Goal: Task Accomplishment & Management: Complete application form

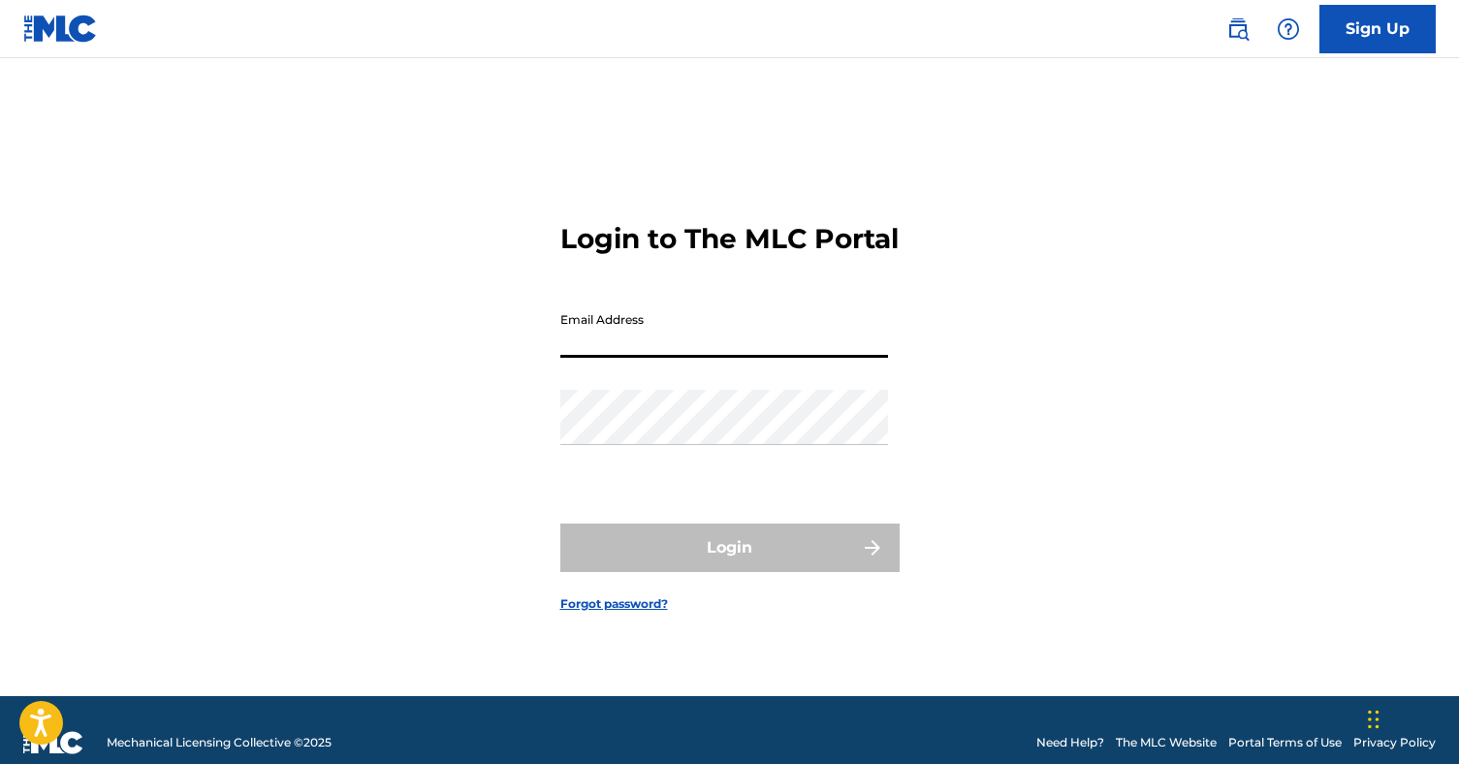
type input "[EMAIL_ADDRESS][DOMAIN_NAME]"
click at [729, 564] on button "Login" at bounding box center [729, 548] width 339 height 48
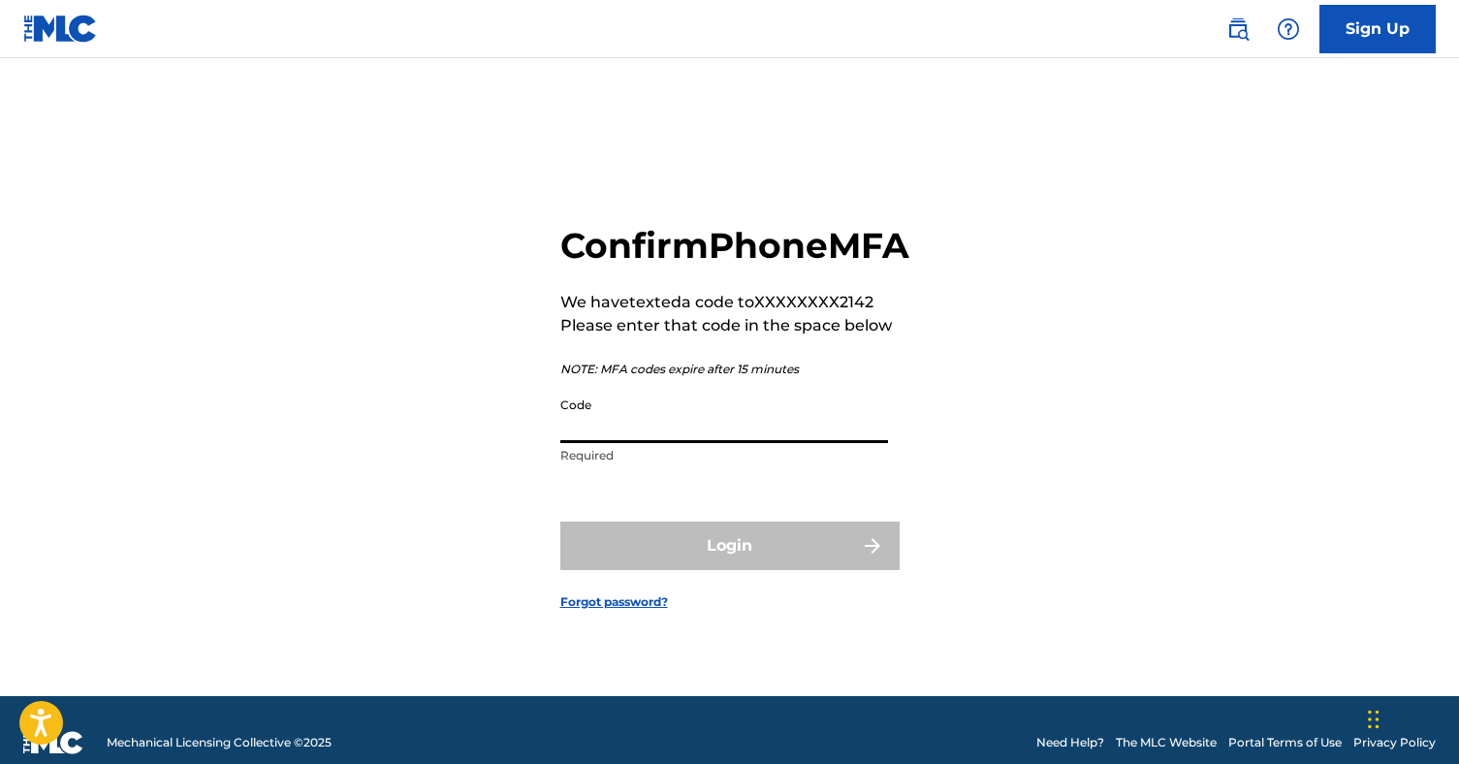
click at [668, 443] on input "Code" at bounding box center [724, 415] width 328 height 55
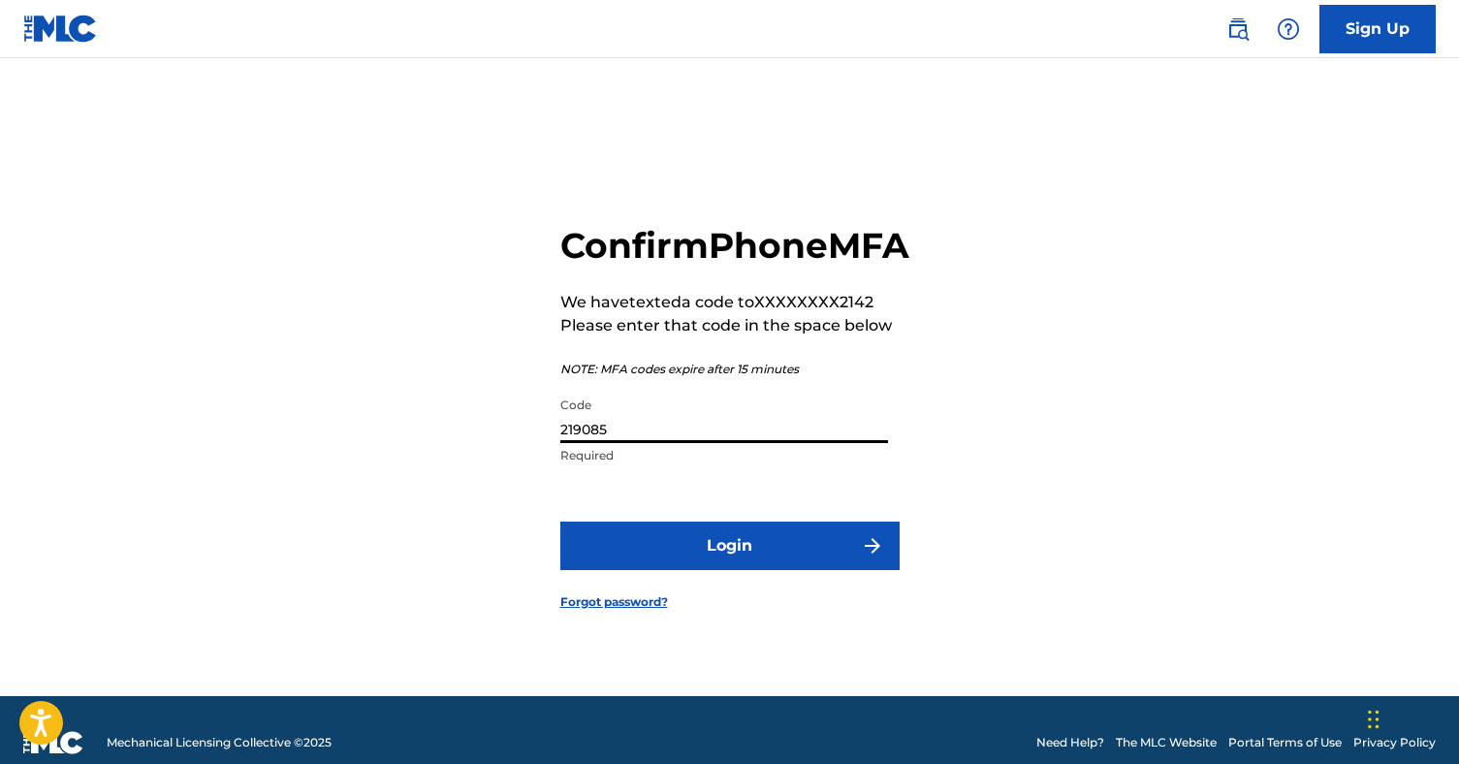
type input "219085"
click at [705, 570] on button "Login" at bounding box center [729, 546] width 339 height 48
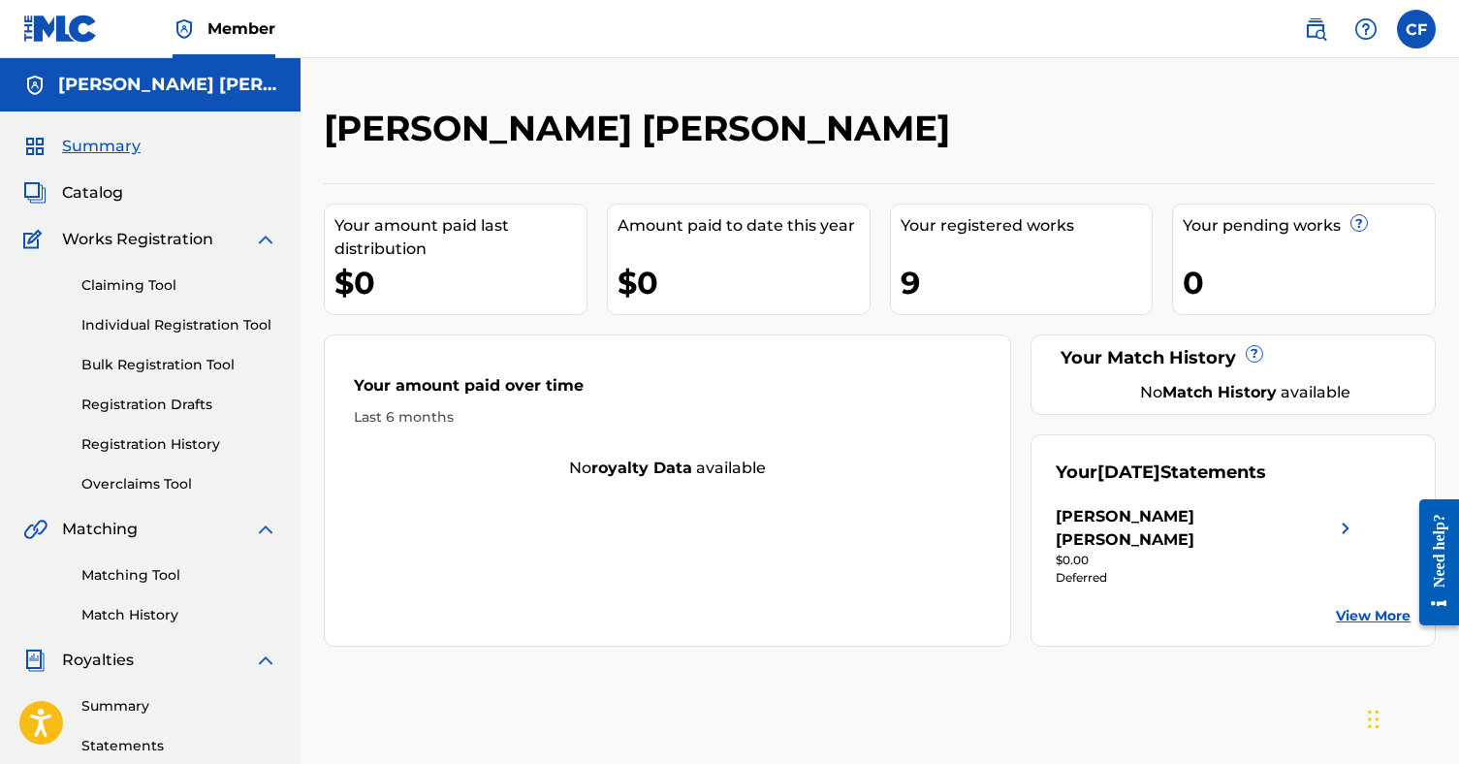
click at [137, 280] on link "Claiming Tool" at bounding box center [179, 285] width 196 height 20
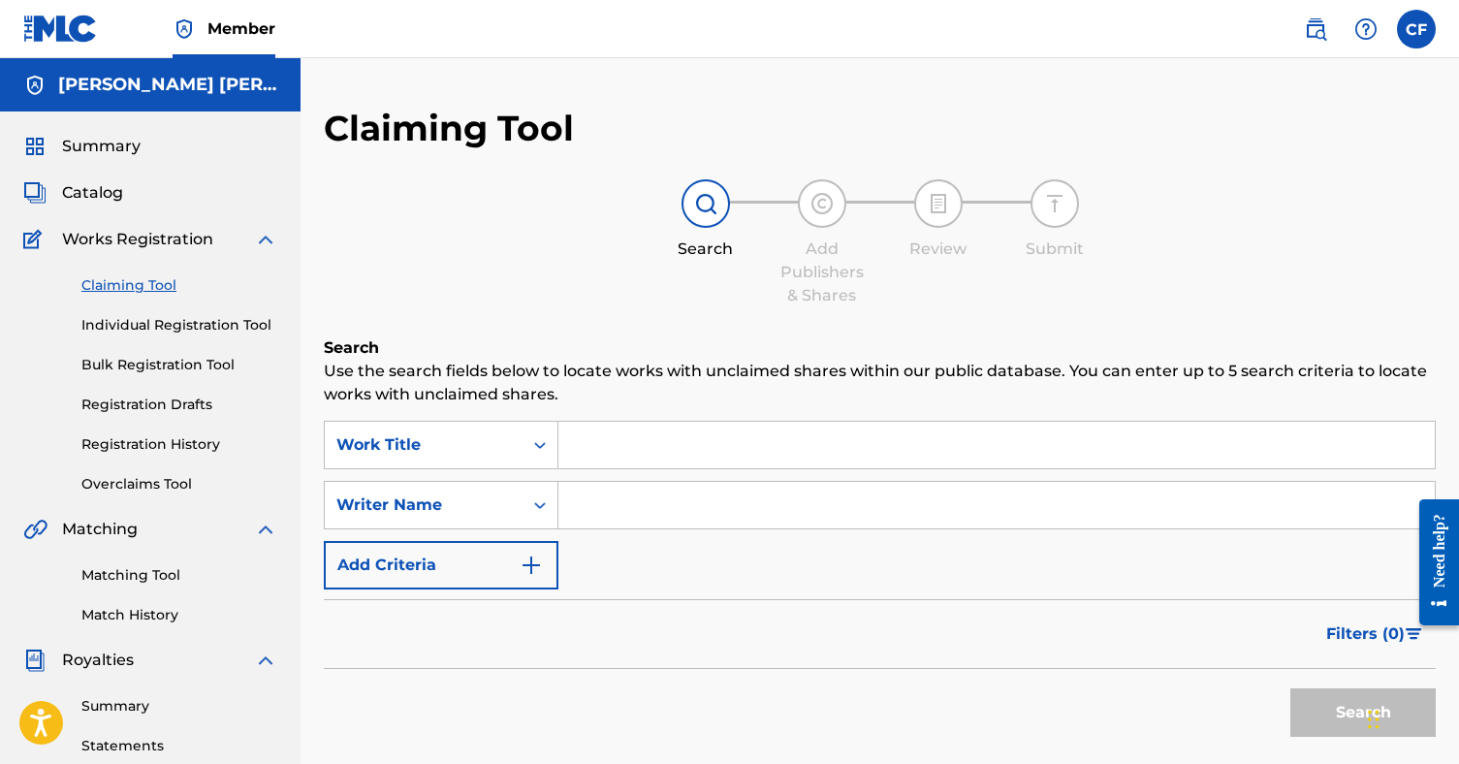
click at [608, 443] on input "Search Form" at bounding box center [996, 445] width 876 height 47
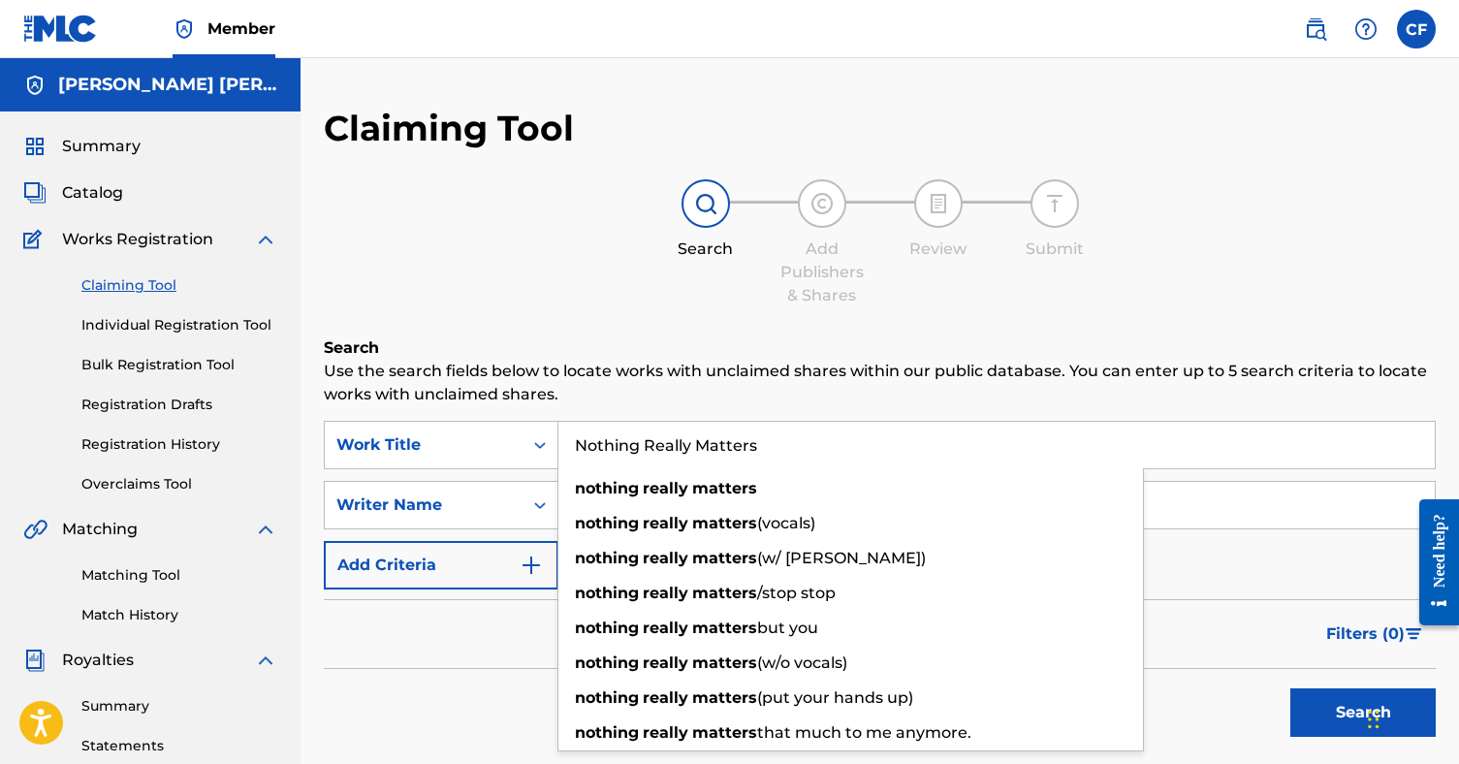
type input "Nothing Really Matters"
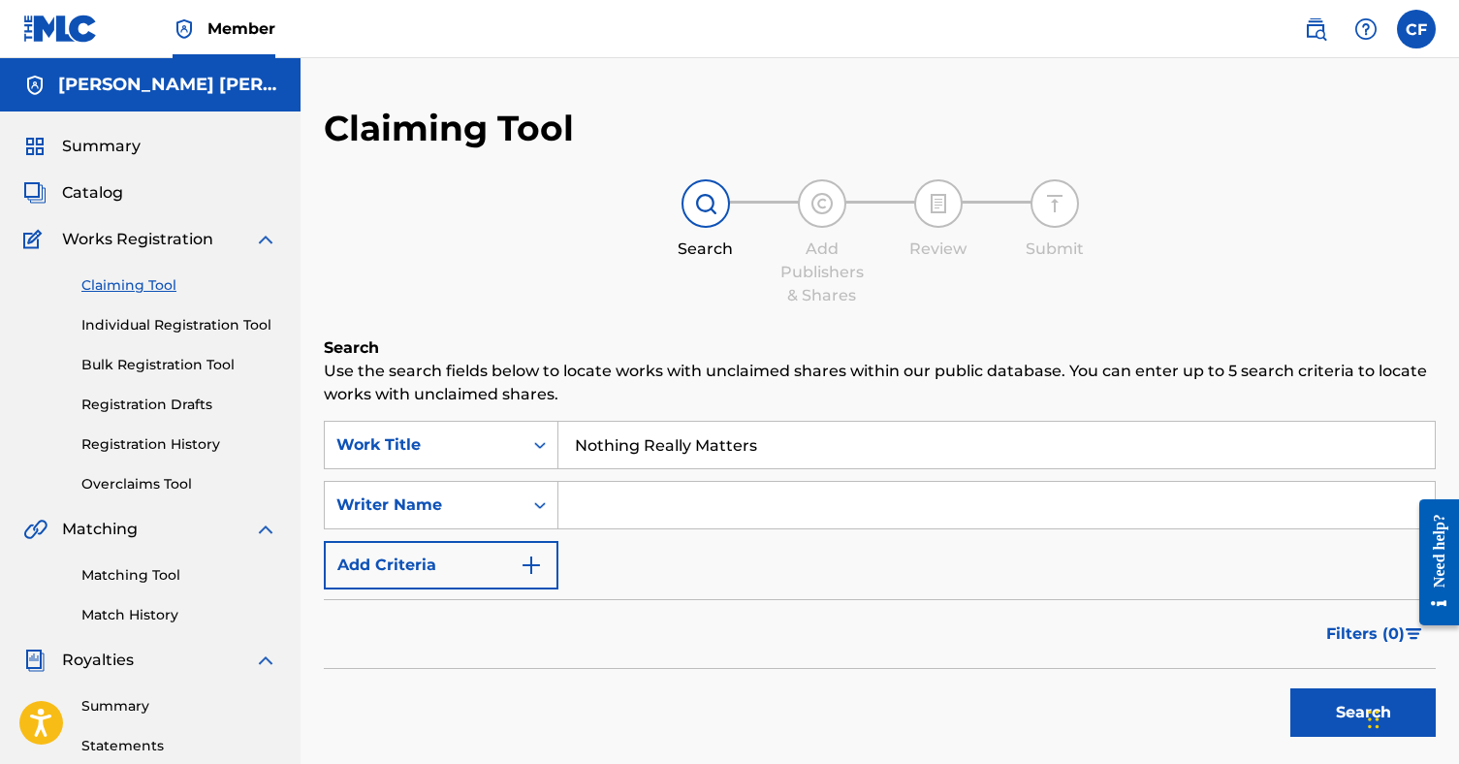
click at [827, 372] on p "Use the search fields below to locate works with unclaimed shares within our pu…" at bounding box center [880, 383] width 1112 height 47
click at [661, 511] on input "Search Form" at bounding box center [996, 505] width 876 height 47
type input "[PERSON_NAME] [PERSON_NAME]"
click at [422, 570] on button "Add Criteria" at bounding box center [441, 565] width 235 height 48
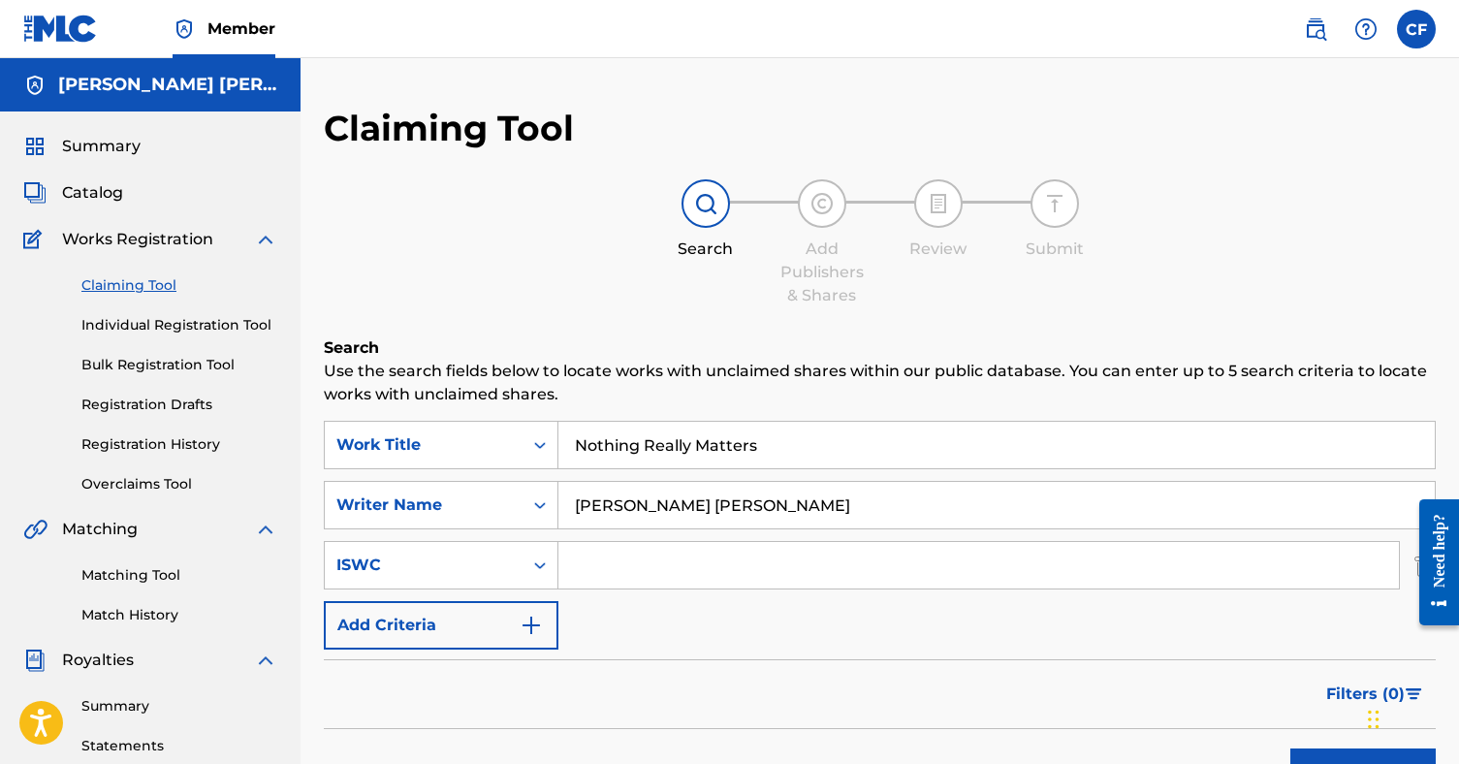
click at [608, 572] on input "Search Form" at bounding box center [978, 565] width 841 height 47
paste input "QZWFE2529285"
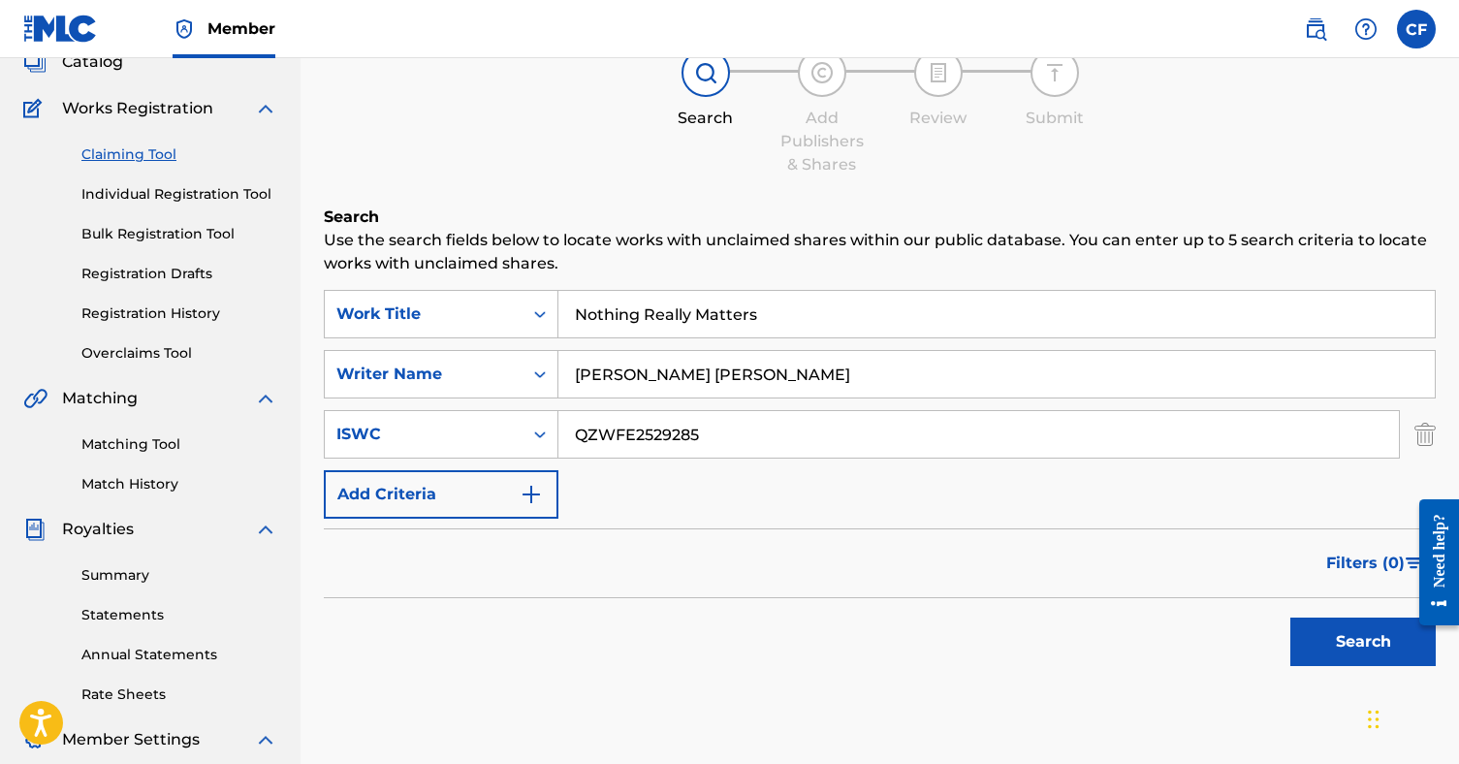
scroll to position [133, 0]
type input "QZWFE2529285"
click at [1345, 641] on button "Search" at bounding box center [1362, 640] width 145 height 48
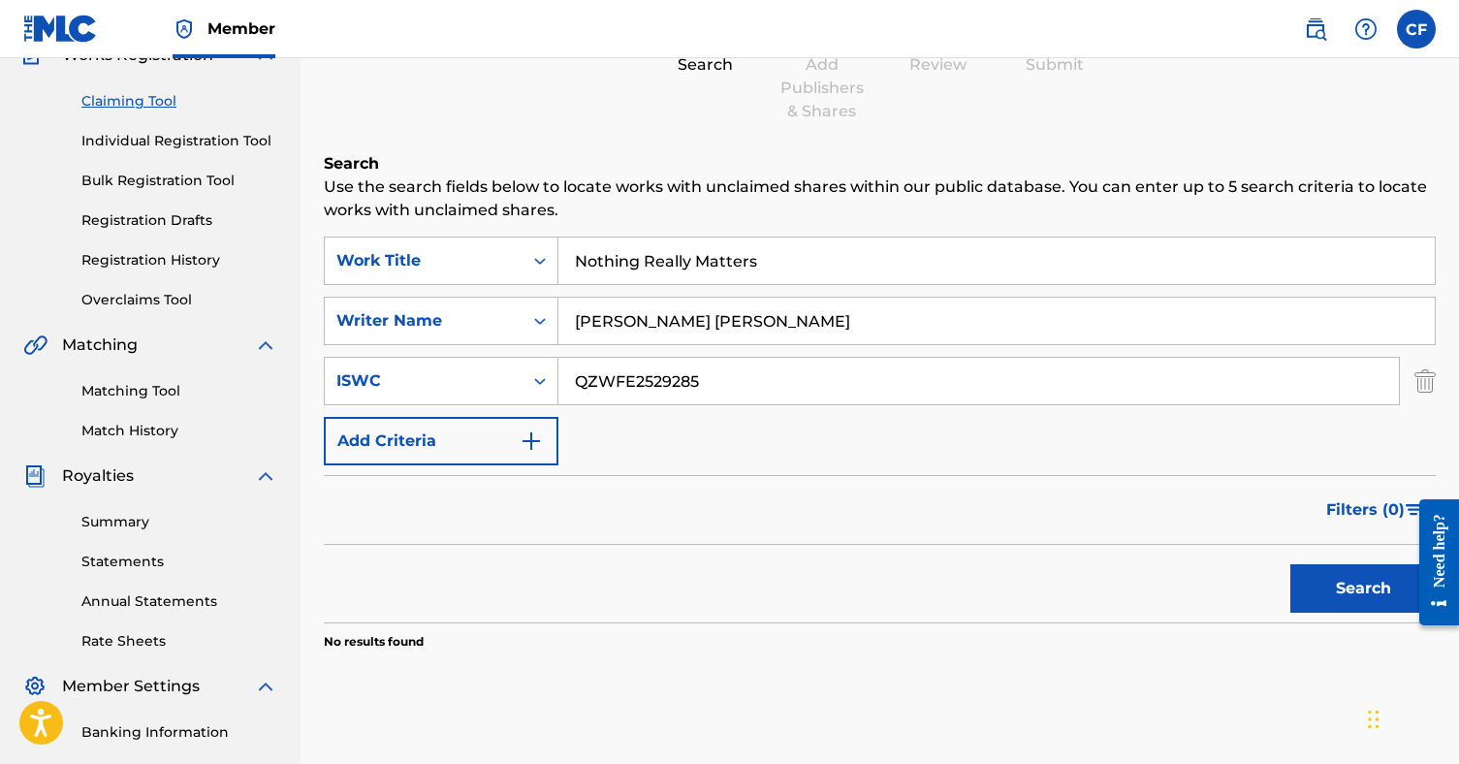
scroll to position [184, 0]
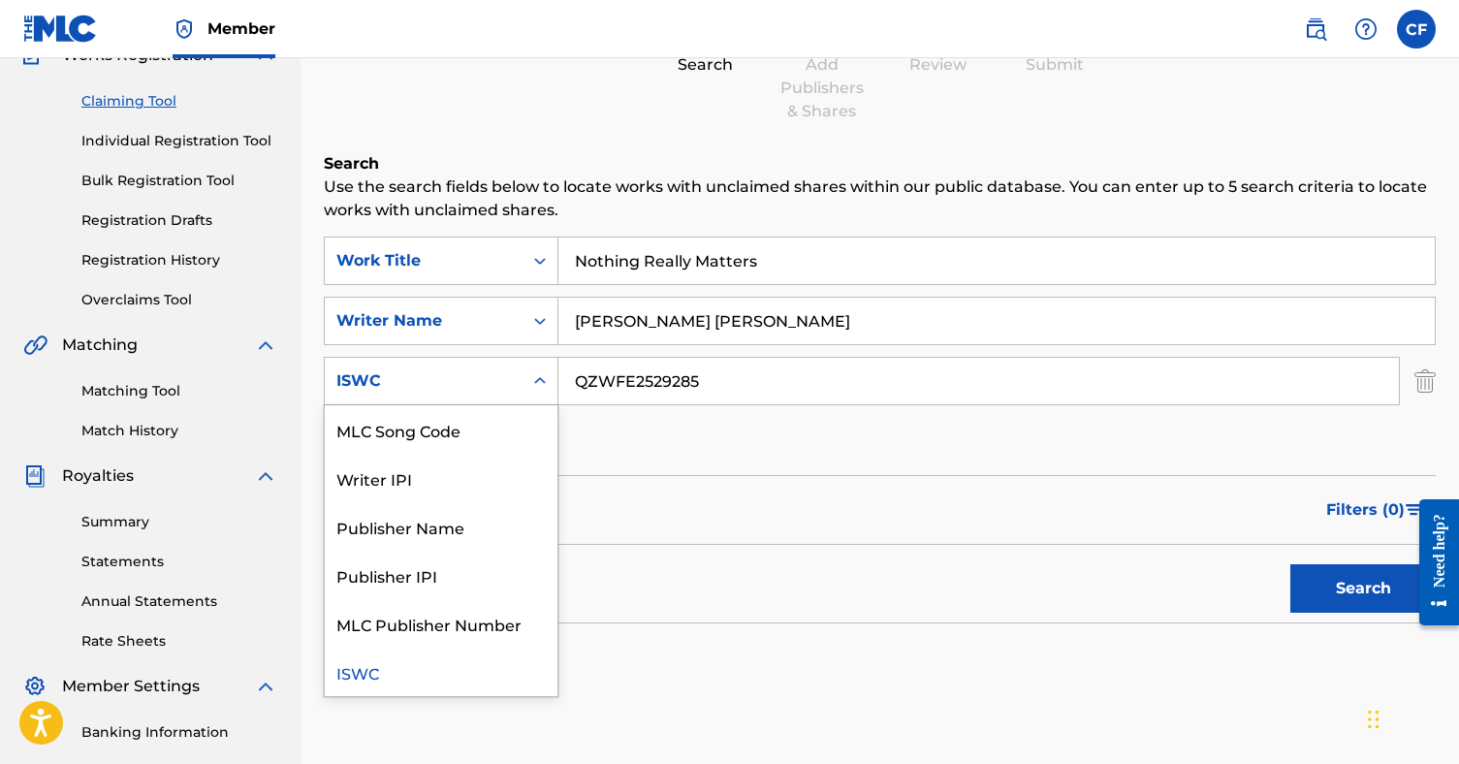
click at [548, 385] on icon "Search Form" at bounding box center [539, 380] width 19 height 19
click at [785, 378] on input "QZWFE2529285" at bounding box center [978, 381] width 841 height 47
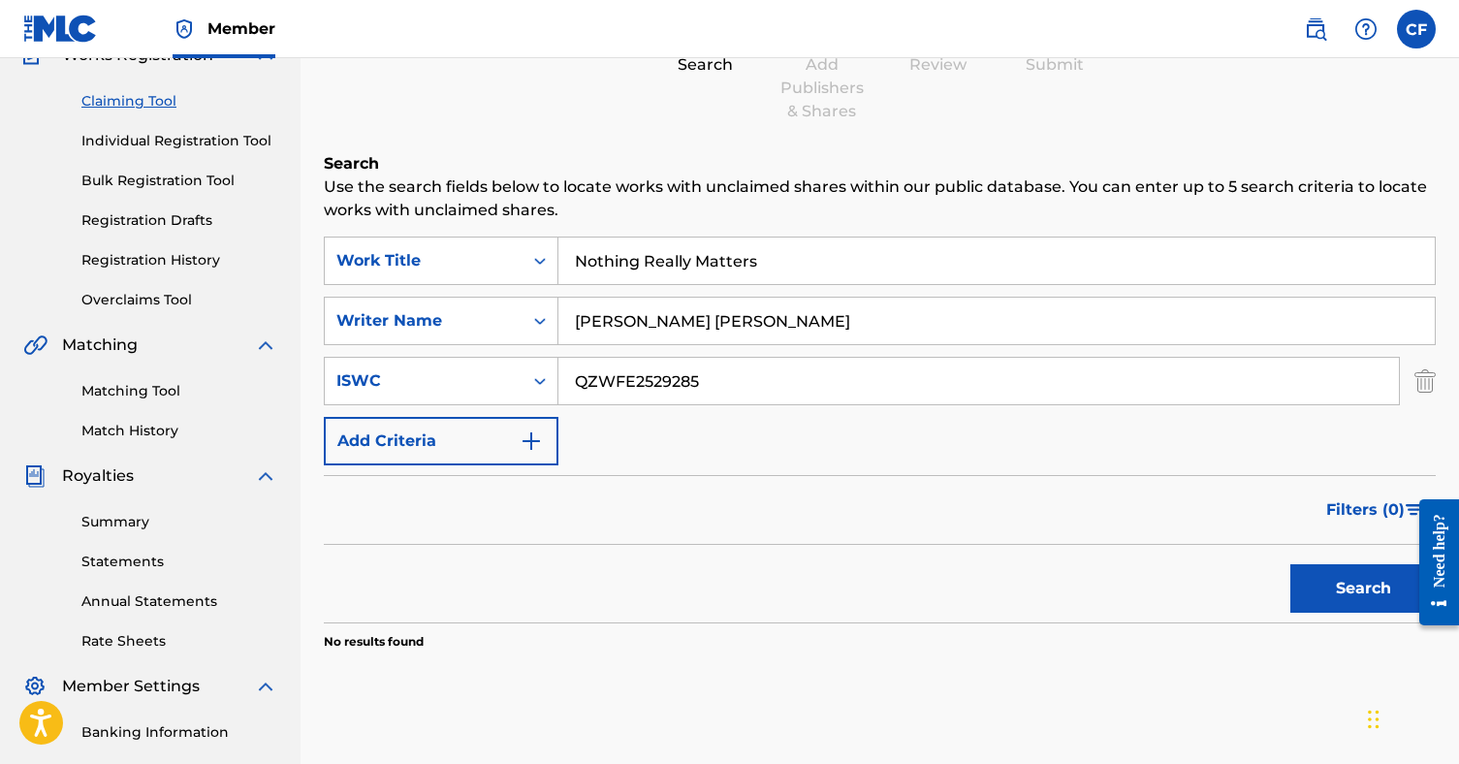
click at [785, 378] on input "QZWFE2529285" at bounding box center [978, 381] width 841 height 47
click at [471, 431] on button "Add Criteria" at bounding box center [441, 441] width 235 height 48
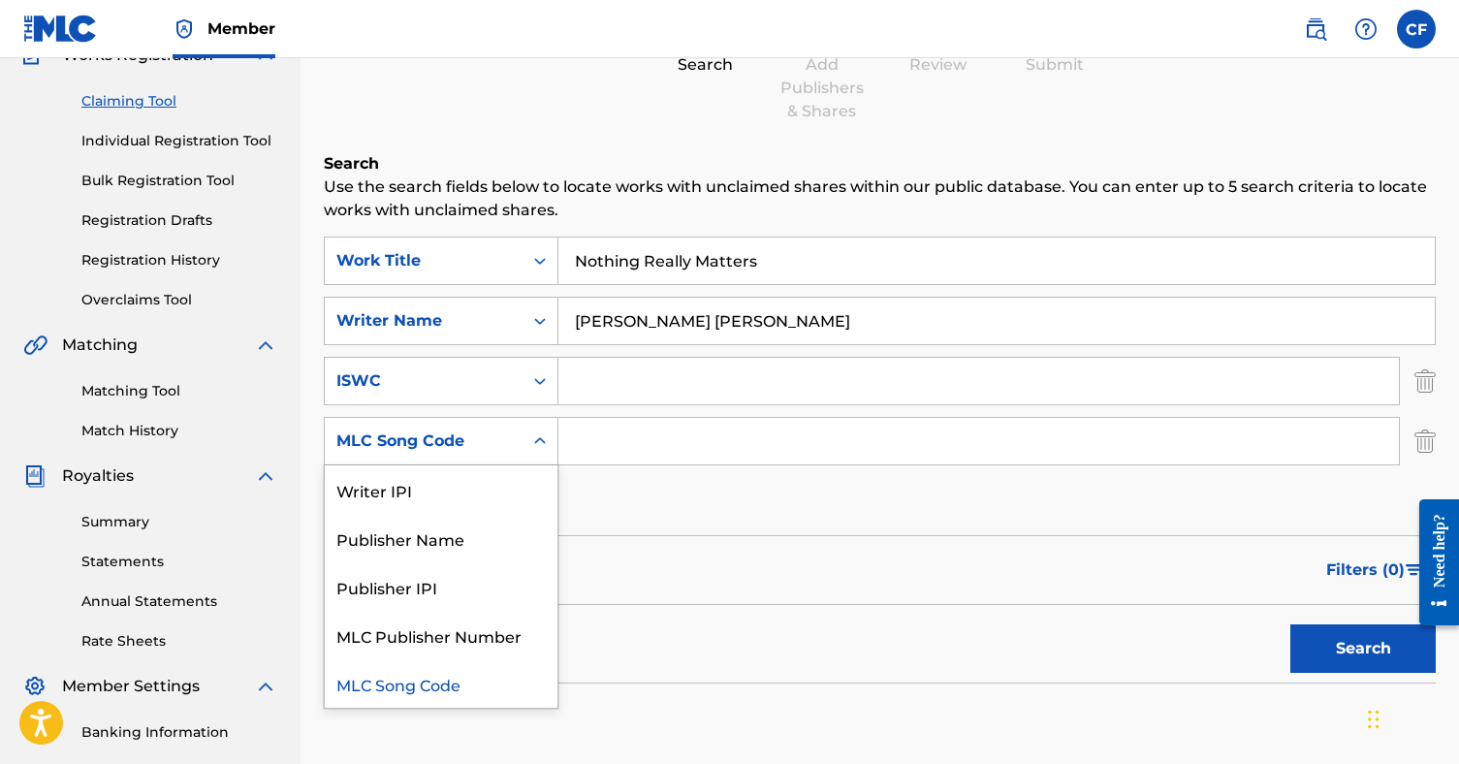
click at [534, 443] on icon "Search Form" at bounding box center [539, 440] width 19 height 19
click at [609, 379] on input "Search Form" at bounding box center [978, 381] width 841 height 47
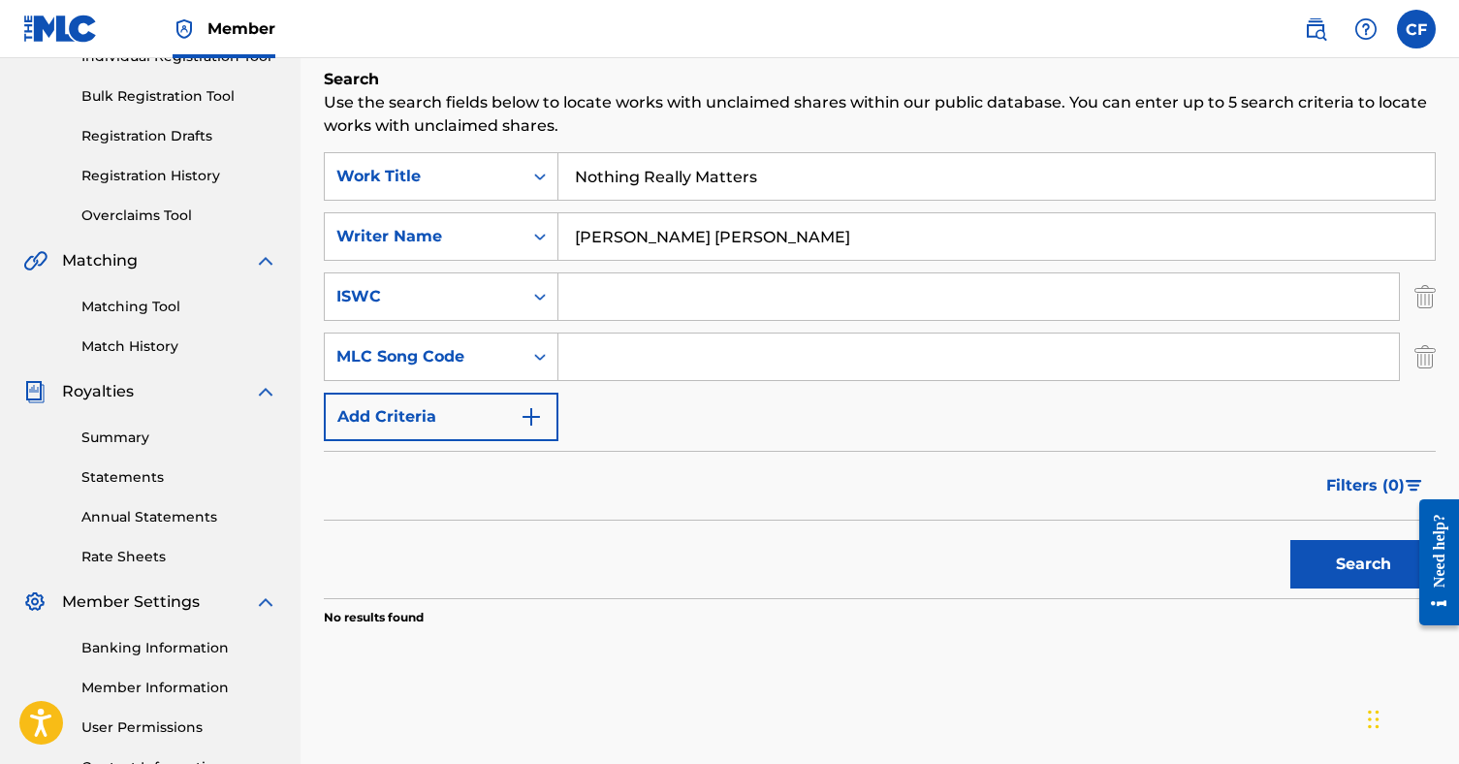
scroll to position [233, 0]
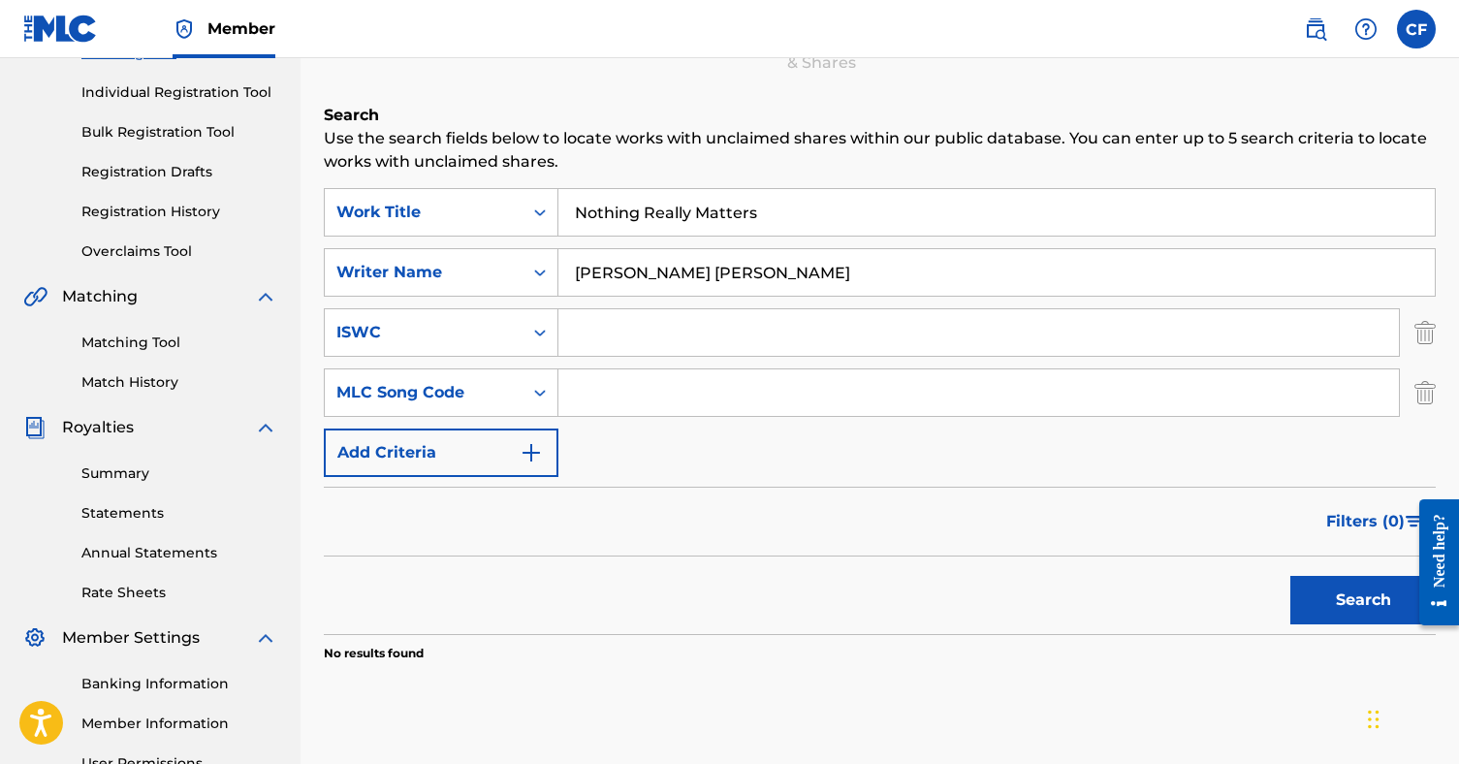
click at [1343, 609] on button "Search" at bounding box center [1362, 600] width 145 height 48
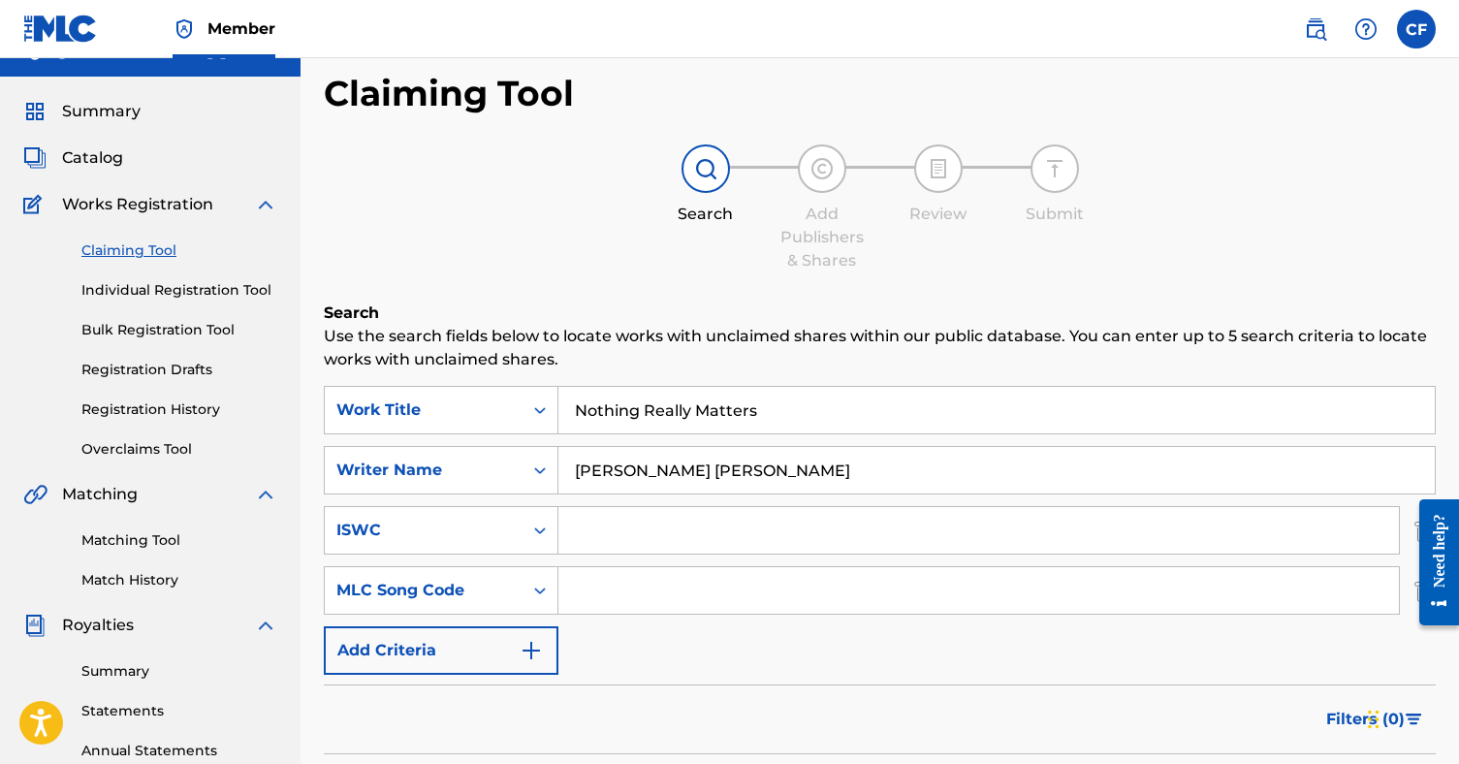
scroll to position [13, 0]
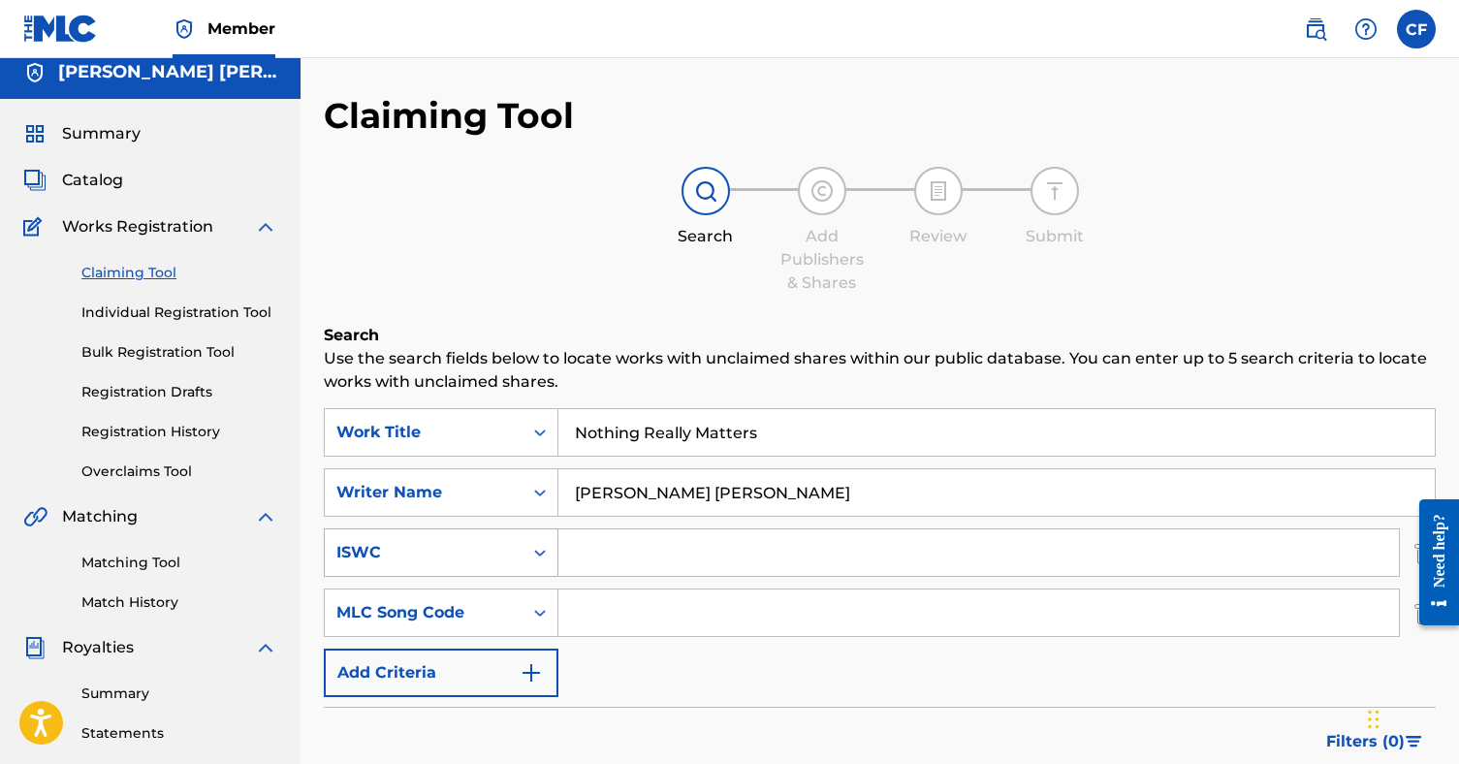
click at [489, 538] on div "ISWC" at bounding box center [441, 552] width 235 height 48
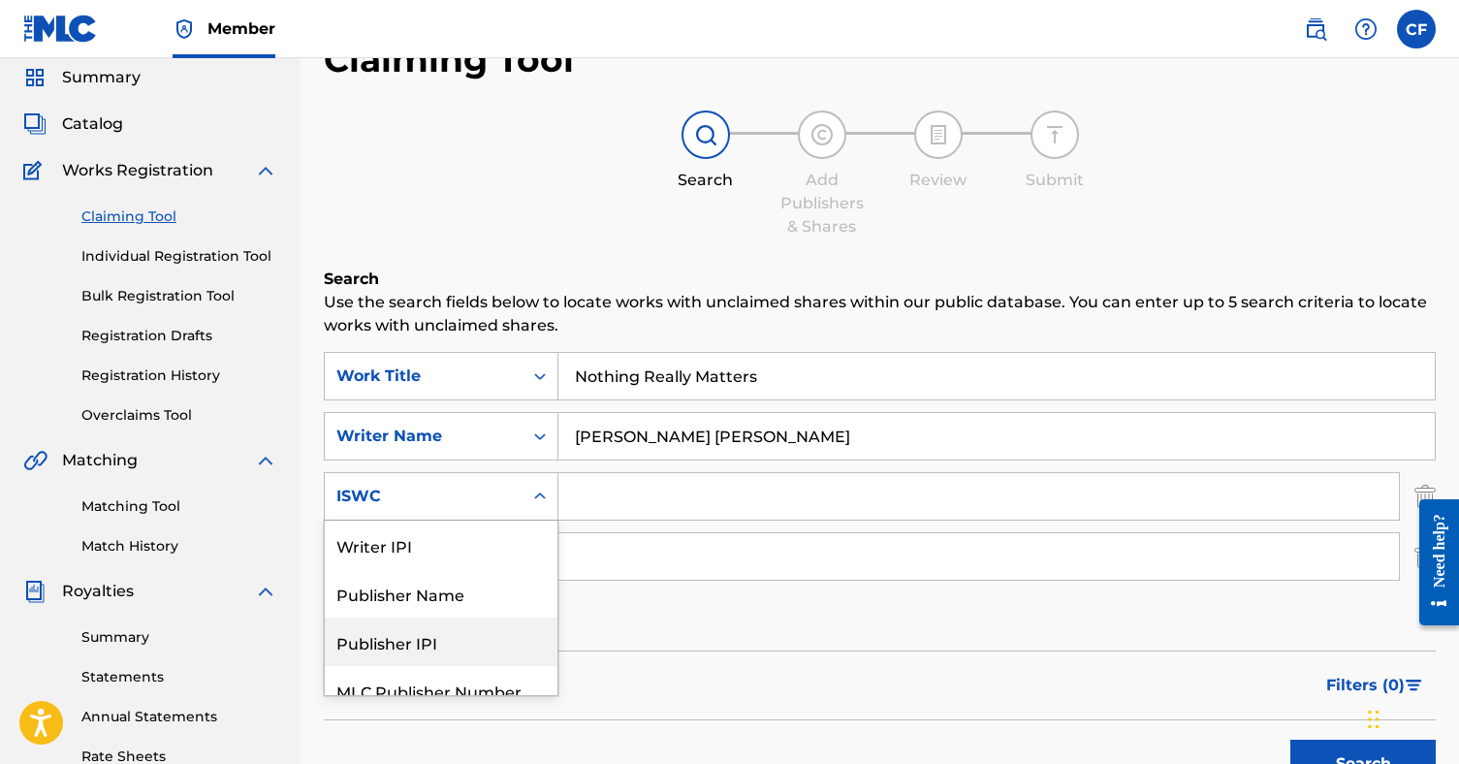
scroll to position [0, 0]
click at [473, 561] on div "Writer IPI" at bounding box center [441, 545] width 233 height 48
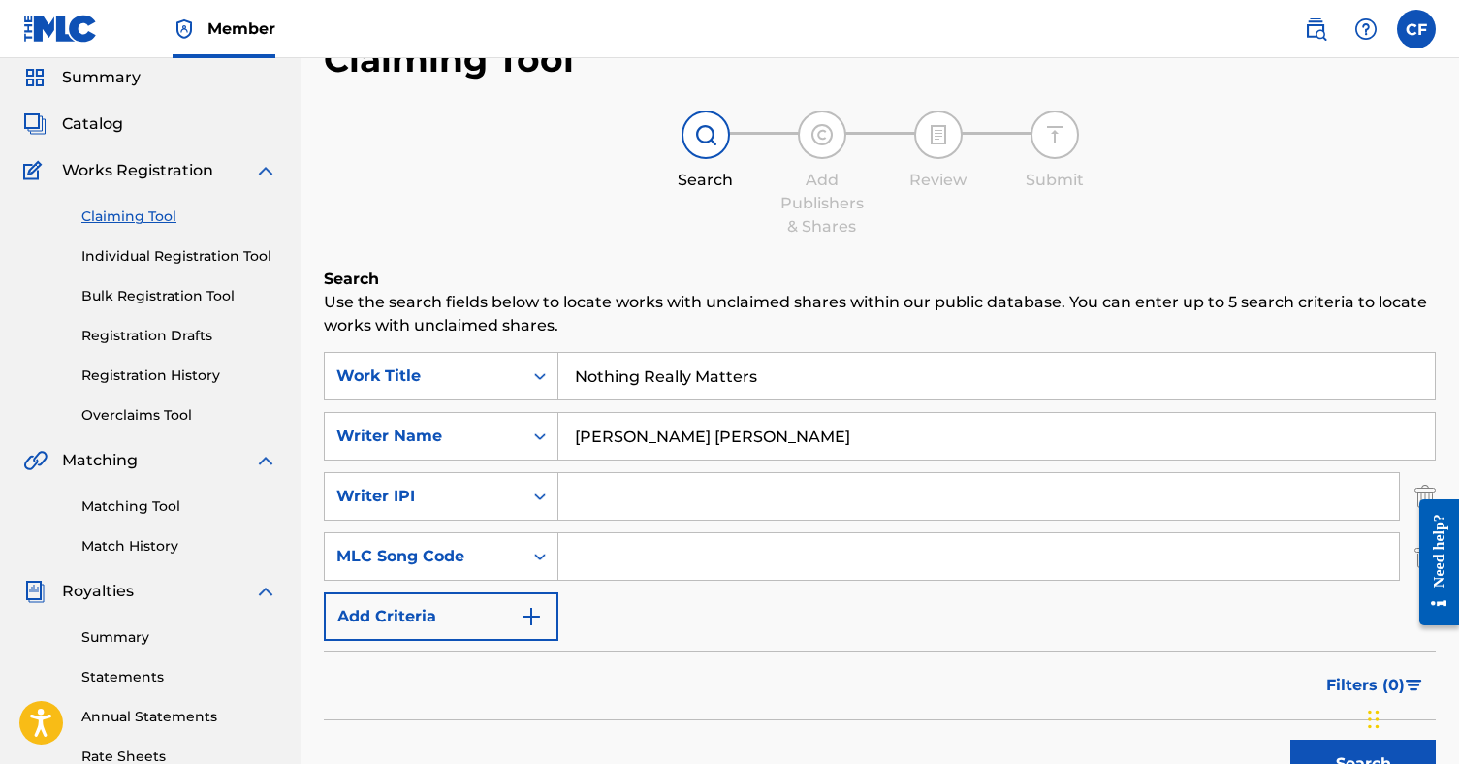
click at [596, 486] on input "Search Form" at bounding box center [978, 496] width 841 height 47
click at [477, 558] on div "MLC Song Code" at bounding box center [423, 556] width 175 height 23
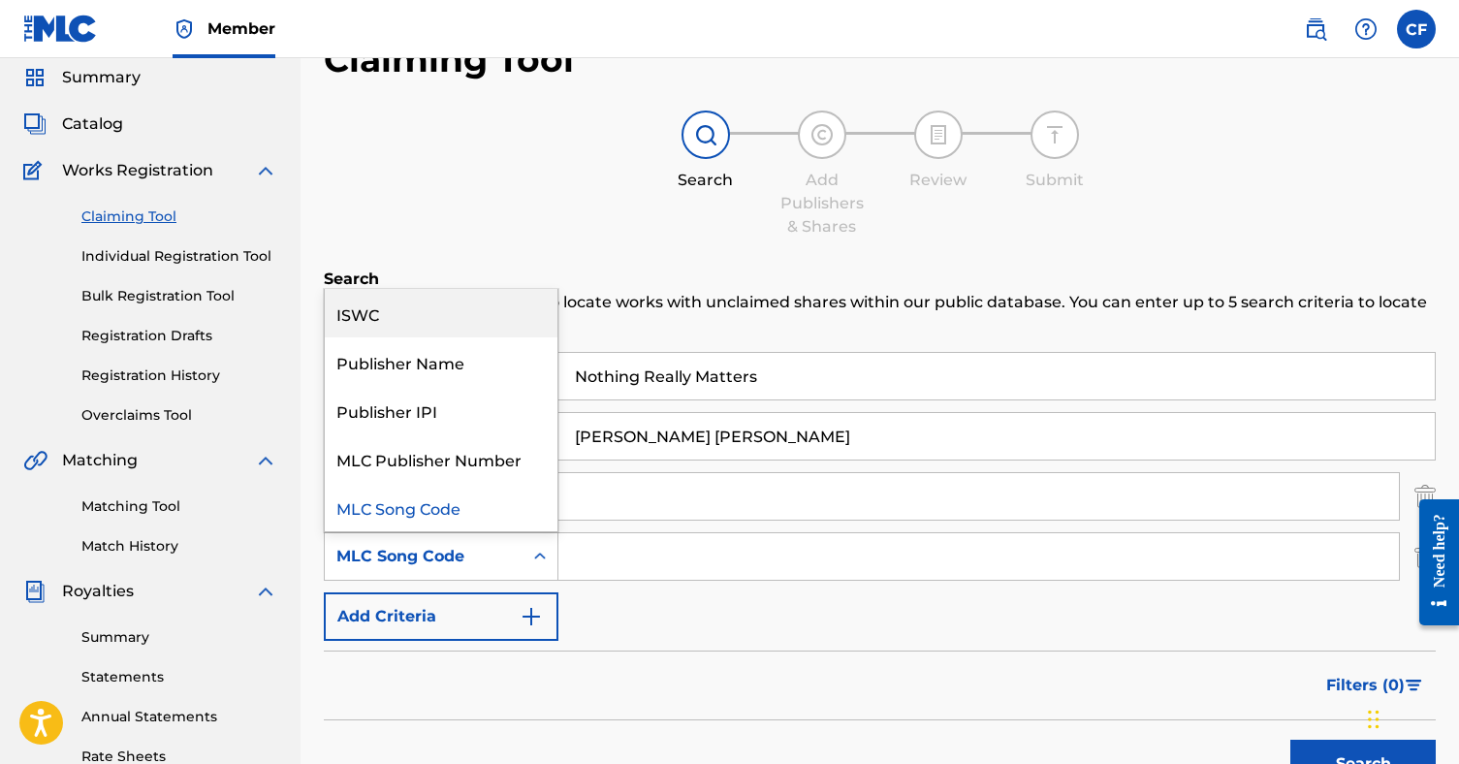
click at [489, 318] on div "ISWC" at bounding box center [441, 313] width 233 height 48
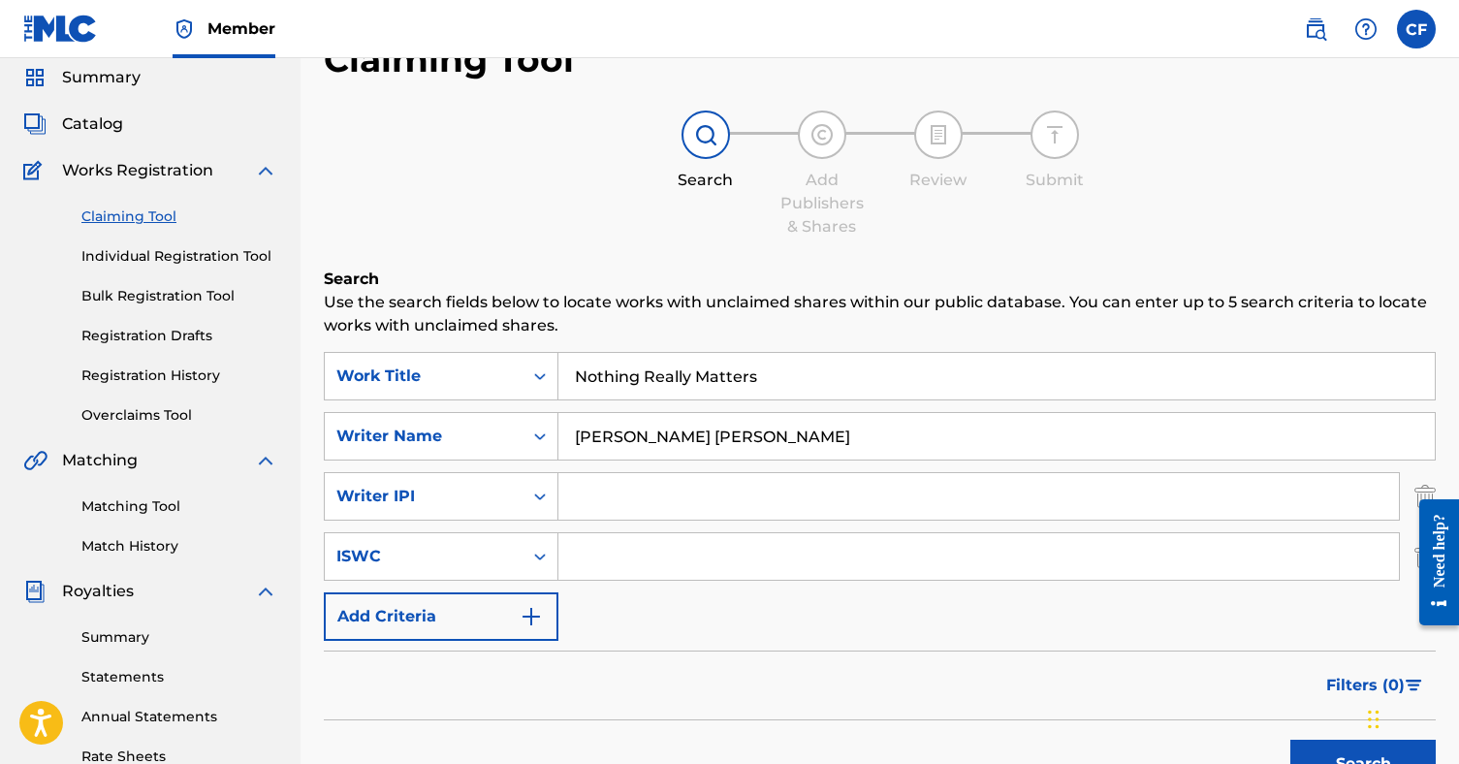
click at [596, 507] on input "Search Form" at bounding box center [978, 496] width 841 height 47
paste input "01061494959"
click at [601, 499] on input "01061494959" at bounding box center [978, 496] width 841 height 47
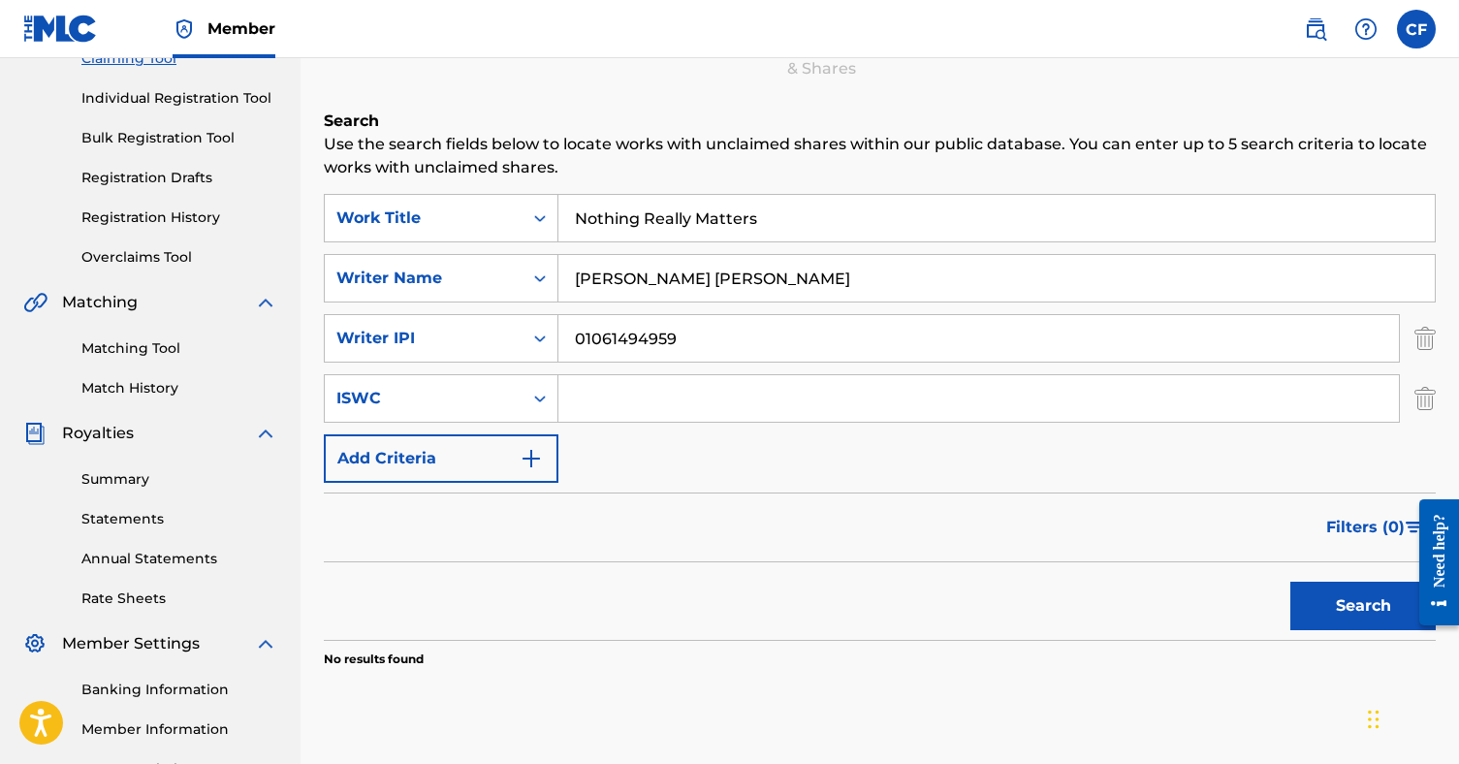
scroll to position [230, 0]
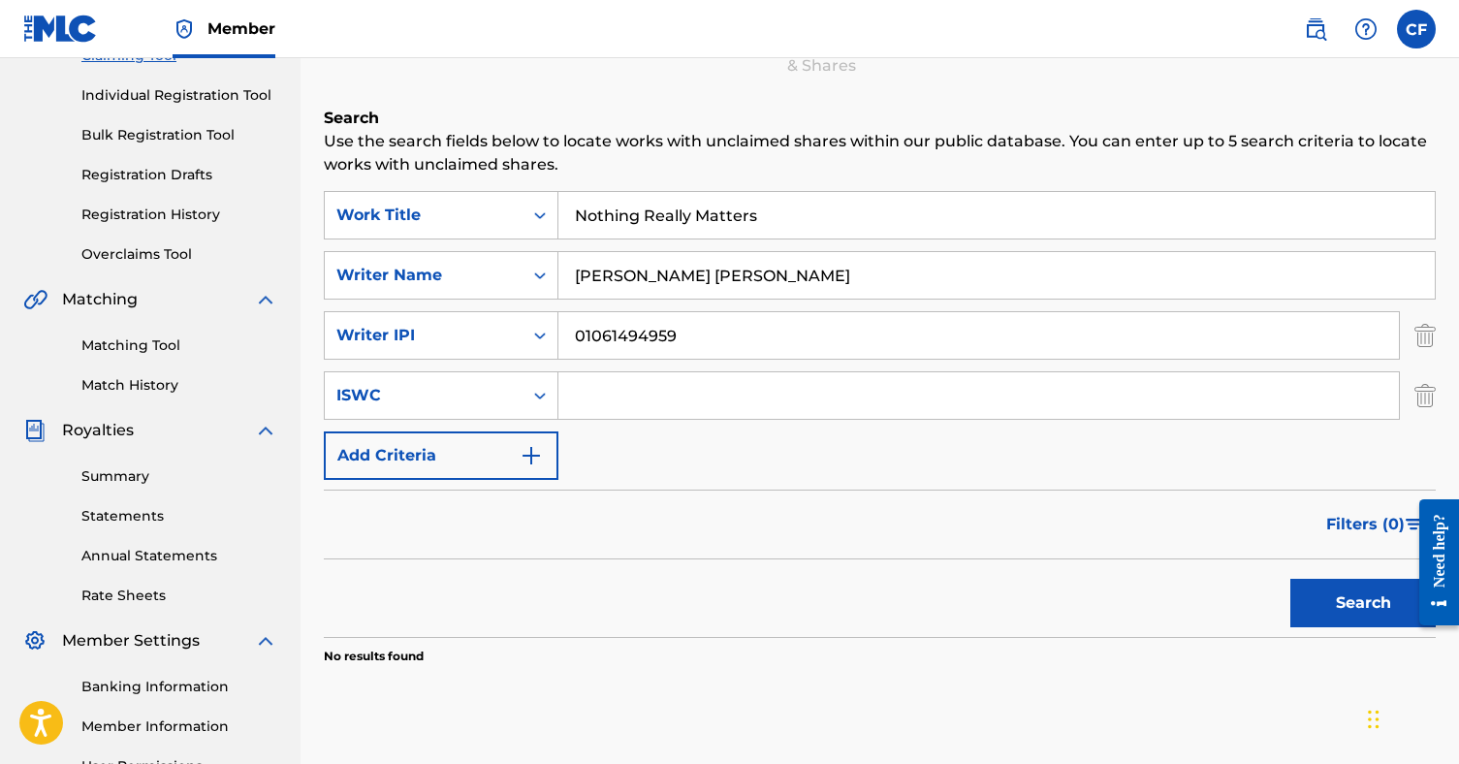
type input "01061494959"
click at [1358, 605] on button "Search" at bounding box center [1362, 603] width 145 height 48
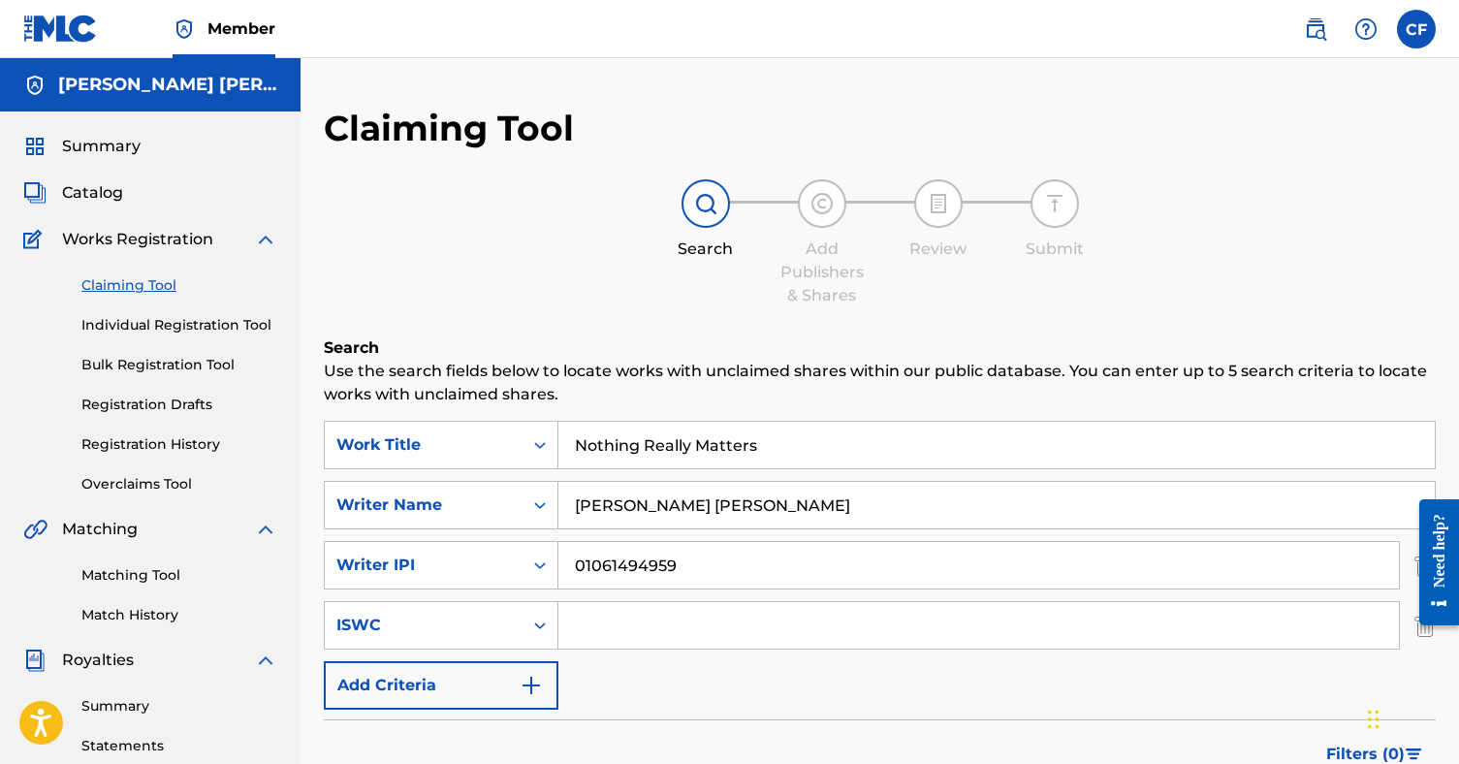
scroll to position [0, 0]
click at [144, 325] on link "Individual Registration Tool" at bounding box center [179, 325] width 196 height 20
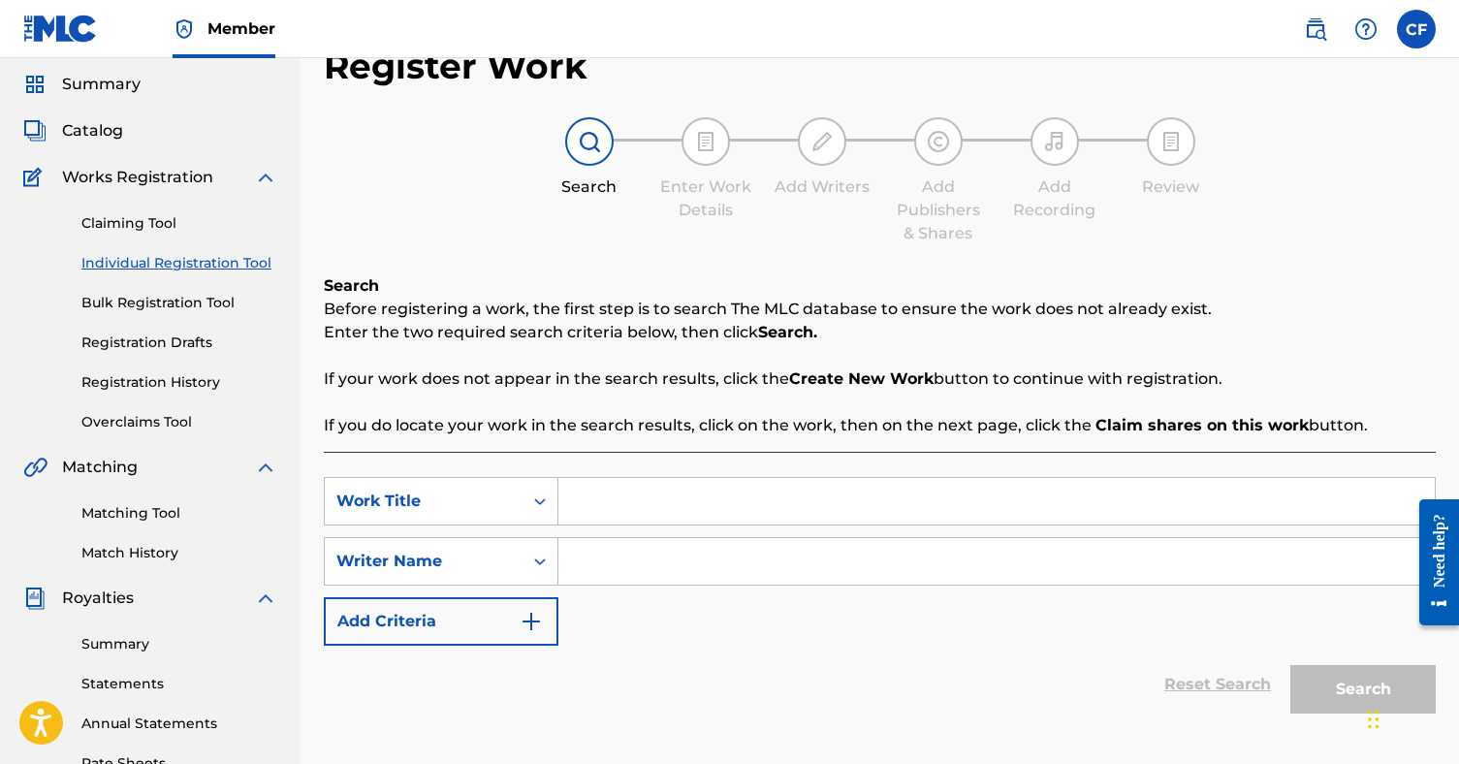
scroll to position [78, 0]
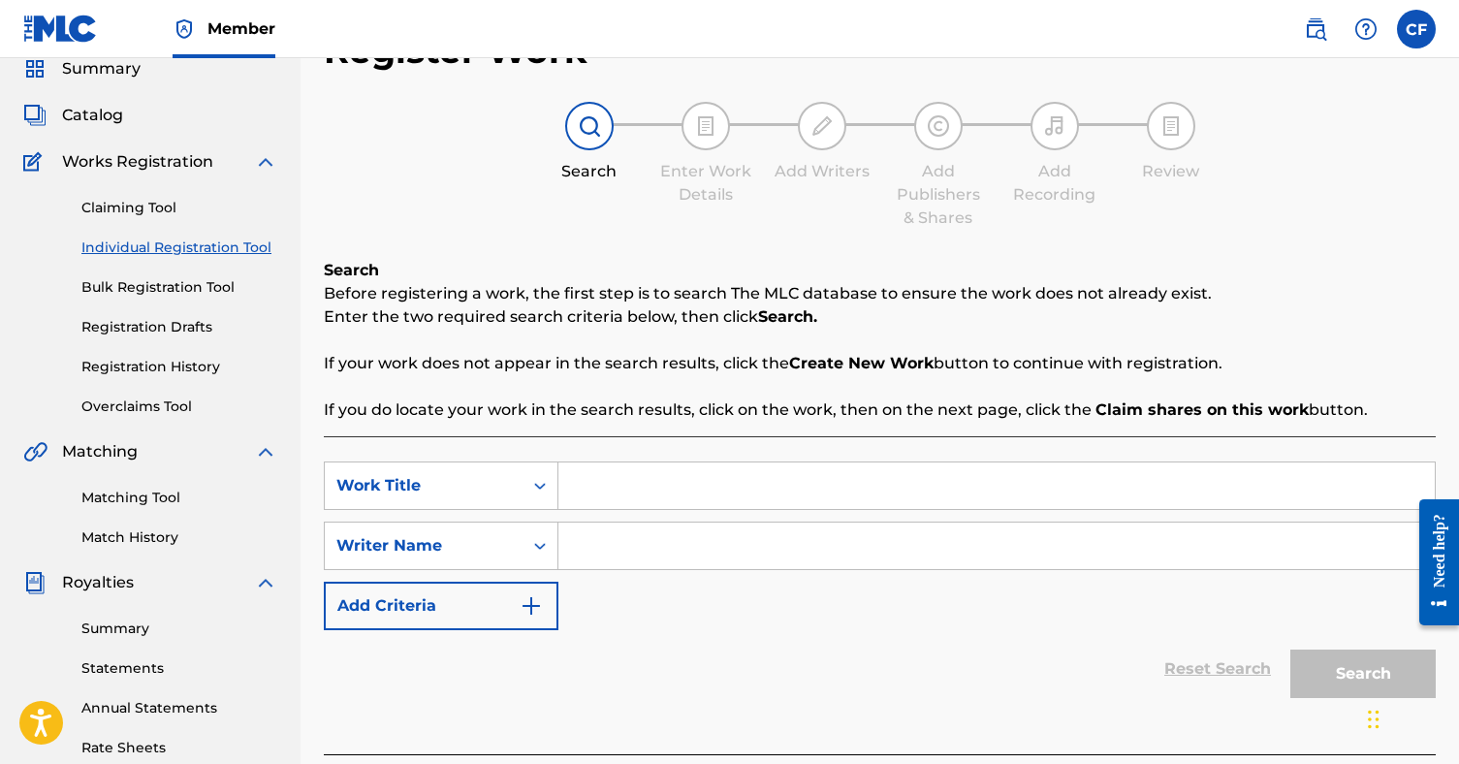
click at [648, 480] on input "Search Form" at bounding box center [996, 485] width 876 height 47
type input "Nothing Really Matters"
click at [630, 544] on input "Search Form" at bounding box center [996, 546] width 876 height 47
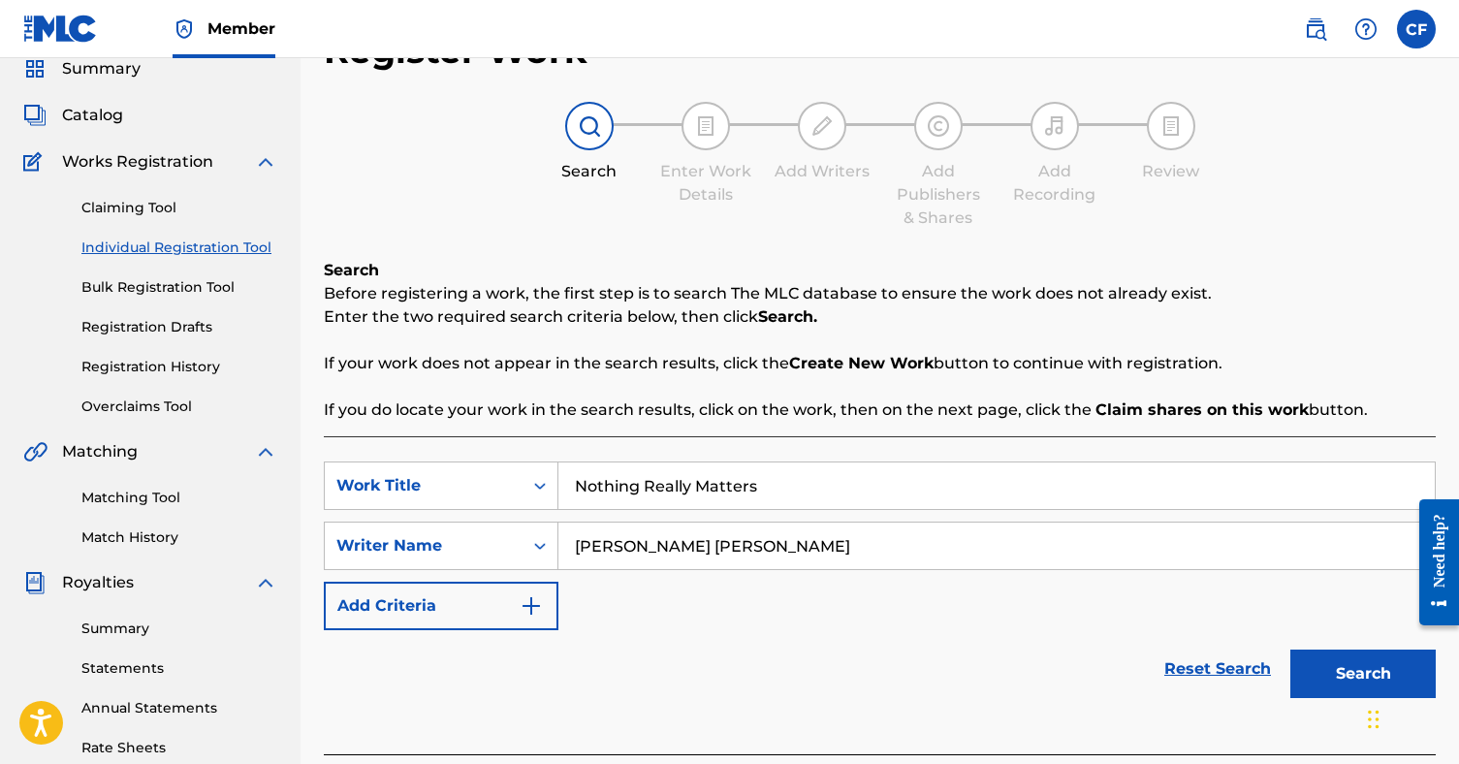
type input "[PERSON_NAME] [PERSON_NAME]"
click at [1321, 668] on button "Search" at bounding box center [1362, 674] width 145 height 48
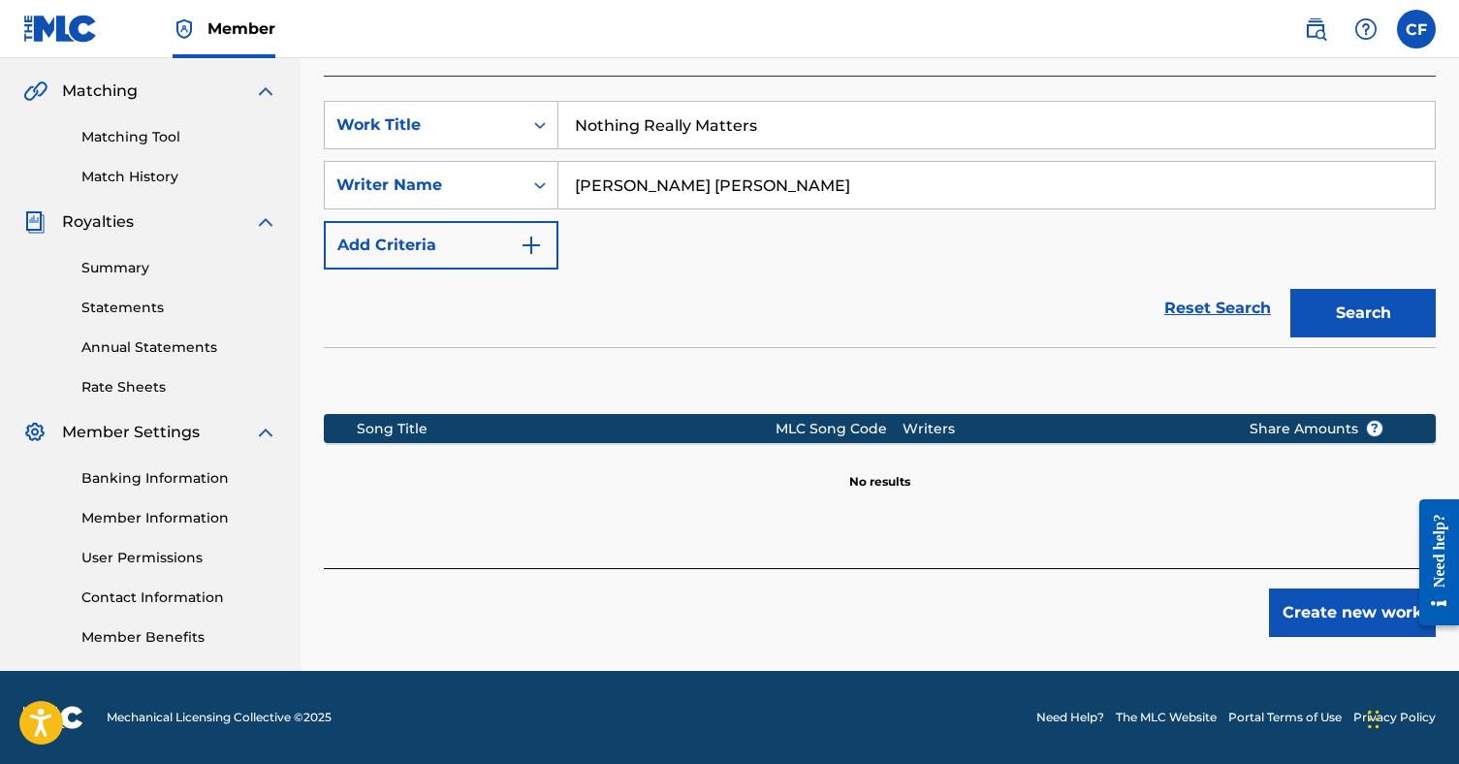
scroll to position [438, 0]
click at [525, 246] on img "Search Form" at bounding box center [531, 245] width 23 height 23
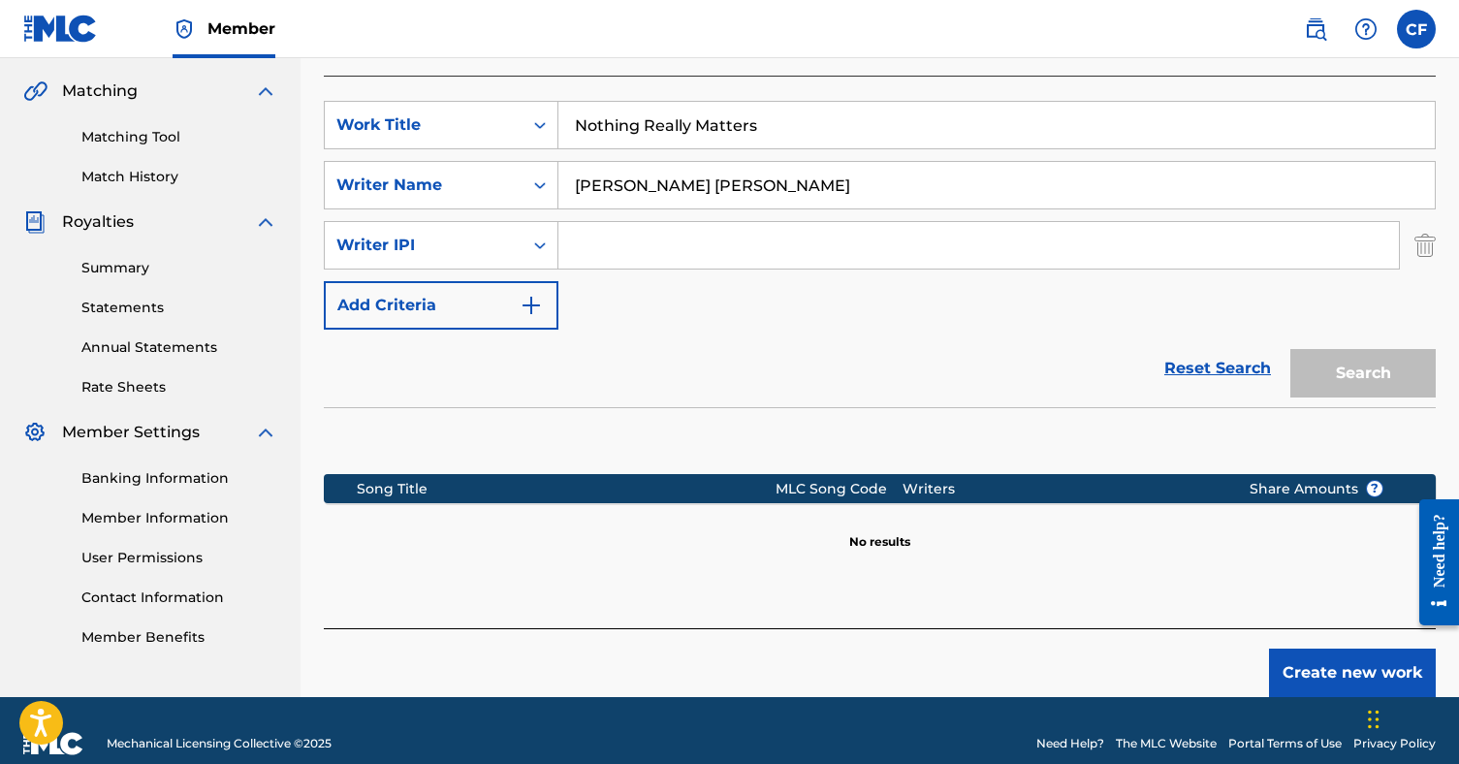
click at [621, 241] on input "Search Form" at bounding box center [978, 245] width 841 height 47
paste input "01061494959"
click at [599, 250] on input "01061494959" at bounding box center [978, 245] width 841 height 47
type input "01061494959"
click at [1371, 355] on button "Search" at bounding box center [1362, 373] width 145 height 48
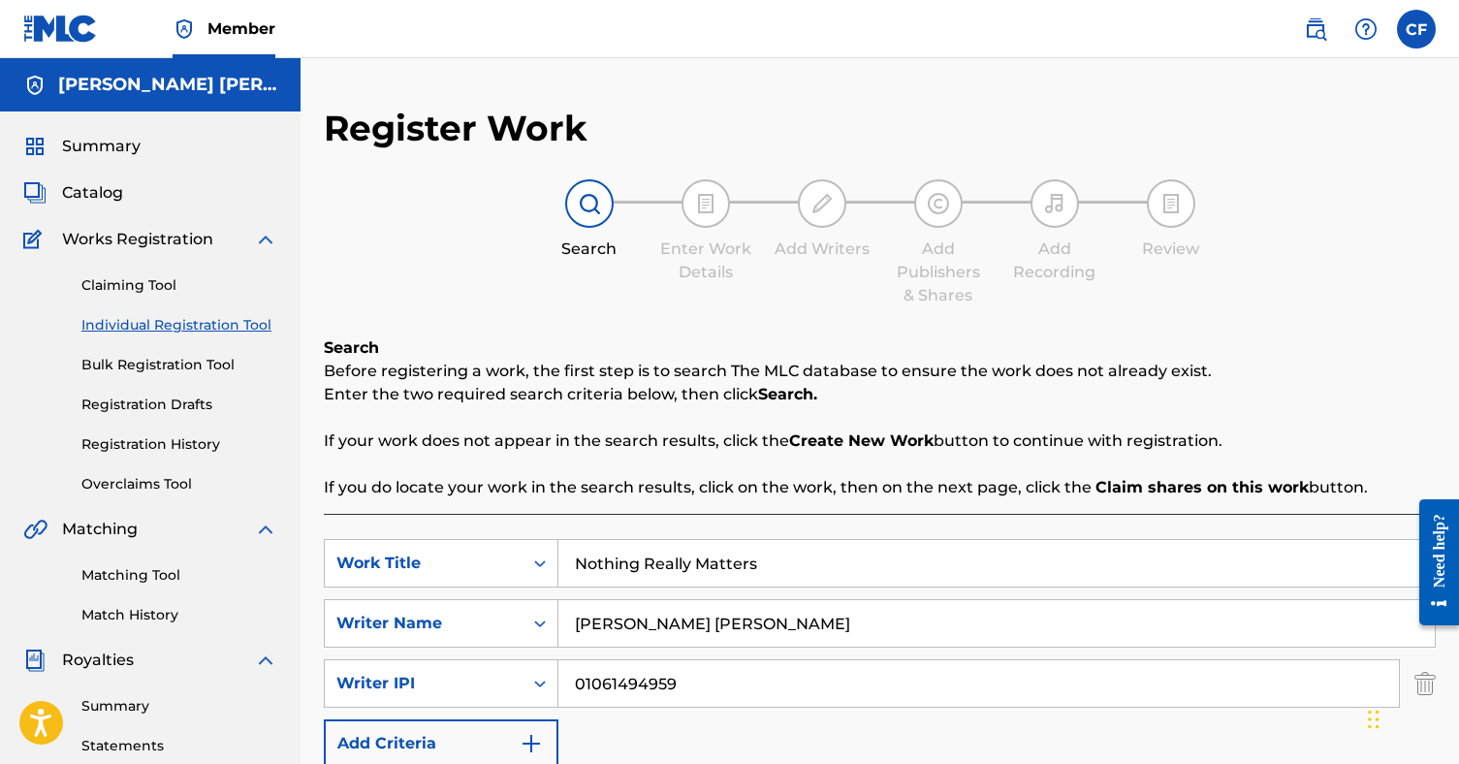
scroll to position [0, 0]
click at [122, 190] on span "Catalog" at bounding box center [92, 192] width 61 height 23
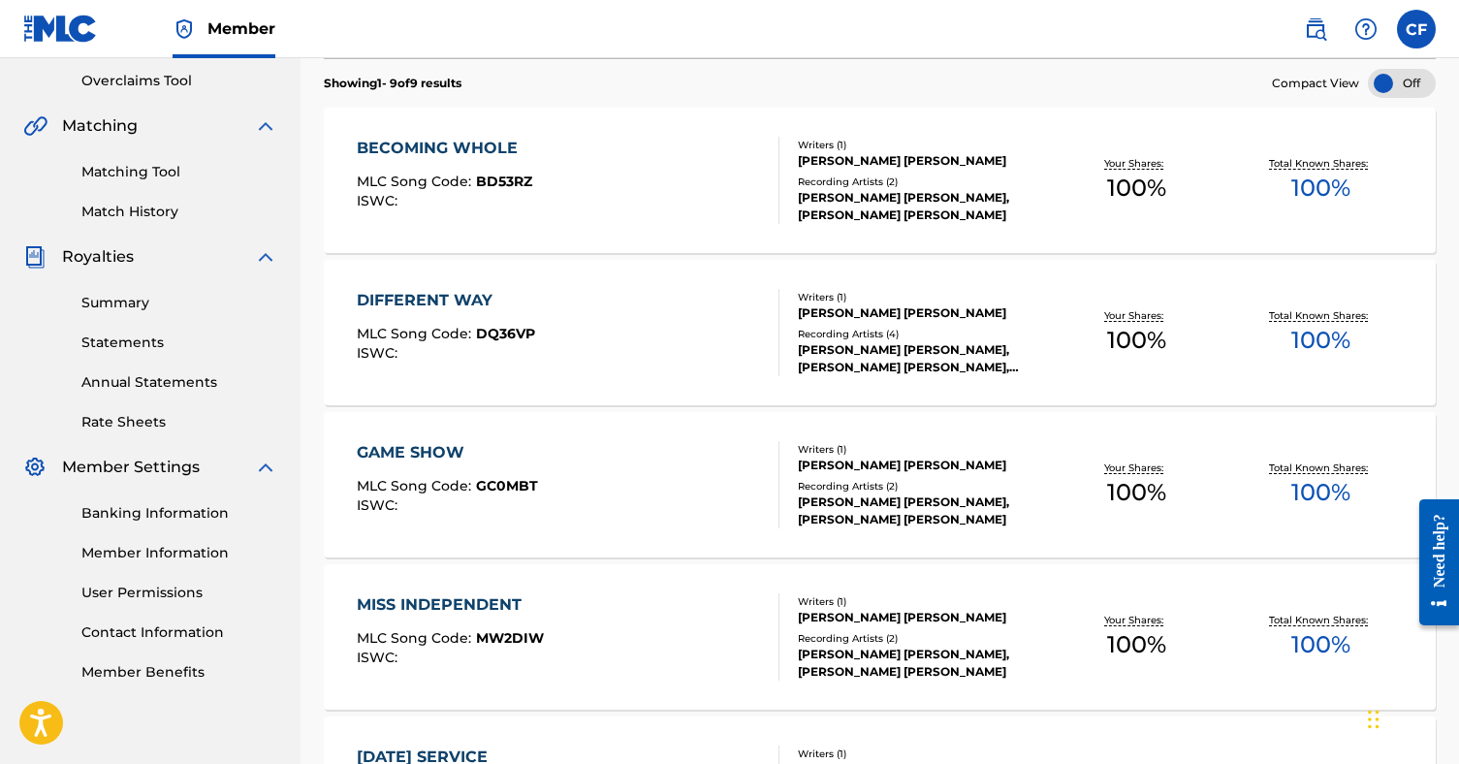
scroll to position [409, 0]
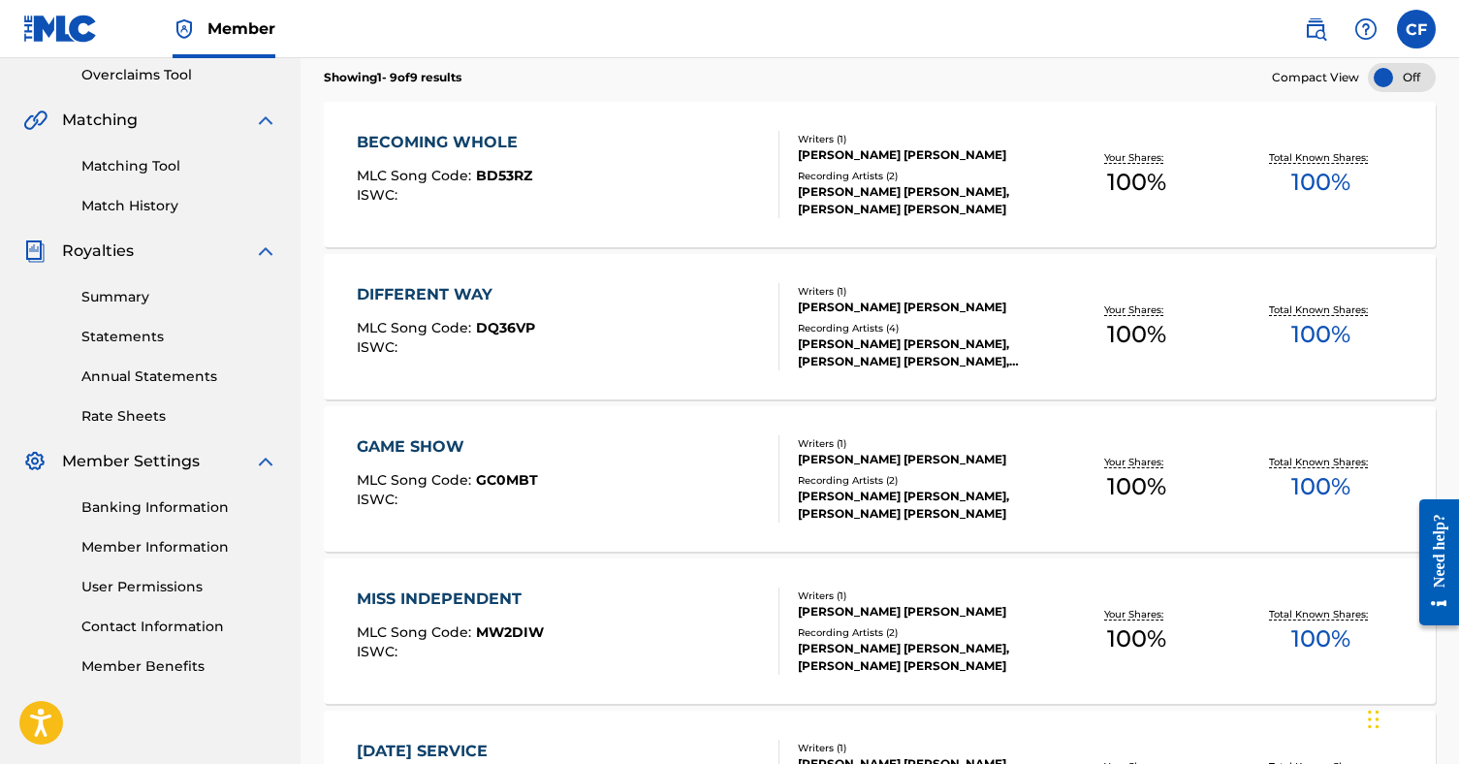
click at [894, 368] on div "[PERSON_NAME] [PERSON_NAME], [PERSON_NAME] [PERSON_NAME], [PERSON_NAME] [PERSON…" at bounding box center [920, 352] width 245 height 35
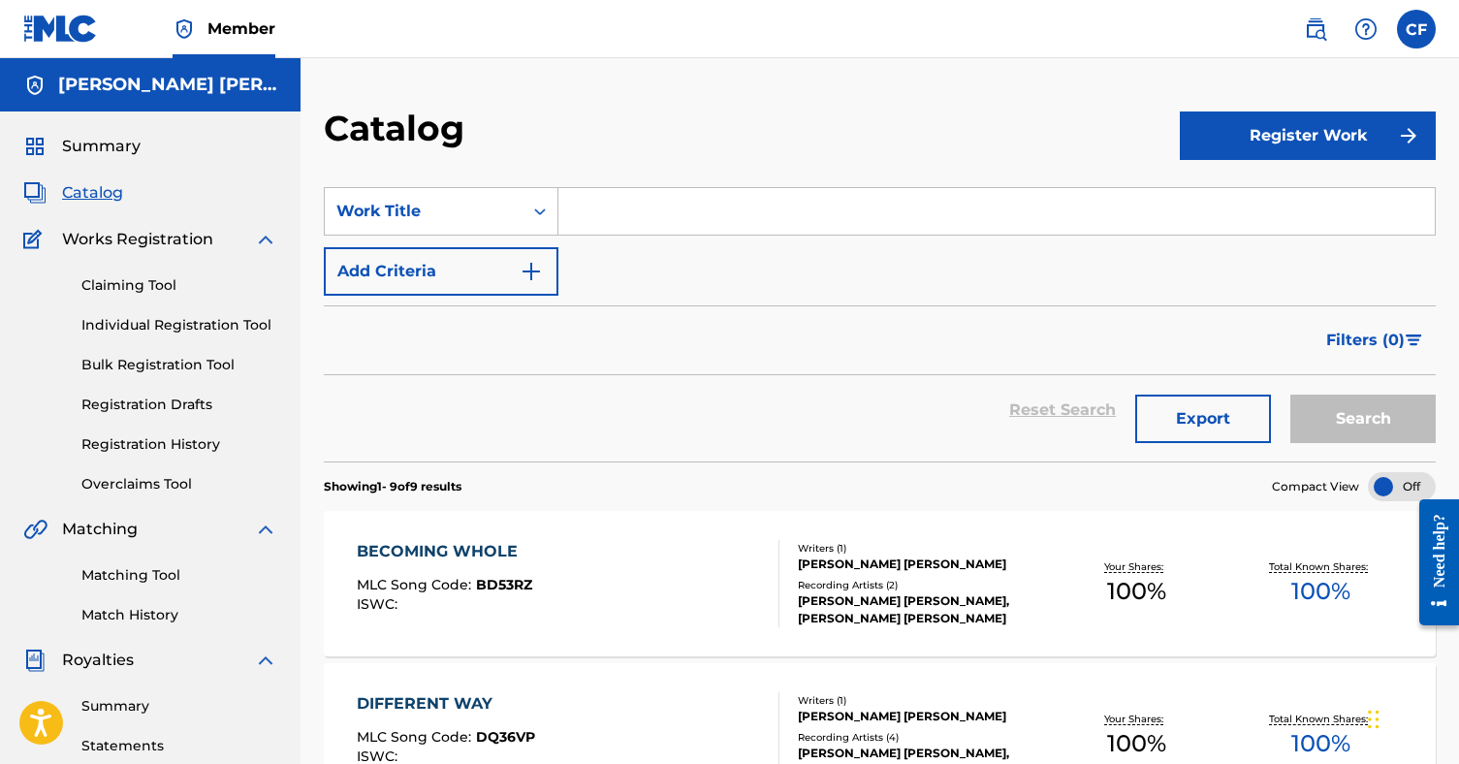
click at [680, 211] on input "Search Form" at bounding box center [996, 211] width 876 height 47
type input "n"
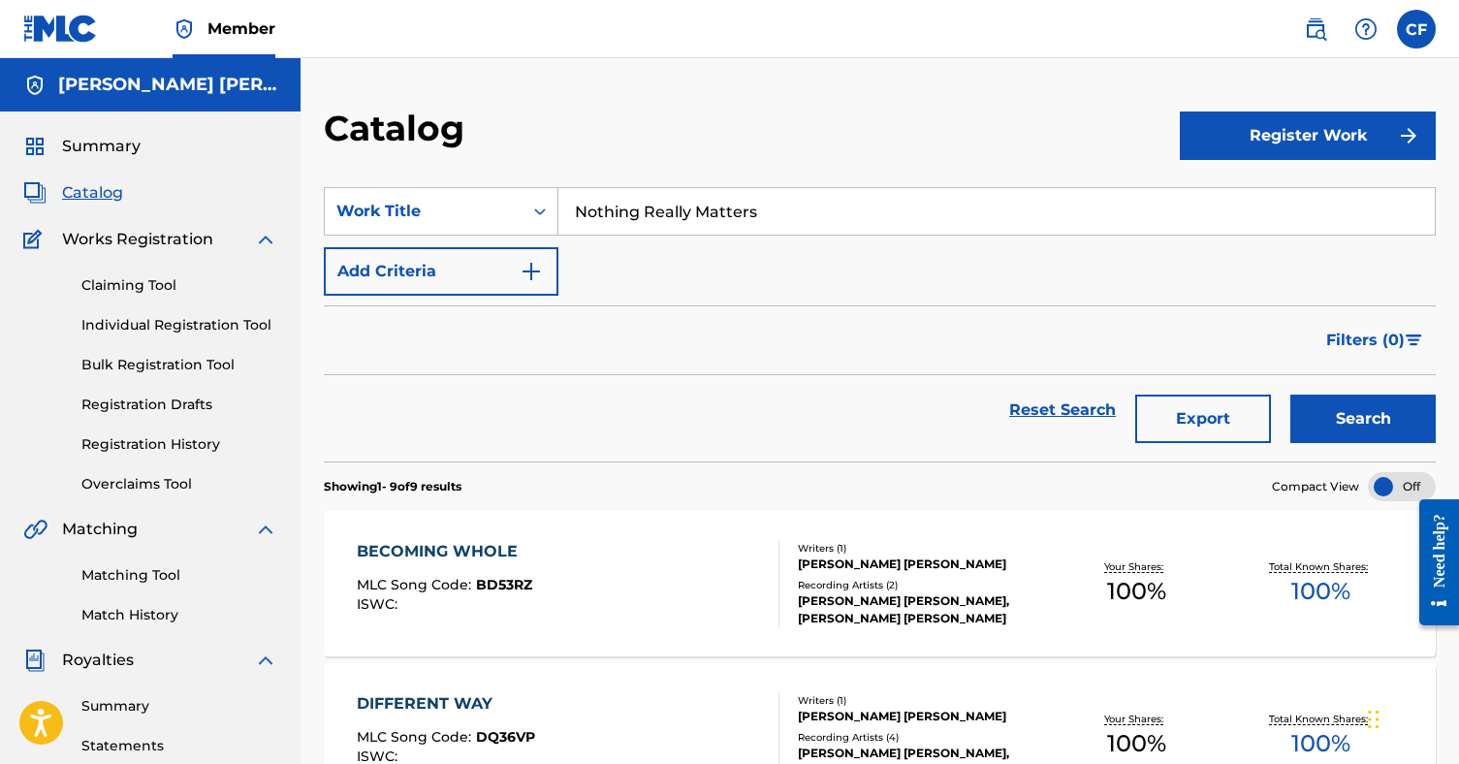
type input "Nothing Really Matters"
click at [1363, 419] on button "Search" at bounding box center [1362, 419] width 145 height 48
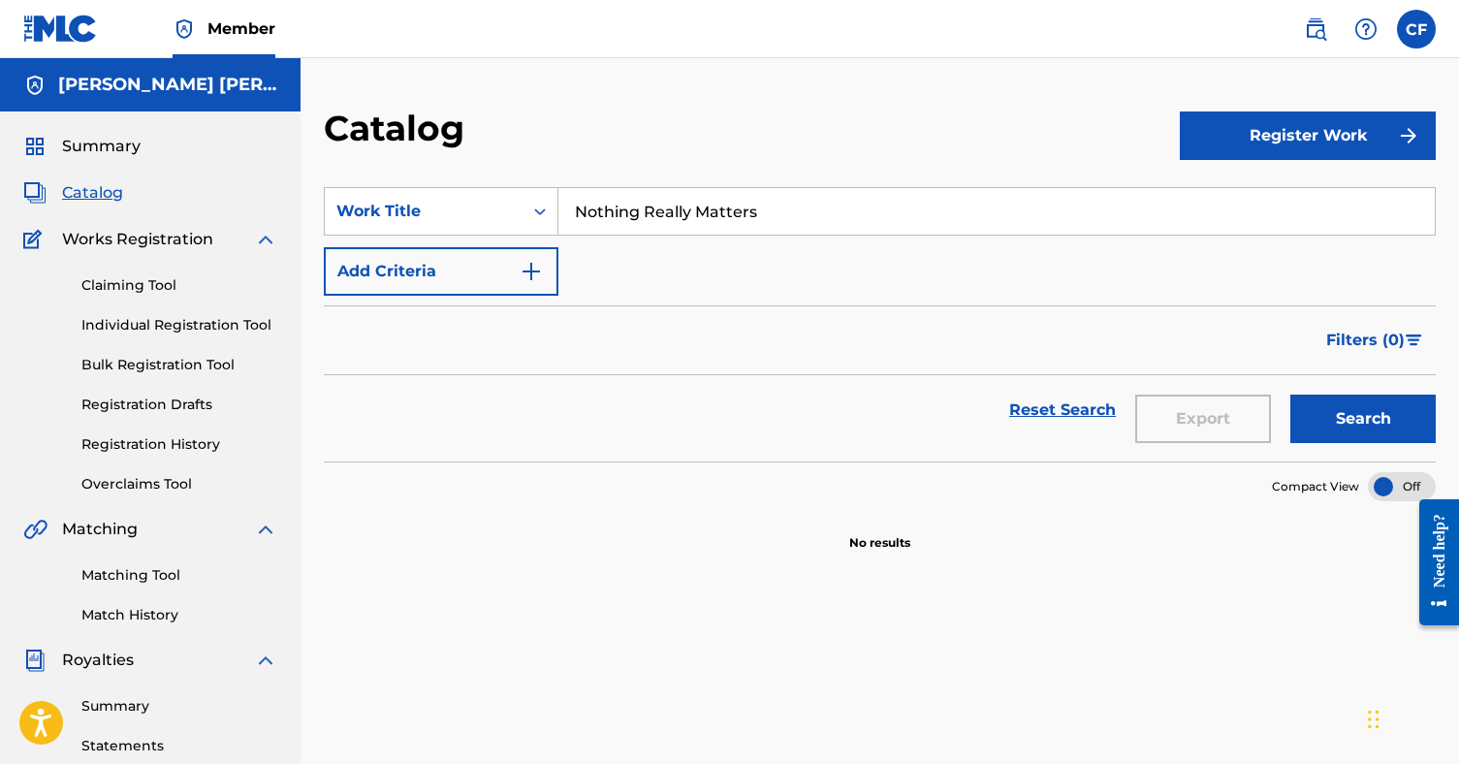
click at [132, 241] on span "Works Registration" at bounding box center [137, 239] width 151 height 23
click at [119, 287] on link "Claiming Tool" at bounding box center [179, 285] width 196 height 20
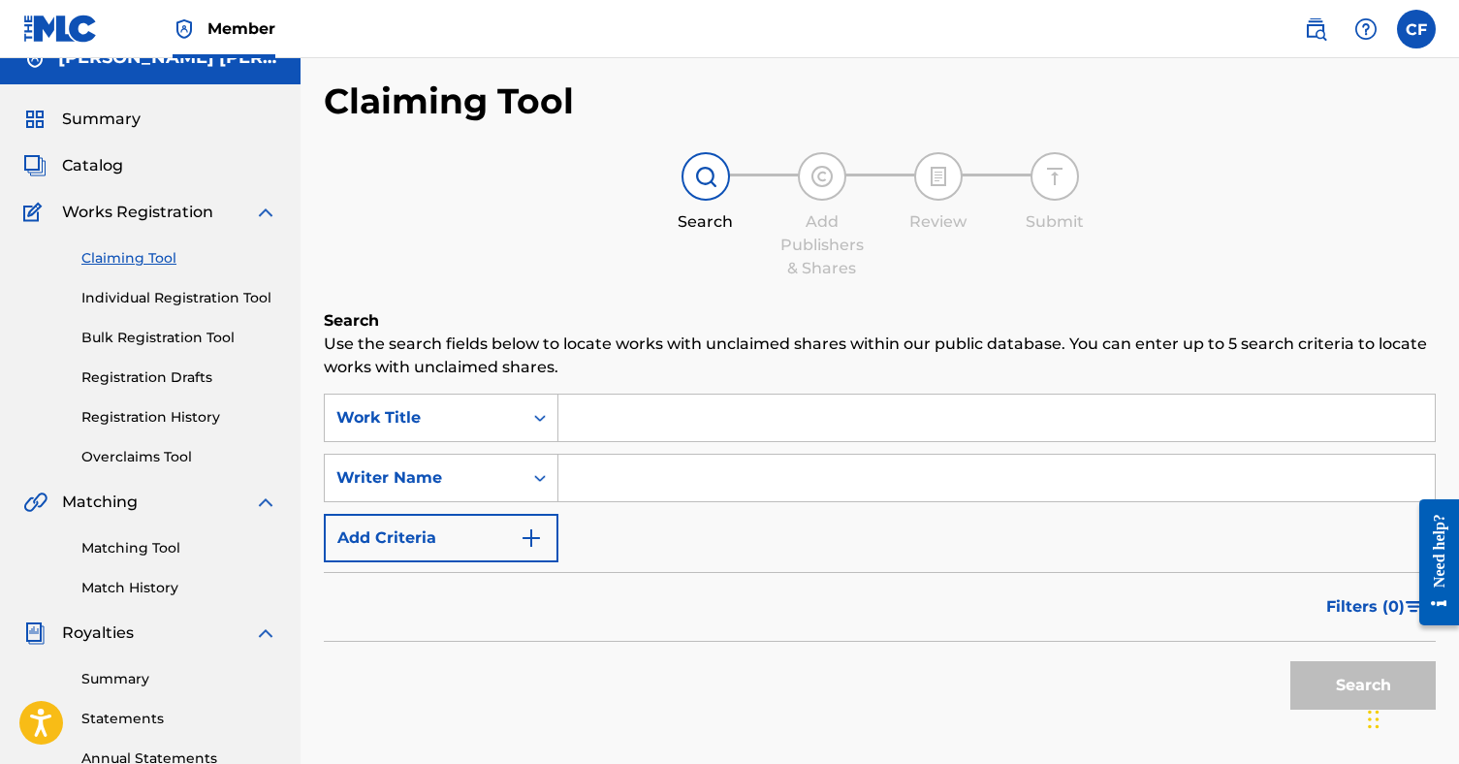
scroll to position [25, 0]
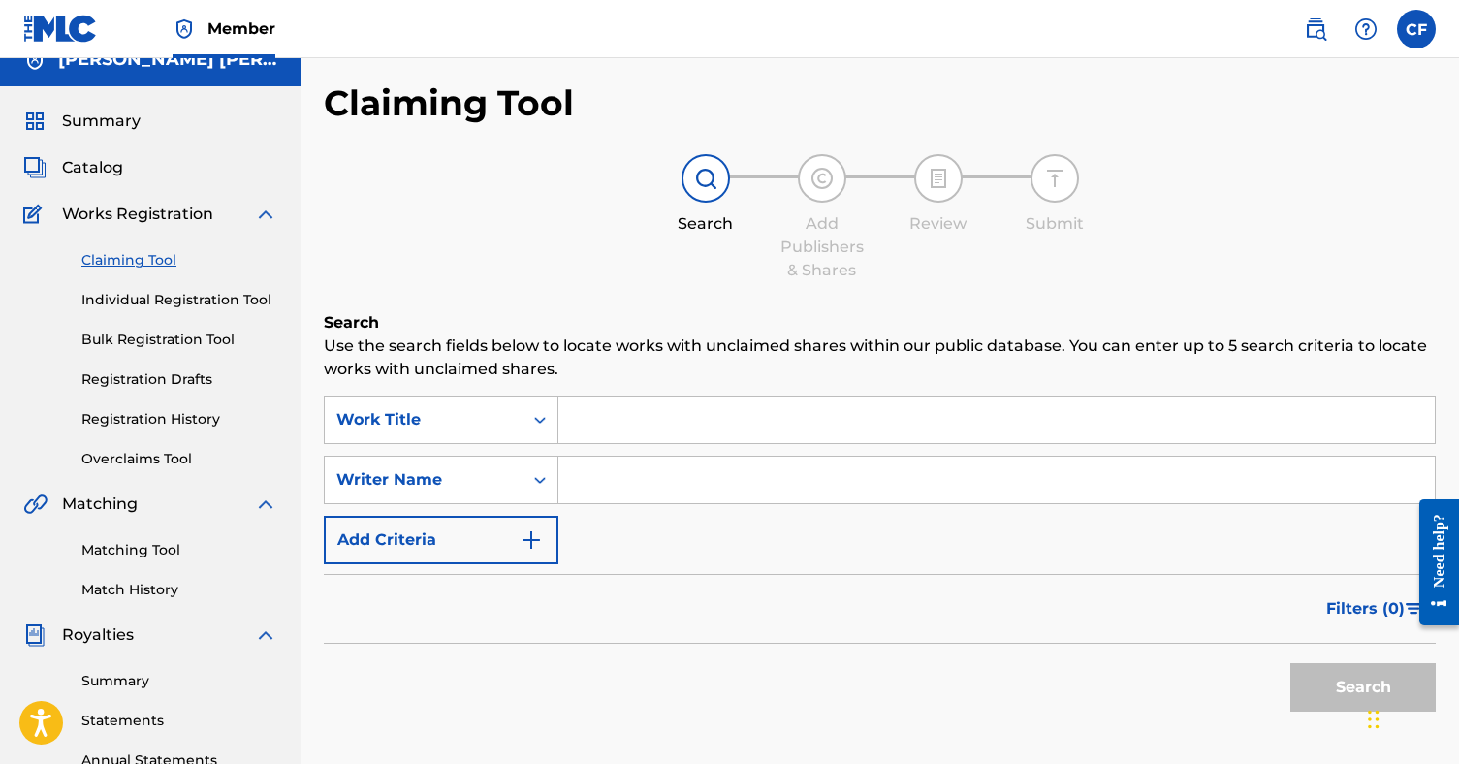
click at [150, 303] on link "Individual Registration Tool" at bounding box center [179, 300] width 196 height 20
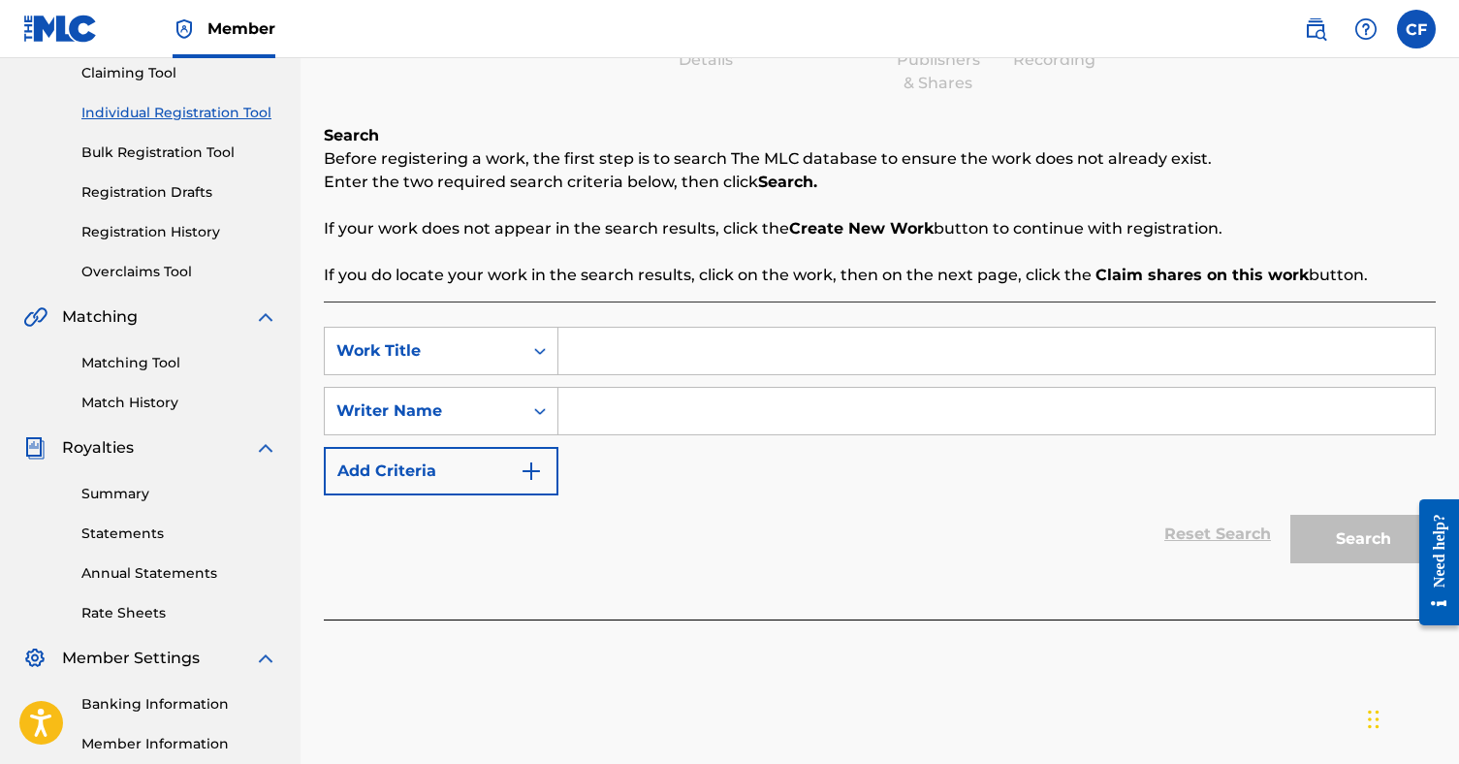
scroll to position [198, 0]
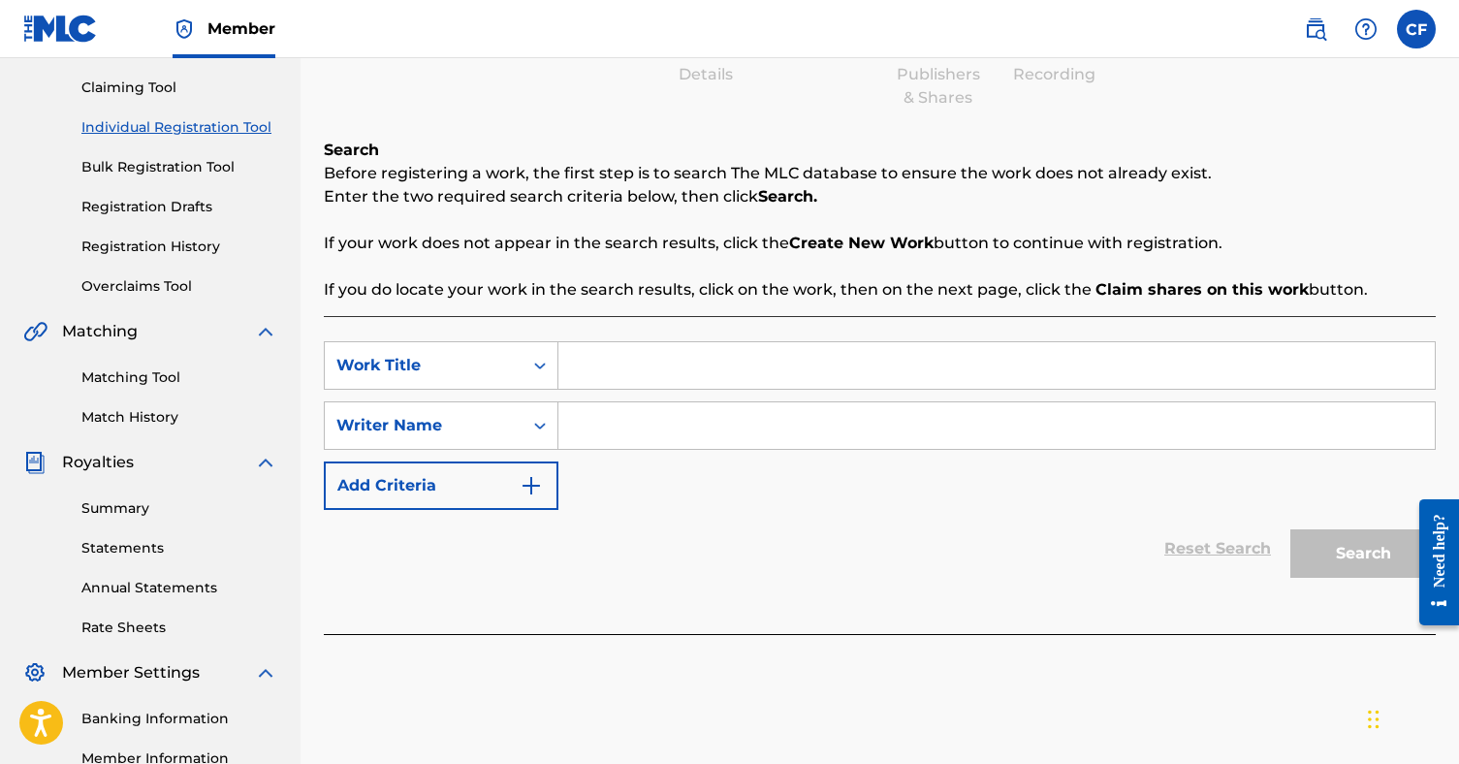
click at [638, 377] on input "Search Form" at bounding box center [996, 365] width 876 height 47
type input "Nothing Really Matters"
click at [663, 418] on input "Search Form" at bounding box center [996, 425] width 876 height 47
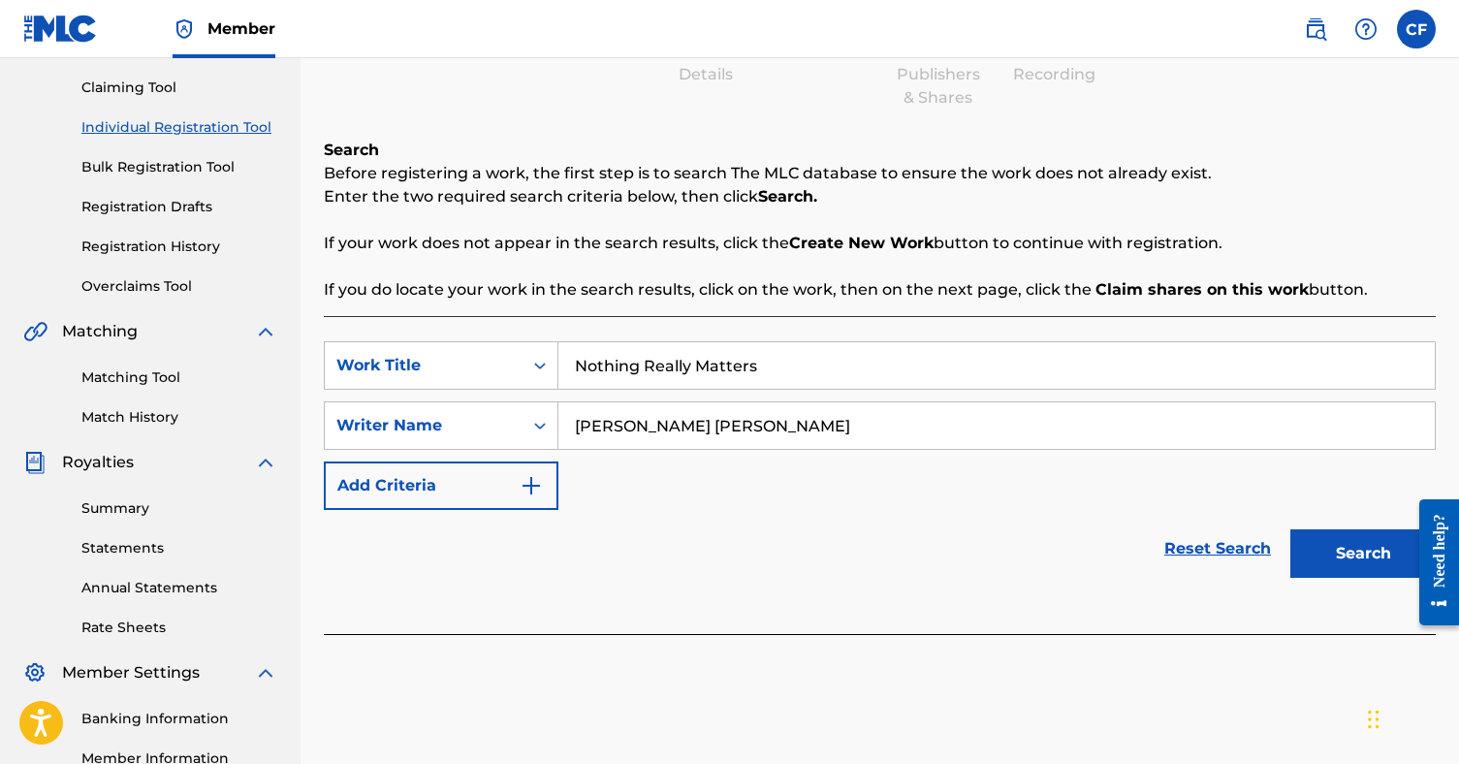
type input "[PERSON_NAME] [PERSON_NAME]"
click at [1347, 547] on button "Search" at bounding box center [1362, 553] width 145 height 48
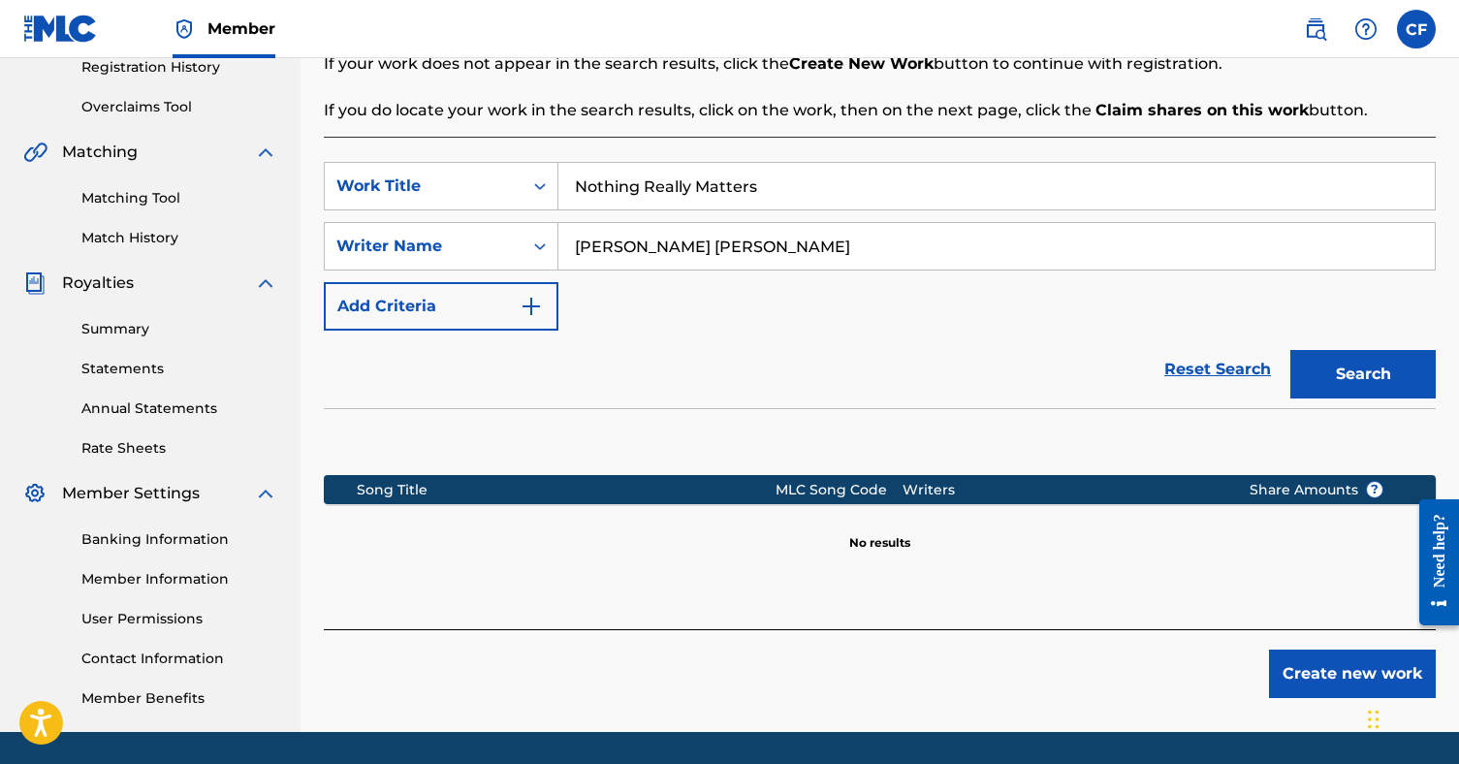
scroll to position [386, 0]
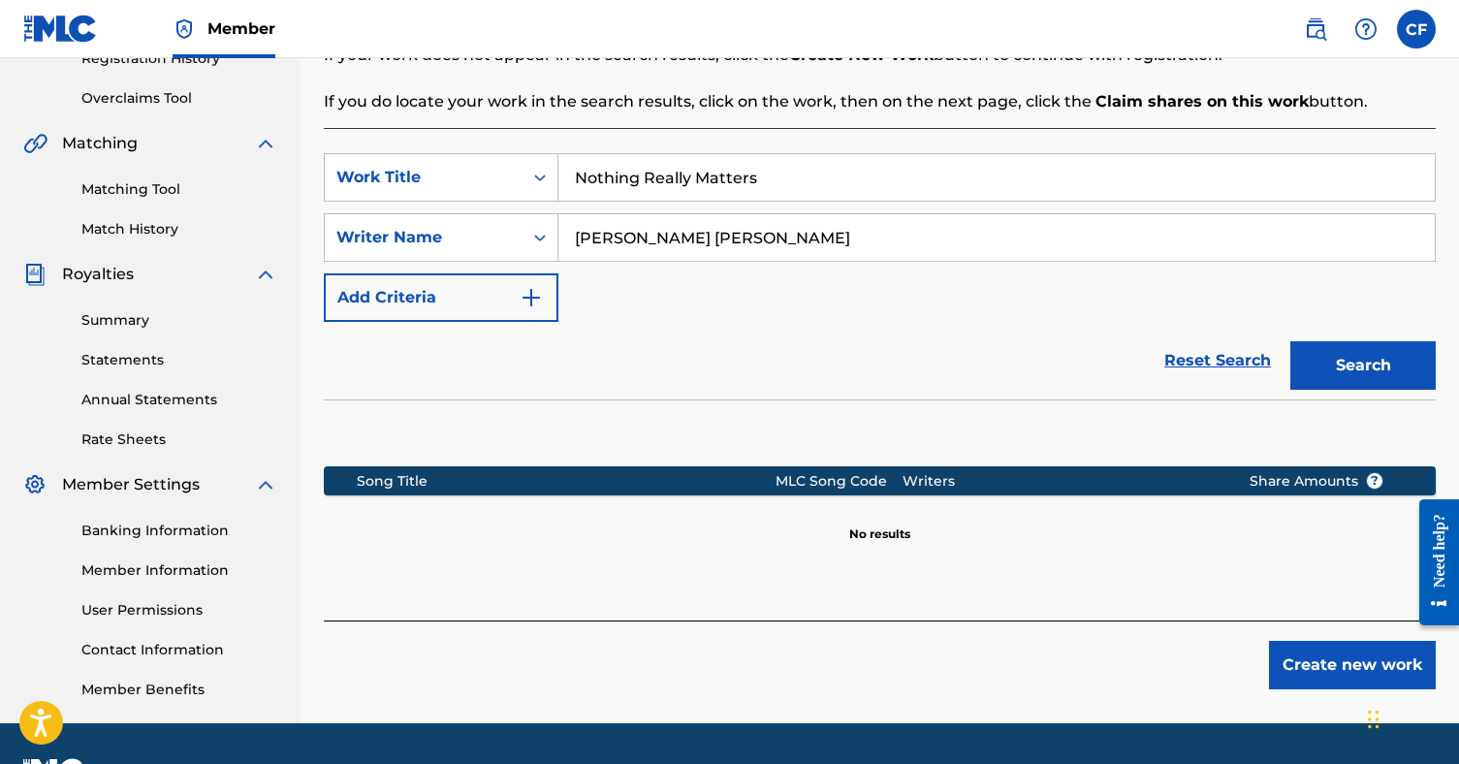
click at [1321, 662] on button "Create new work" at bounding box center [1352, 665] width 167 height 48
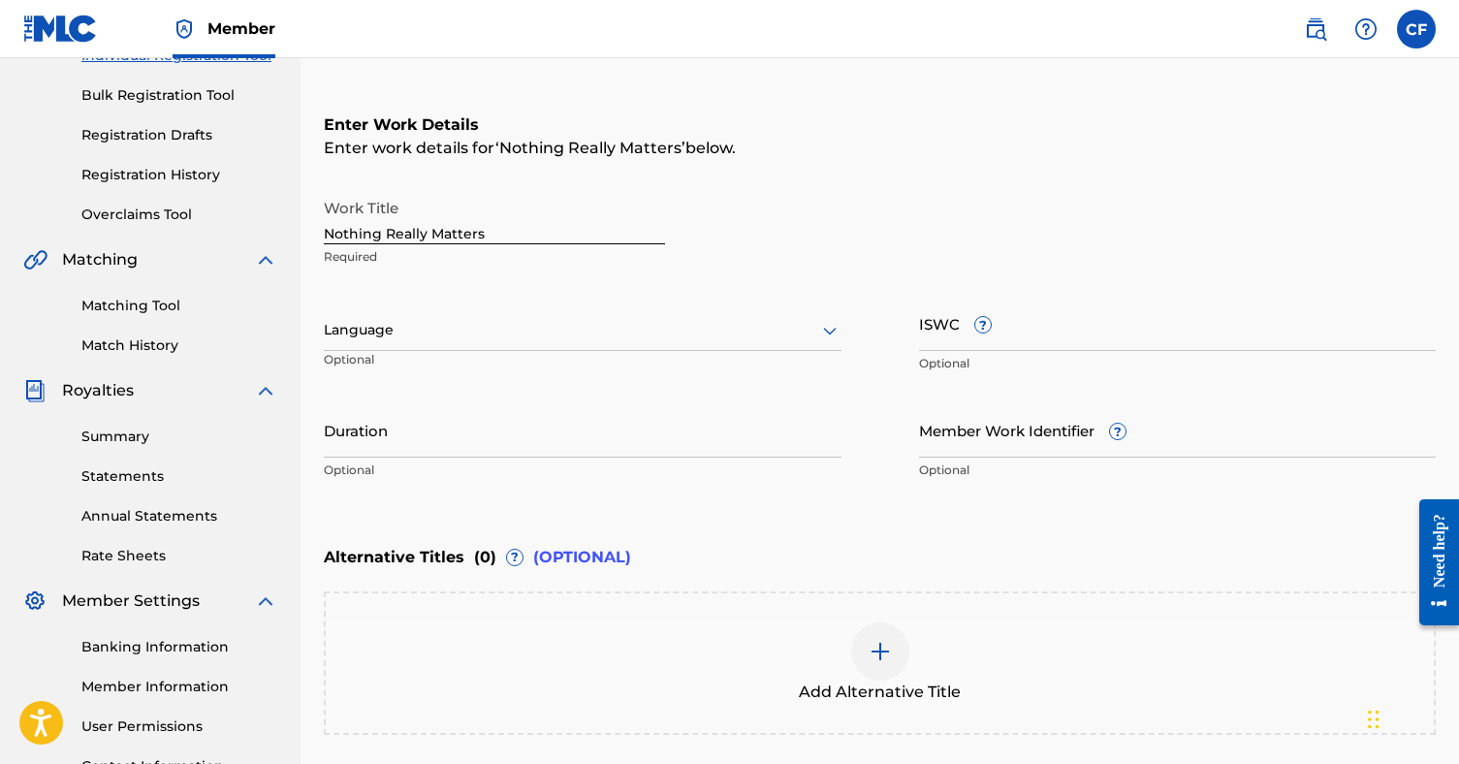
scroll to position [292, 0]
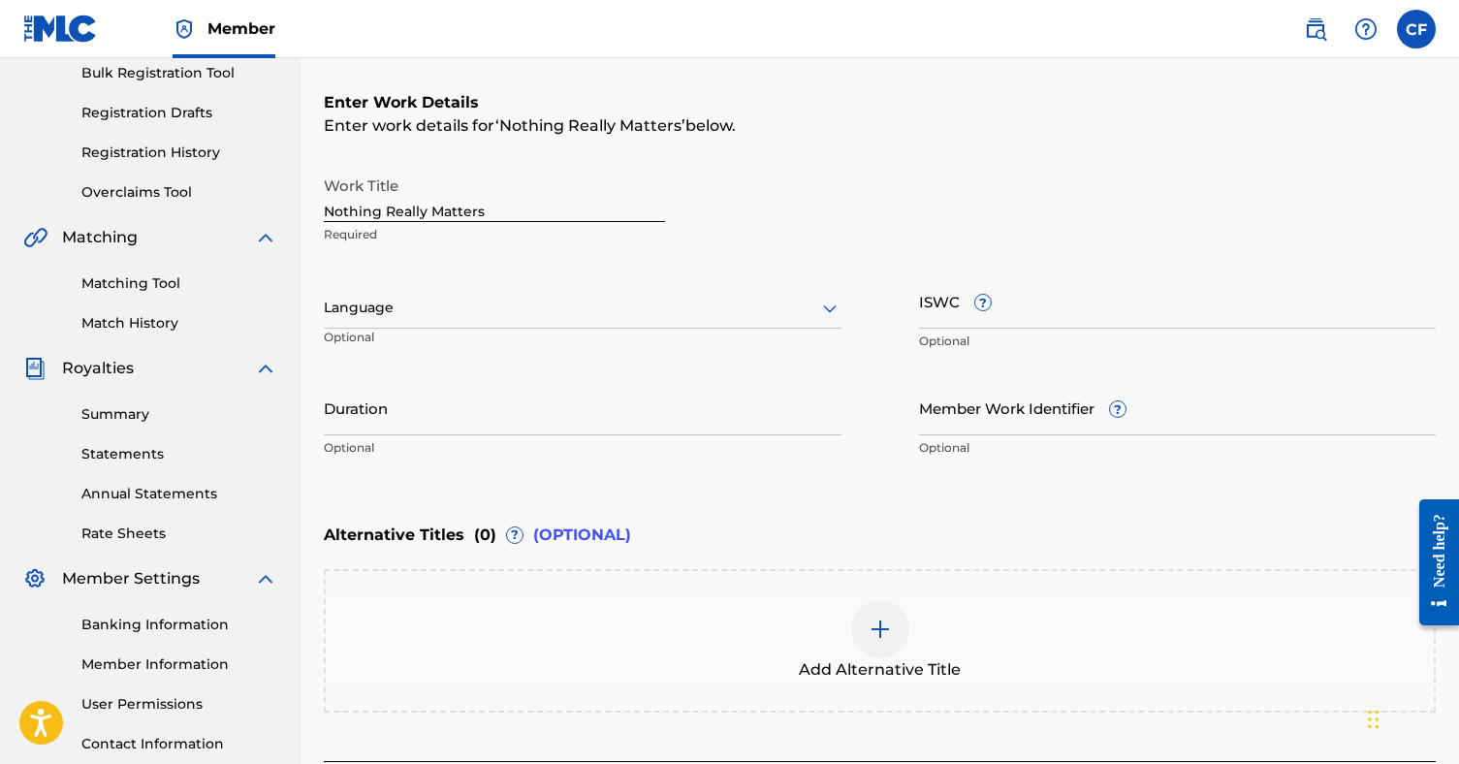
click at [421, 425] on input "Duration" at bounding box center [583, 407] width 518 height 55
type input "2"
click at [324, 422] on input "2:30" at bounding box center [583, 407] width 518 height 55
click at [400, 422] on input "02:30" at bounding box center [583, 407] width 518 height 55
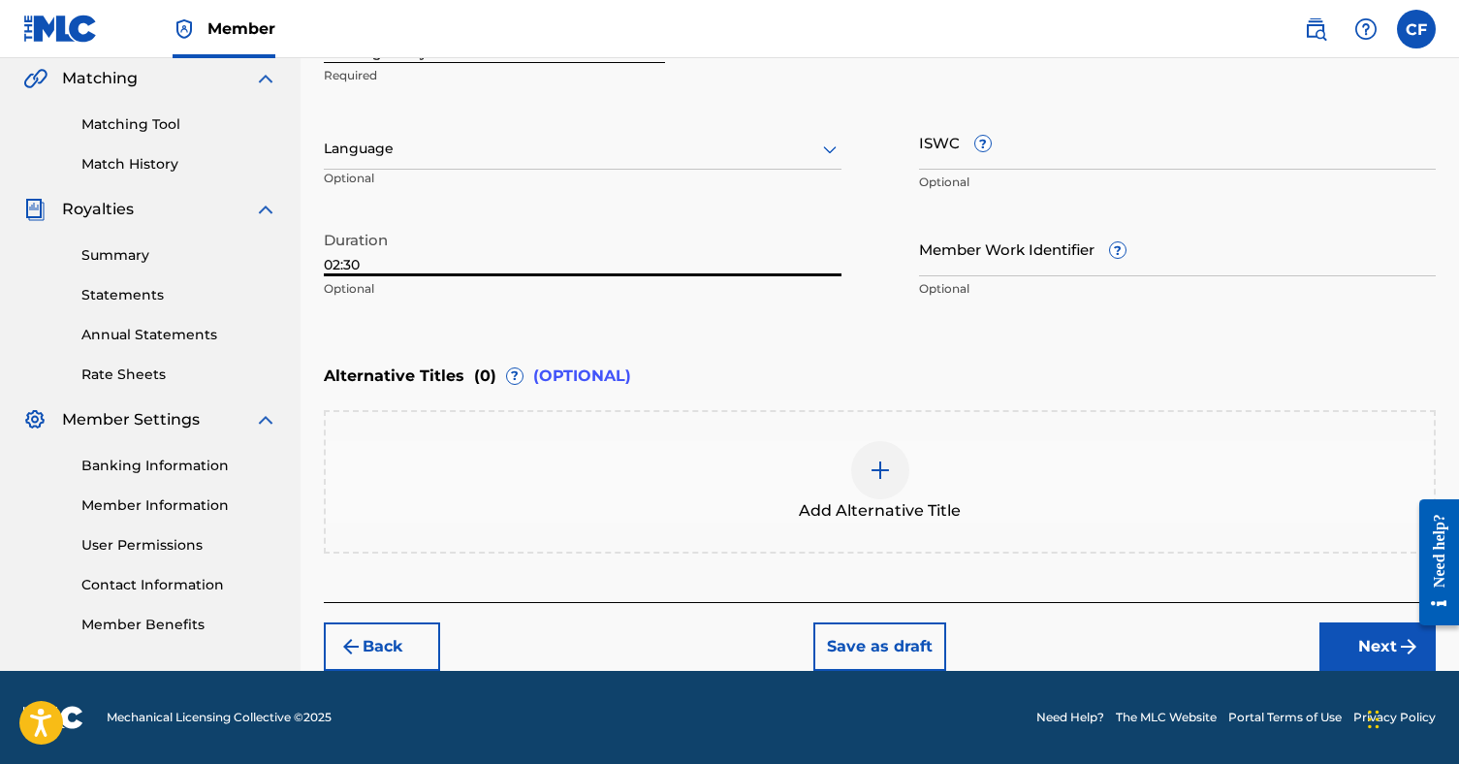
scroll to position [451, 0]
type input "02:30"
click at [1328, 641] on button "Next" at bounding box center [1378, 646] width 116 height 48
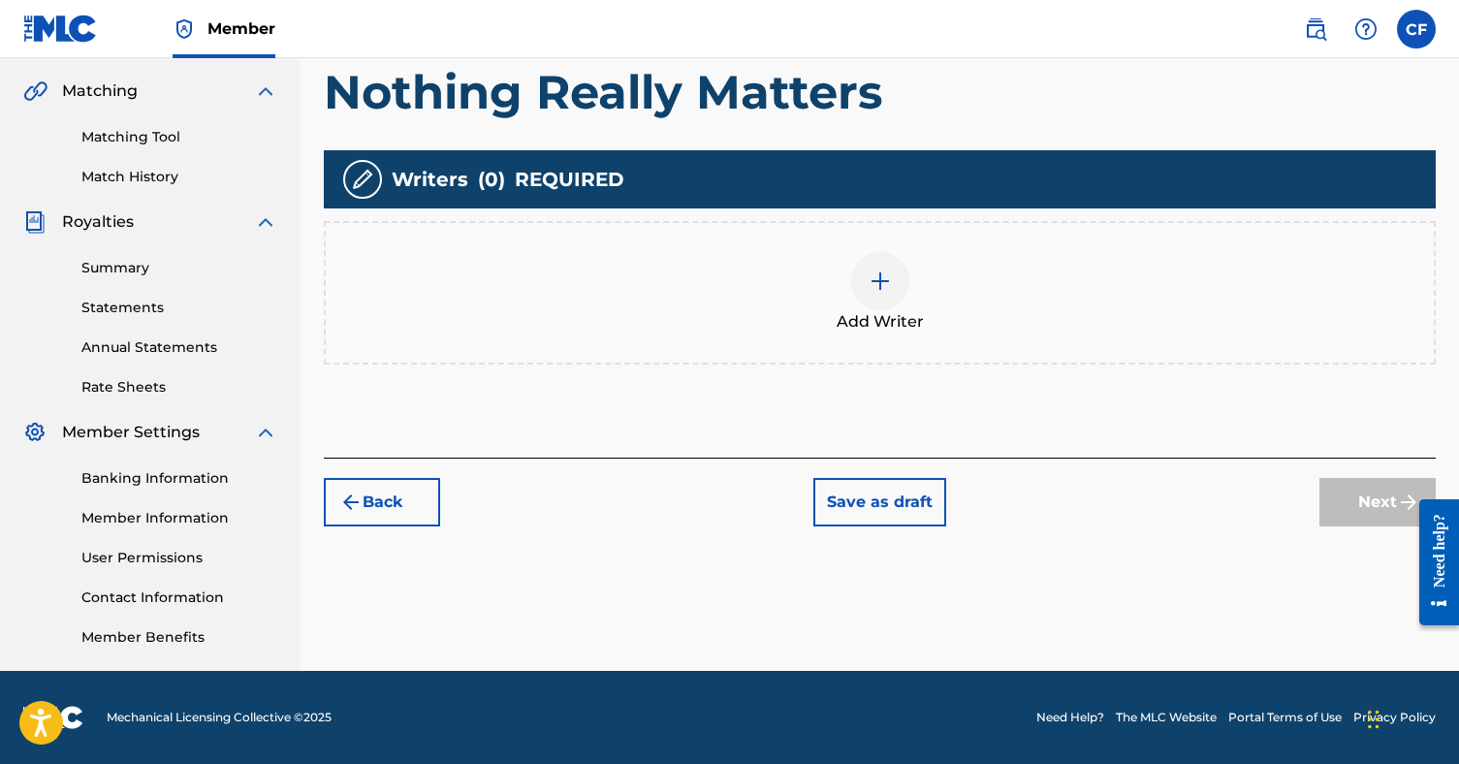
click at [870, 299] on div at bounding box center [880, 281] width 58 height 58
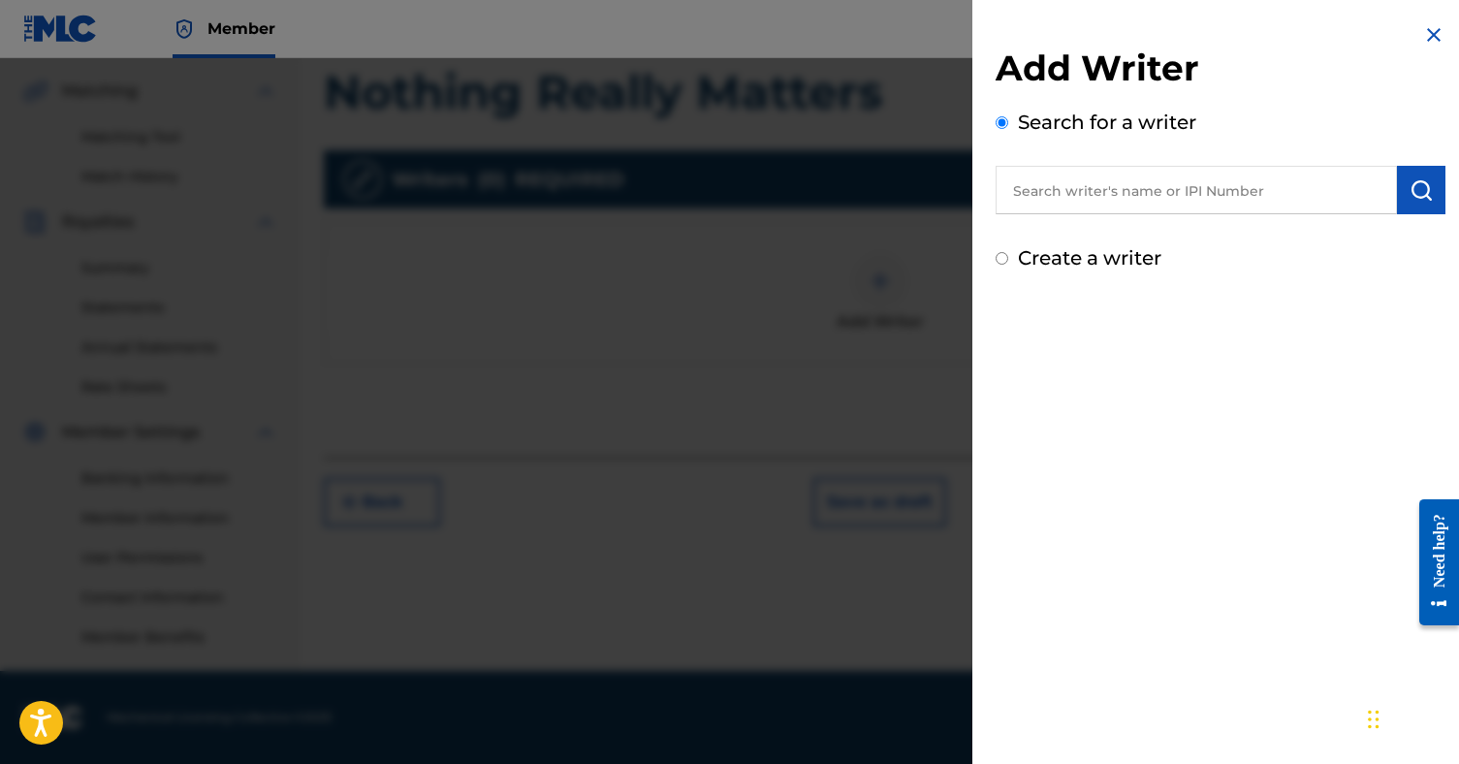
click at [1074, 210] on input "text" at bounding box center [1196, 190] width 401 height 48
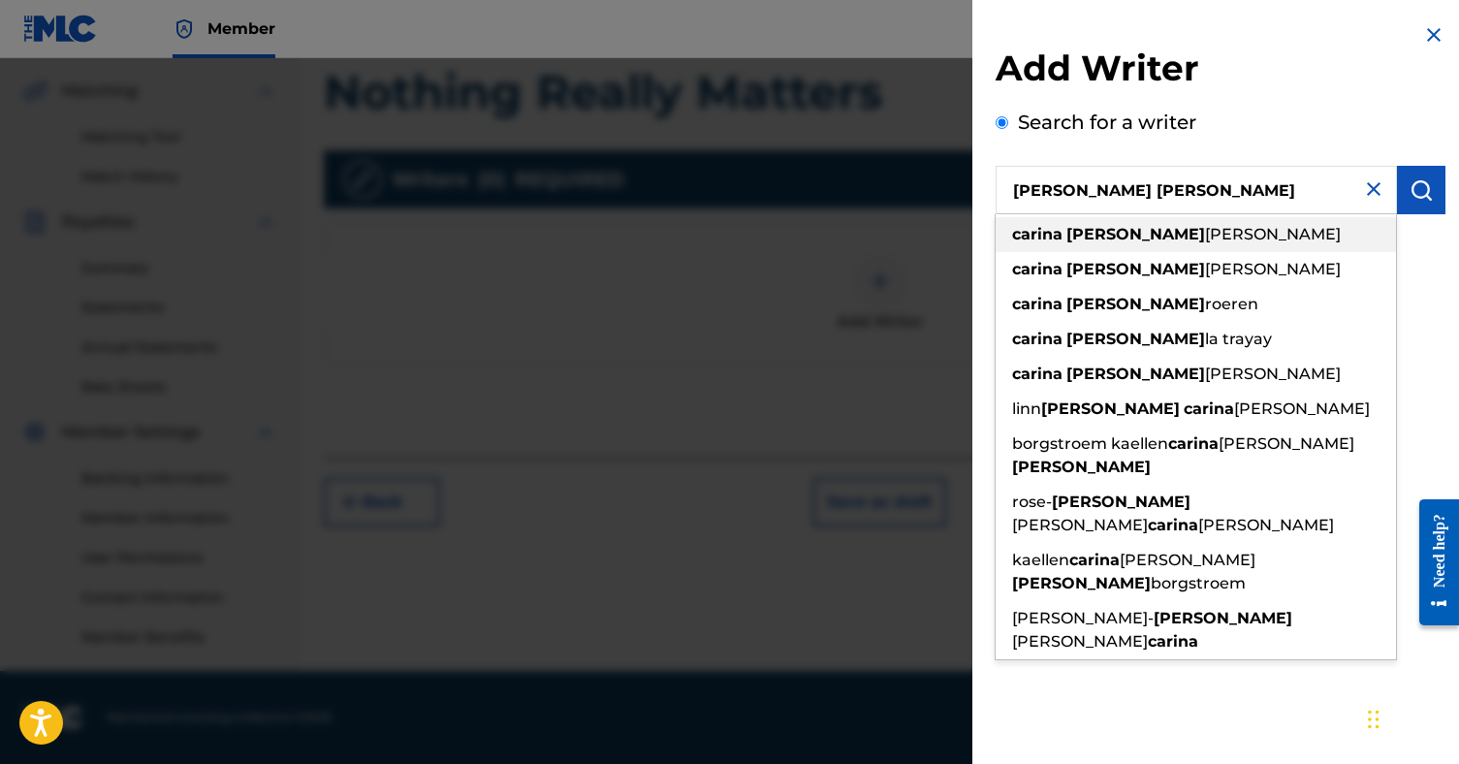
click at [1077, 219] on div "[PERSON_NAME] [PERSON_NAME]" at bounding box center [1196, 234] width 400 height 35
type input "[PERSON_NAME] [PERSON_NAME]"
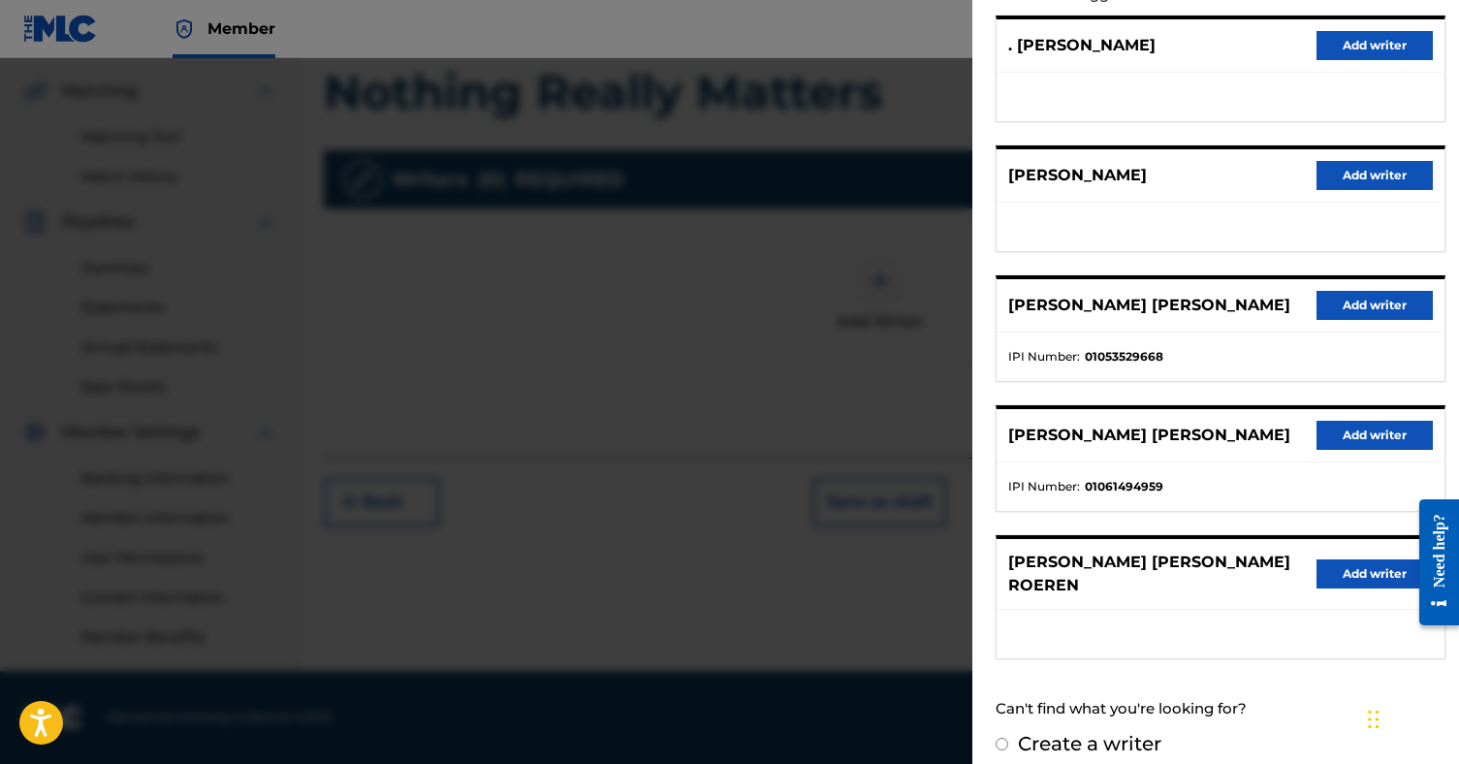
scroll to position [239, 0]
click at [1333, 440] on button "Add writer" at bounding box center [1375, 436] width 116 height 29
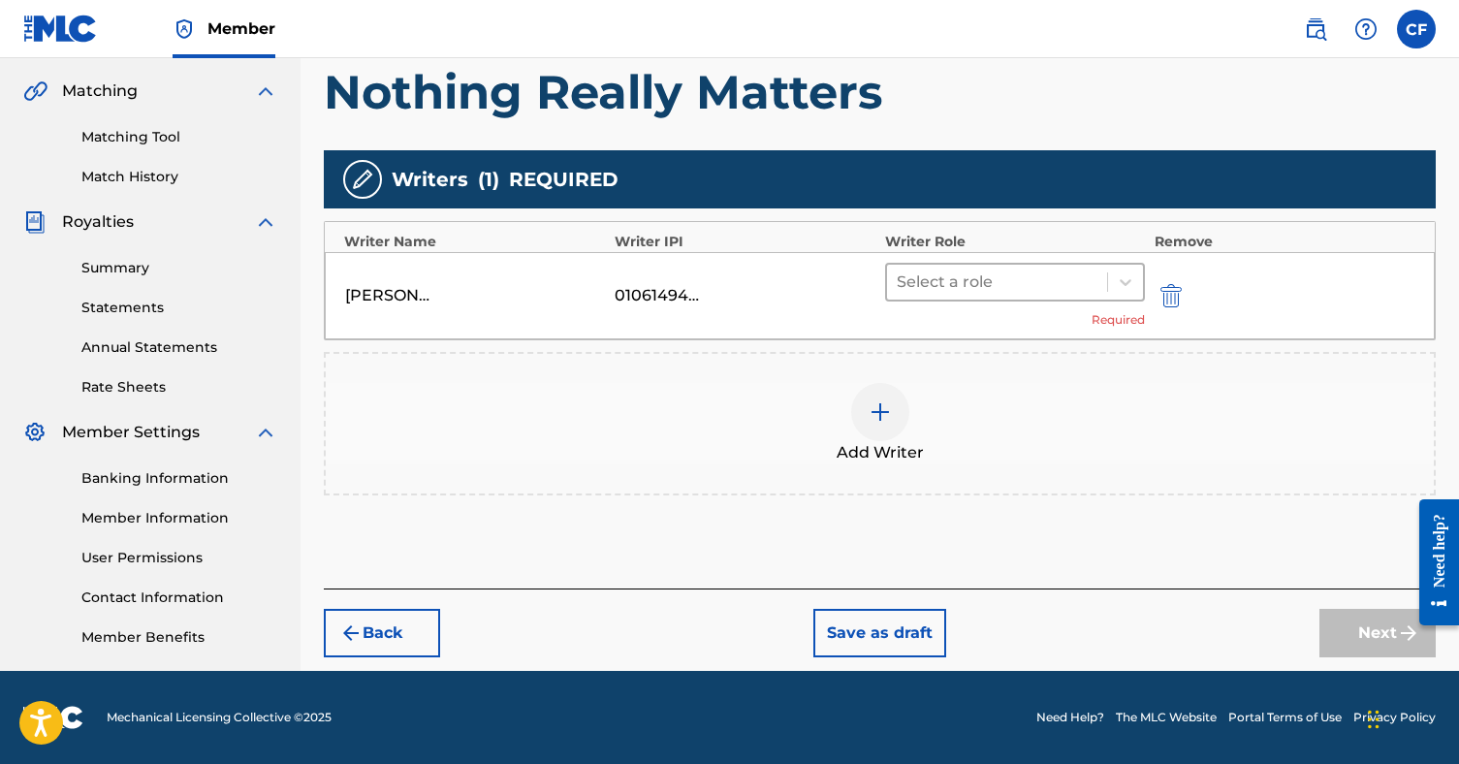
click at [951, 288] on div at bounding box center [997, 282] width 201 height 27
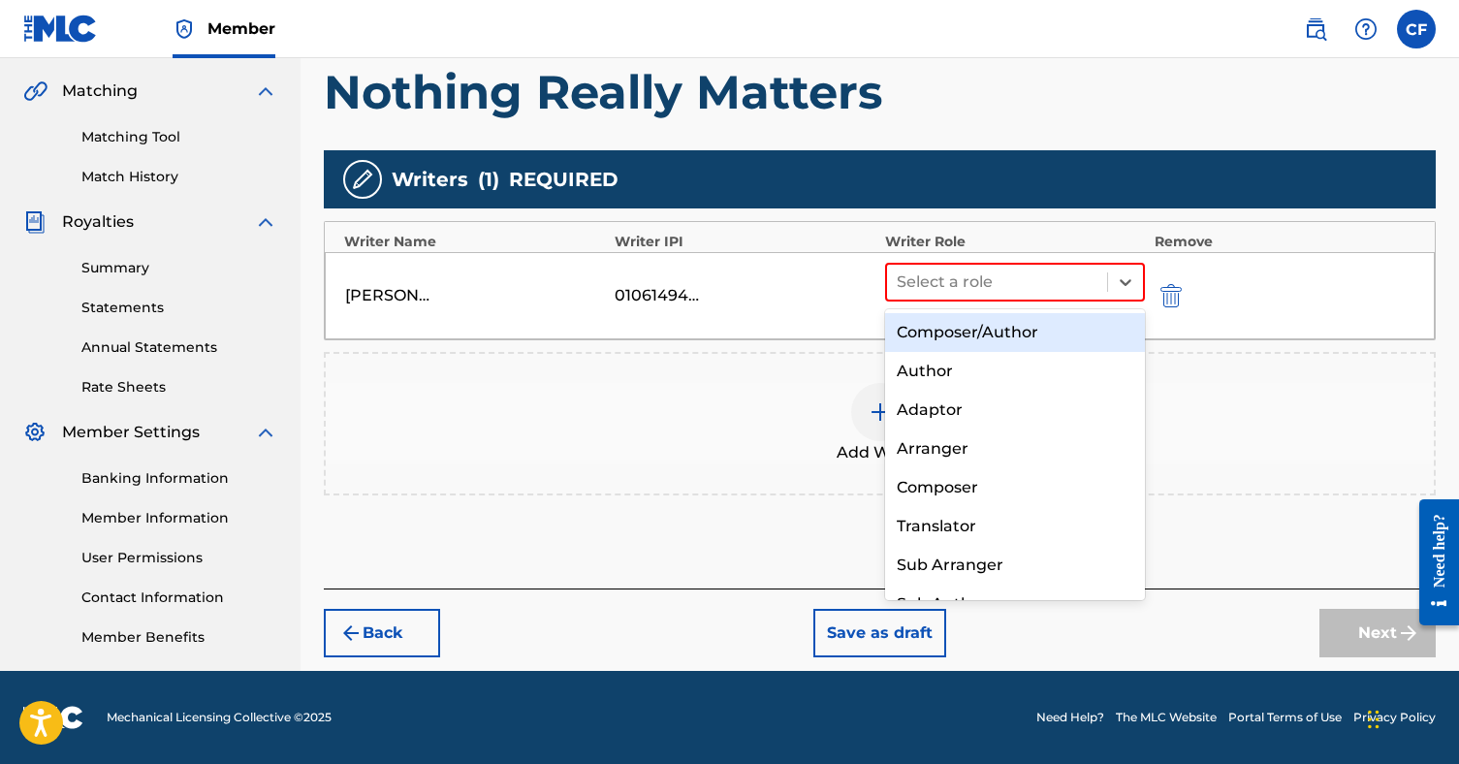
click at [969, 340] on div "Composer/Author" at bounding box center [1015, 332] width 260 height 39
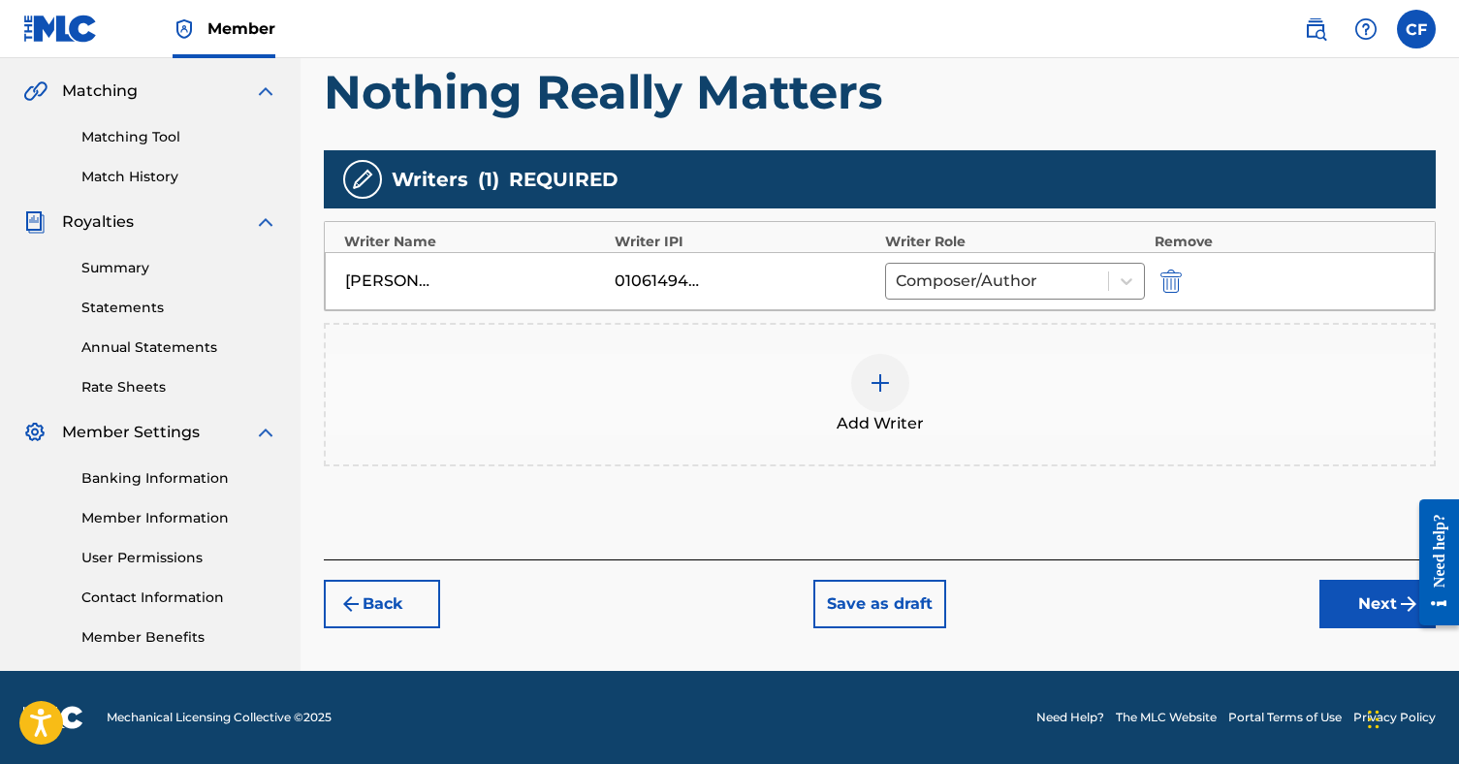
click at [1328, 601] on button "Next" at bounding box center [1378, 604] width 116 height 48
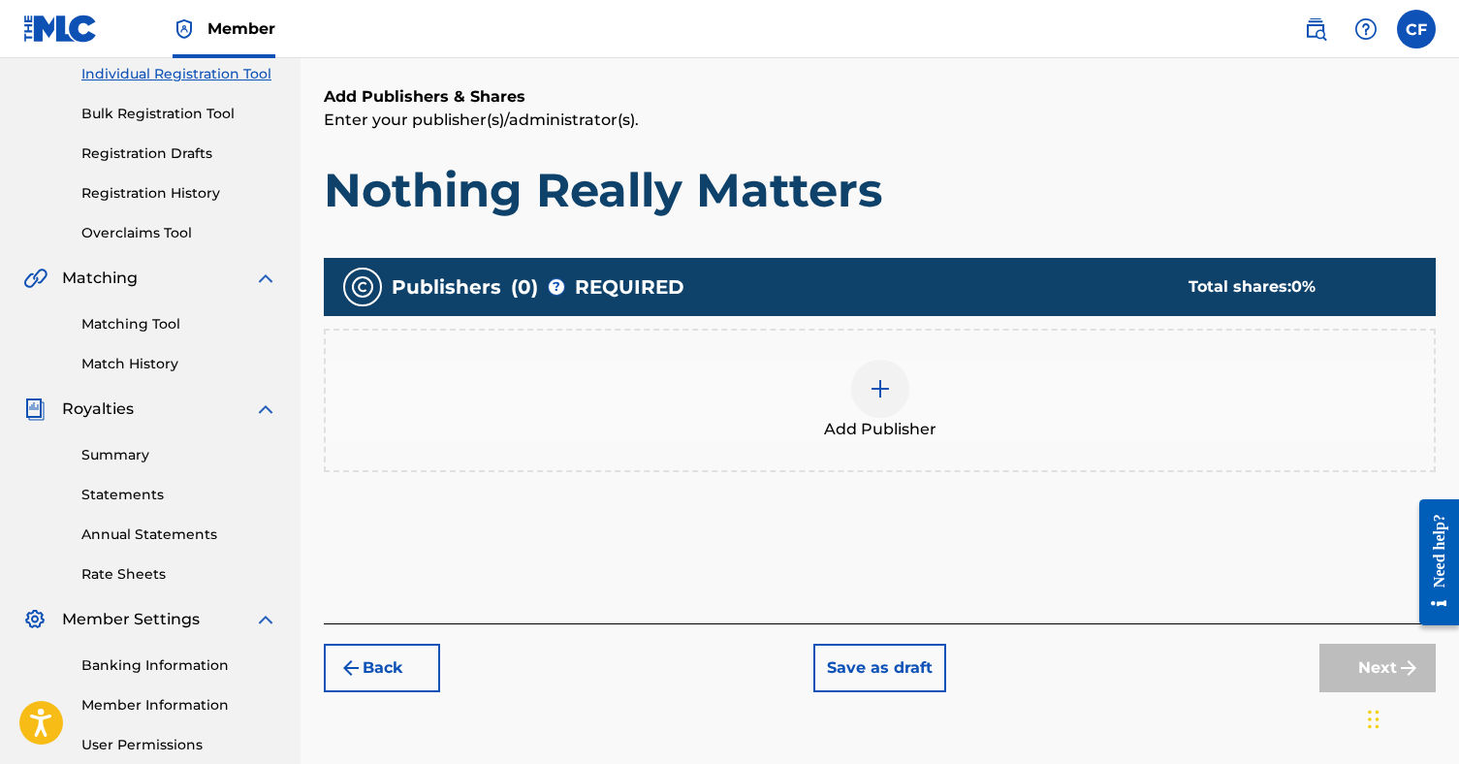
scroll to position [254, 0]
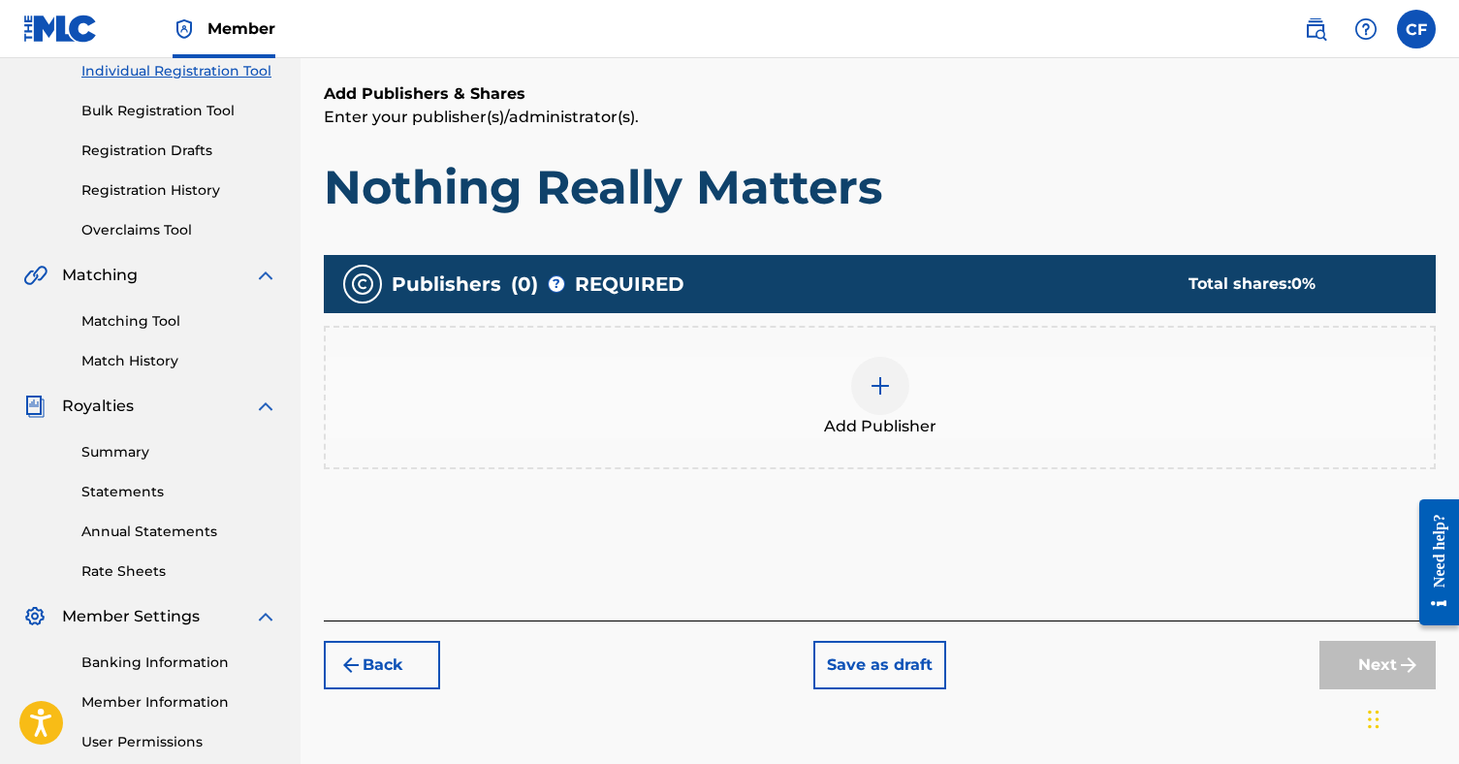
click at [900, 373] on div at bounding box center [880, 386] width 58 height 58
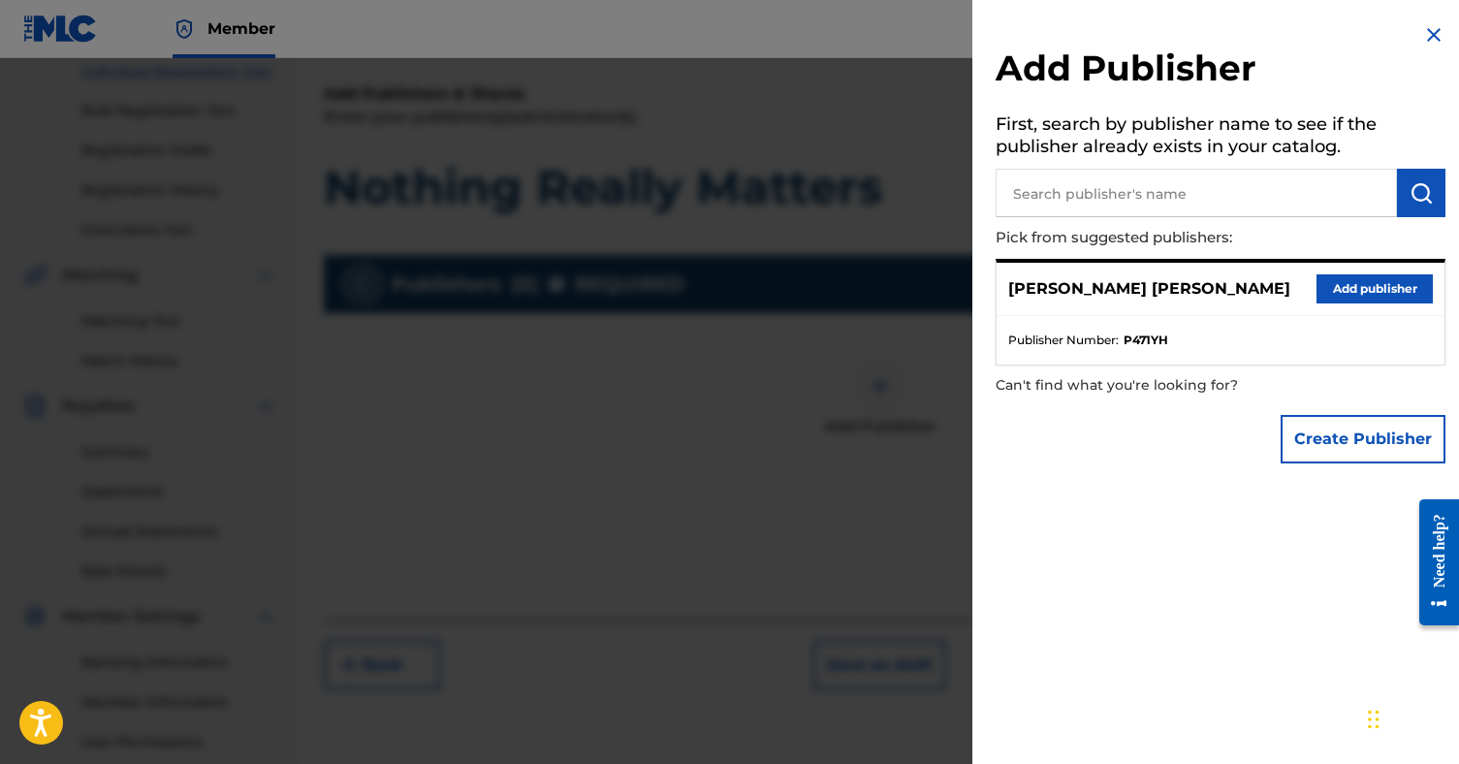
click at [1324, 288] on button "Add publisher" at bounding box center [1375, 288] width 116 height 29
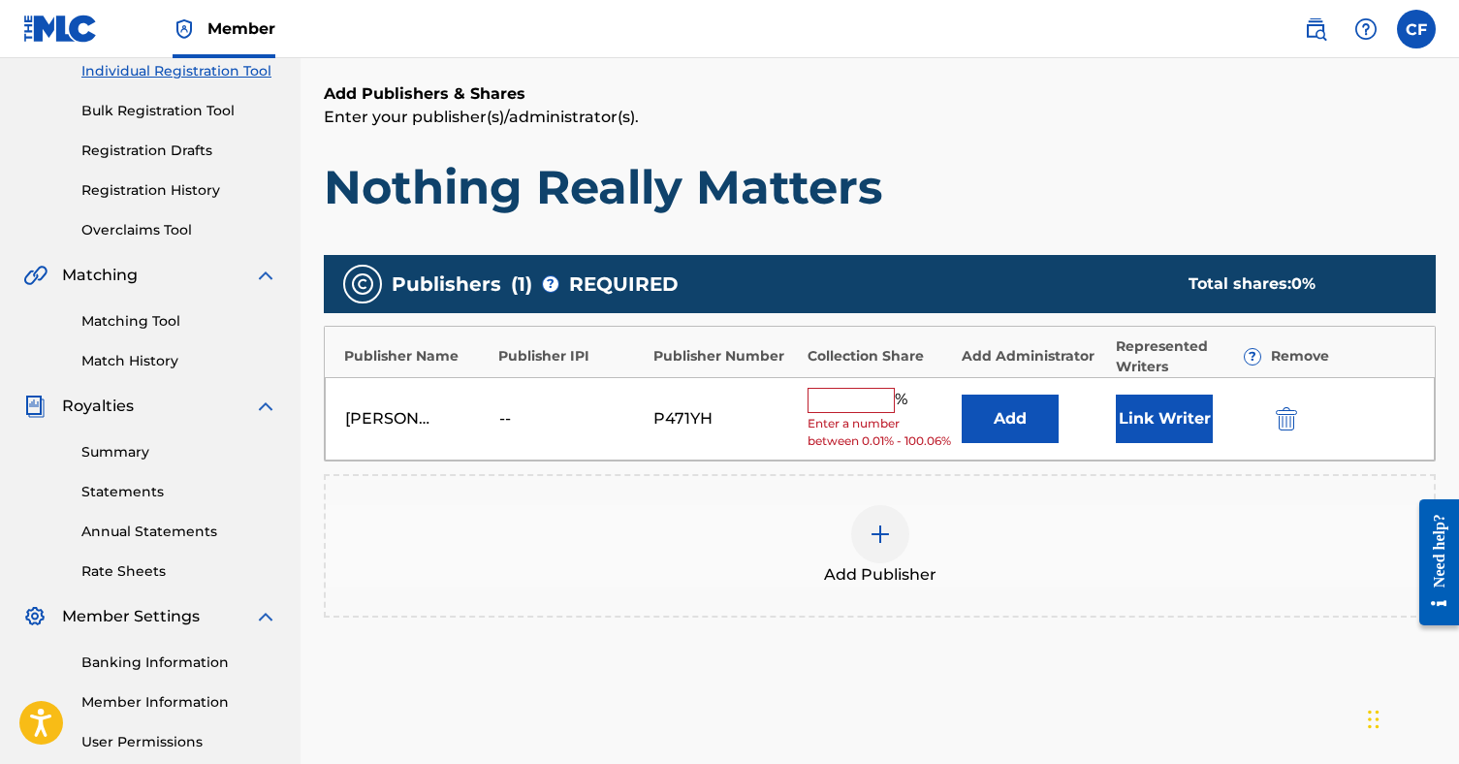
click at [836, 409] on div "%" at bounding box center [860, 400] width 105 height 25
click at [835, 400] on input "text" at bounding box center [851, 400] width 87 height 25
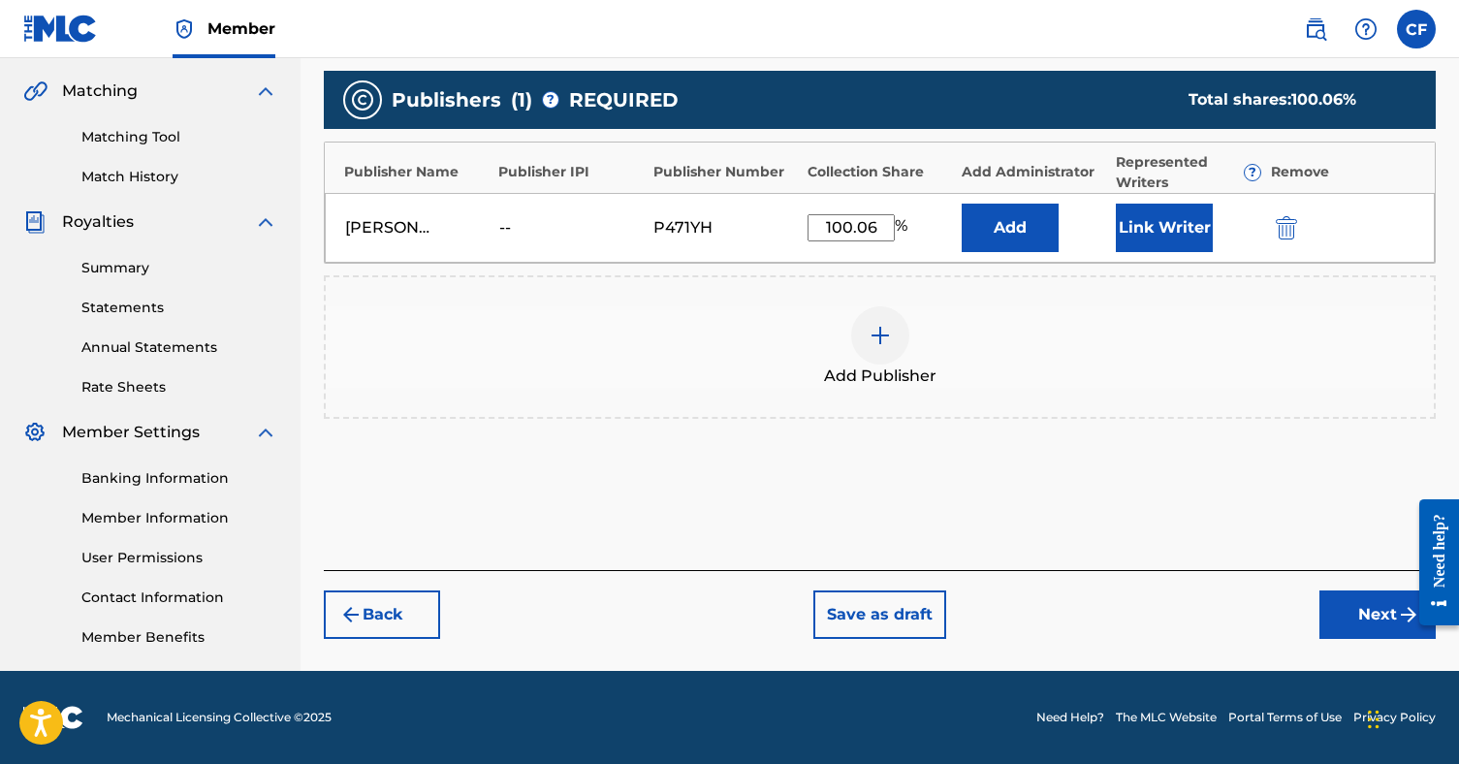
type input "100.06"
click at [1359, 610] on button "Next" at bounding box center [1378, 614] width 116 height 48
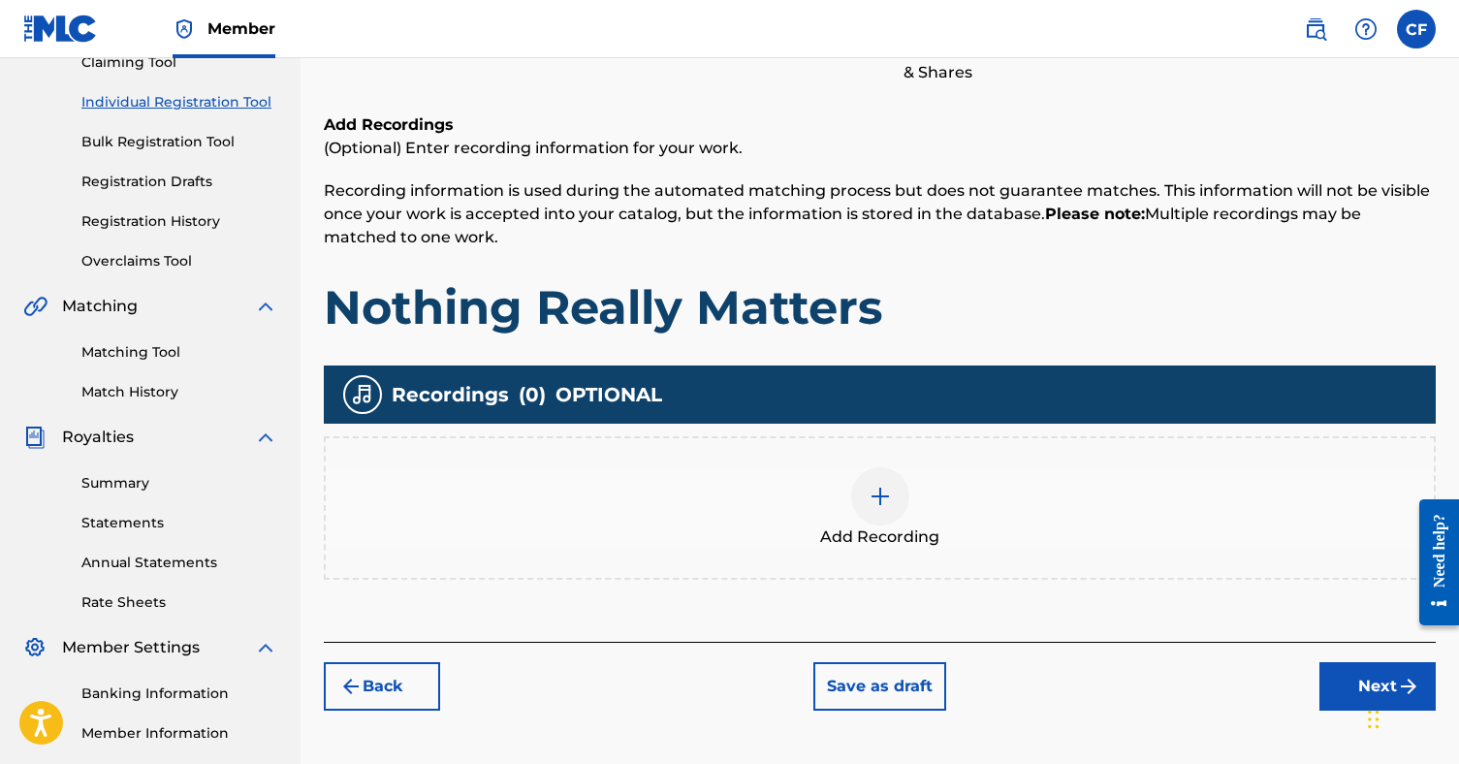
scroll to position [222, 0]
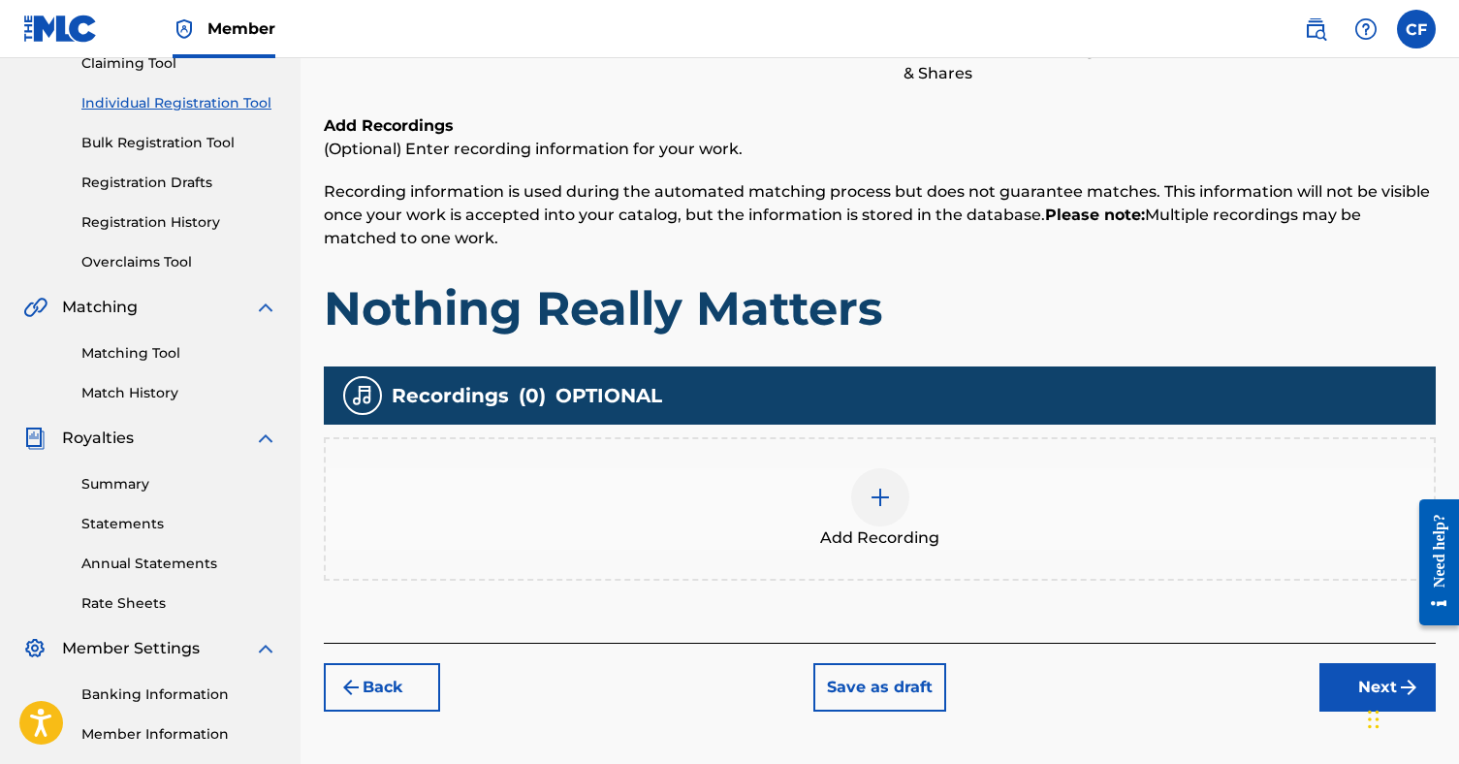
click at [884, 507] on img at bounding box center [880, 497] width 23 height 23
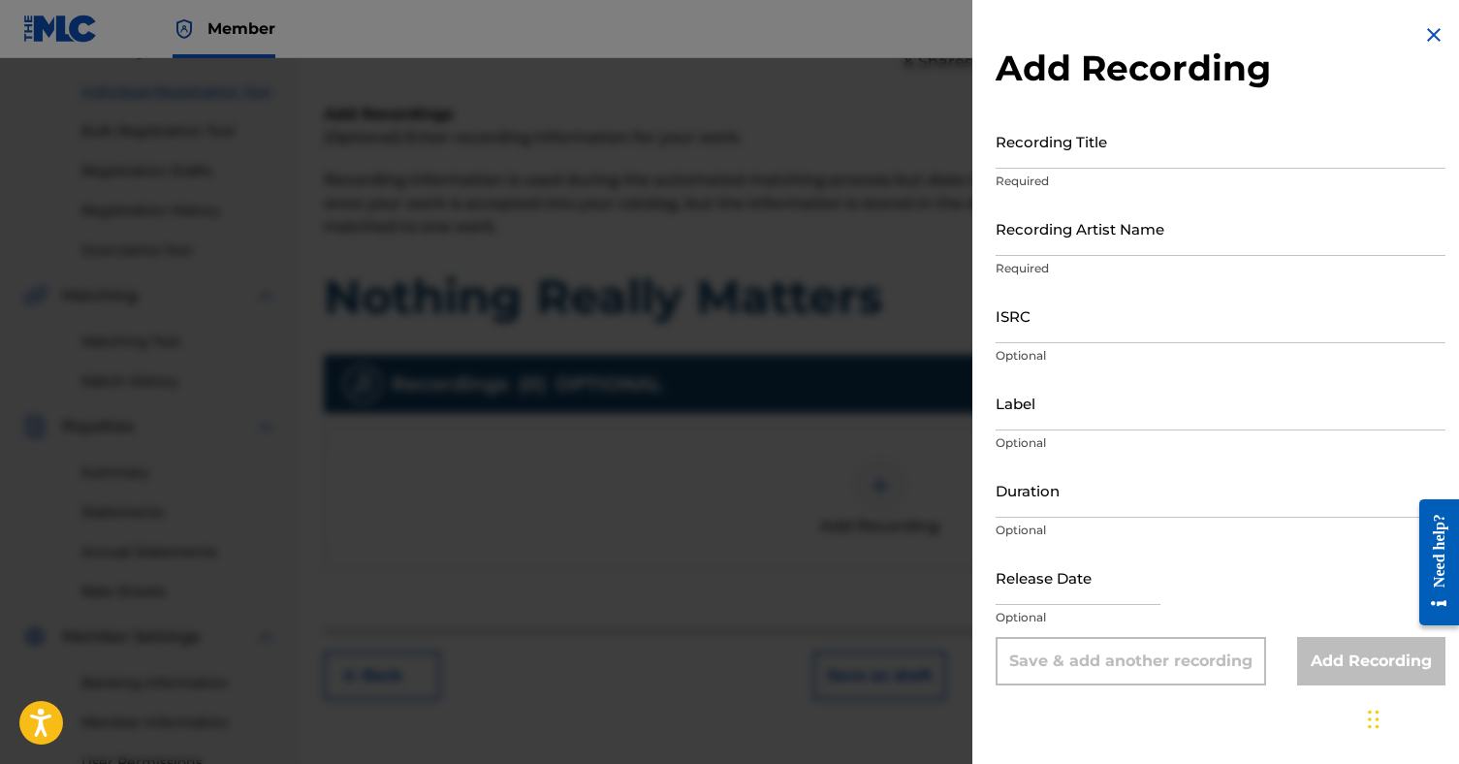
scroll to position [166, 0]
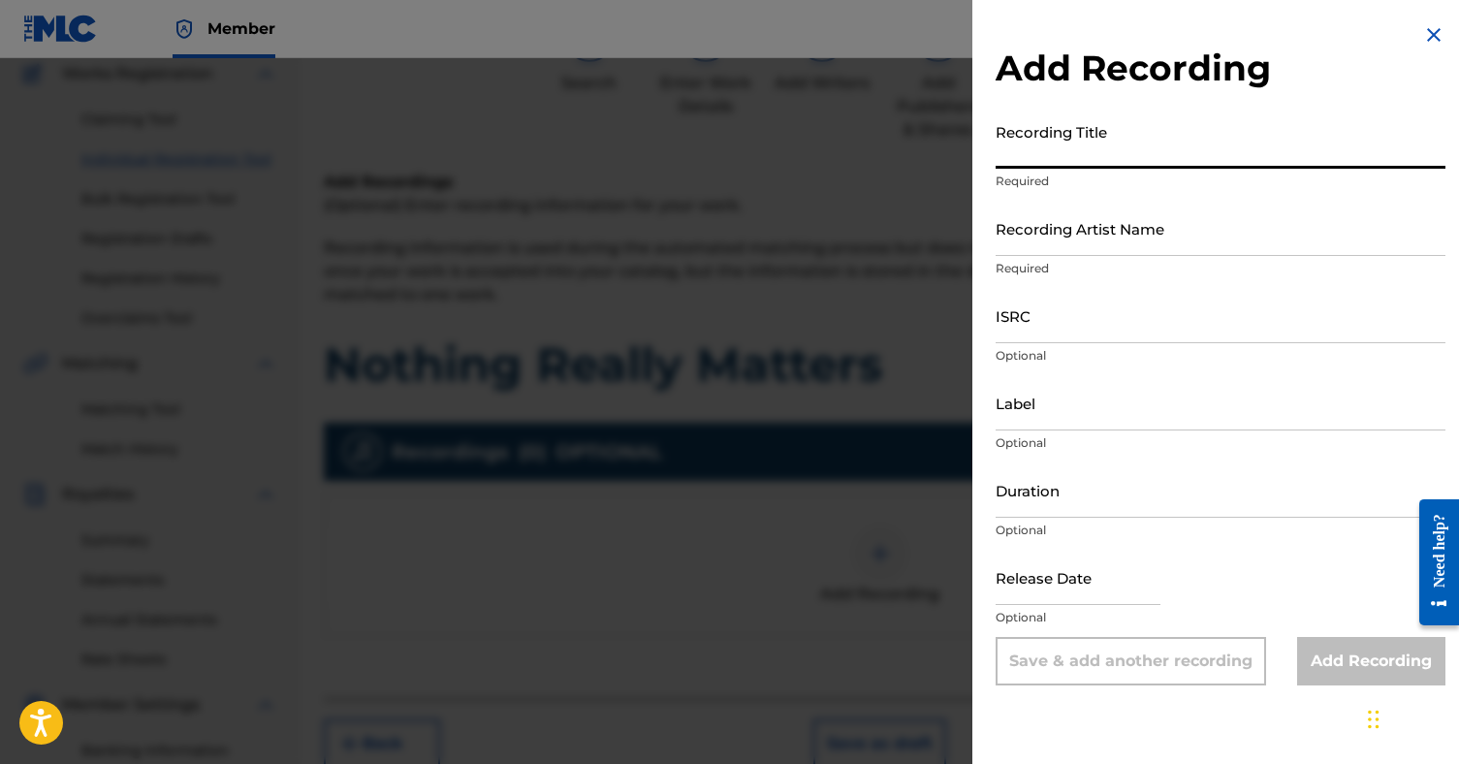
click at [1108, 151] on input "Recording Title" at bounding box center [1221, 140] width 450 height 55
type input "Nothing Really Matters"
click at [1094, 317] on input "ISRC" at bounding box center [1221, 315] width 450 height 55
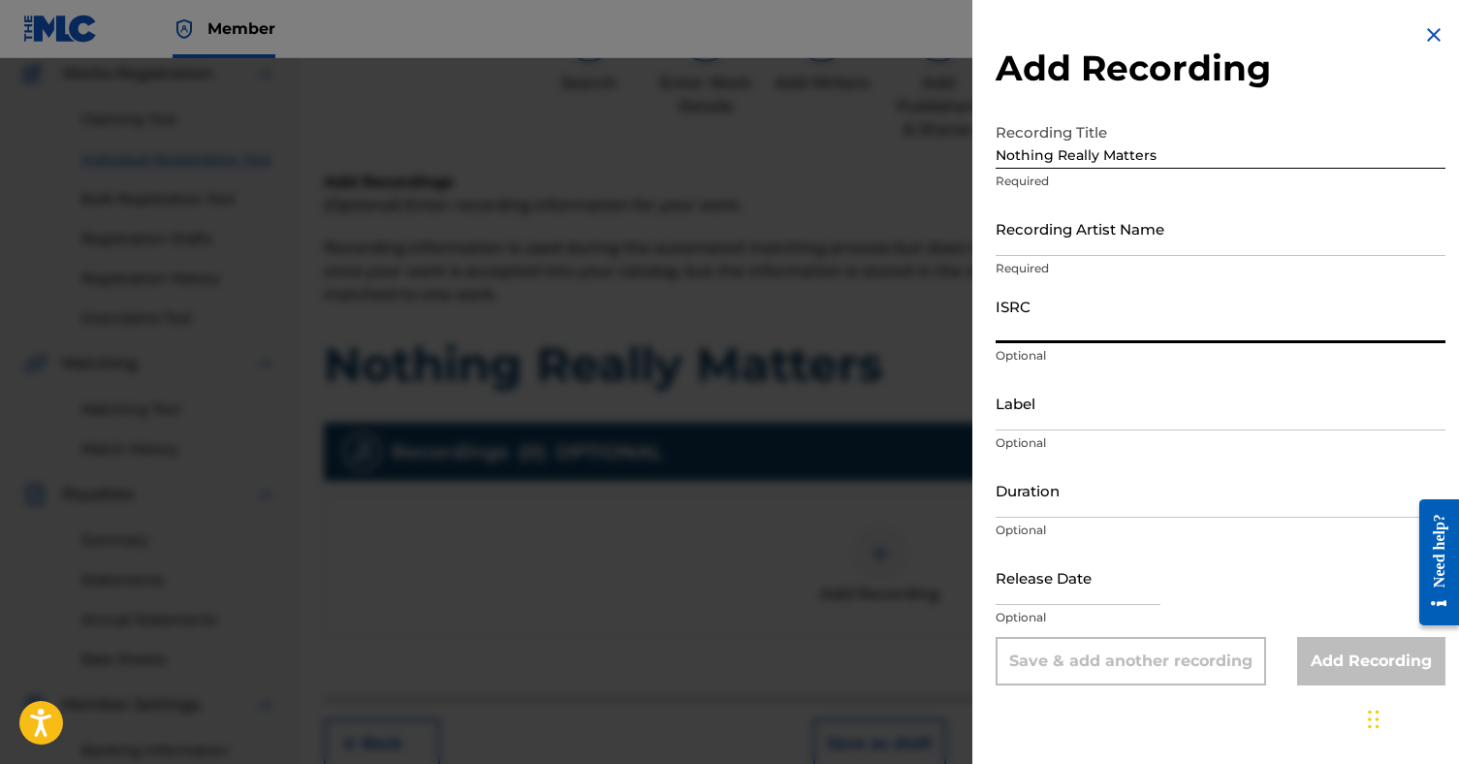
paste input "QZWFE2529285"
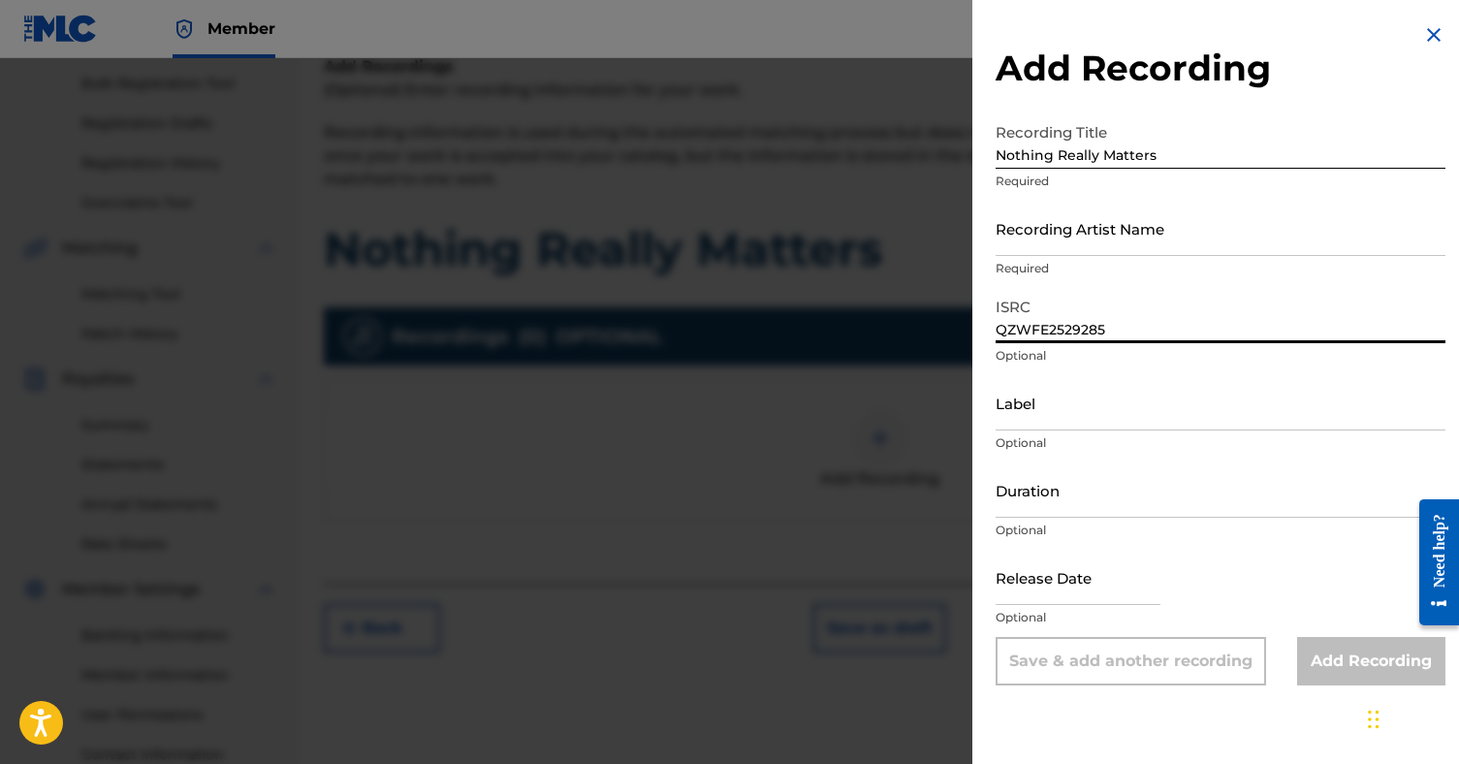
scroll to position [294, 0]
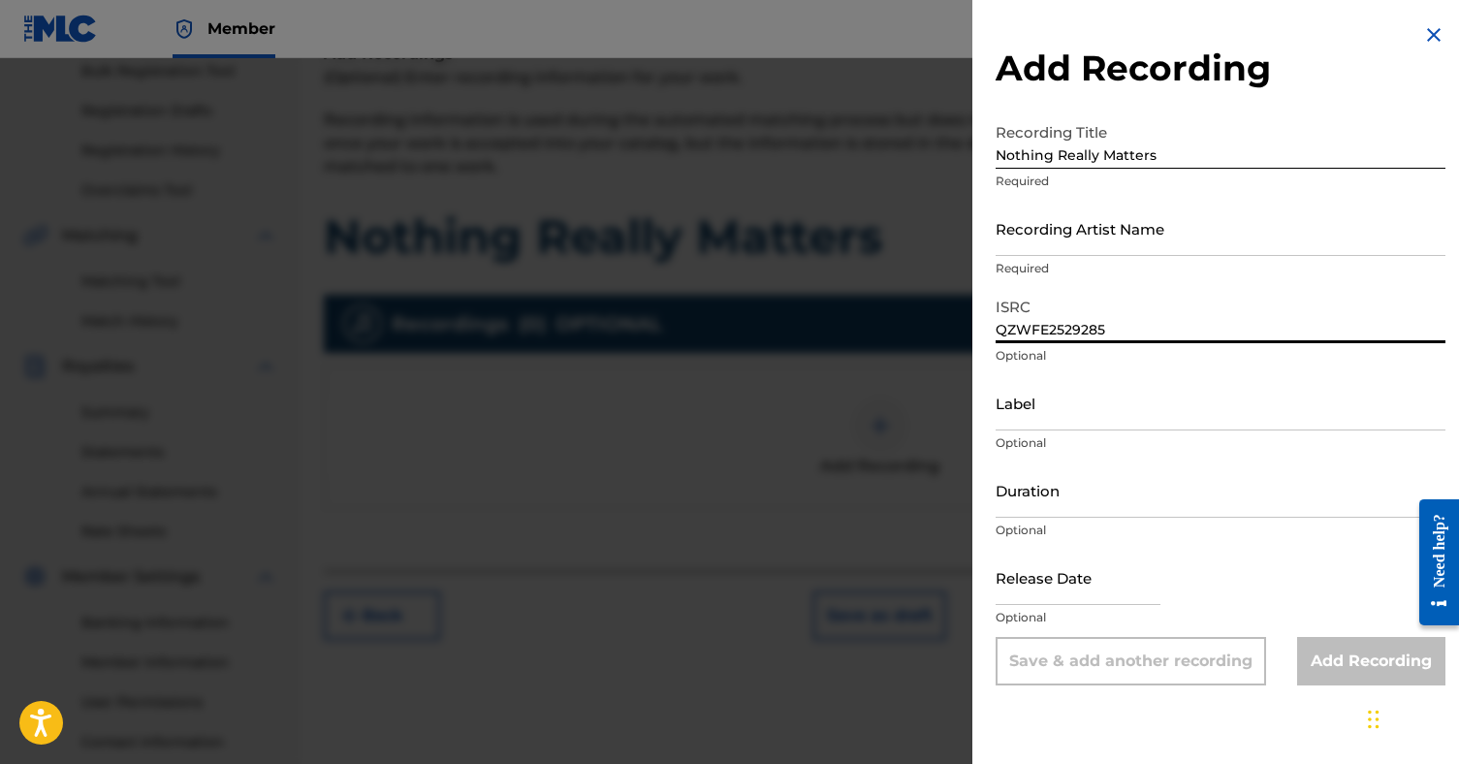
type input "QZWFE2529285"
click at [1111, 416] on input "Label" at bounding box center [1221, 402] width 450 height 55
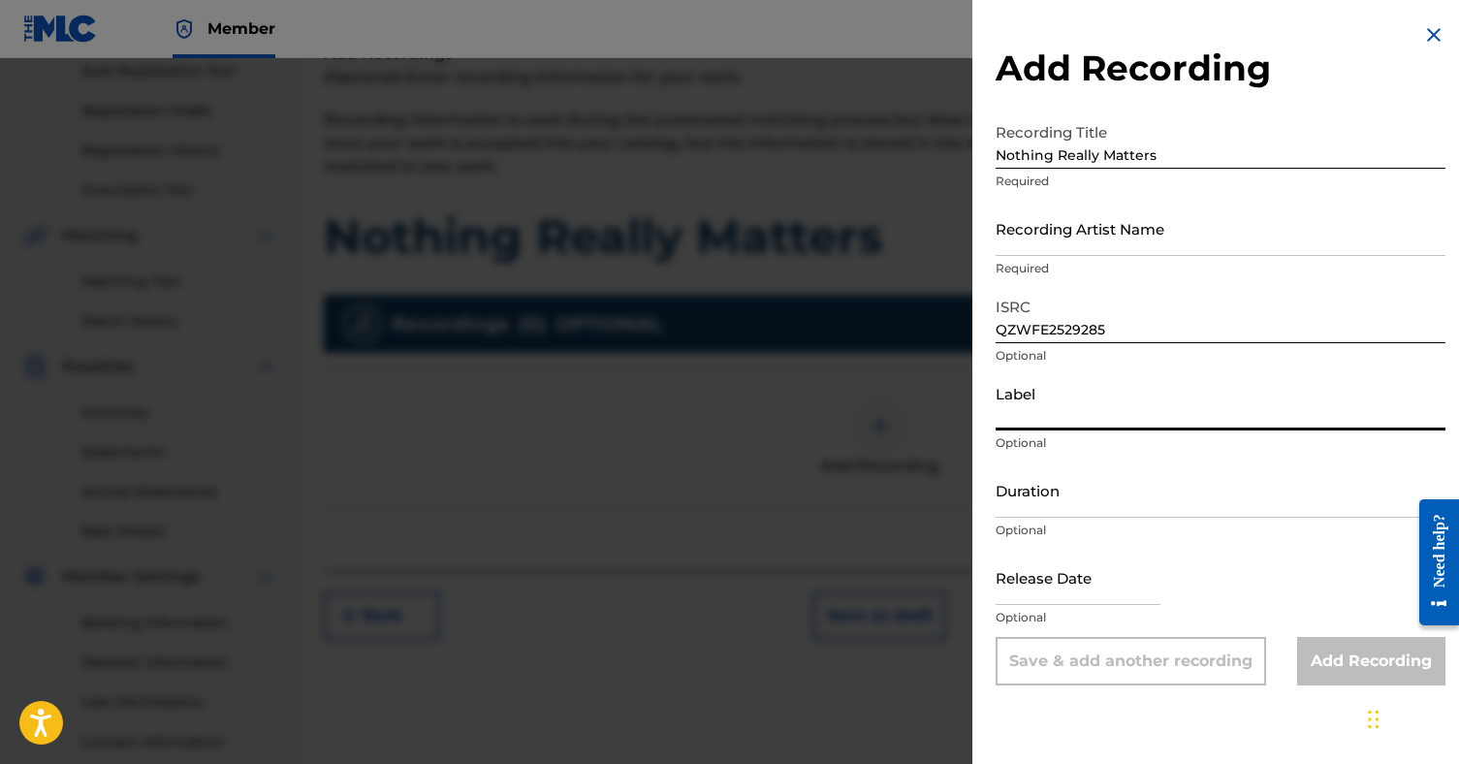
click at [1130, 493] on input "Duration" at bounding box center [1221, 489] width 450 height 55
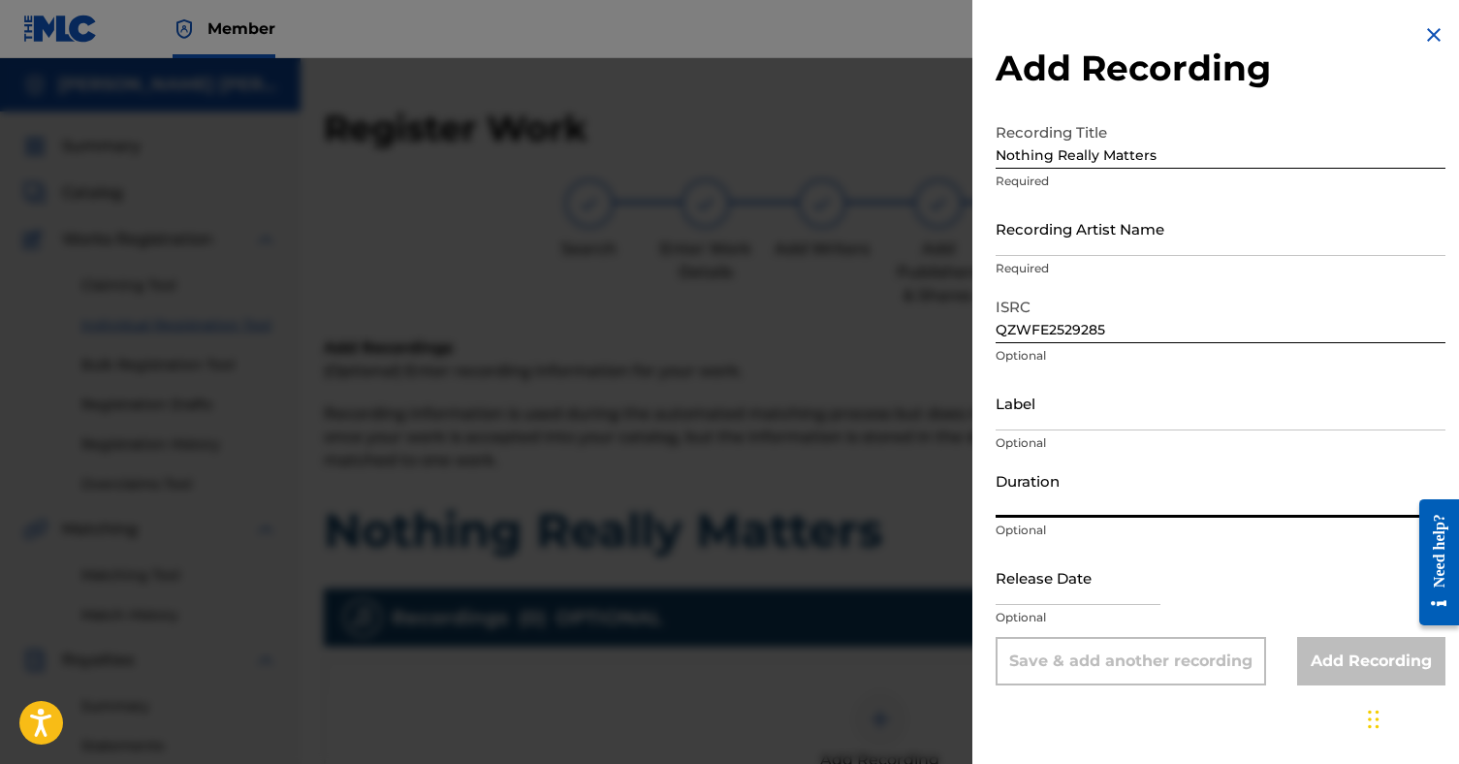
scroll to position [0, 0]
click at [1340, 659] on div "Add Recording" at bounding box center [1371, 661] width 148 height 48
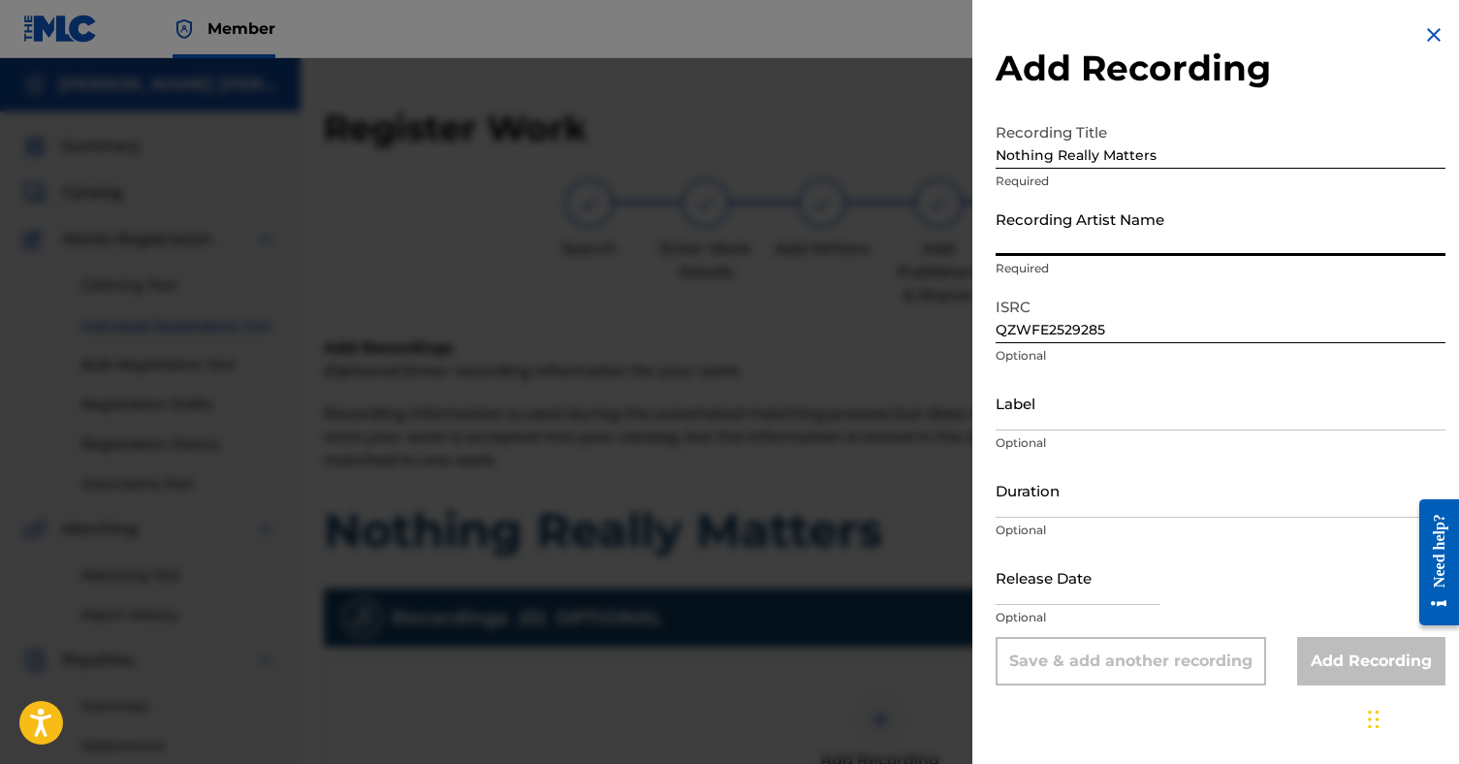
click at [1106, 244] on input "Recording Artist Name" at bounding box center [1221, 228] width 450 height 55
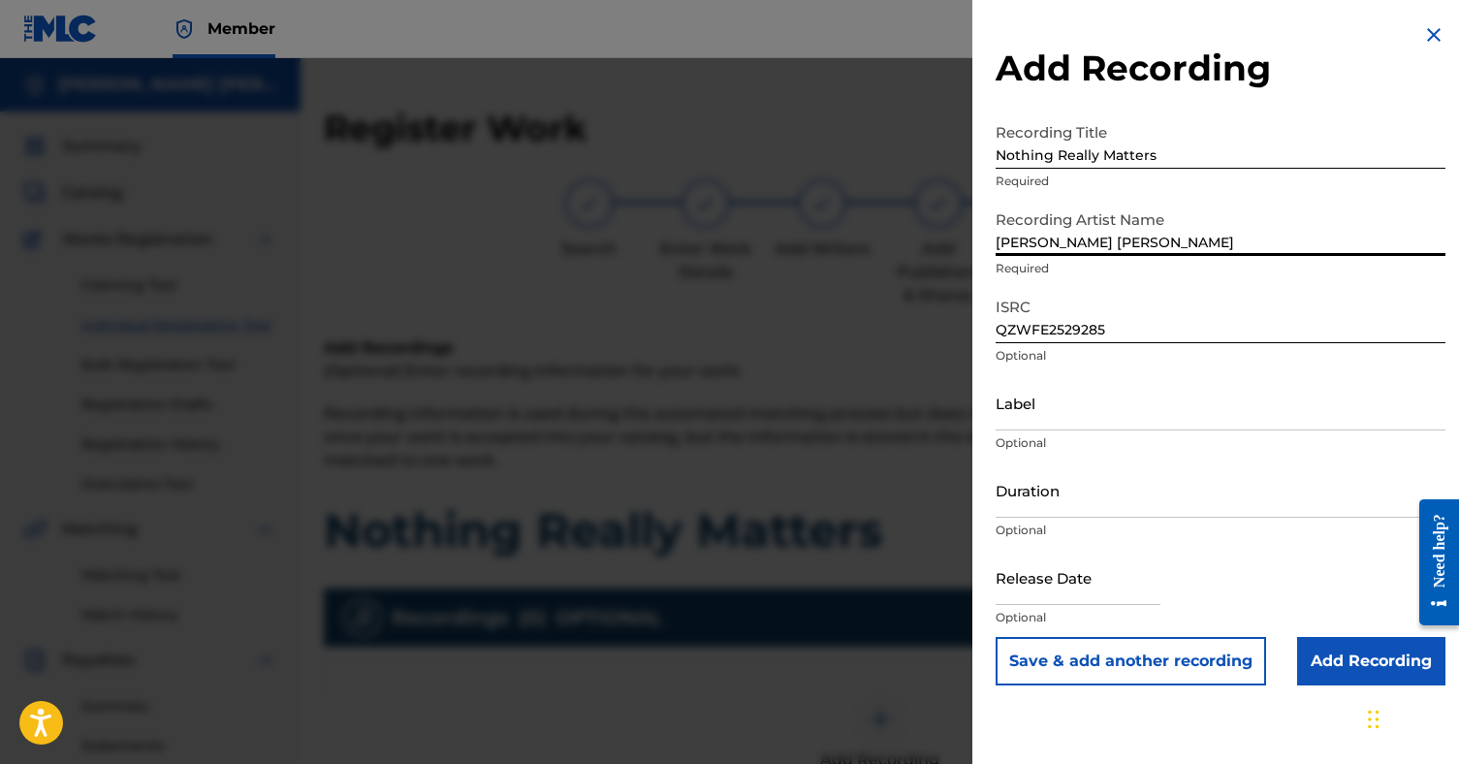
type input "[PERSON_NAME] [PERSON_NAME]"
click at [1353, 676] on input "Add Recording" at bounding box center [1371, 661] width 148 height 48
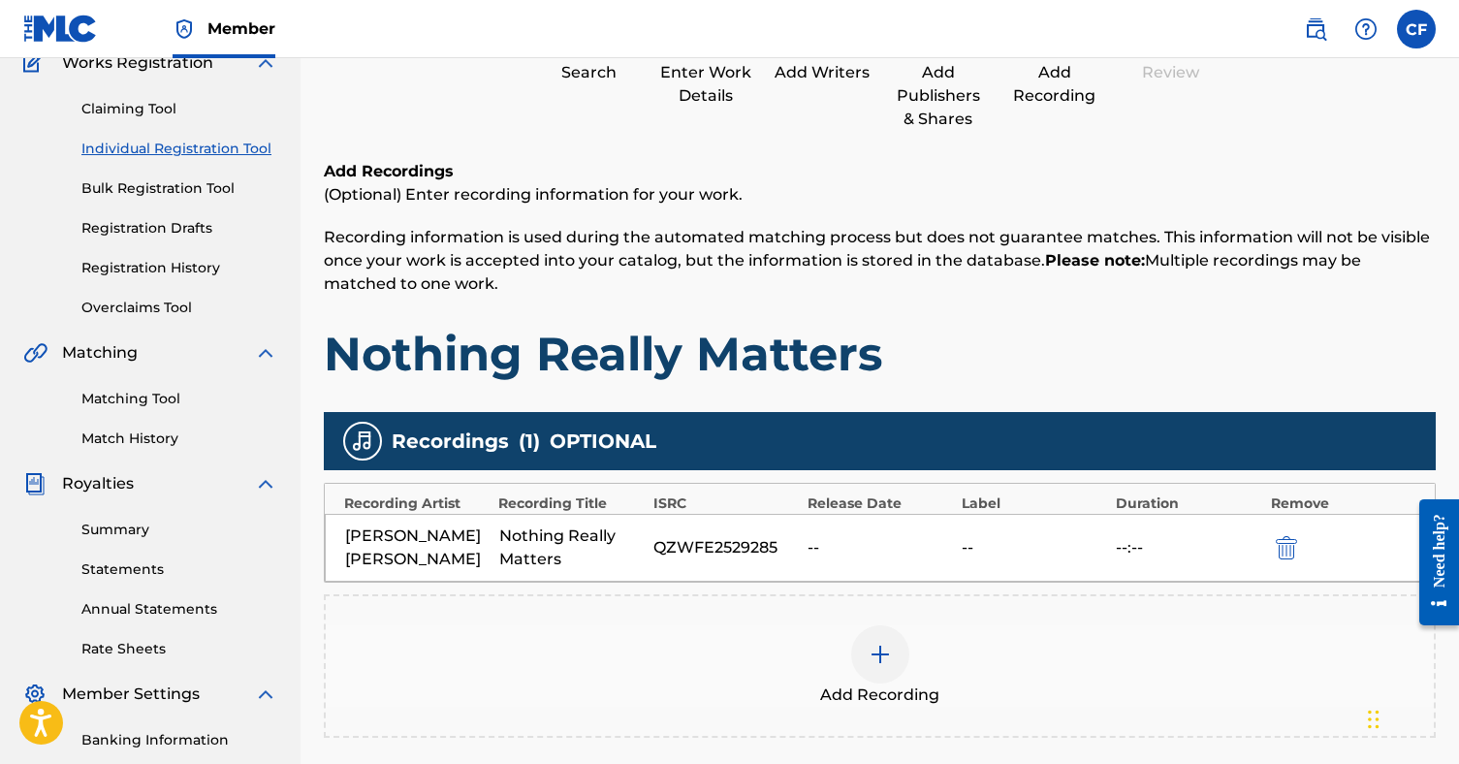
scroll to position [182, 0]
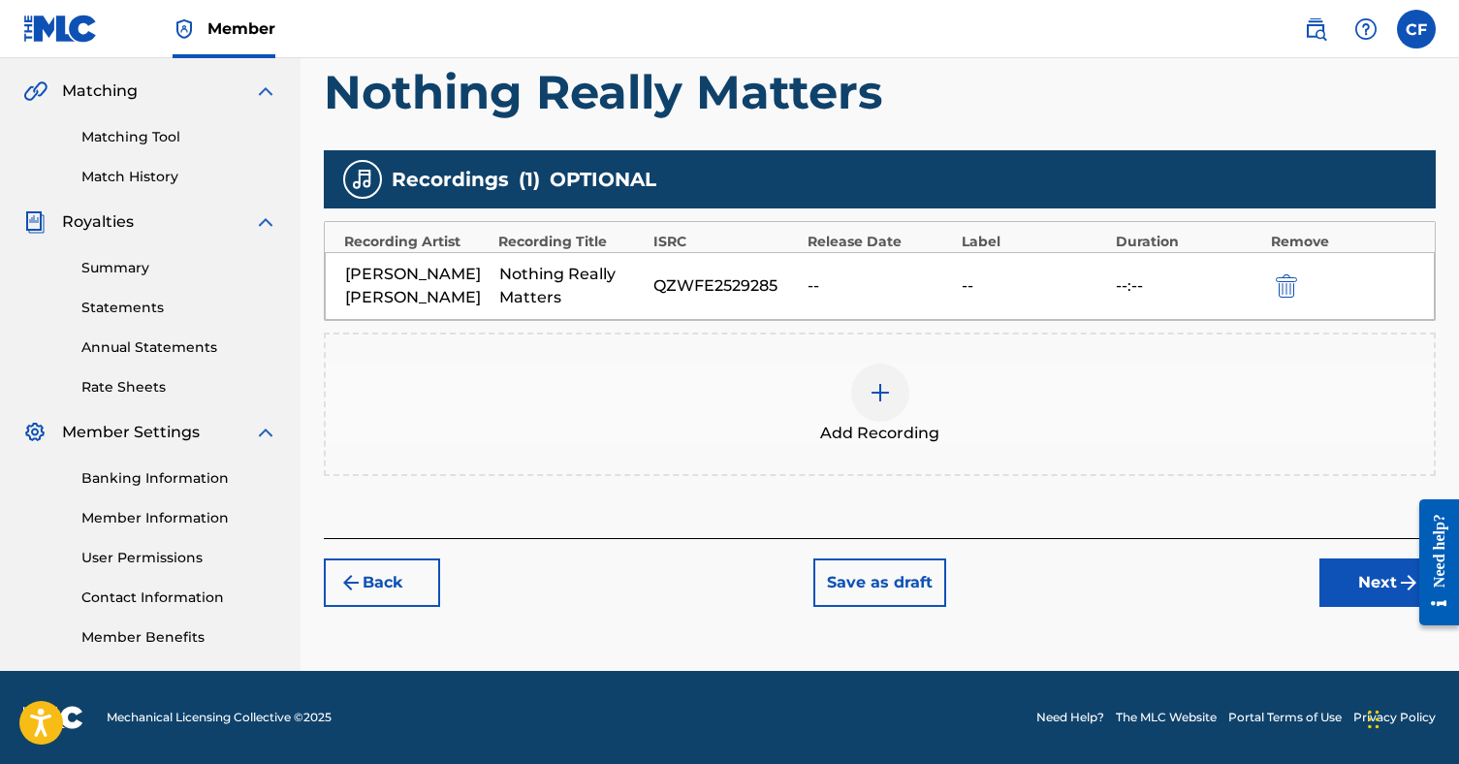
click at [1349, 589] on button "Next" at bounding box center [1378, 582] width 116 height 48
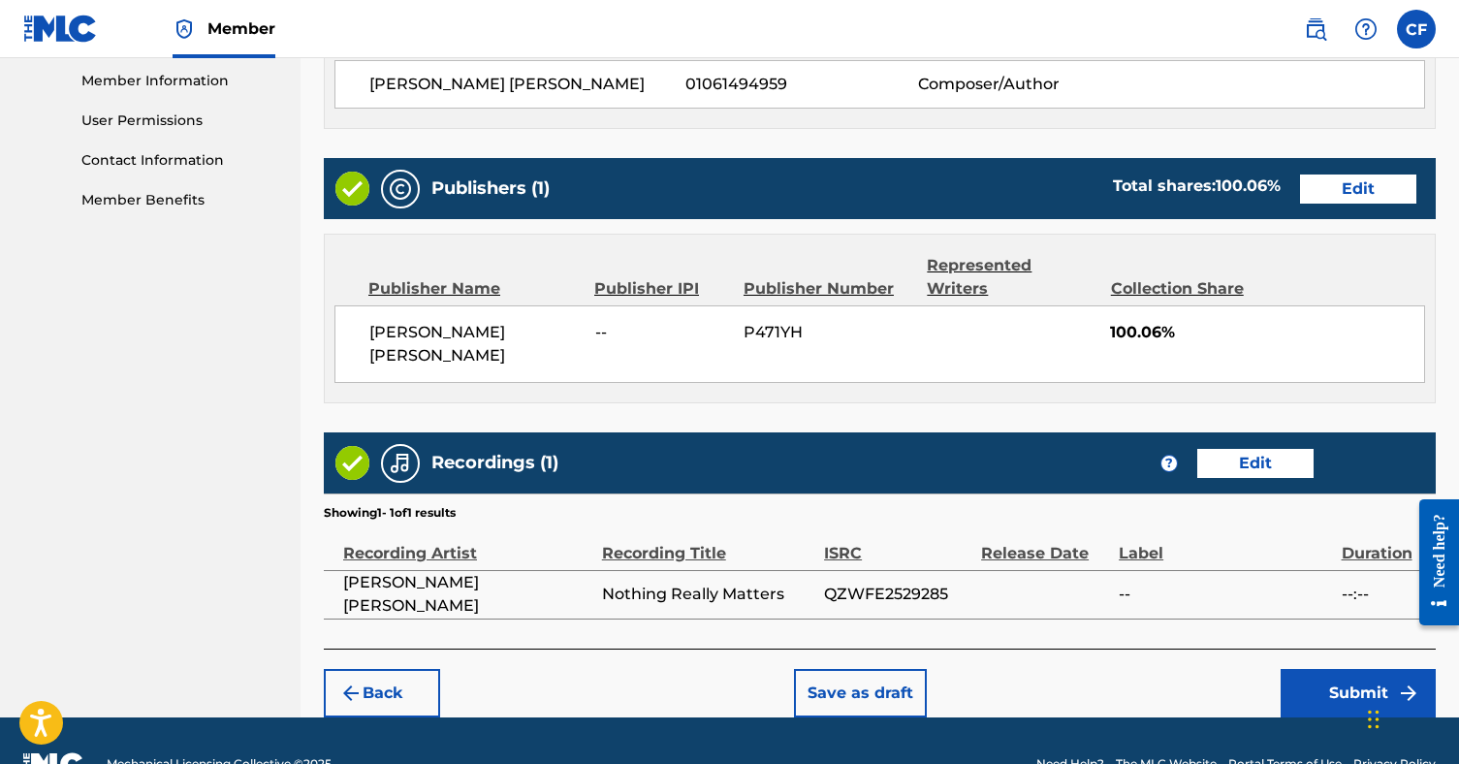
scroll to position [875, 0]
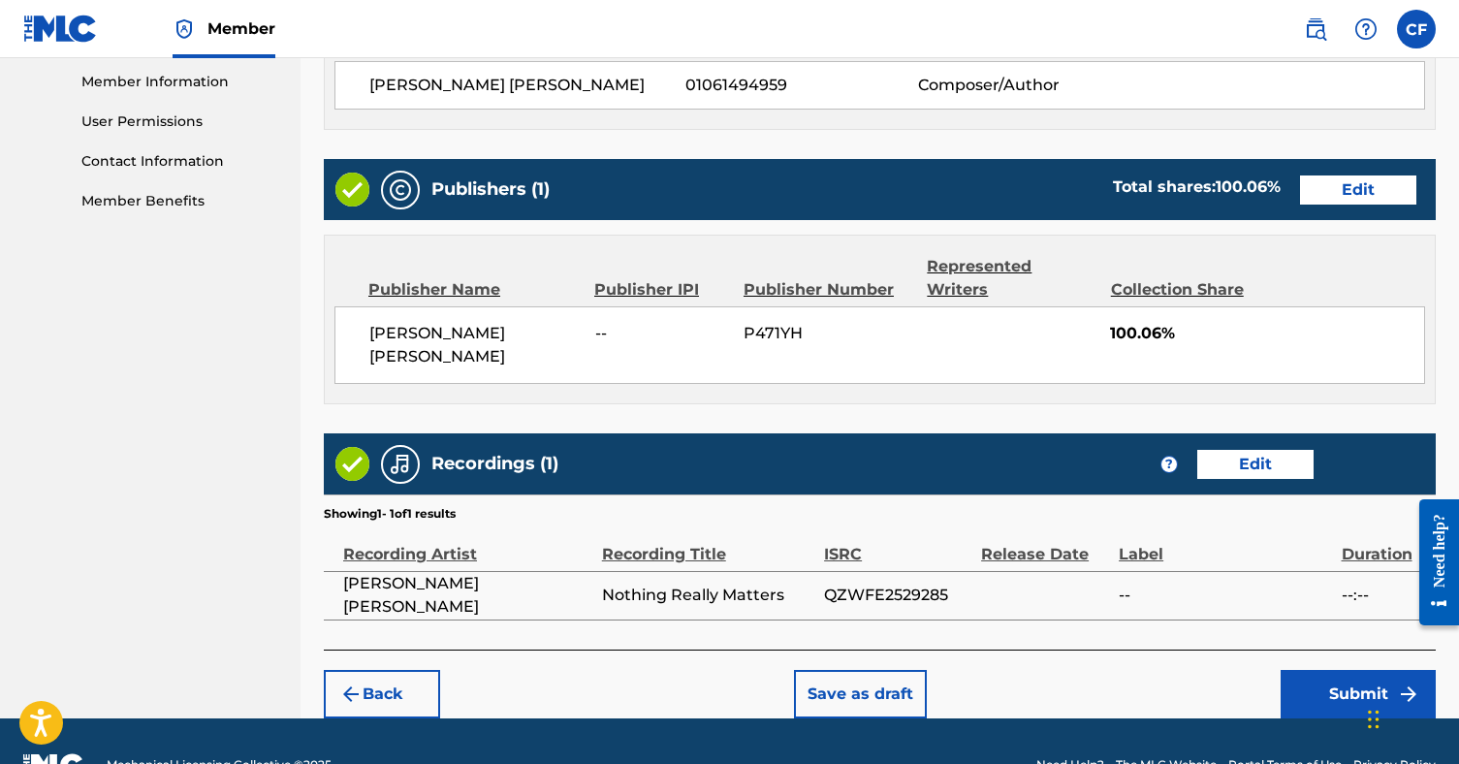
click at [1348, 670] on button "Submit" at bounding box center [1358, 694] width 155 height 48
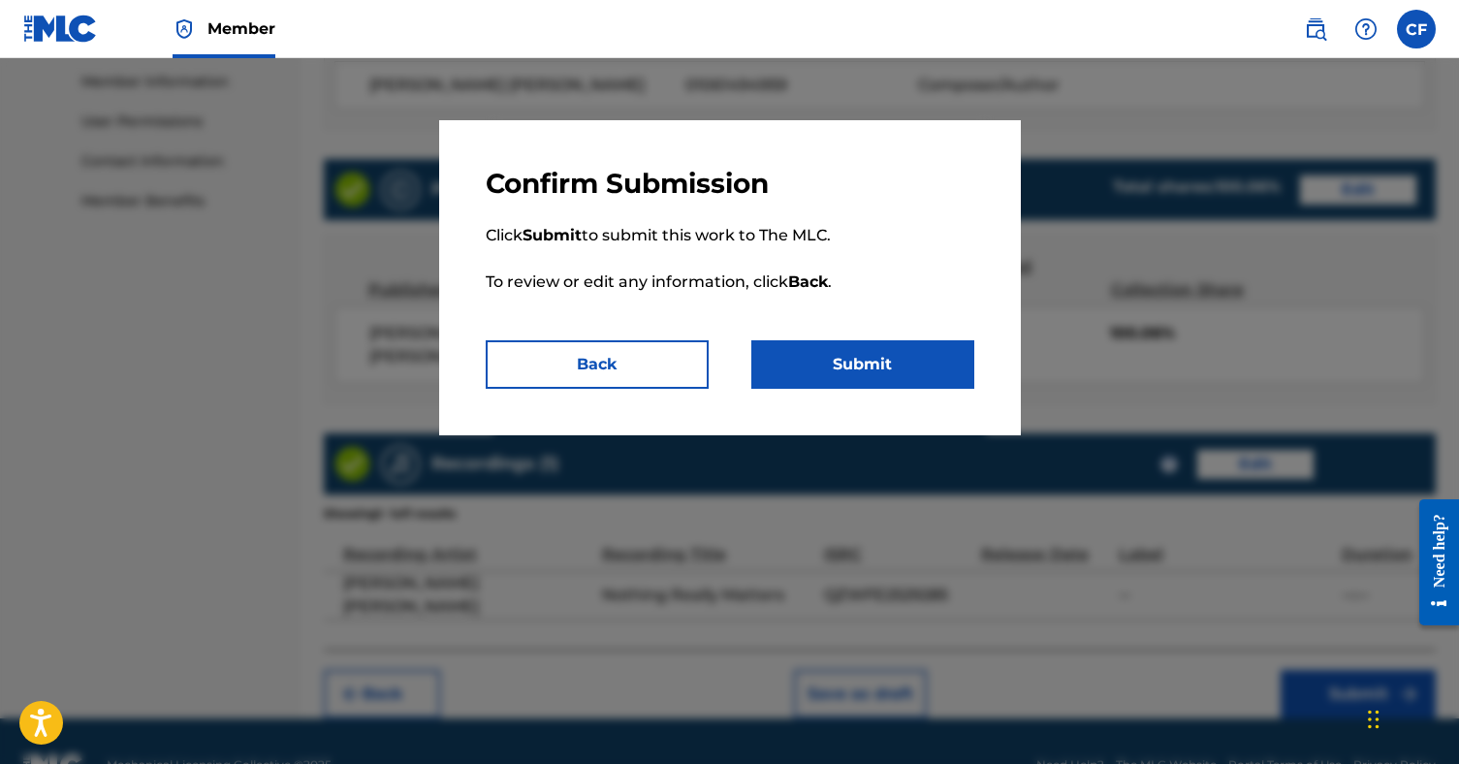
click at [866, 366] on button "Submit" at bounding box center [862, 364] width 223 height 48
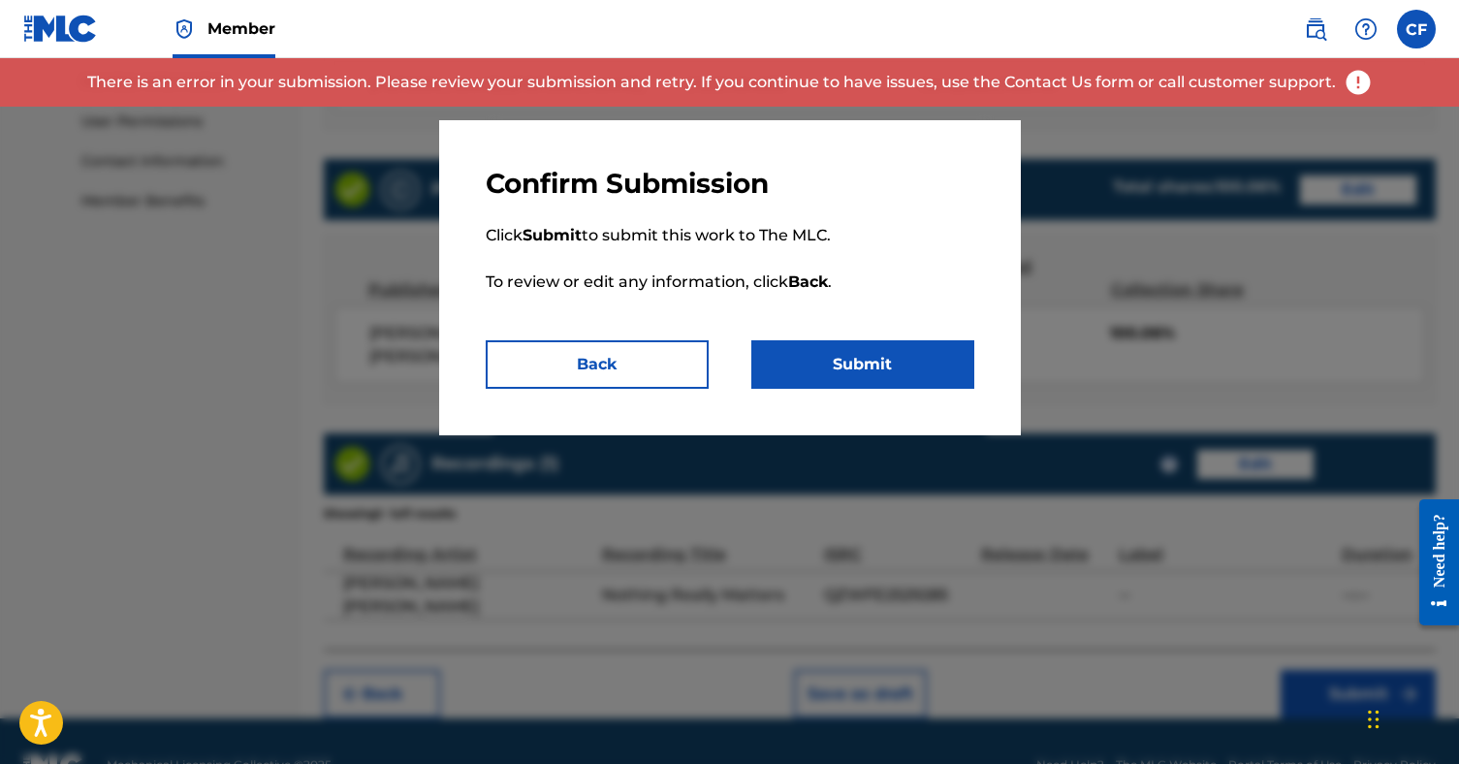
click at [868, 372] on button "Submit" at bounding box center [862, 364] width 223 height 48
click at [1182, 253] on div at bounding box center [729, 440] width 1459 height 764
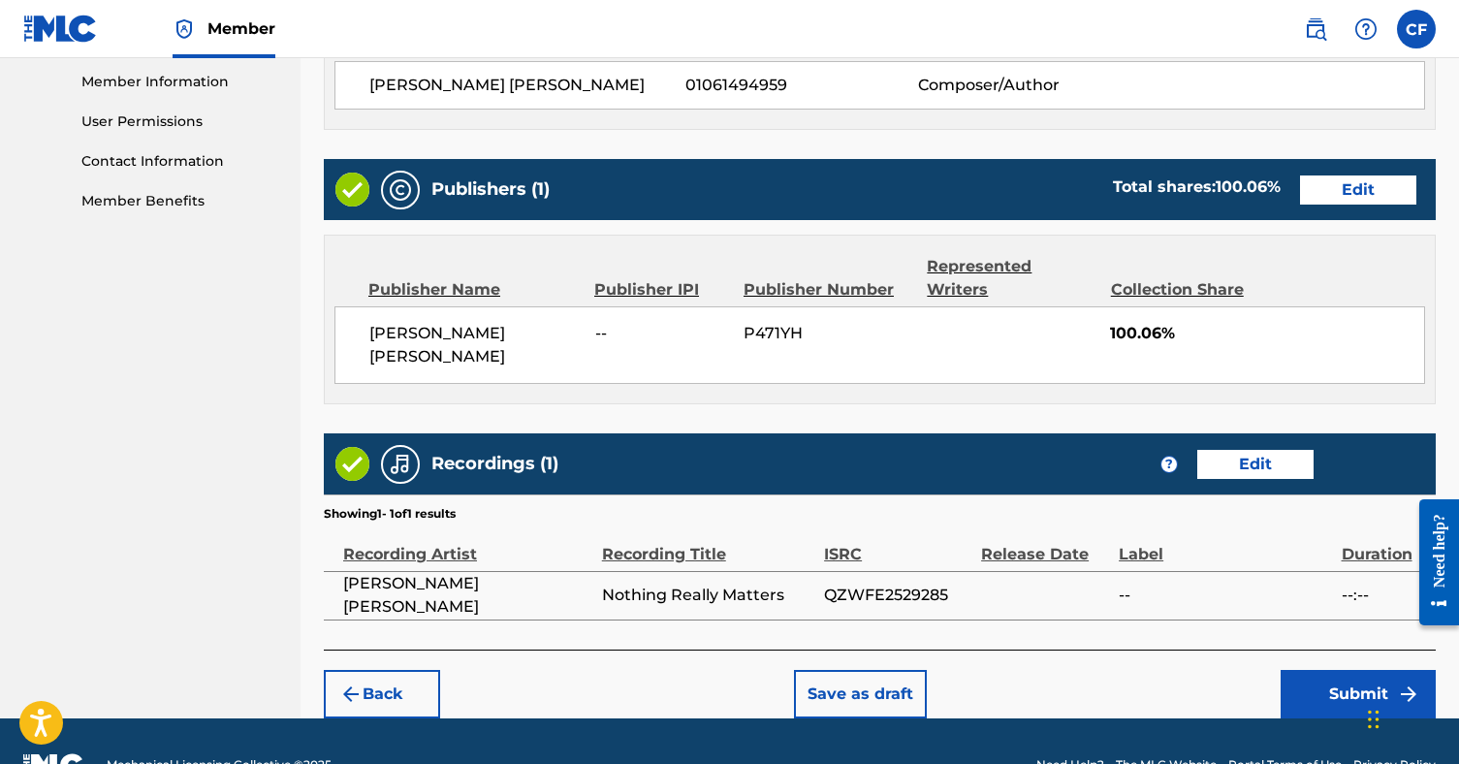
click at [1328, 670] on button "Submit" at bounding box center [1358, 694] width 155 height 48
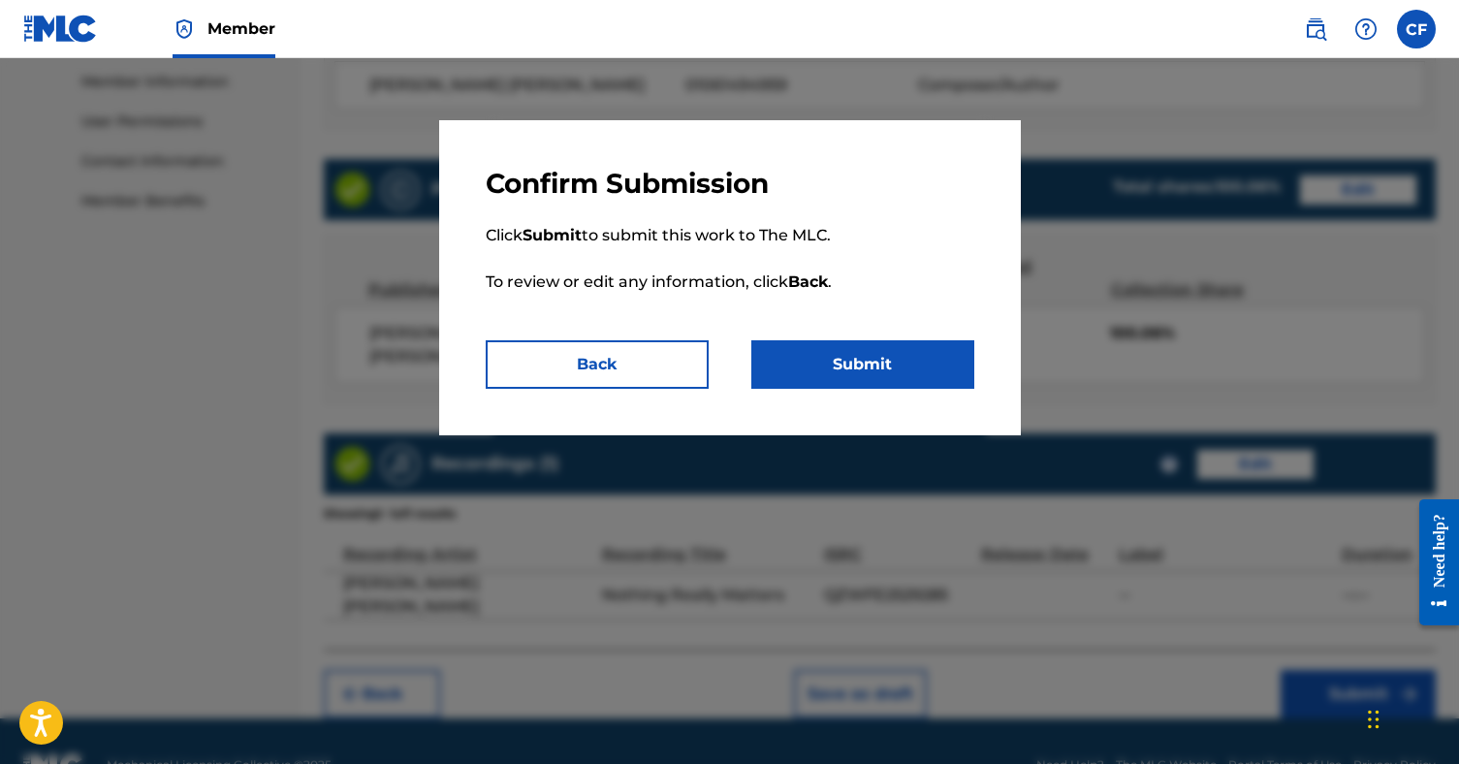
click at [895, 363] on button "Submit" at bounding box center [862, 364] width 223 height 48
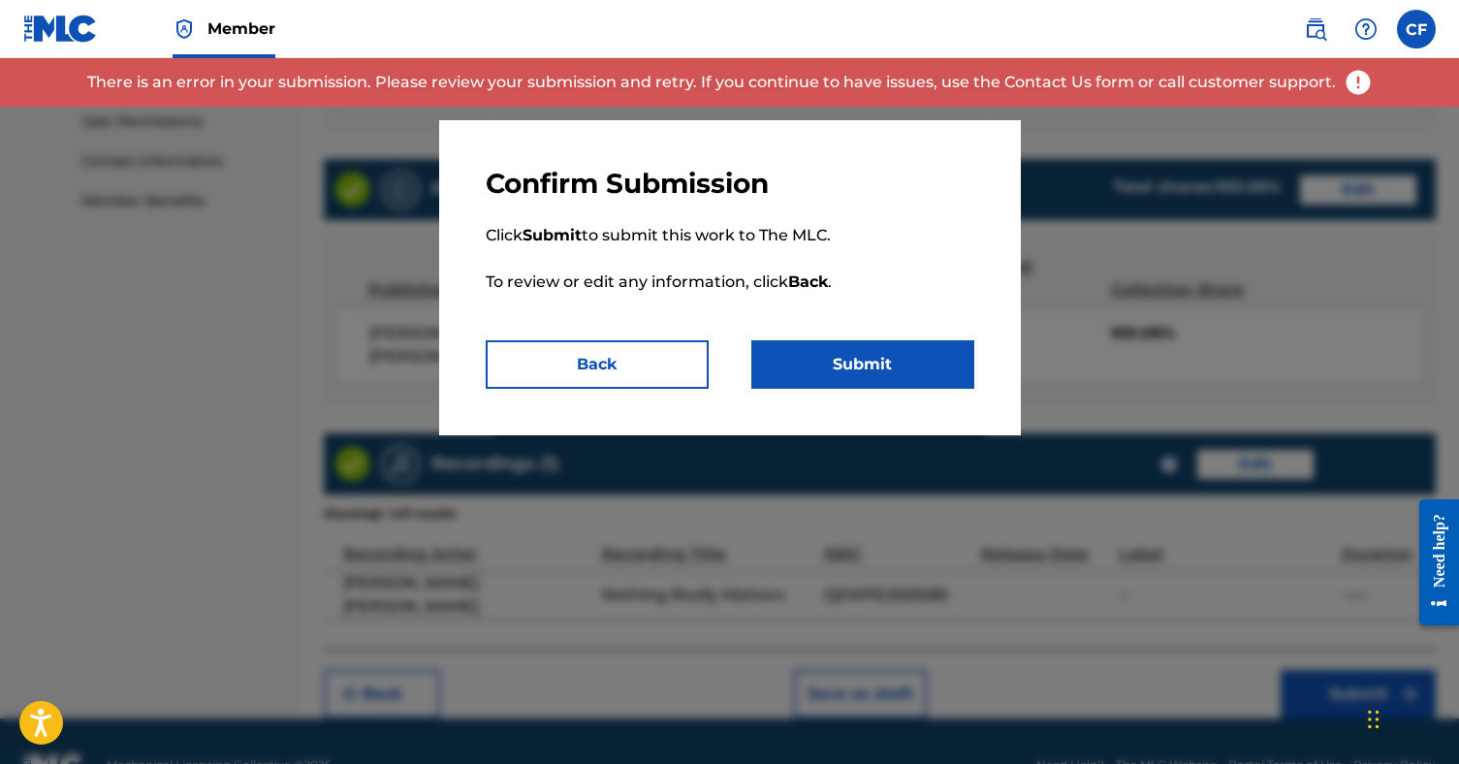
click at [676, 373] on button "Back" at bounding box center [597, 364] width 223 height 48
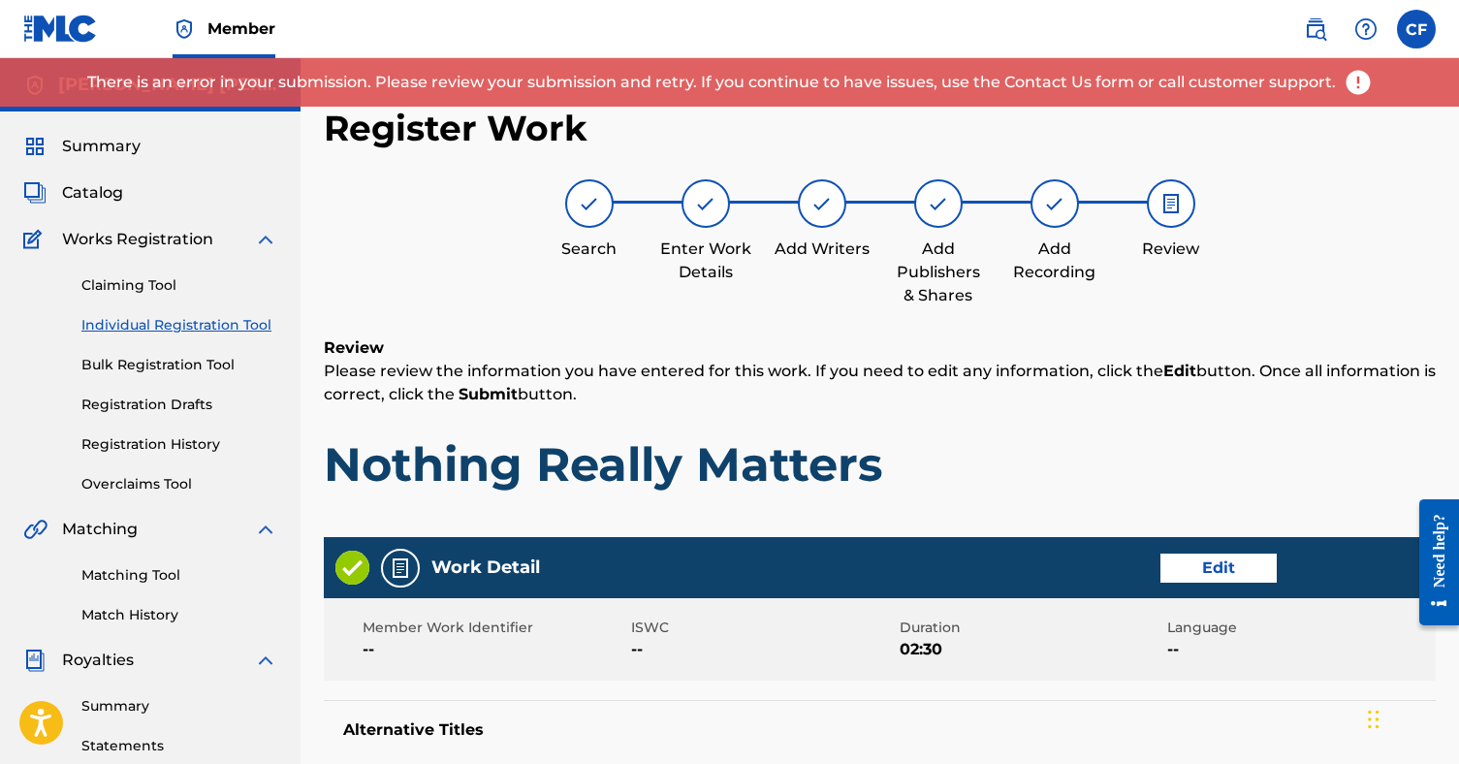
scroll to position [0, 0]
click at [1053, 218] on div at bounding box center [1055, 203] width 48 height 48
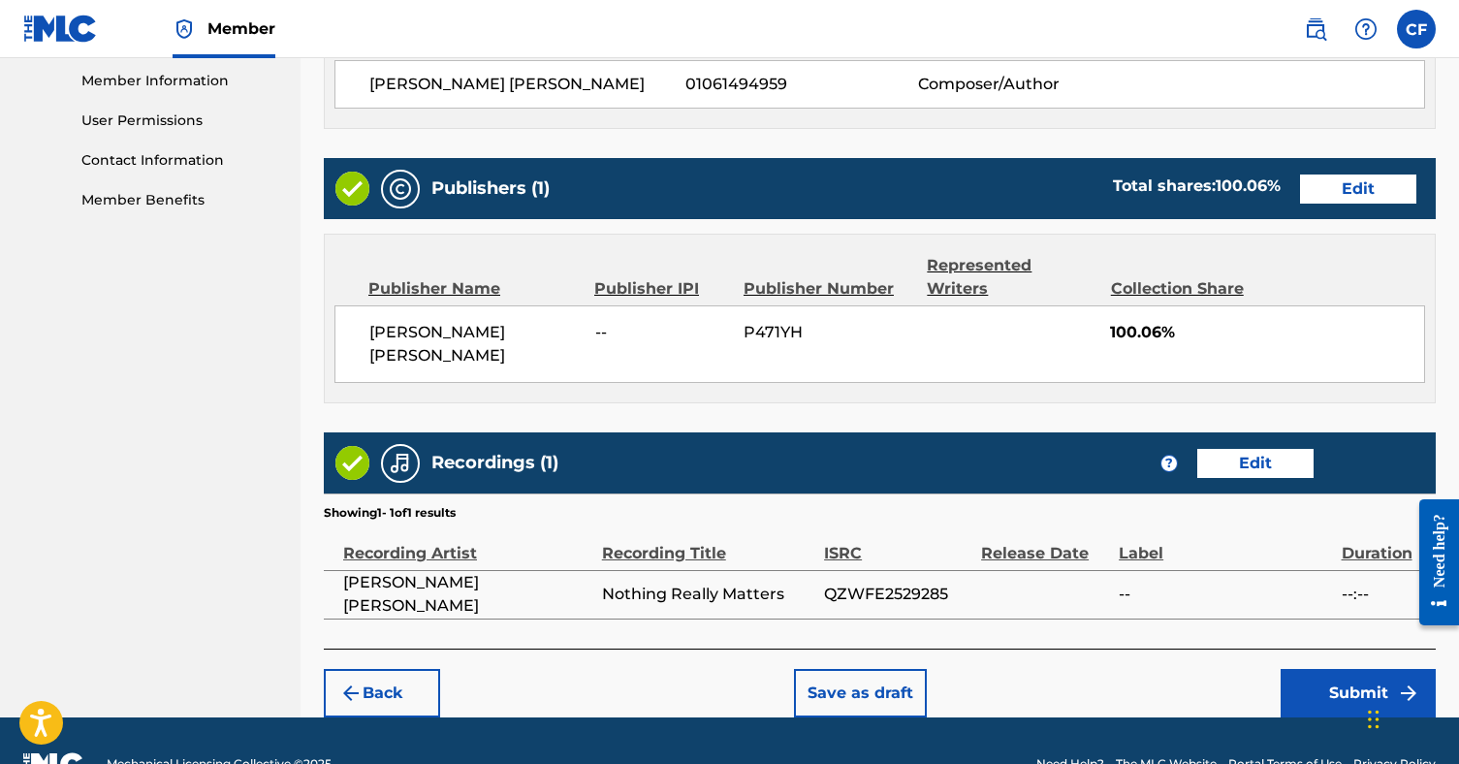
click at [421, 669] on button "Back" at bounding box center [382, 693] width 116 height 48
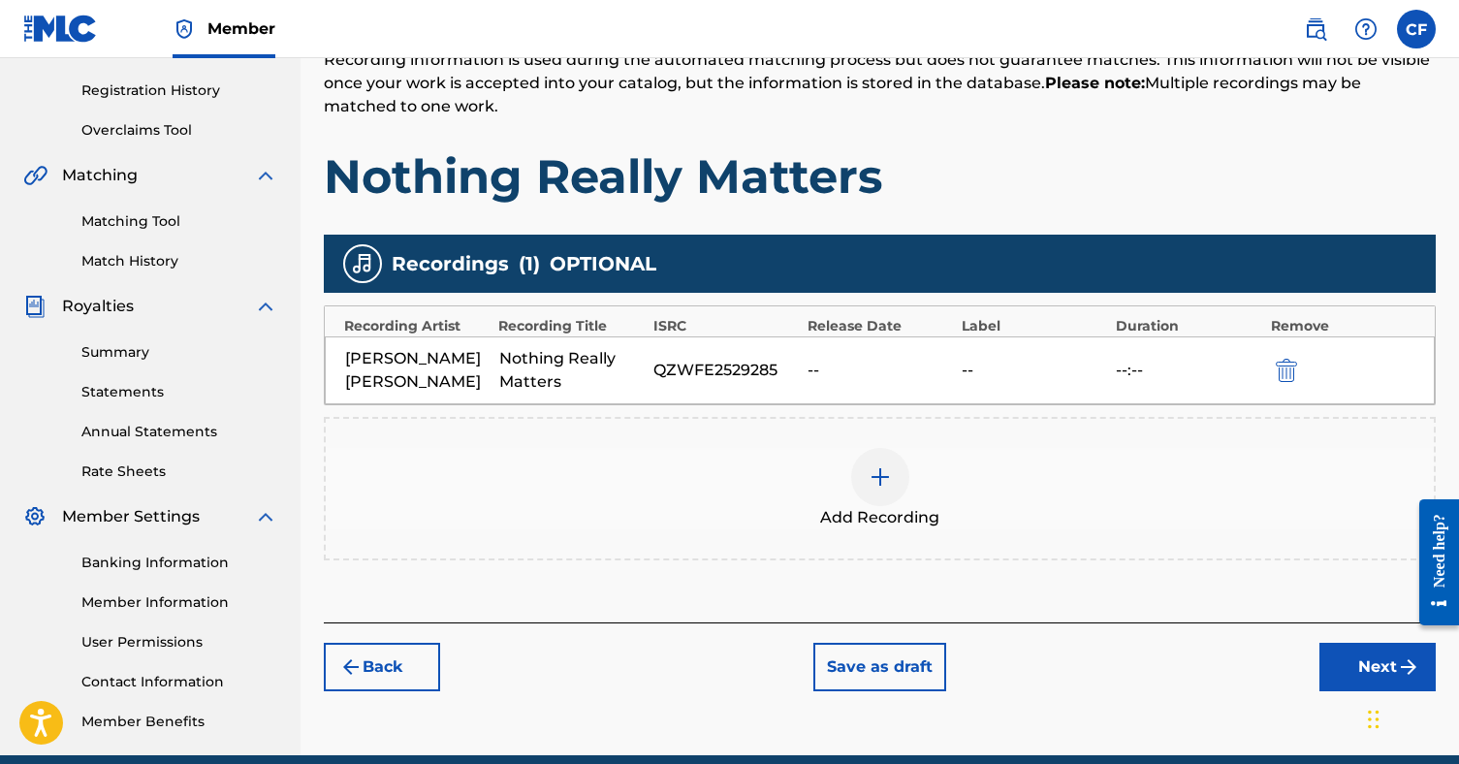
scroll to position [414, 0]
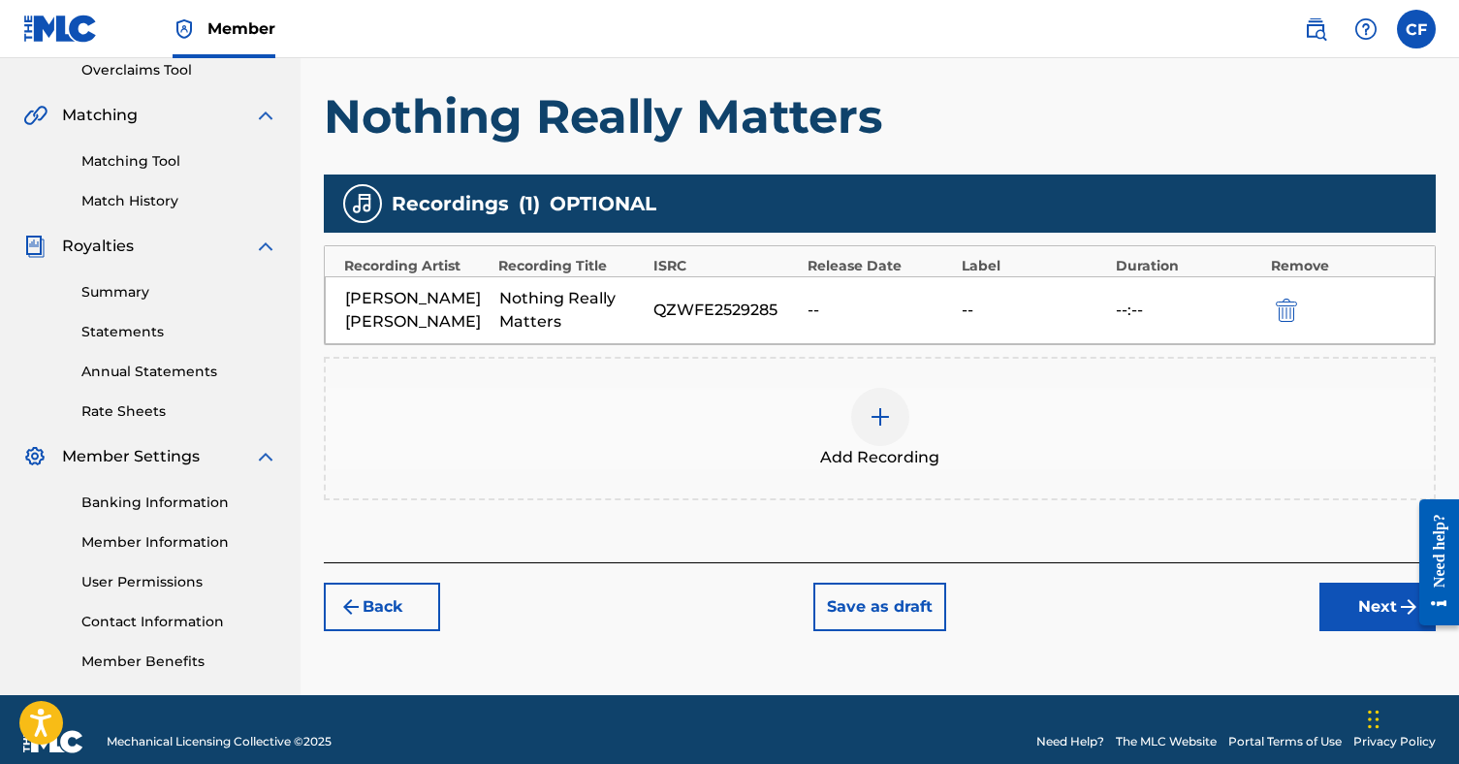
click at [398, 592] on button "Back" at bounding box center [382, 607] width 116 height 48
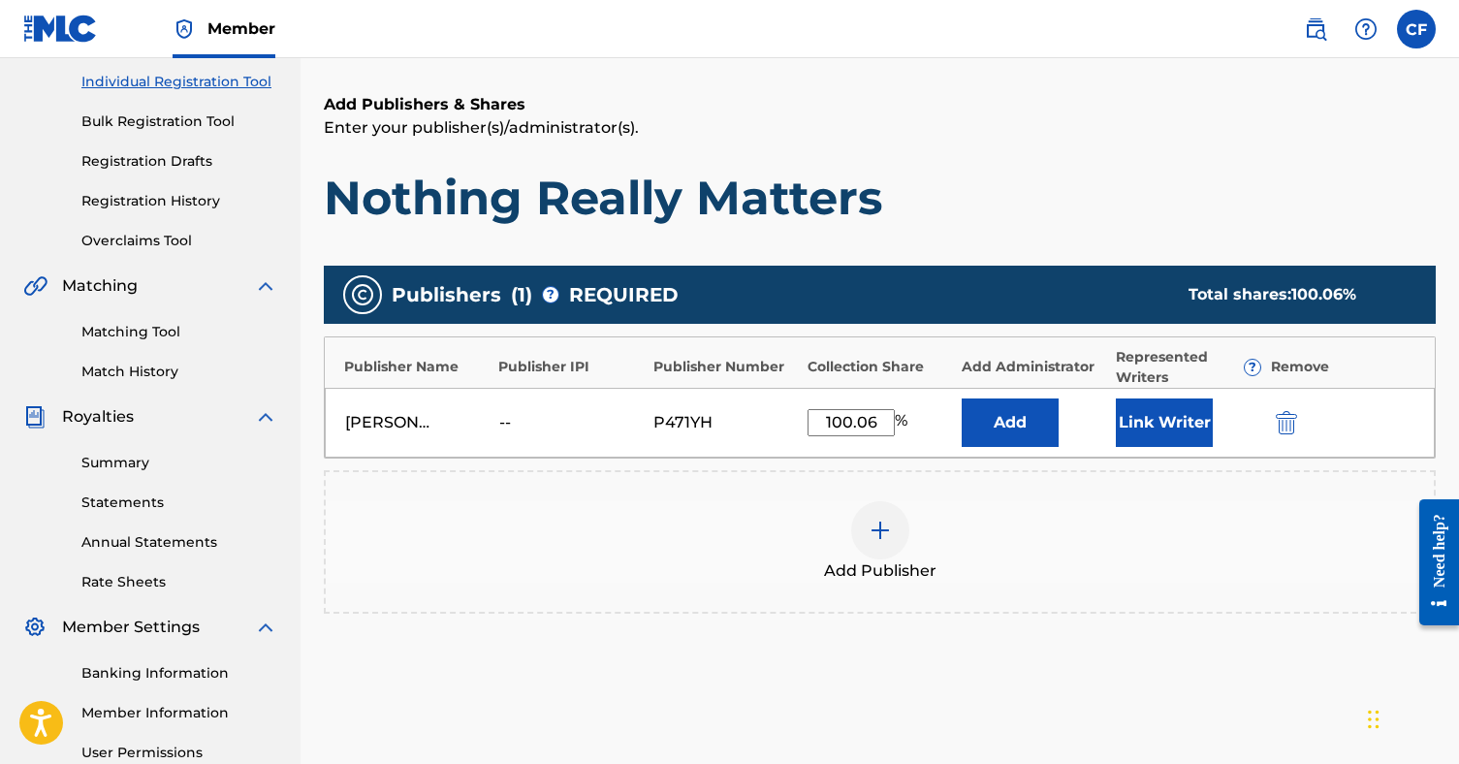
scroll to position [239, 0]
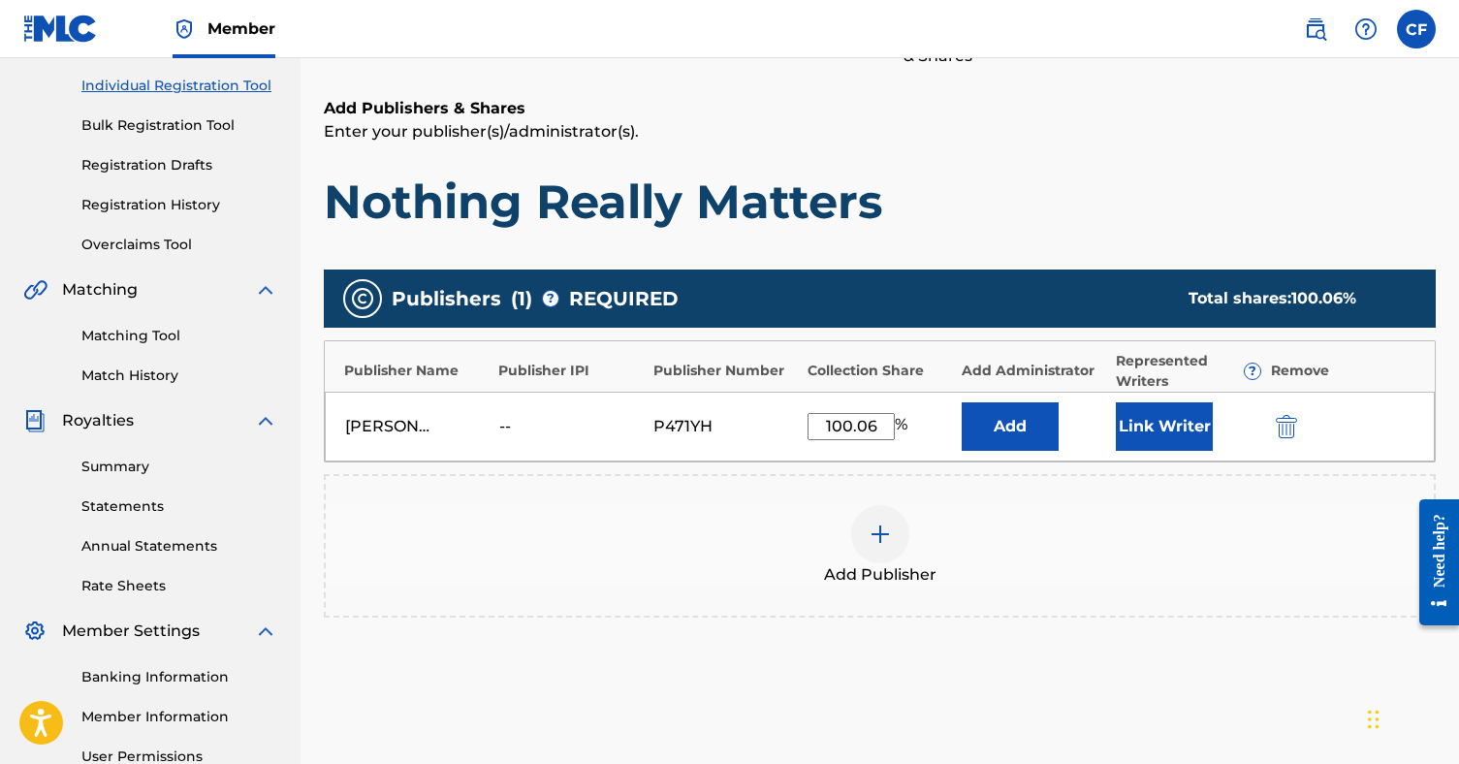
click at [887, 418] on input "100.06" at bounding box center [851, 426] width 87 height 27
type input "100"
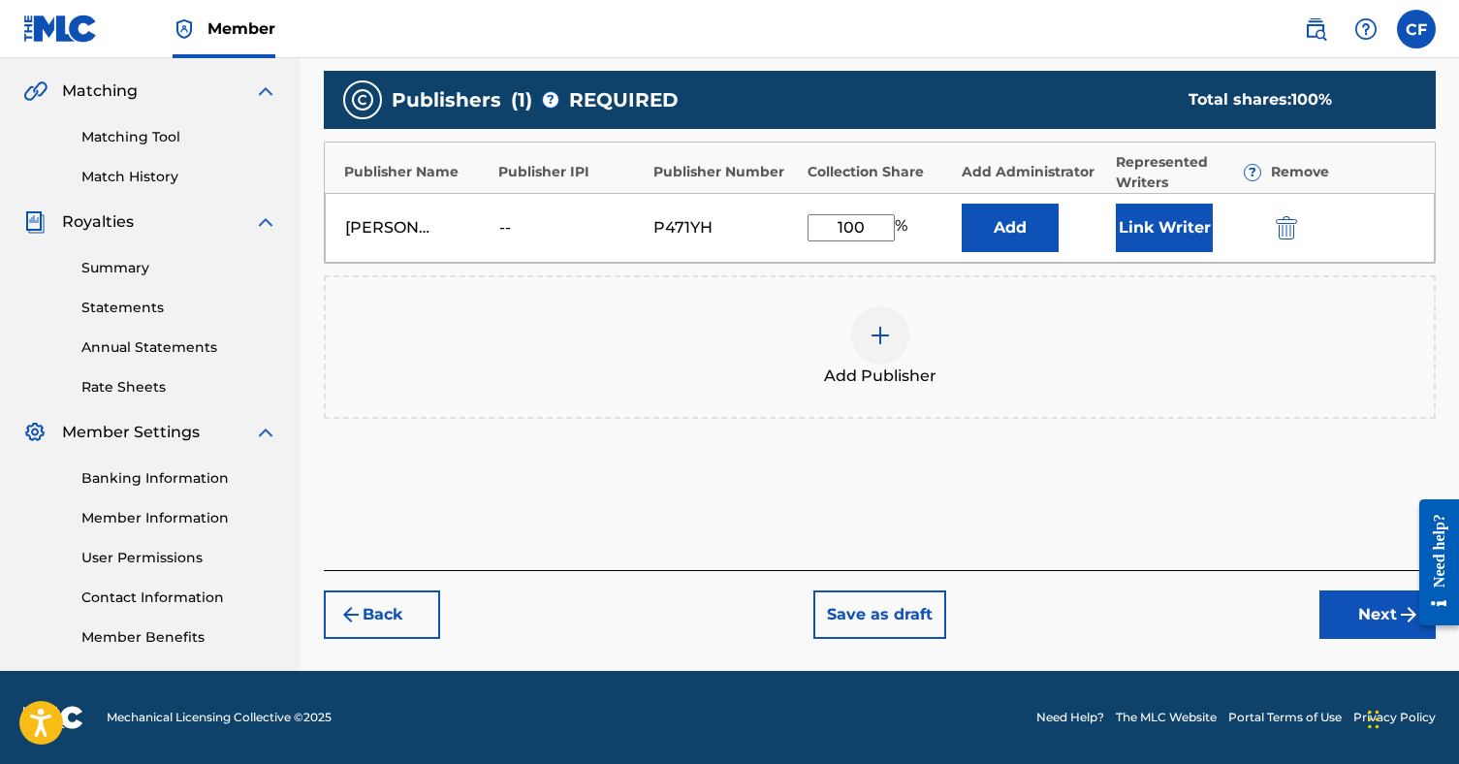
click at [1346, 613] on button "Next" at bounding box center [1378, 614] width 116 height 48
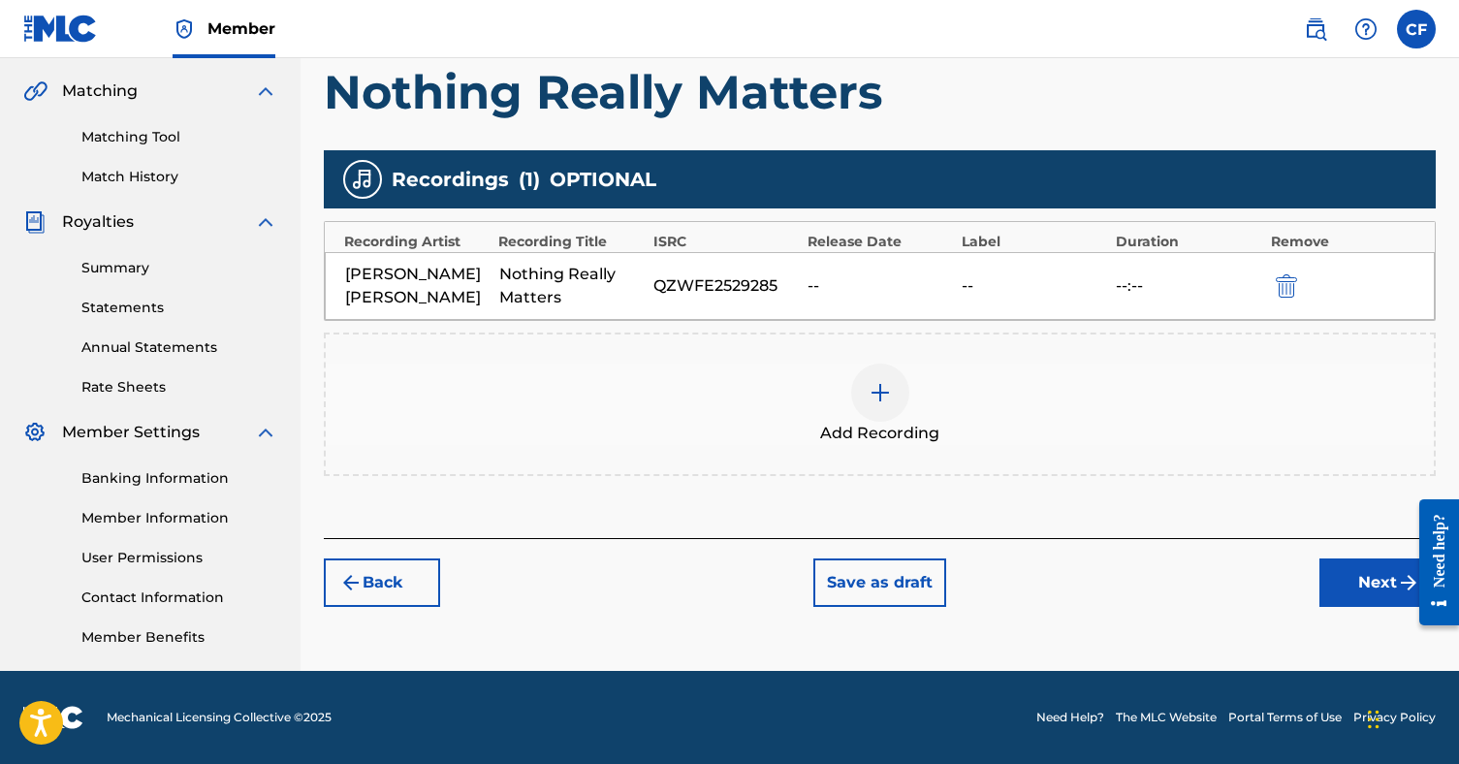
click at [1336, 582] on button "Next" at bounding box center [1378, 582] width 116 height 48
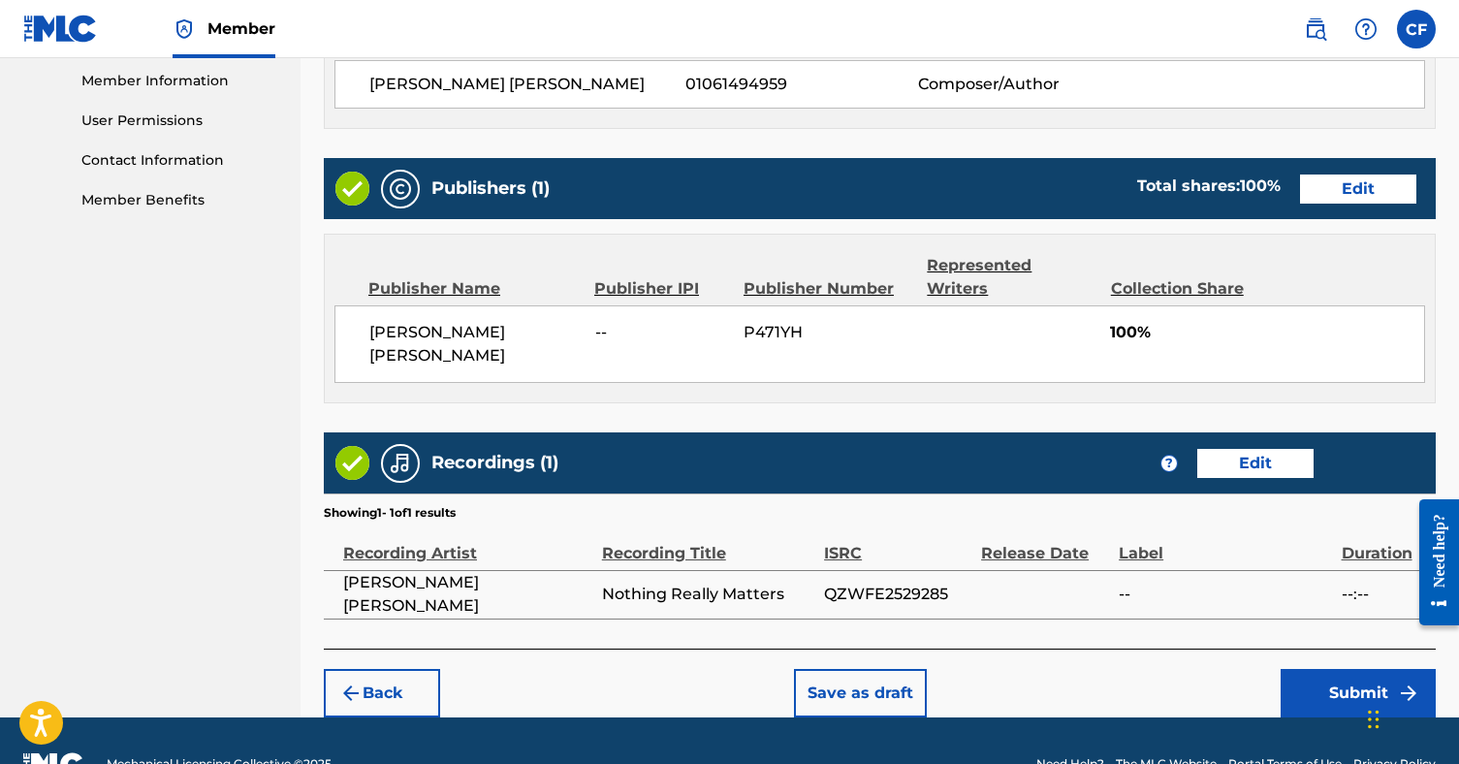
scroll to position [875, 0]
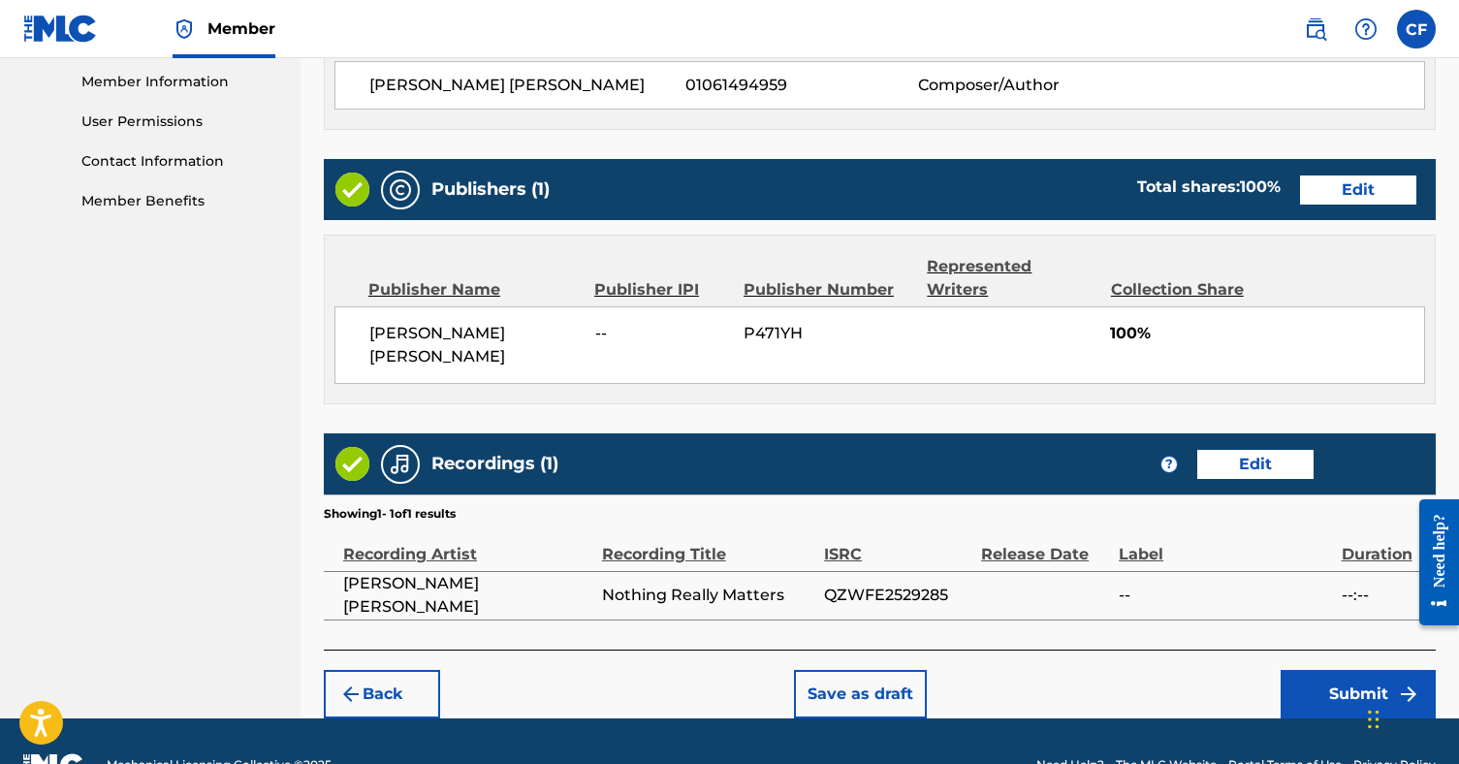
click at [1377, 670] on button "Submit" at bounding box center [1358, 694] width 155 height 48
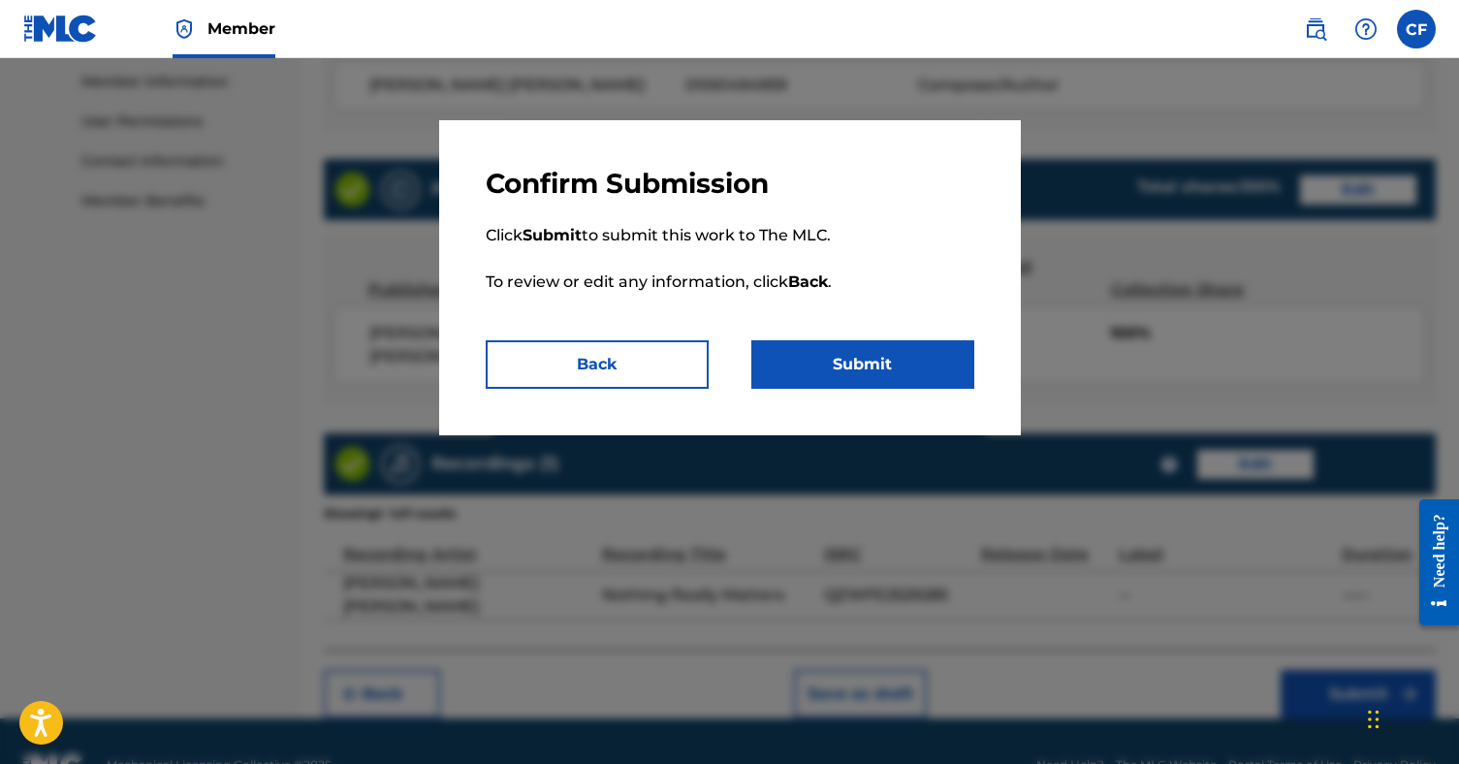
click at [899, 372] on button "Submit" at bounding box center [862, 364] width 223 height 48
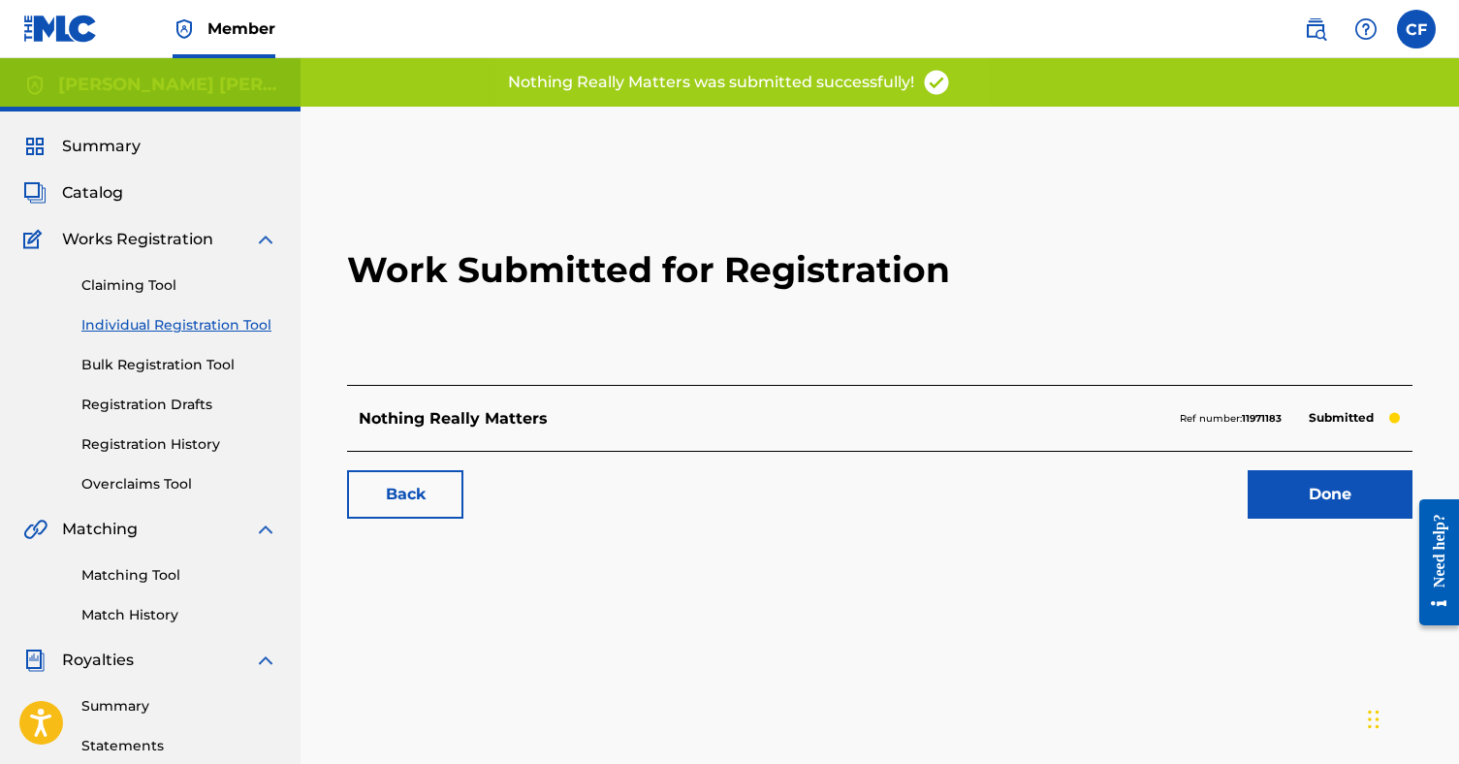
click at [1295, 516] on link "Done" at bounding box center [1330, 494] width 165 height 48
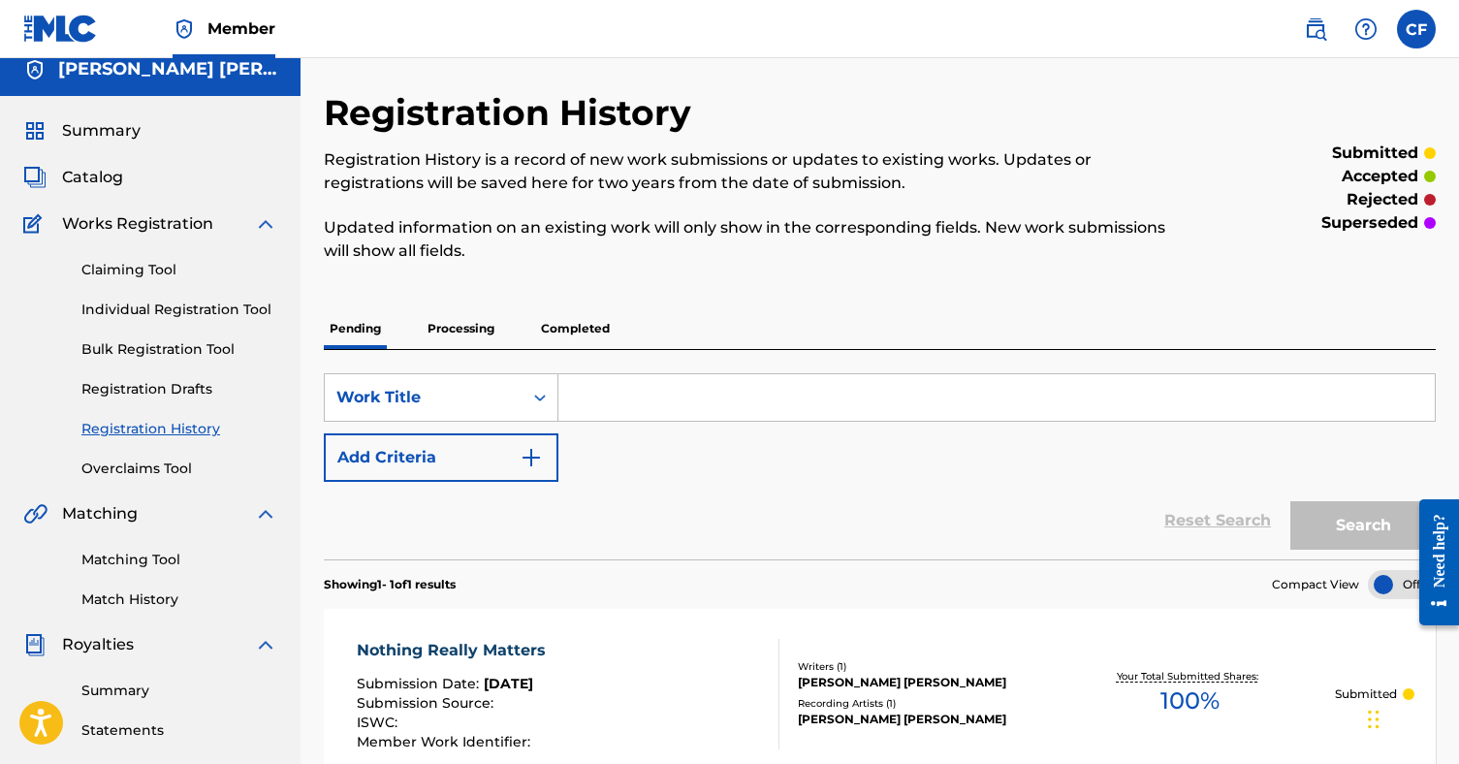
scroll to position [14, 0]
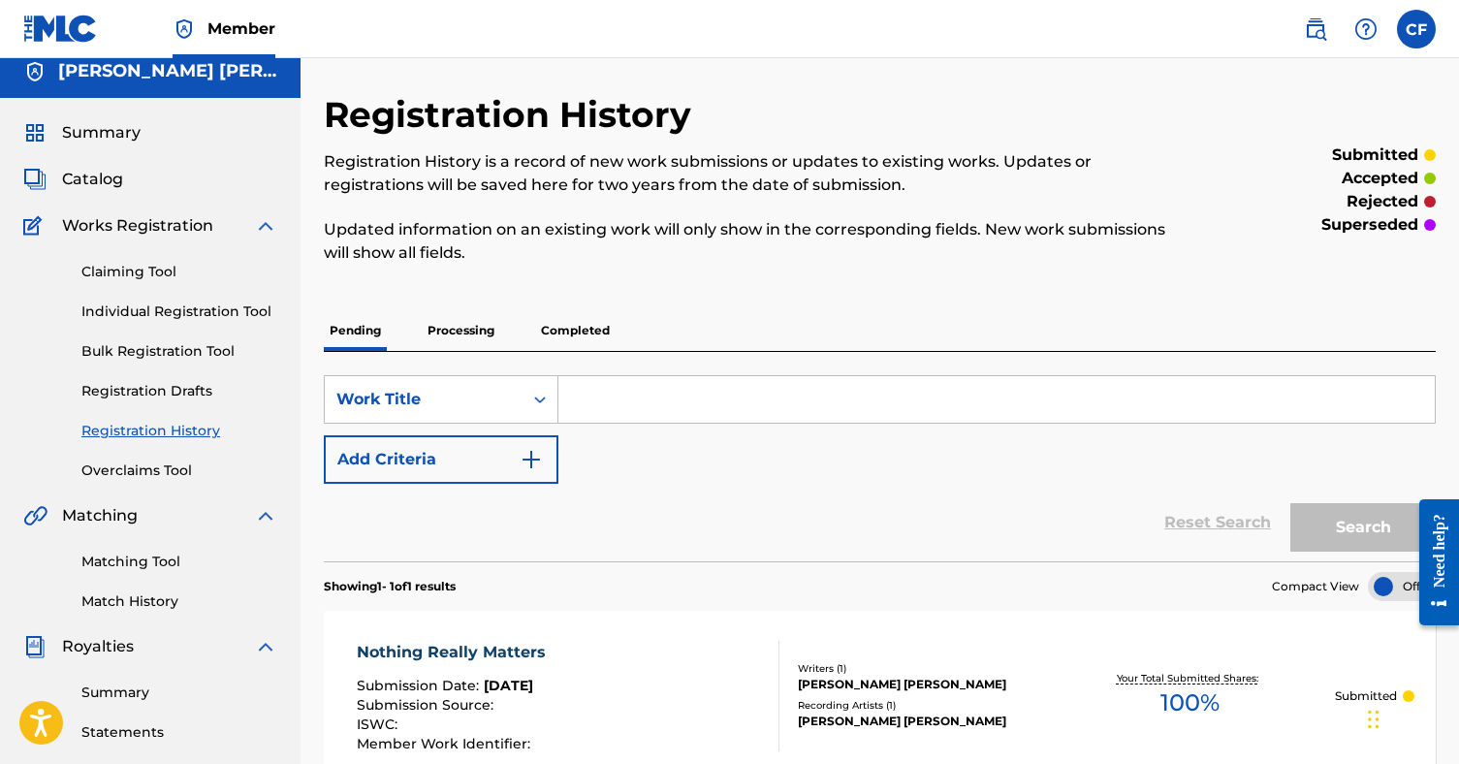
click at [158, 274] on link "Claiming Tool" at bounding box center [179, 272] width 196 height 20
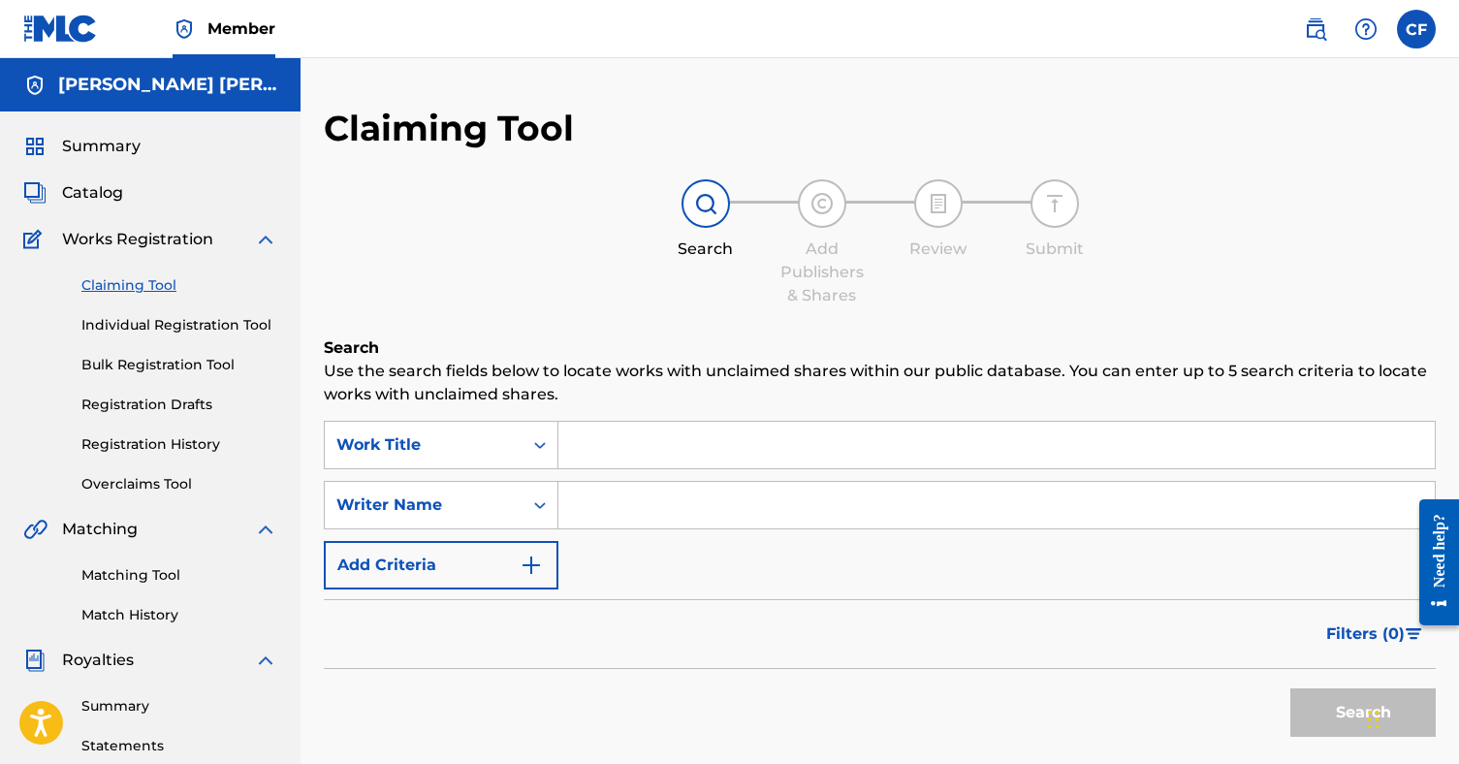
click at [163, 327] on link "Individual Registration Tool" at bounding box center [179, 325] width 196 height 20
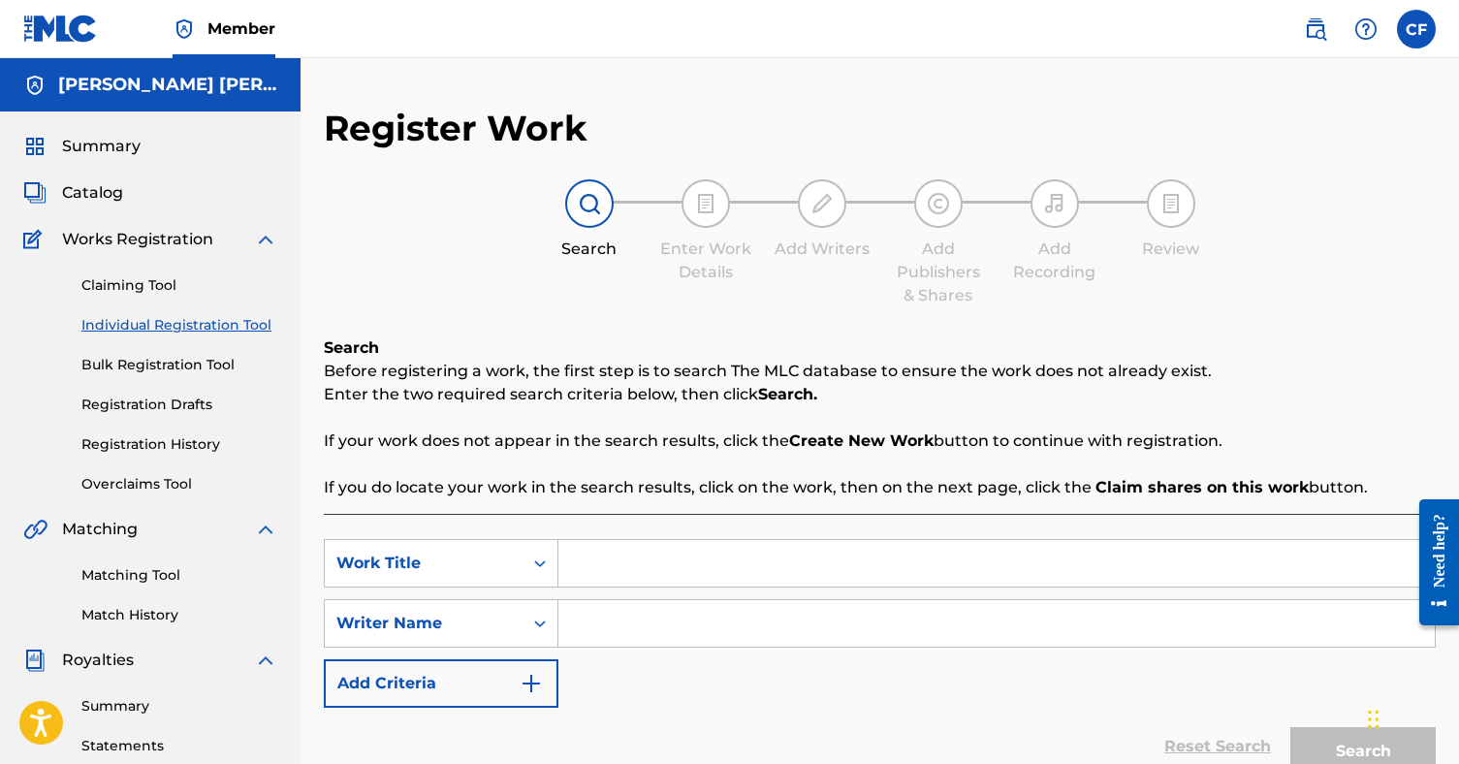
click at [638, 563] on input "Search Form" at bounding box center [996, 563] width 876 height 47
type input "In My Head"
click at [650, 627] on input "Search Form" at bounding box center [996, 623] width 876 height 47
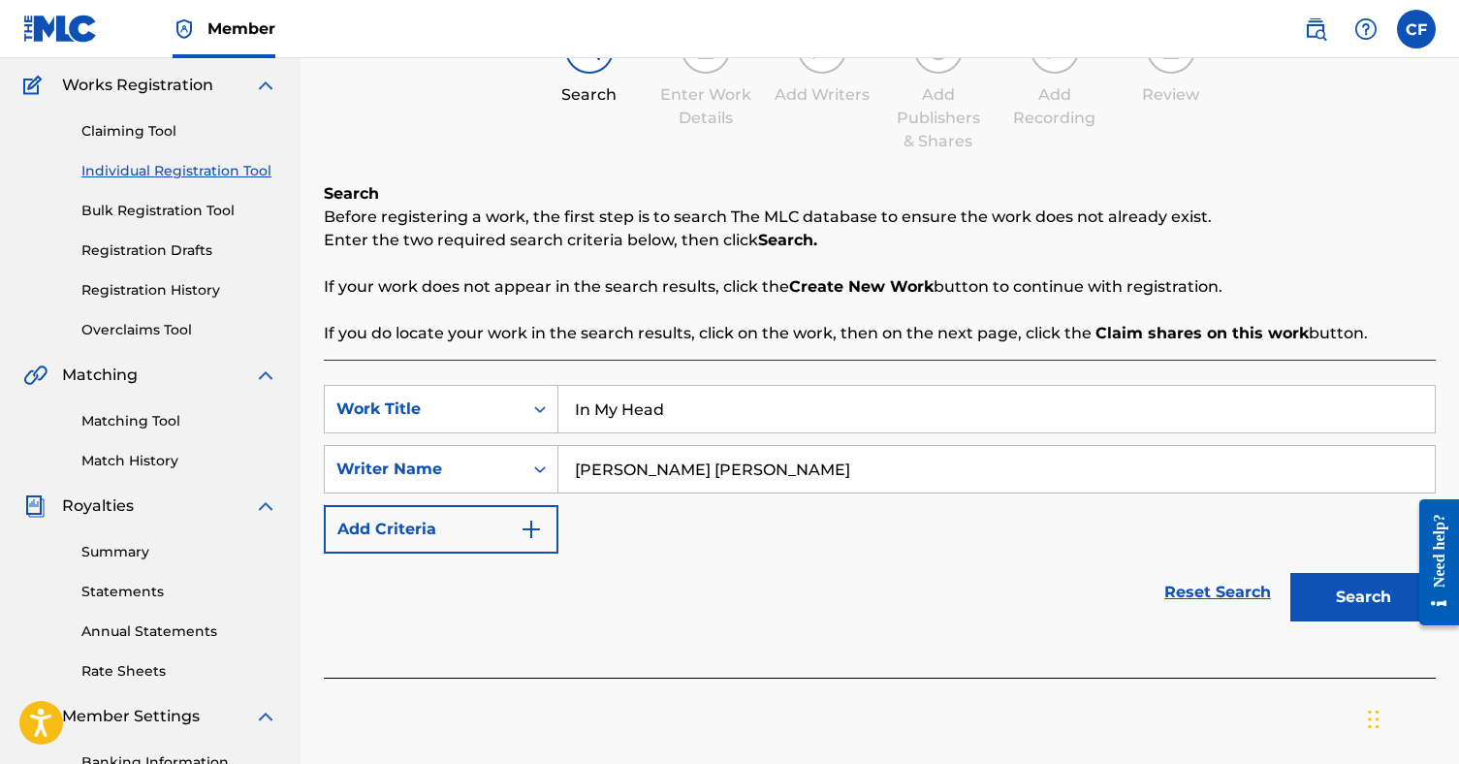
scroll to position [228, 0]
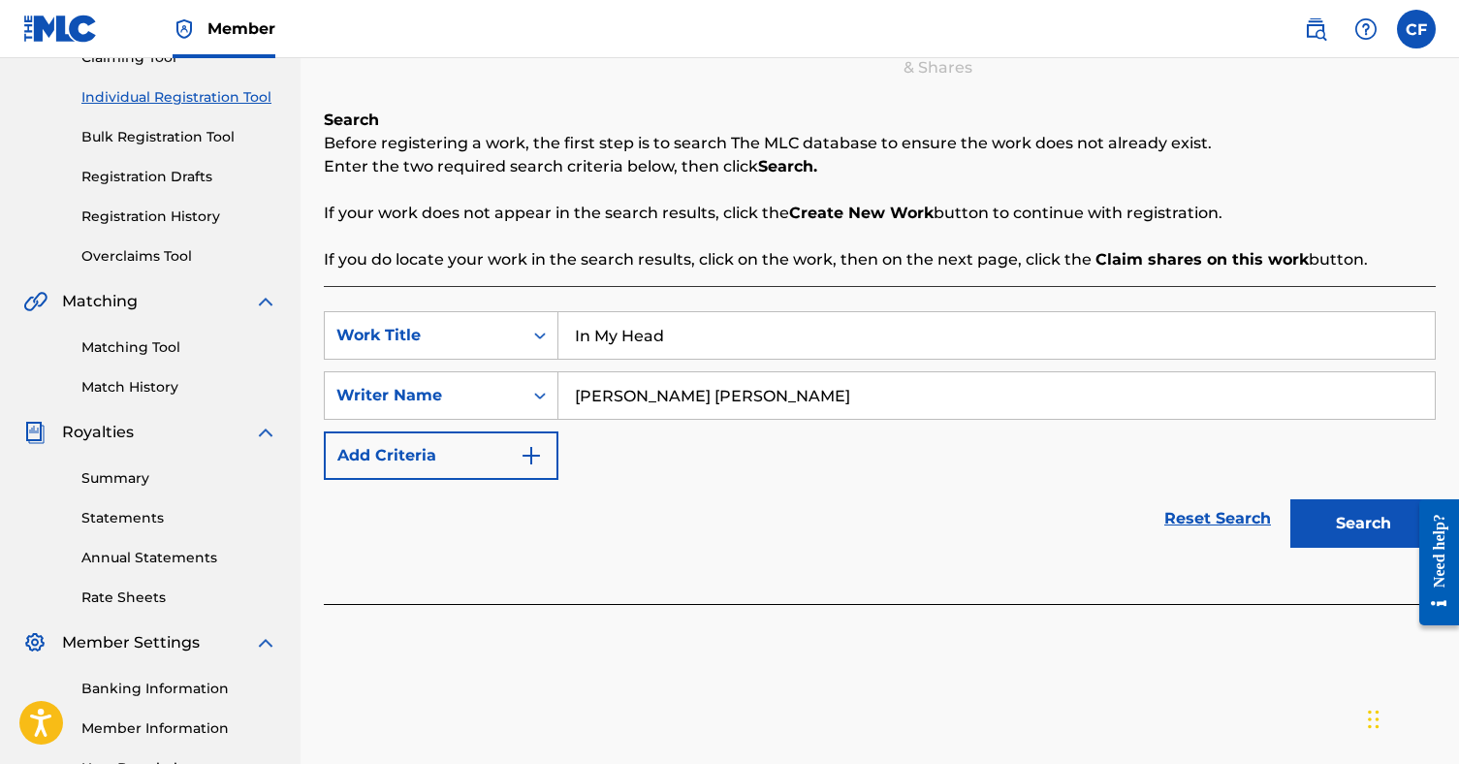
type input "[PERSON_NAME] [PERSON_NAME]"
click at [1352, 526] on button "Search" at bounding box center [1362, 523] width 145 height 48
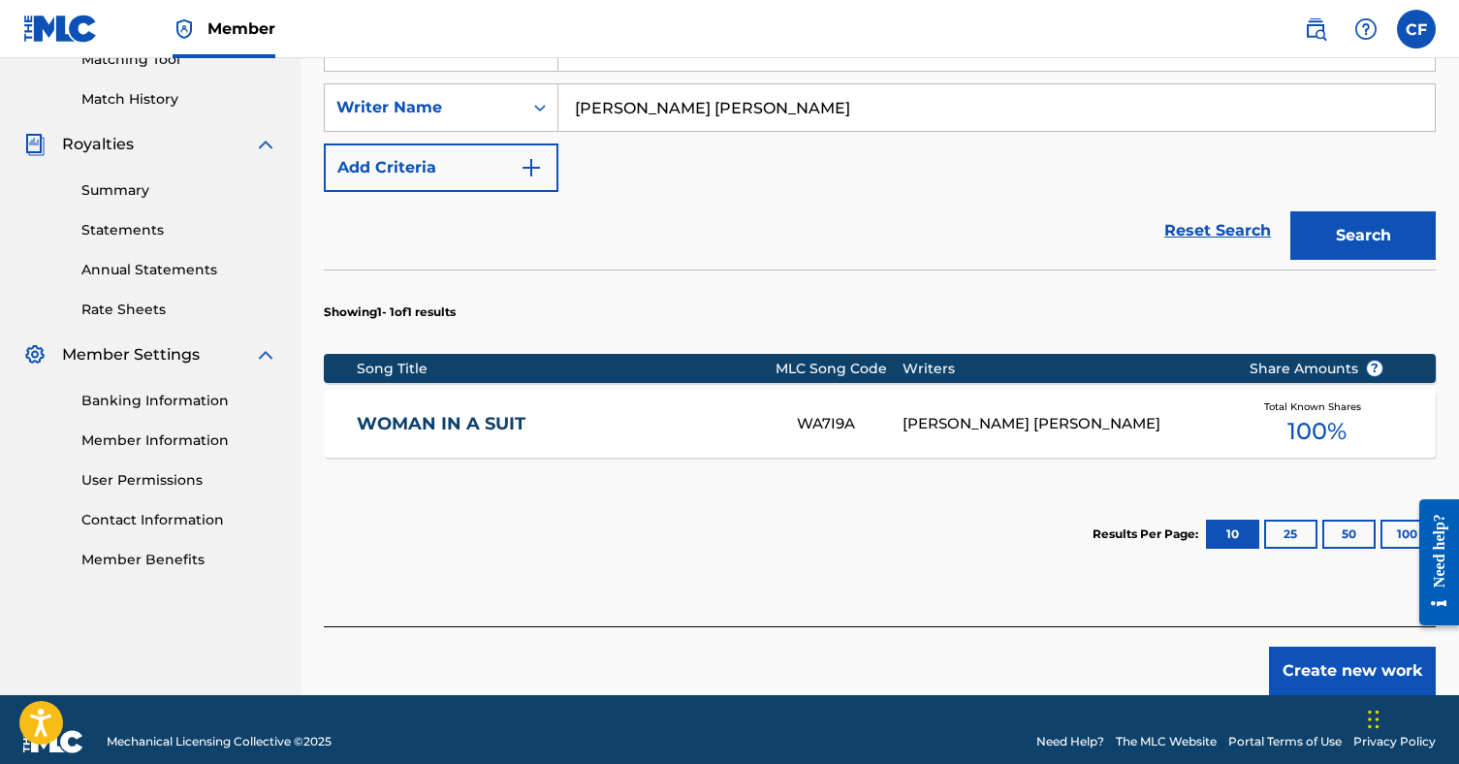
scroll to position [518, 0]
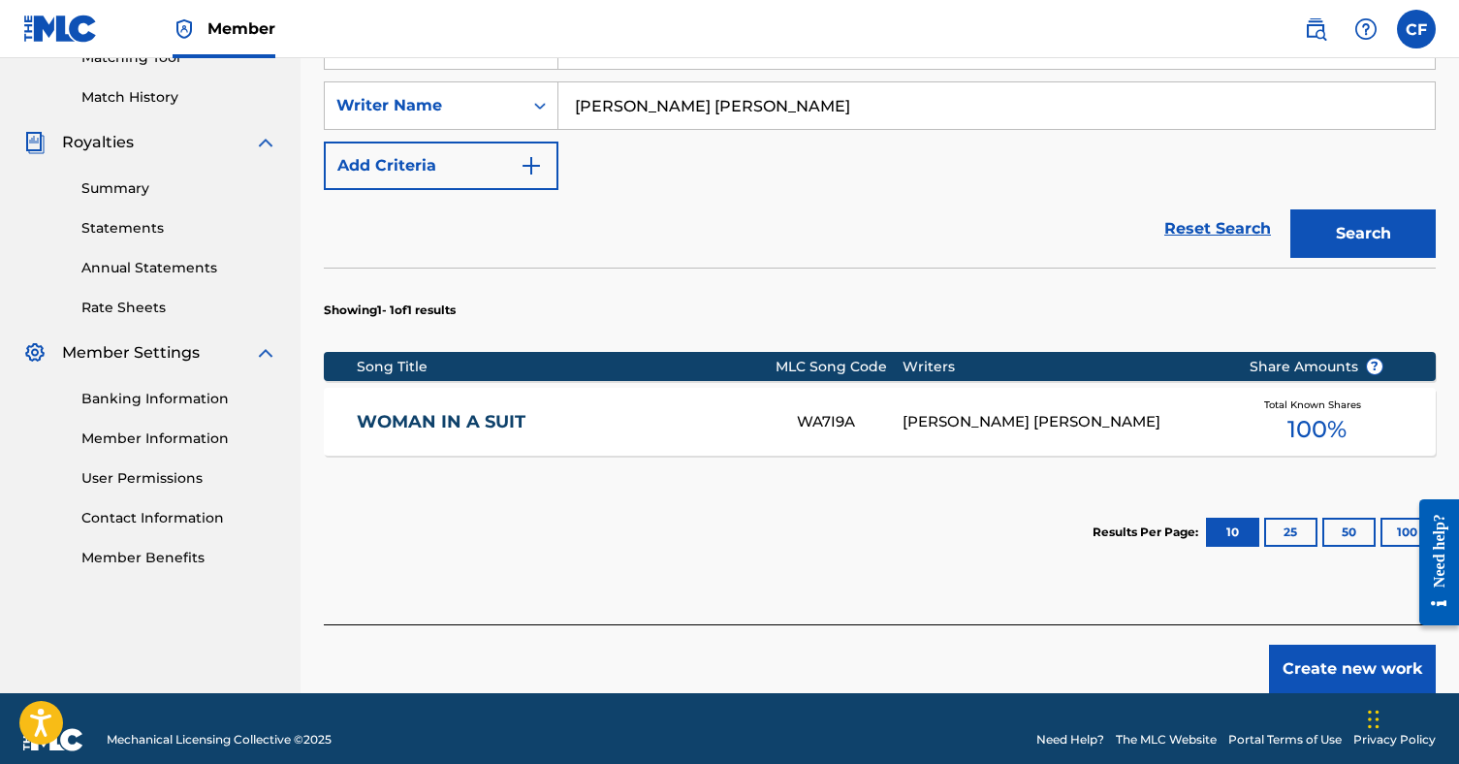
click at [1315, 674] on button "Create new work" at bounding box center [1352, 669] width 167 height 48
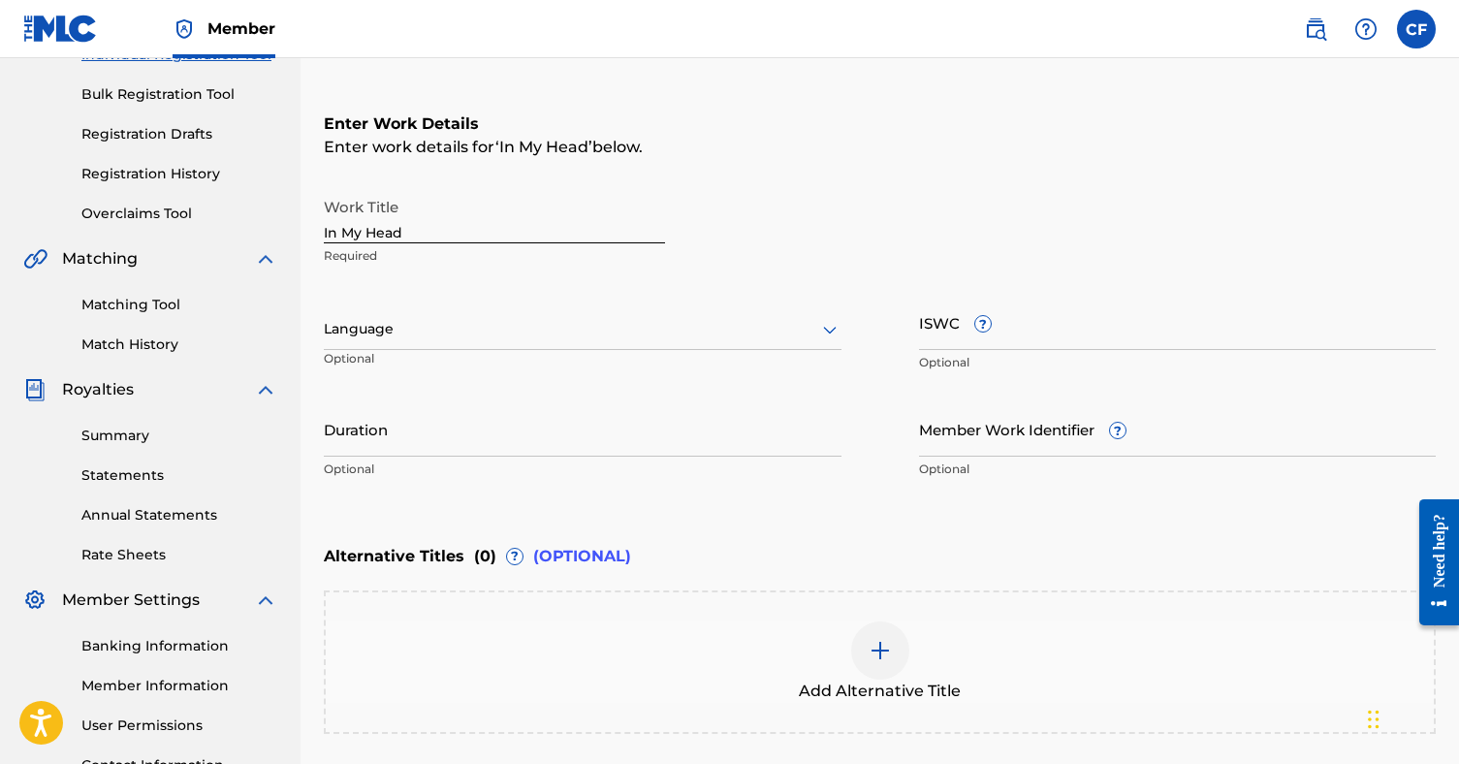
scroll to position [280, 0]
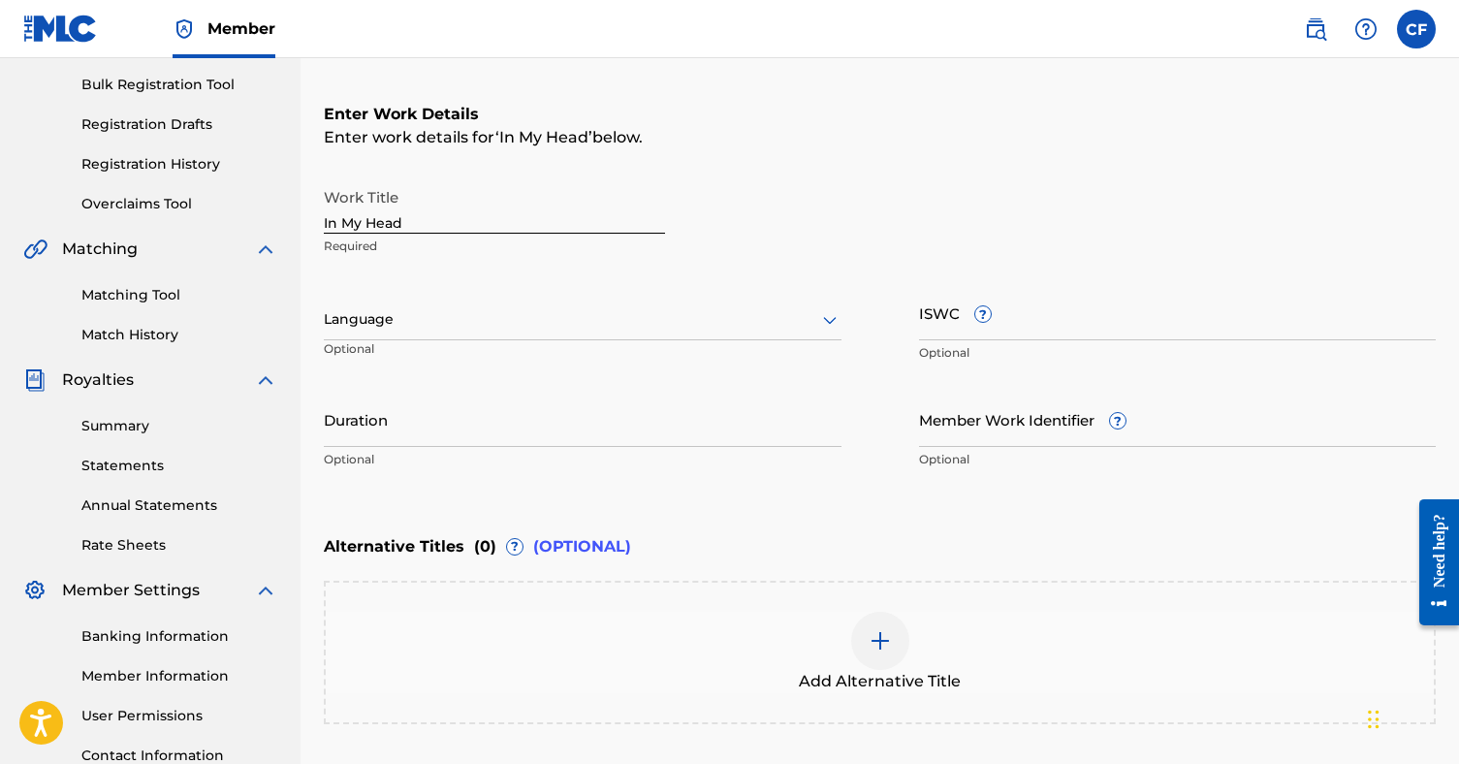
click at [589, 428] on input "Duration" at bounding box center [583, 419] width 518 height 55
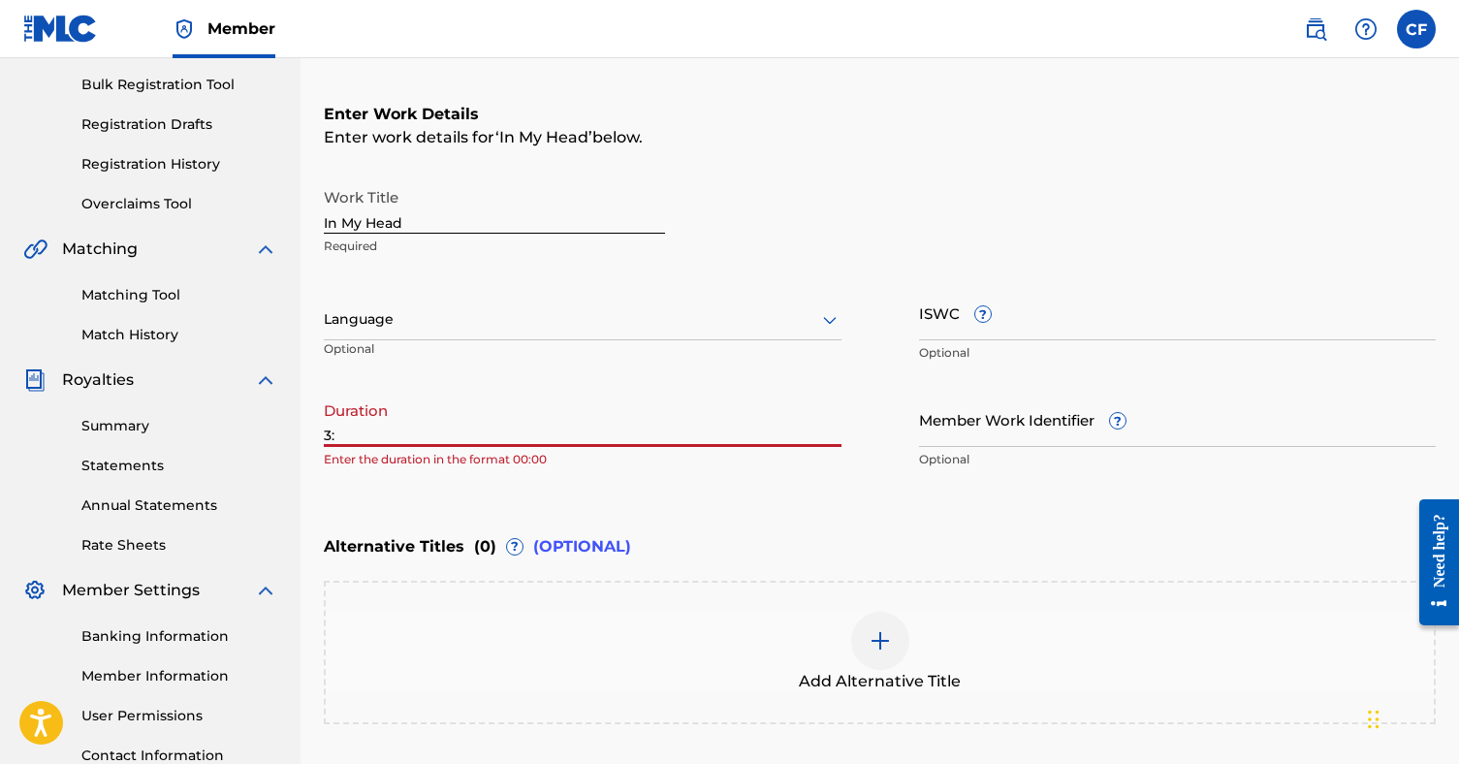
type input "3"
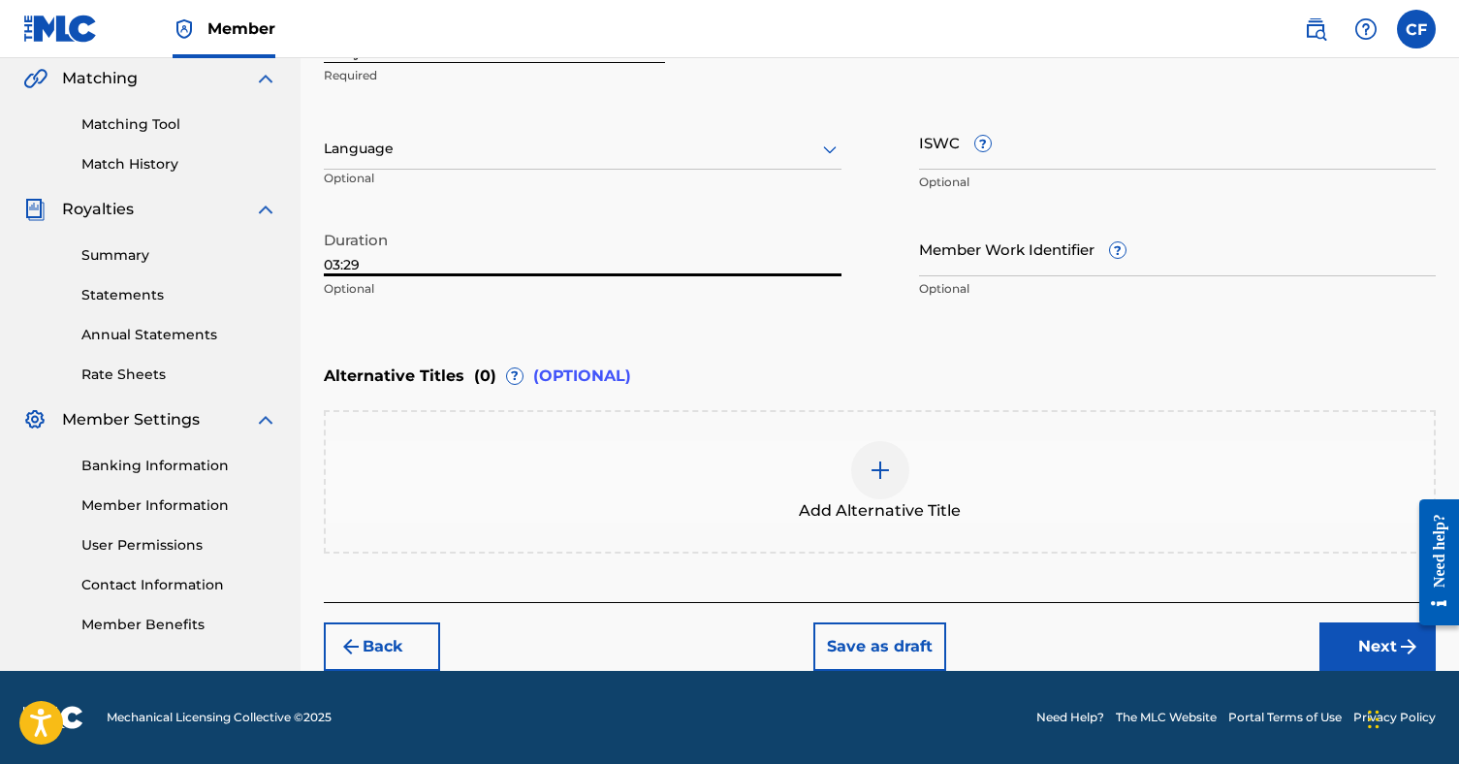
scroll to position [451, 0]
type input "03:29"
click at [1348, 635] on button "Next" at bounding box center [1378, 646] width 116 height 48
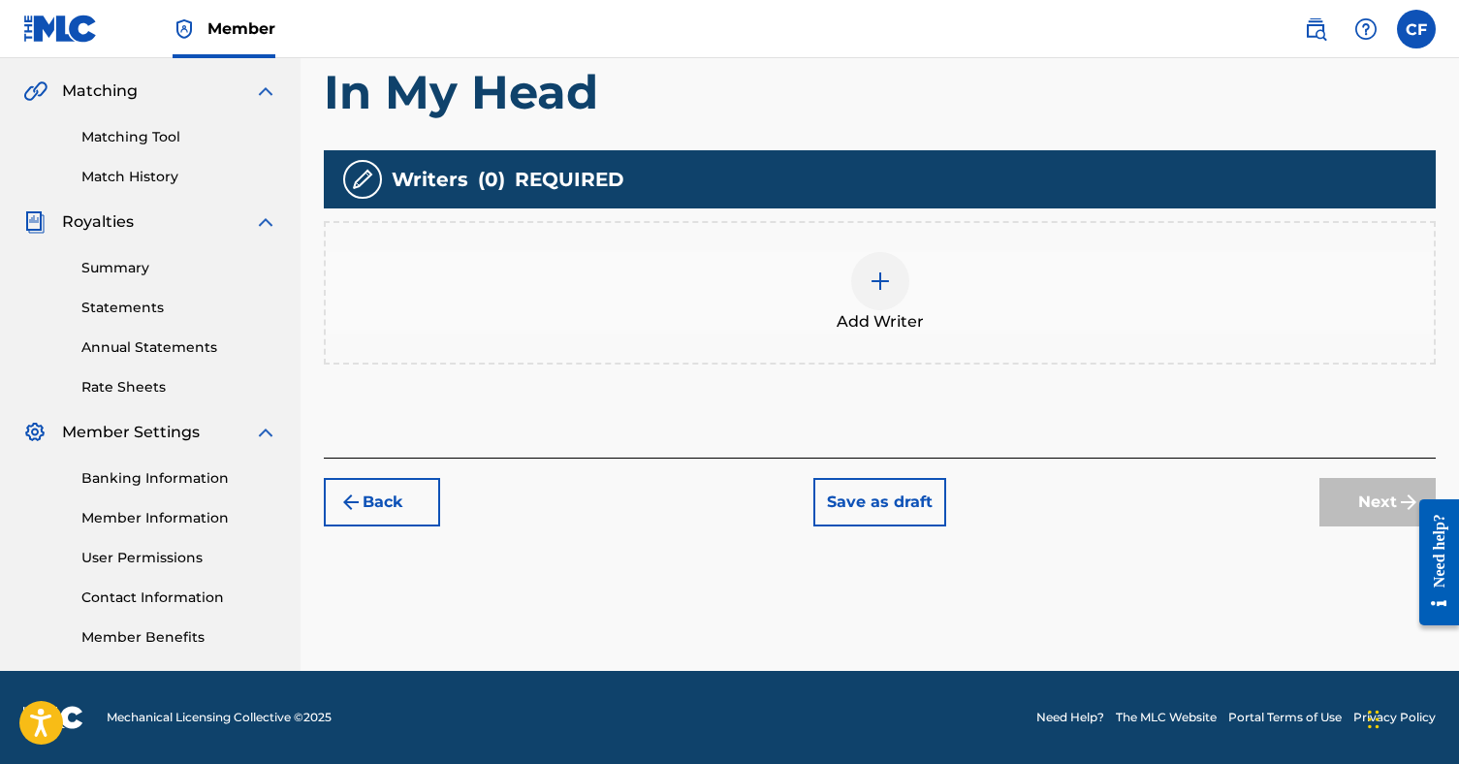
scroll to position [438, 0]
click at [875, 292] on img at bounding box center [880, 281] width 23 height 23
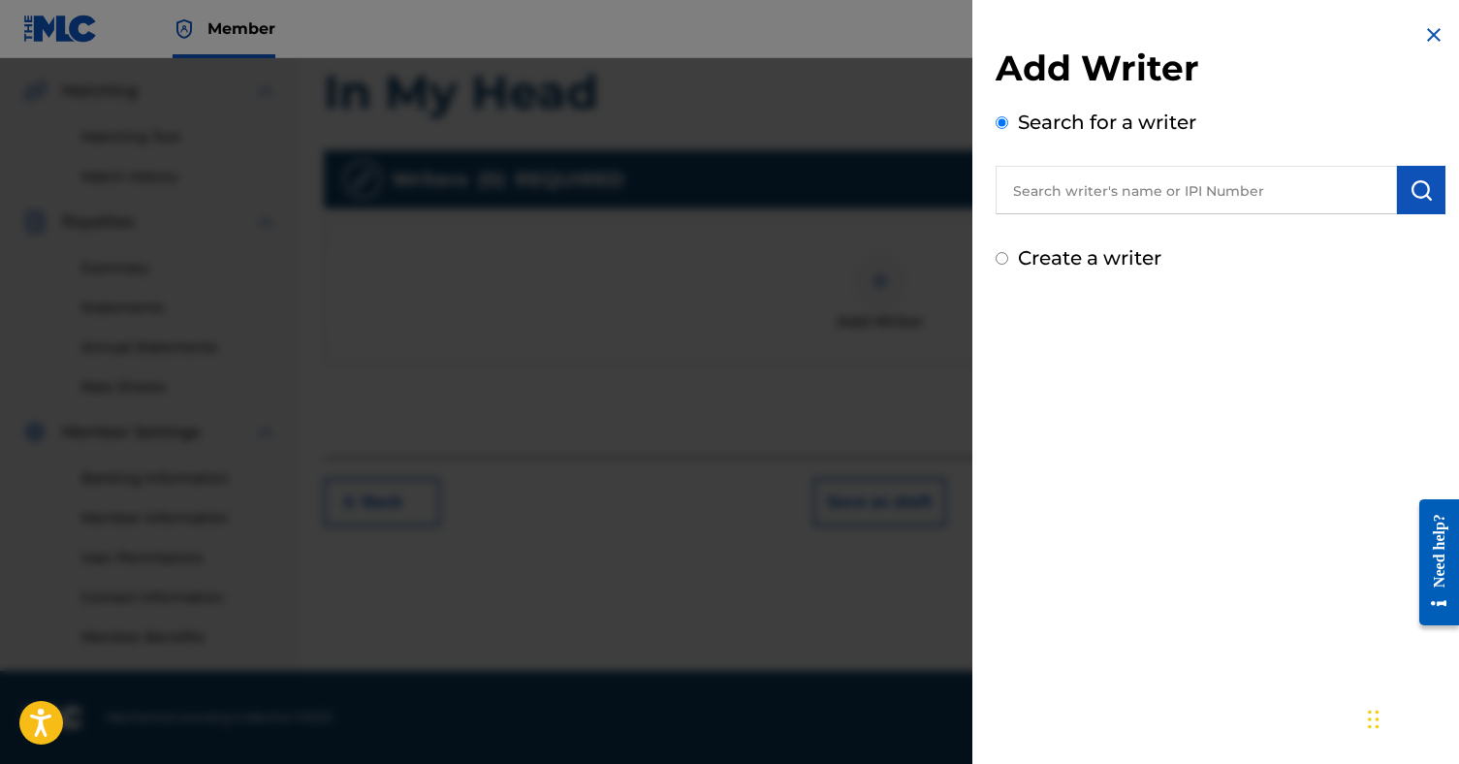
click at [1116, 194] on input "text" at bounding box center [1196, 190] width 401 height 48
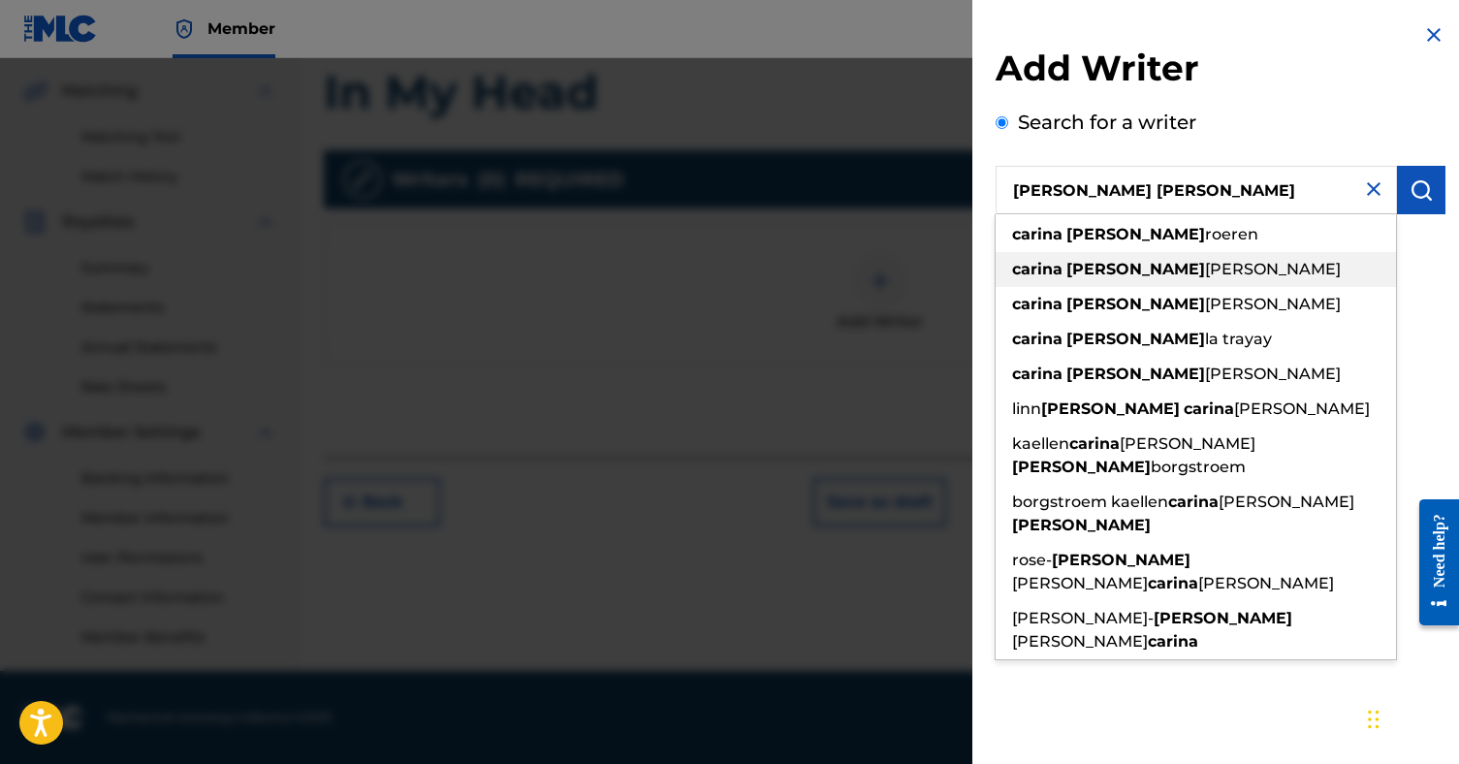
click at [1205, 263] on span "[PERSON_NAME]" at bounding box center [1273, 269] width 136 height 18
type input "[PERSON_NAME] [PERSON_NAME]"
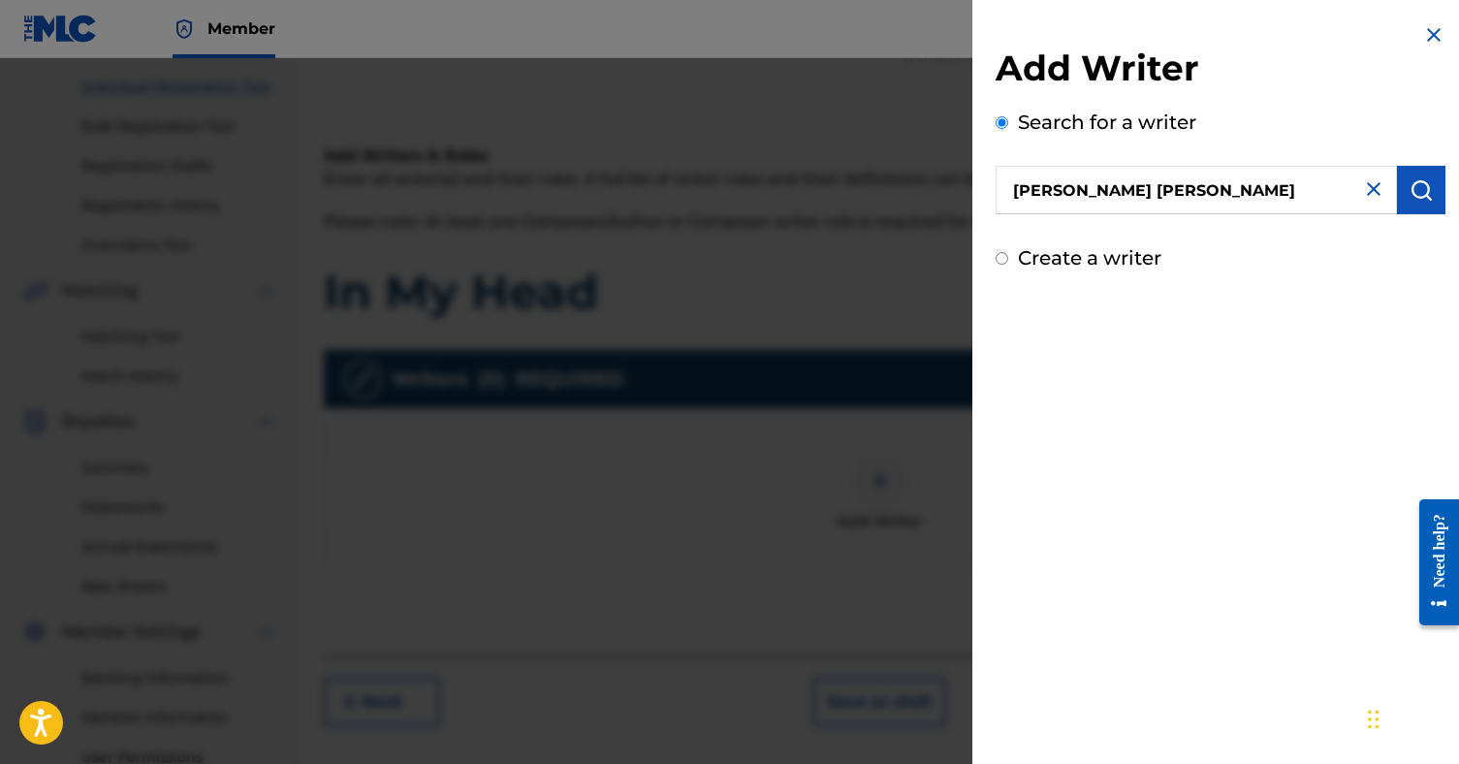
scroll to position [205, 0]
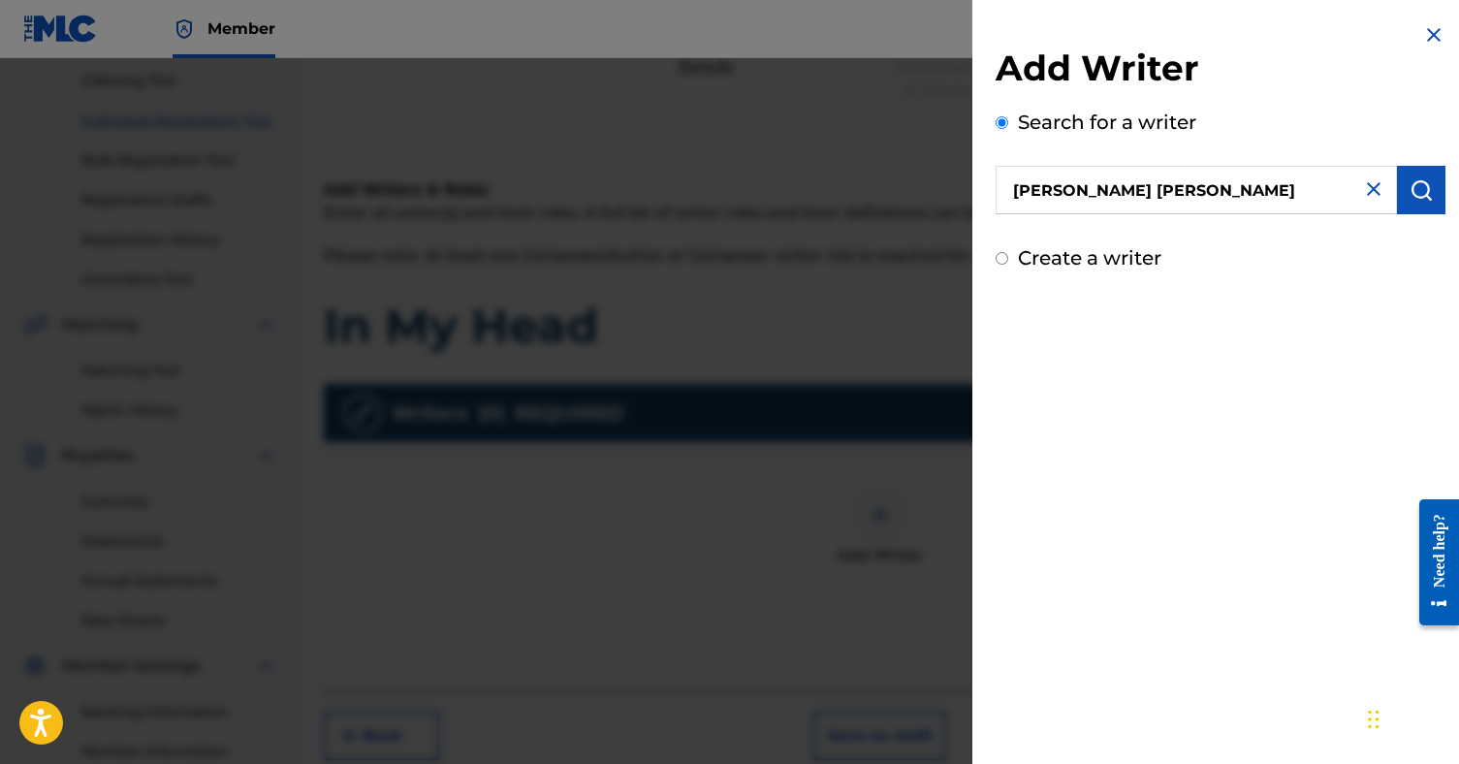
click at [1255, 198] on input "[PERSON_NAME] [PERSON_NAME]" at bounding box center [1196, 190] width 401 height 48
click at [1119, 255] on label "Create a writer" at bounding box center [1089, 257] width 143 height 23
radio input "true"
click at [1008, 255] on input "Create a writer" at bounding box center [1002, 258] width 13 height 13
radio input "false"
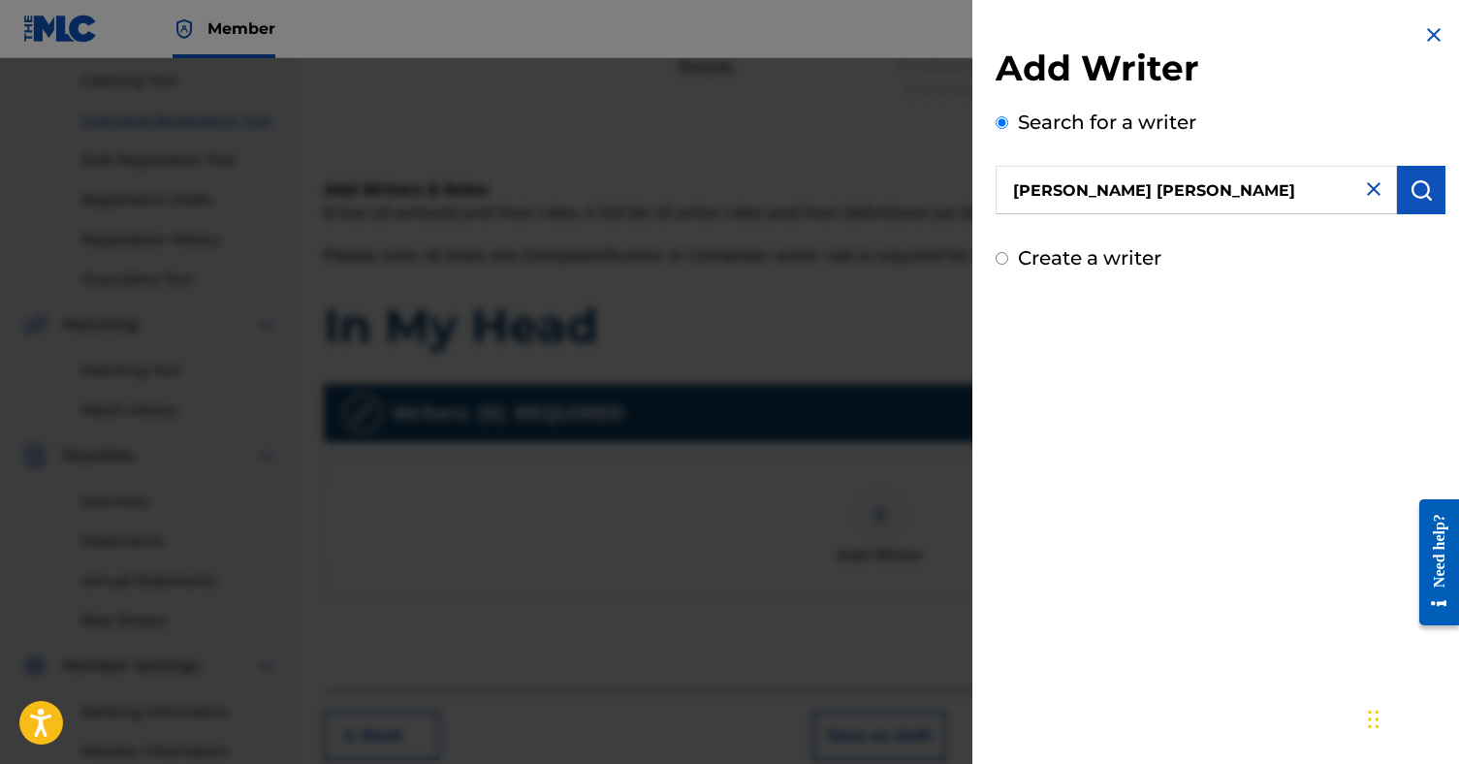
radio input "true"
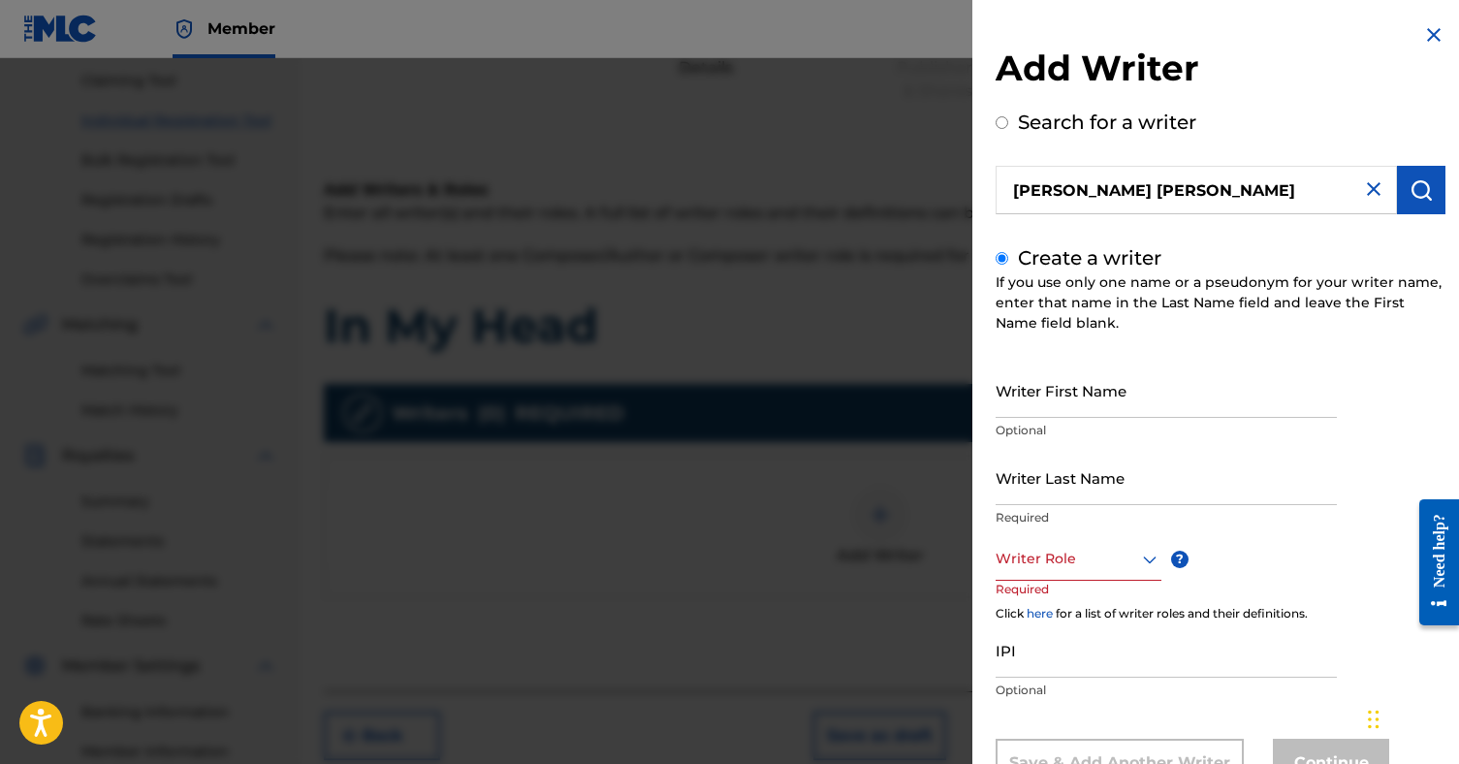
click at [1194, 212] on input "[PERSON_NAME] [PERSON_NAME]" at bounding box center [1196, 190] width 401 height 48
radio input "true"
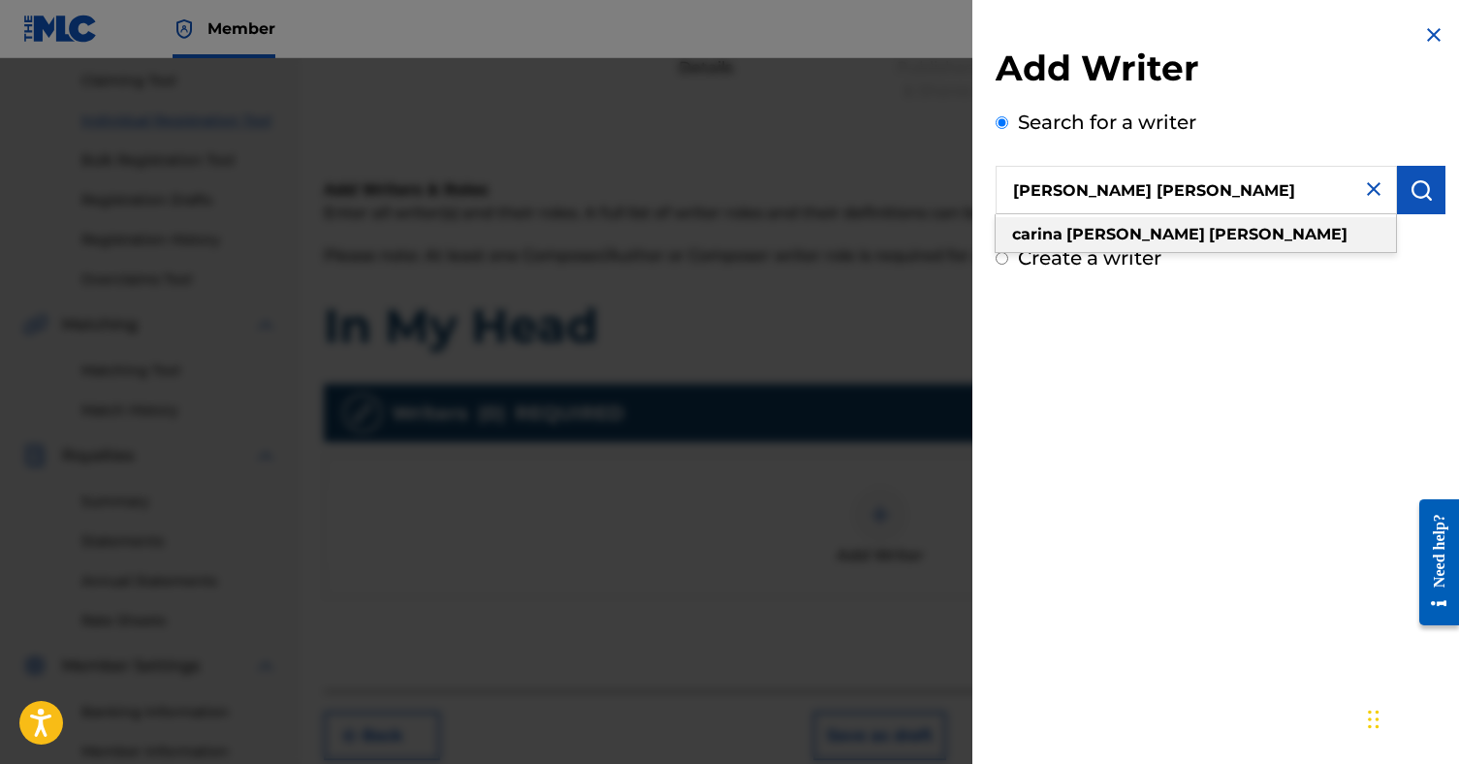
click at [1172, 238] on div "[PERSON_NAME] [PERSON_NAME]" at bounding box center [1196, 234] width 400 height 35
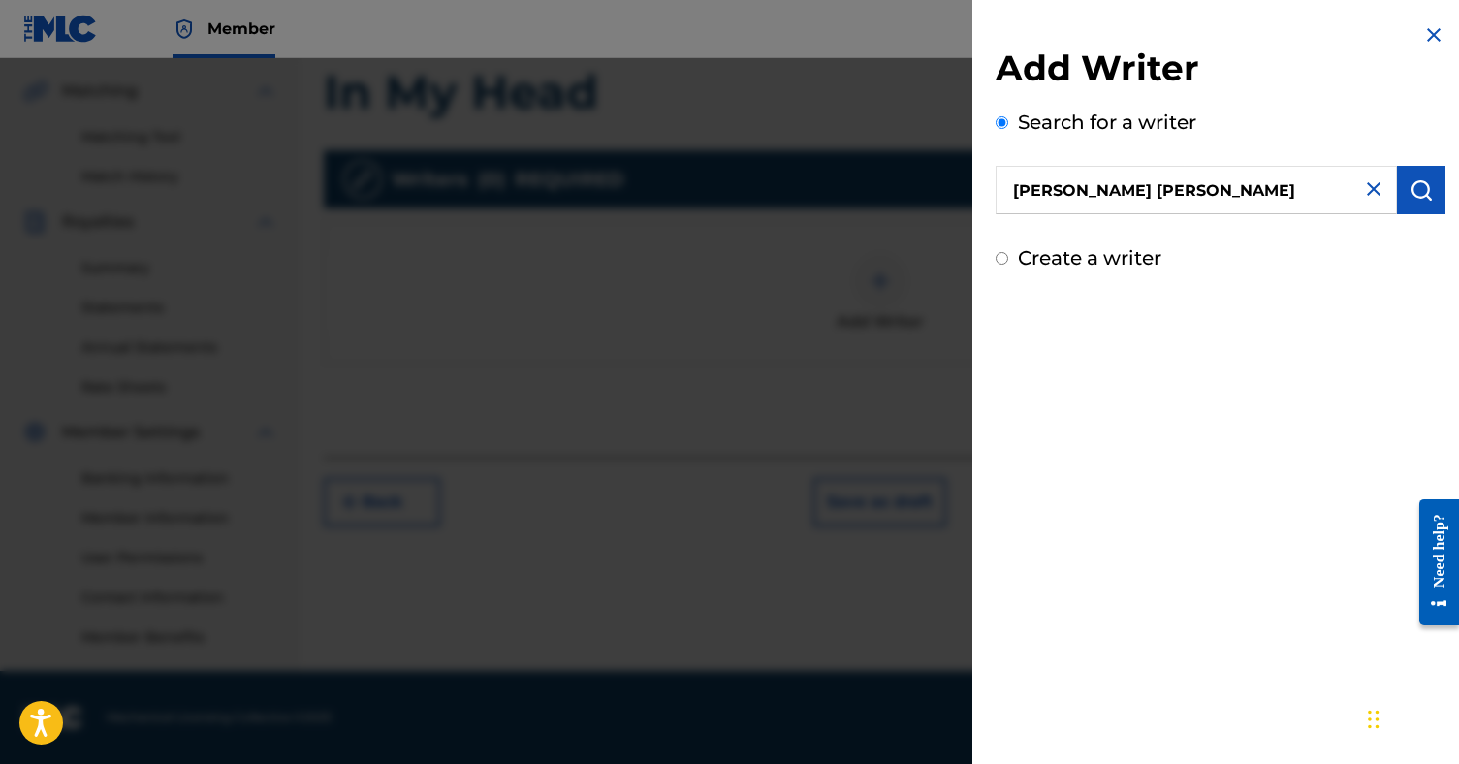
scroll to position [438, 0]
click at [1409, 202] on button "submit" at bounding box center [1421, 190] width 48 height 48
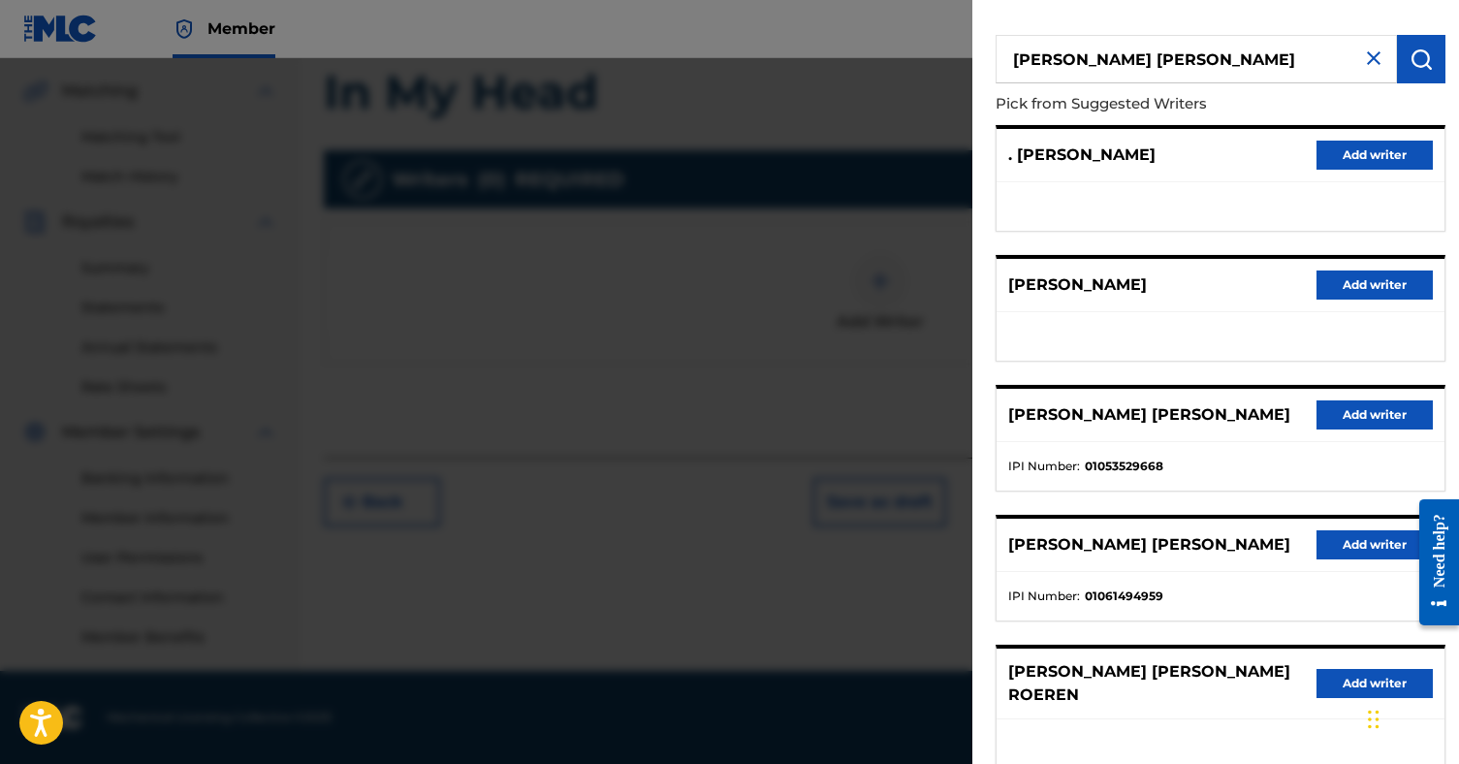
scroll to position [207, 0]
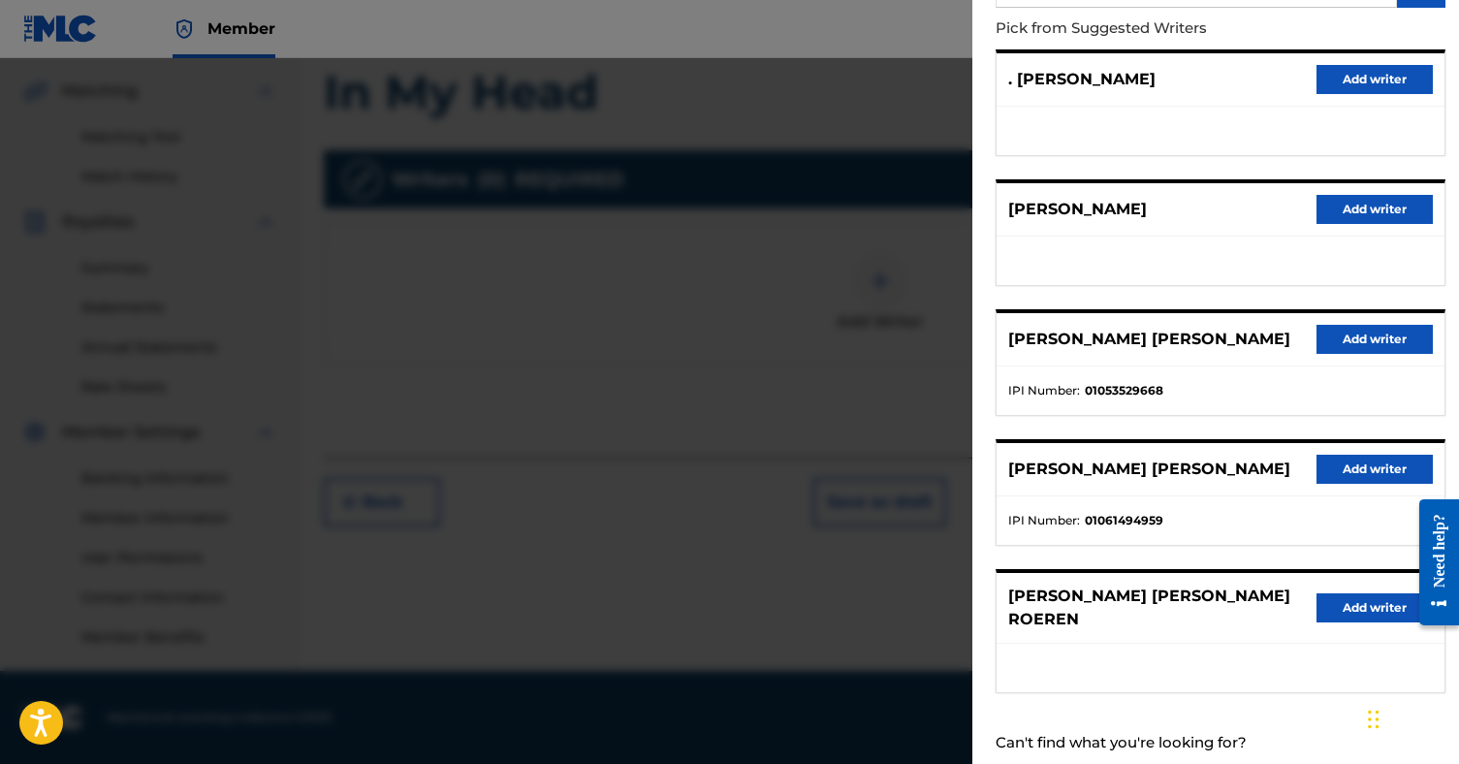
click at [1359, 467] on button "Add writer" at bounding box center [1375, 469] width 116 height 29
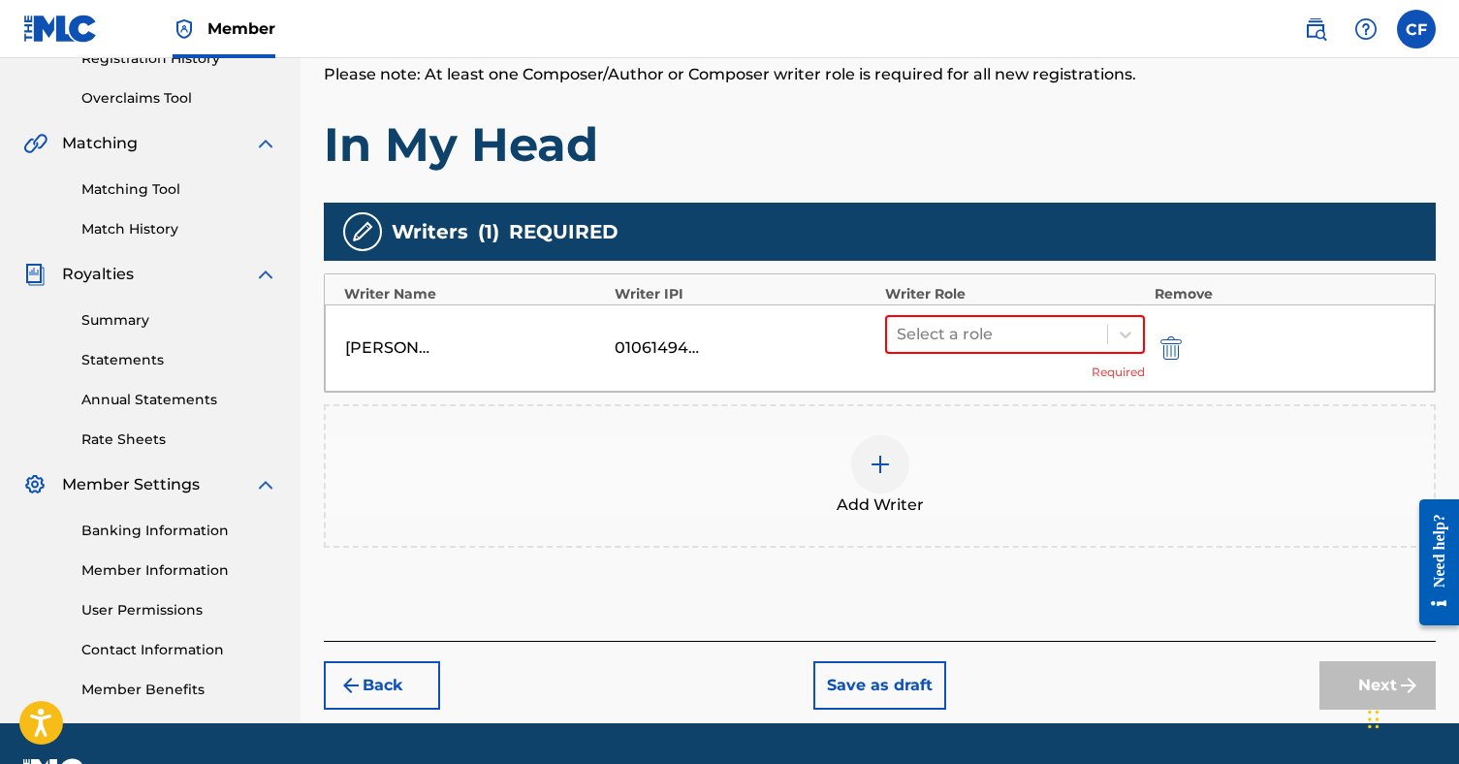
scroll to position [355, 0]
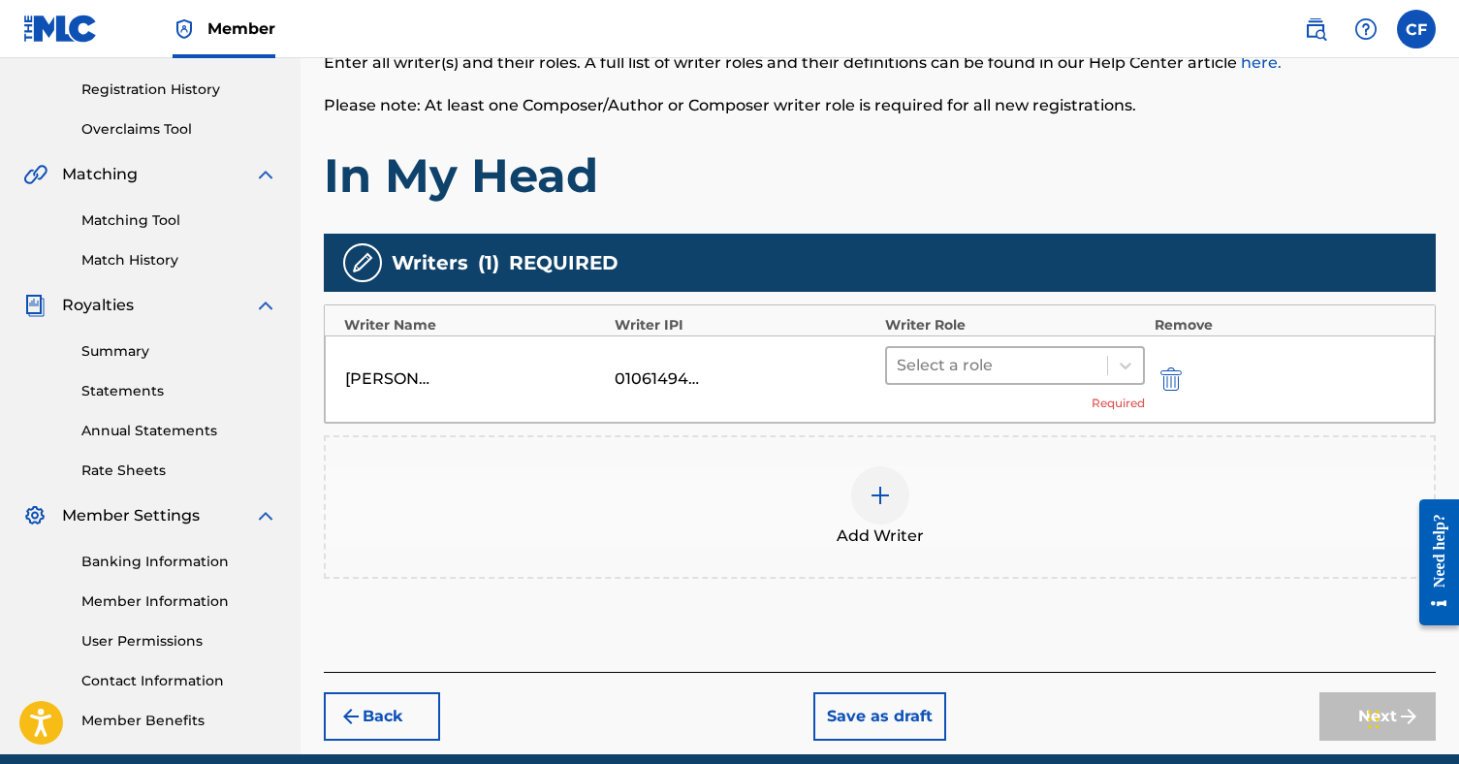
click at [998, 372] on div at bounding box center [997, 365] width 201 height 27
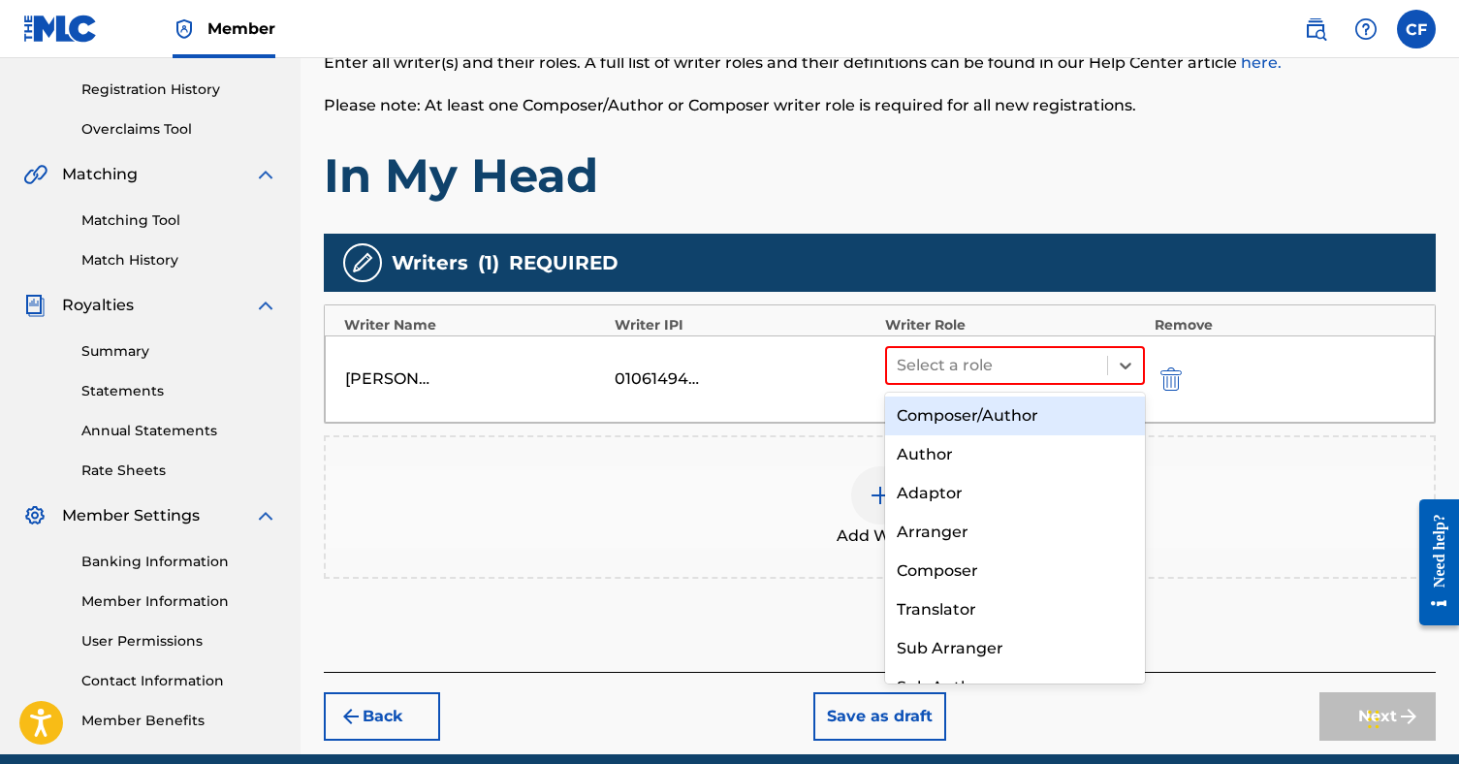
click at [992, 413] on div "Composer/Author" at bounding box center [1015, 416] width 260 height 39
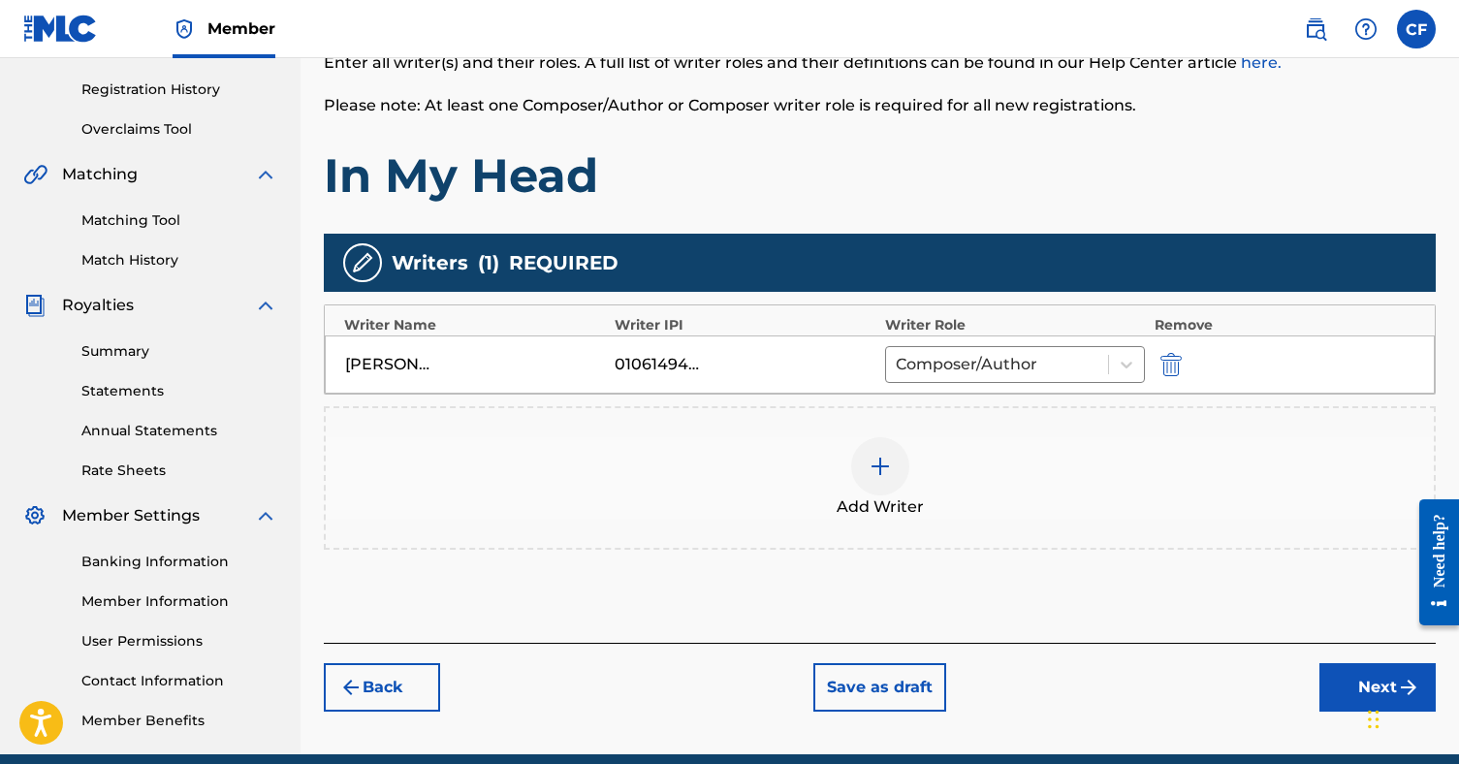
click at [895, 452] on div at bounding box center [880, 466] width 58 height 58
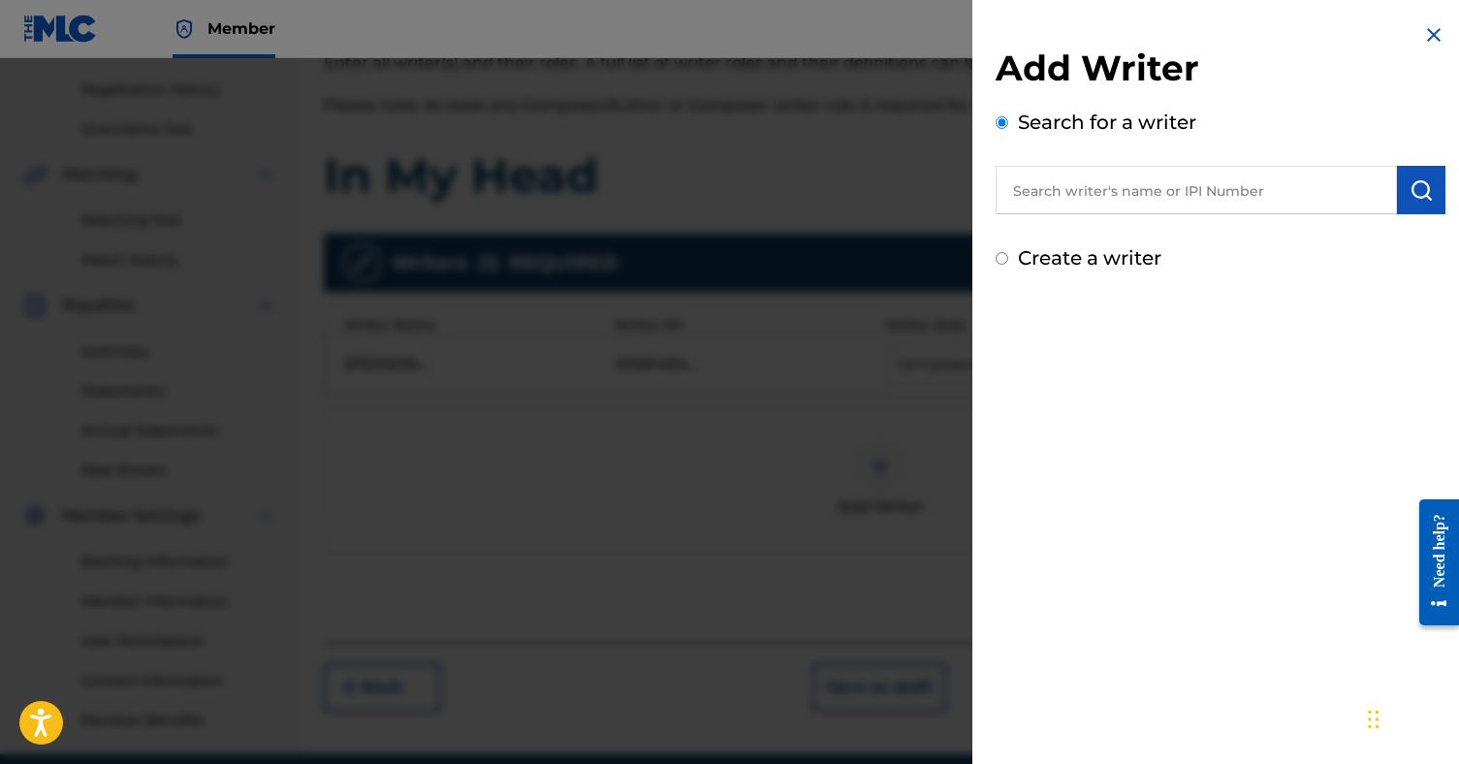
click at [1089, 199] on input "text" at bounding box center [1196, 190] width 401 height 48
type input "[PERSON_NAME]"
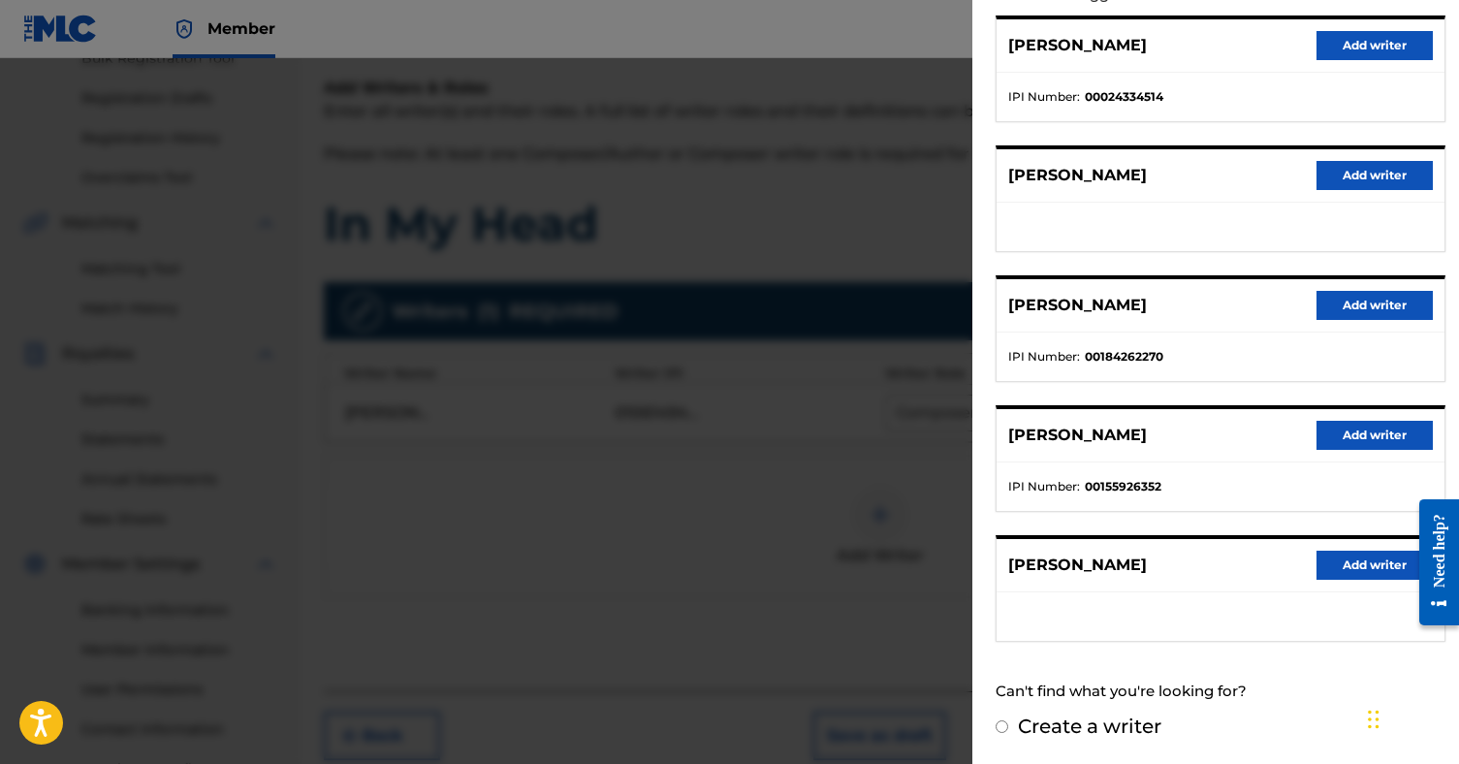
scroll to position [239, 0]
click at [1003, 730] on input "Create a writer" at bounding box center [1002, 727] width 13 height 13
radio input "false"
radio input "true"
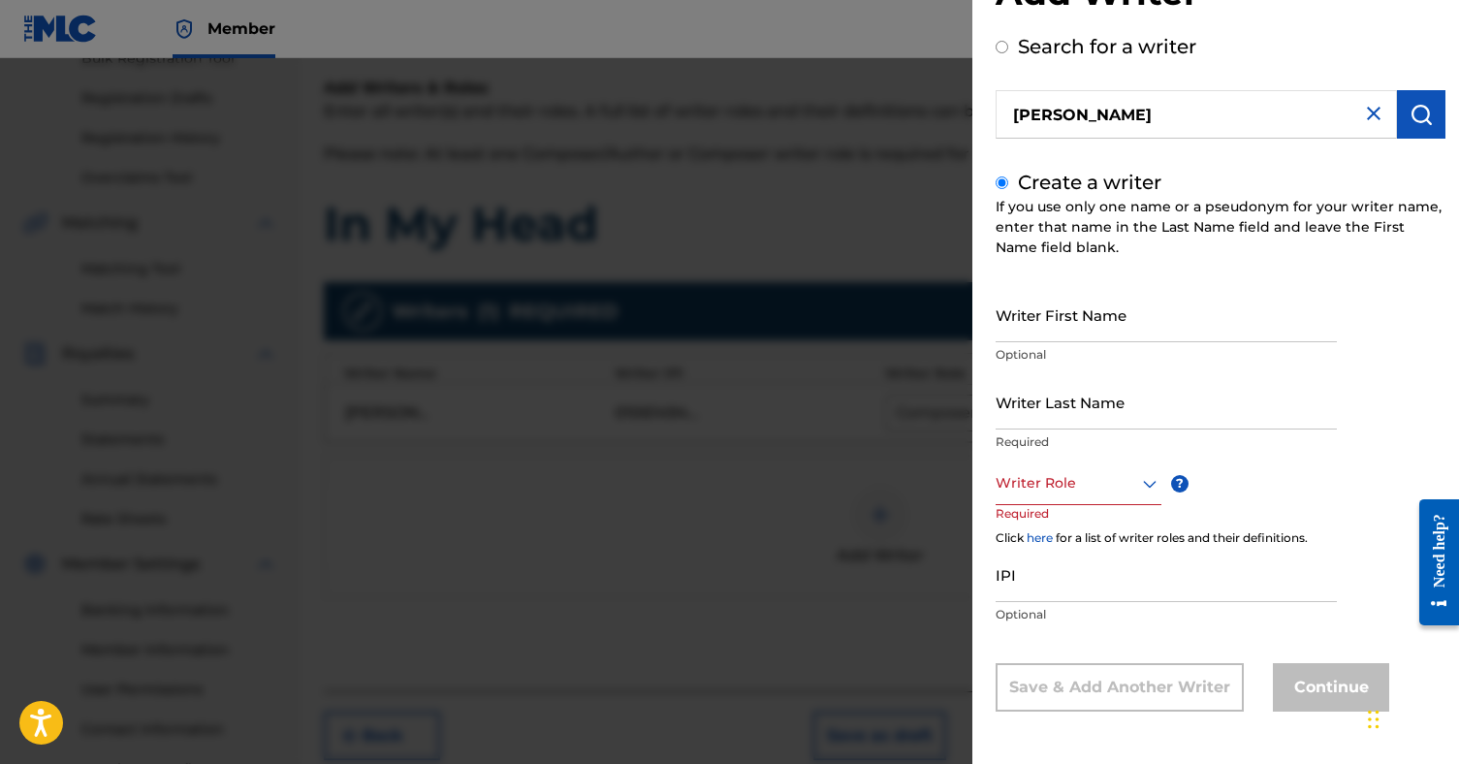
scroll to position [76, 0]
click at [1114, 324] on input "Writer First Name" at bounding box center [1166, 314] width 341 height 55
type input "[PERSON_NAME]"
click at [1050, 407] on input "Writer Last Name" at bounding box center [1166, 401] width 341 height 55
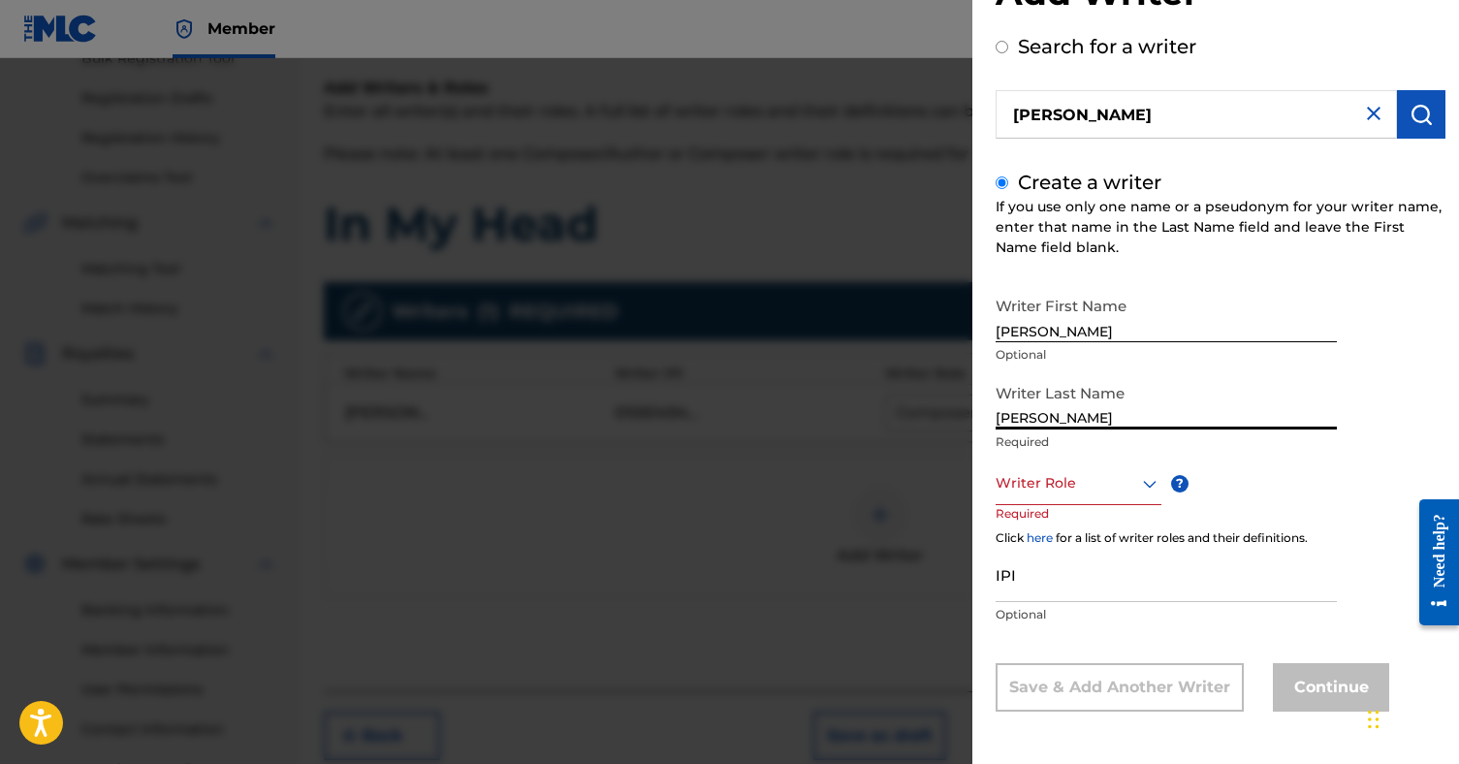
type input "[PERSON_NAME]"
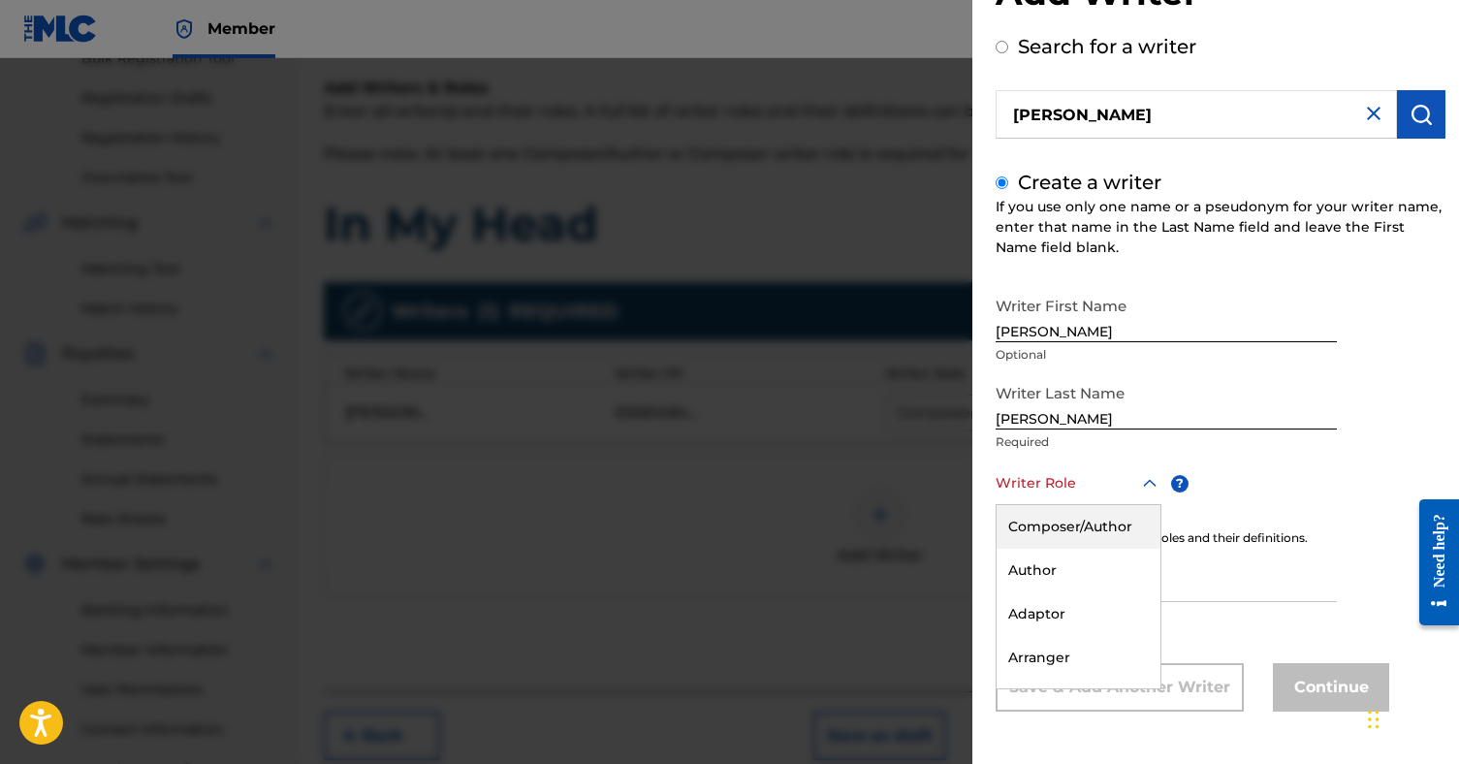
click at [1097, 480] on div at bounding box center [1079, 483] width 166 height 24
click at [1084, 563] on div "Adaptor" at bounding box center [1079, 560] width 164 height 44
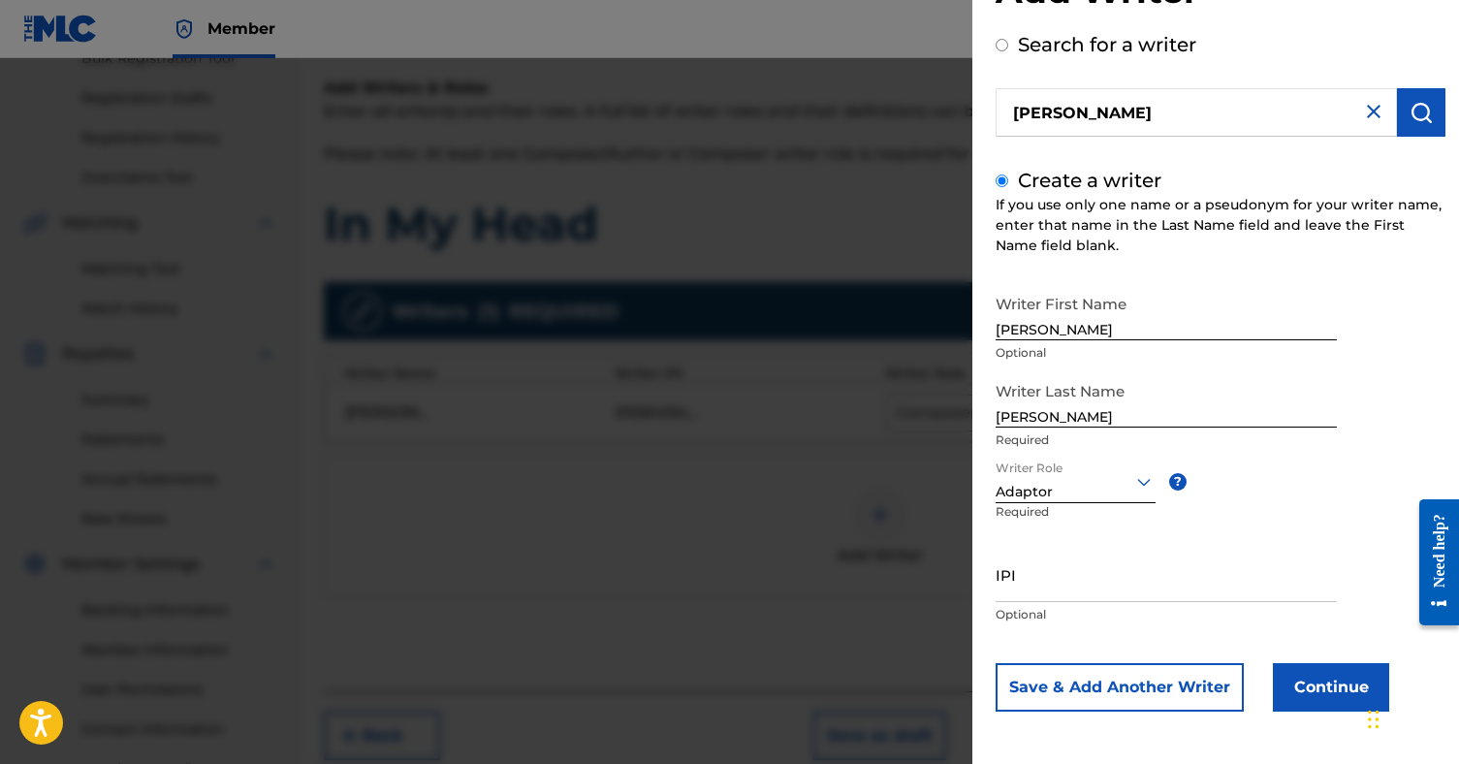
scroll to position [78, 0]
click at [1305, 699] on button "Continue" at bounding box center [1331, 687] width 116 height 48
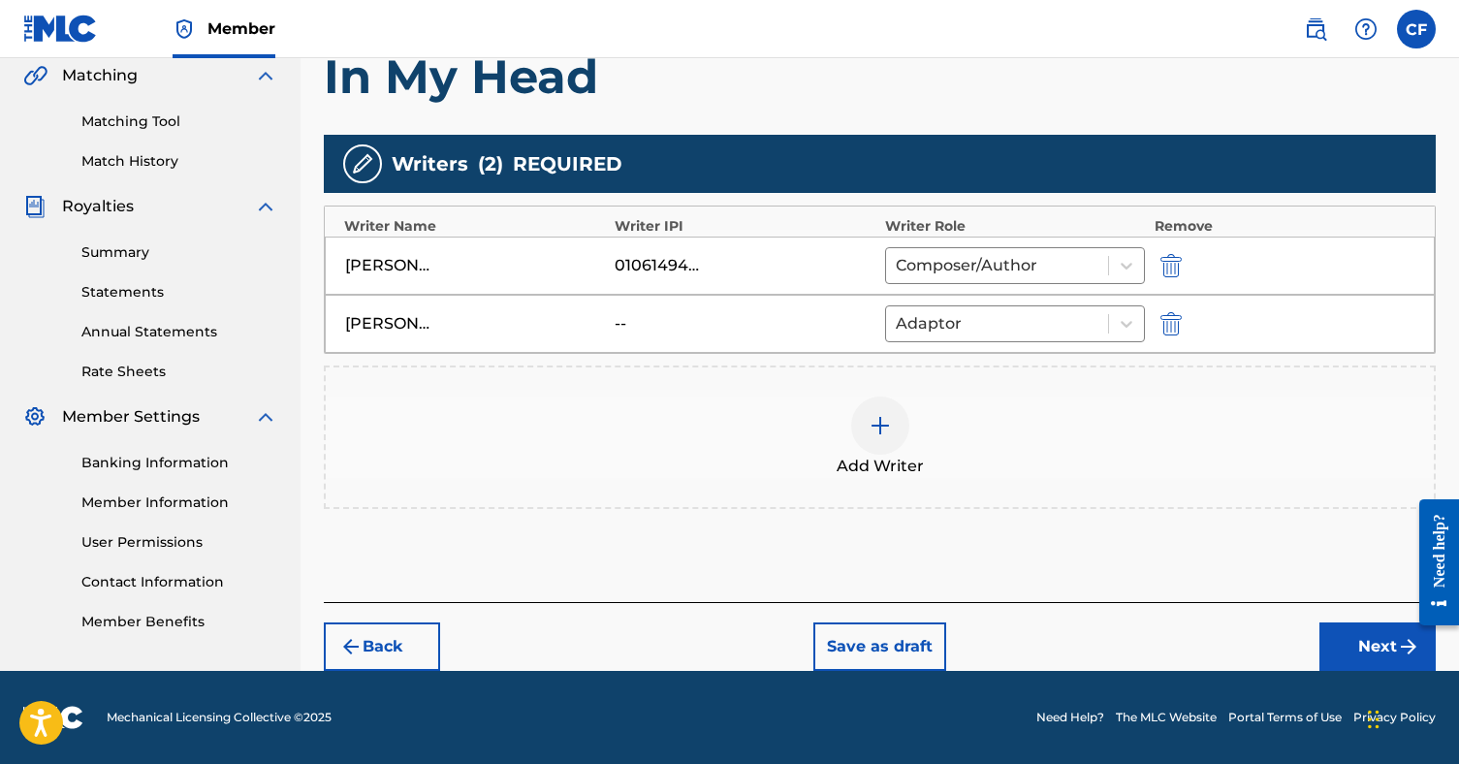
scroll to position [454, 0]
click at [1362, 658] on button "Next" at bounding box center [1378, 646] width 116 height 48
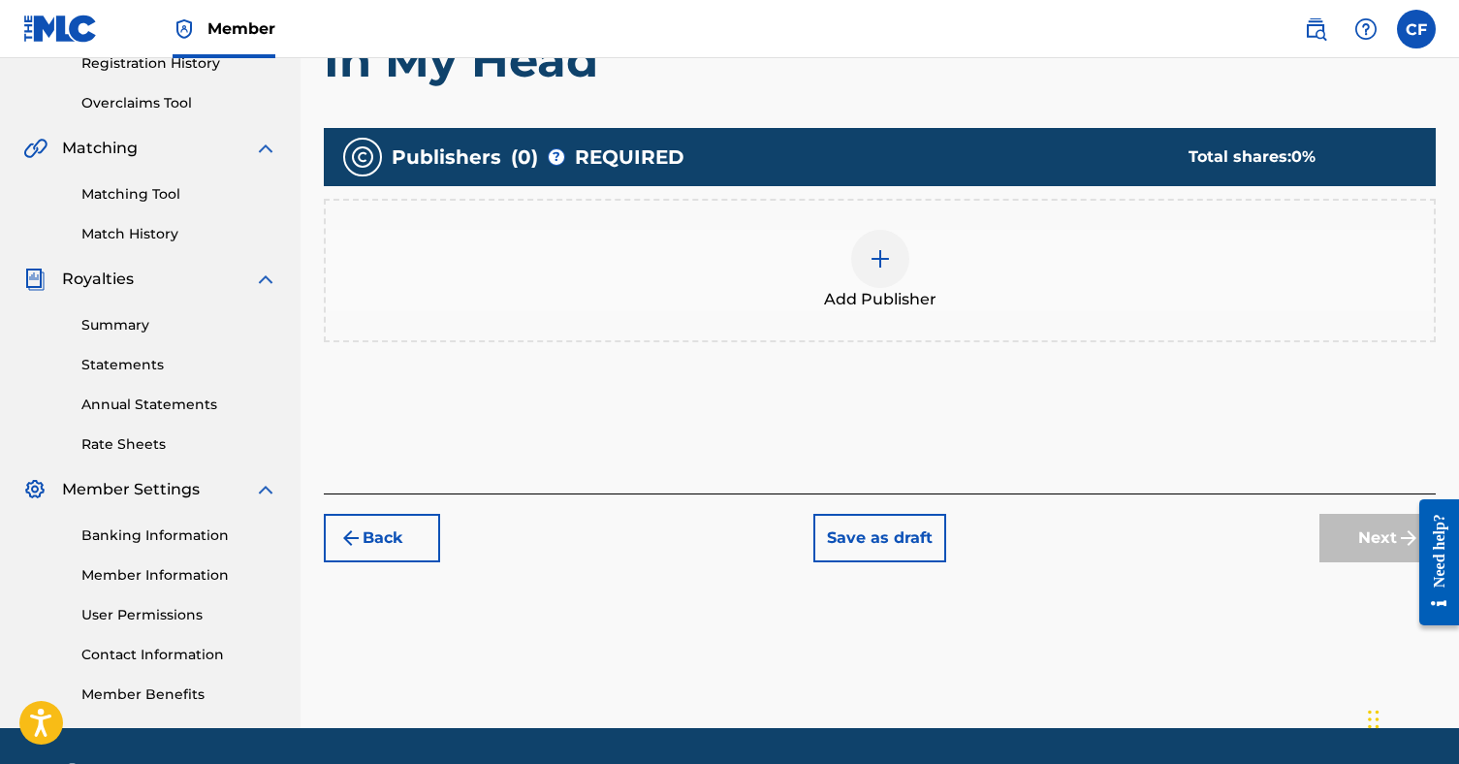
scroll to position [413, 0]
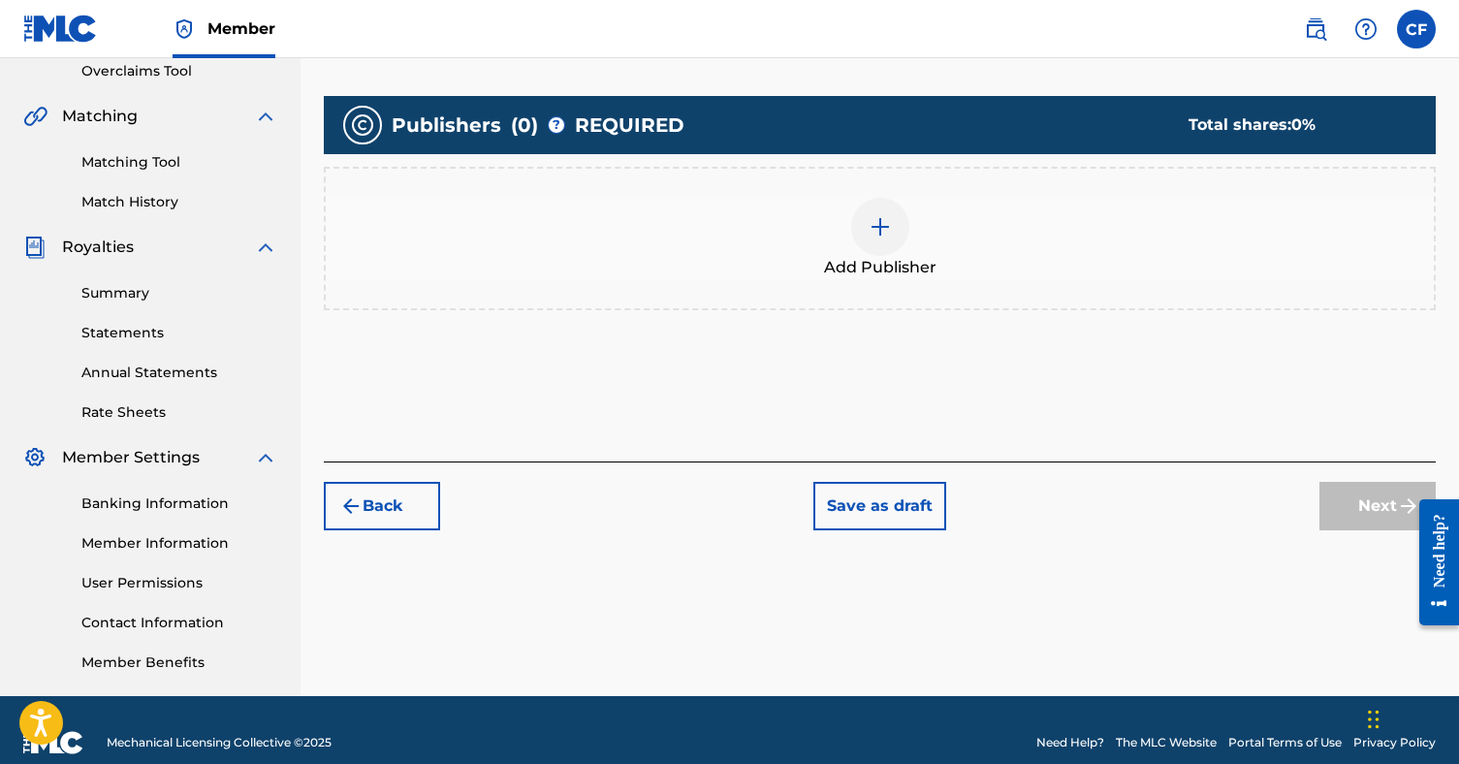
click at [888, 242] on div at bounding box center [880, 227] width 58 height 58
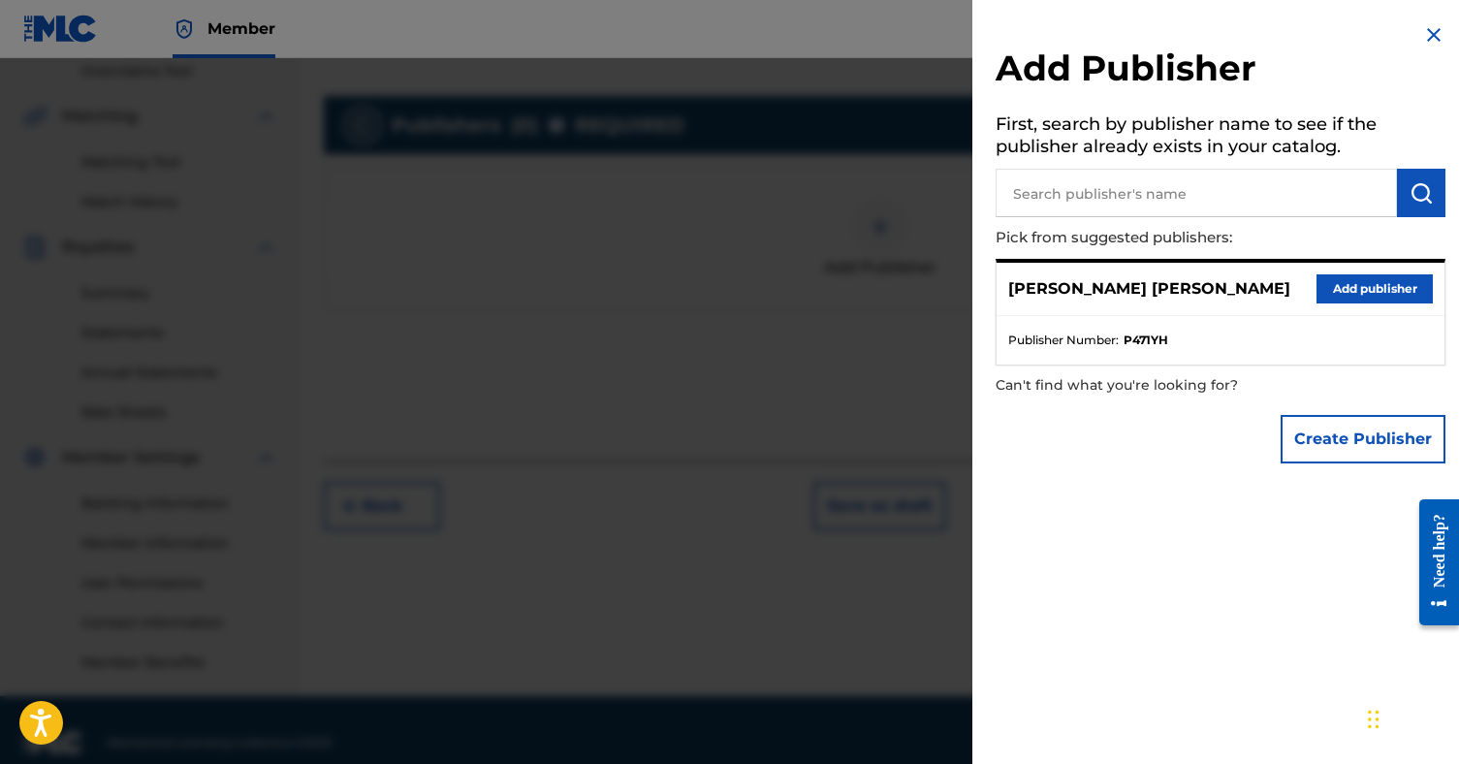
click at [1336, 288] on button "Add publisher" at bounding box center [1375, 288] width 116 height 29
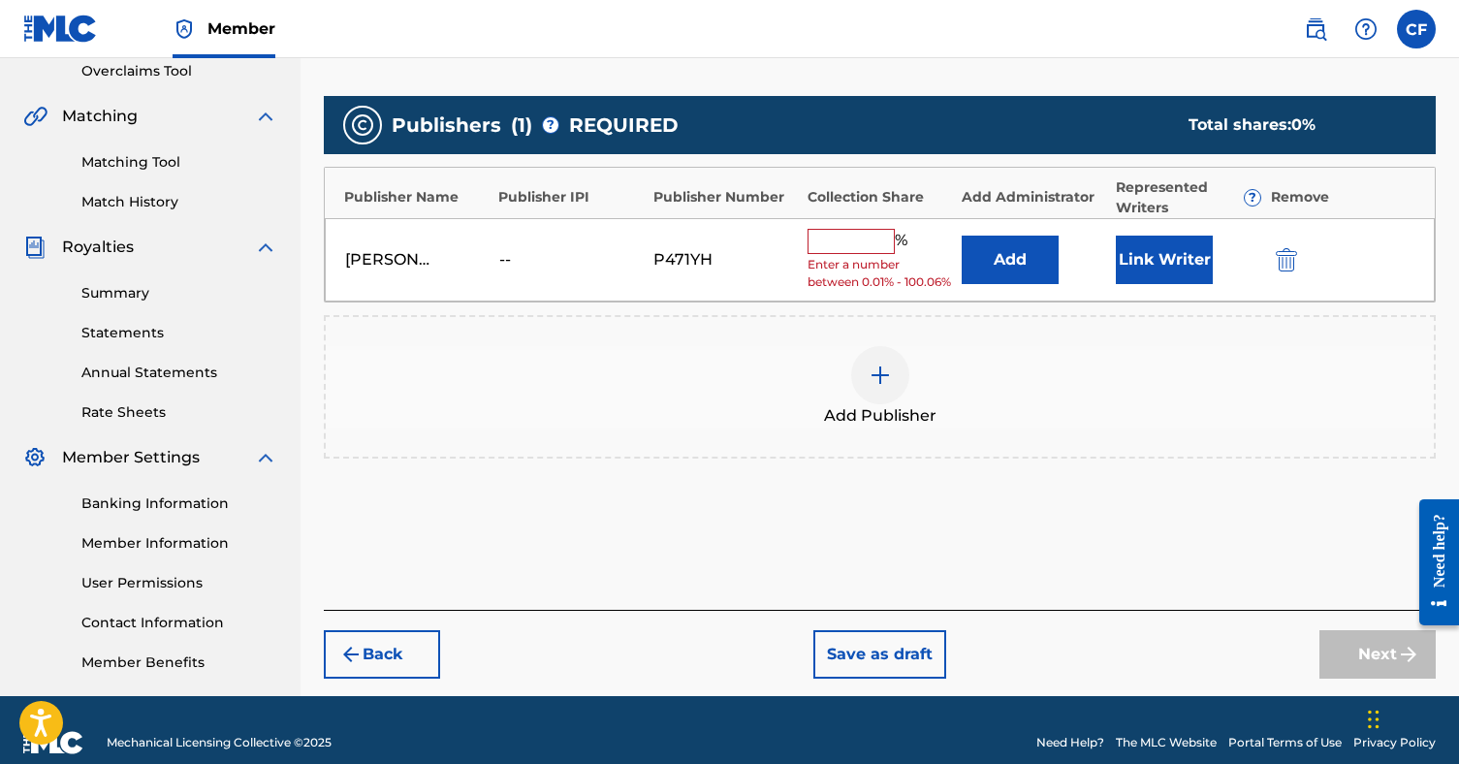
click at [868, 237] on input "text" at bounding box center [851, 241] width 87 height 25
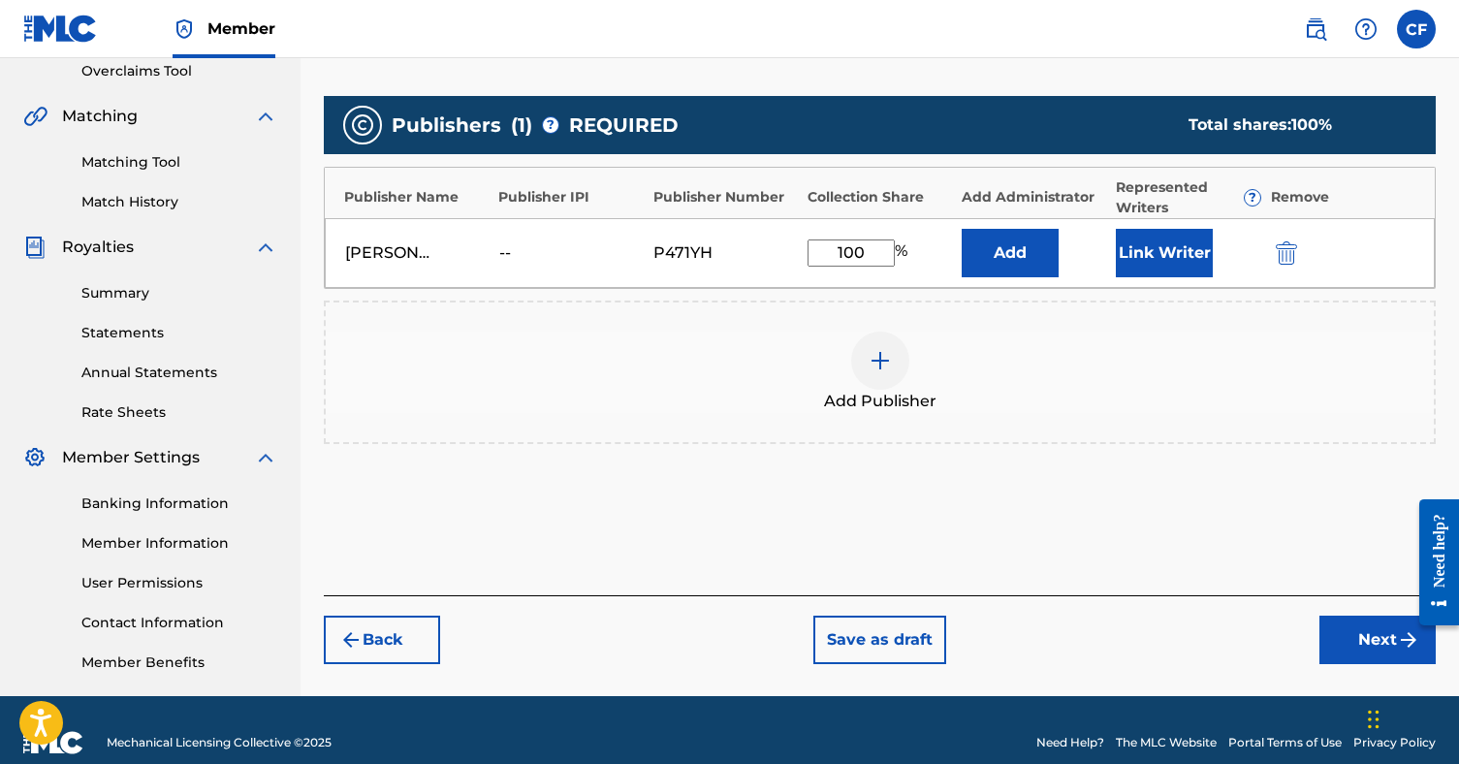
type input "100"
click at [1353, 633] on button "Next" at bounding box center [1378, 640] width 116 height 48
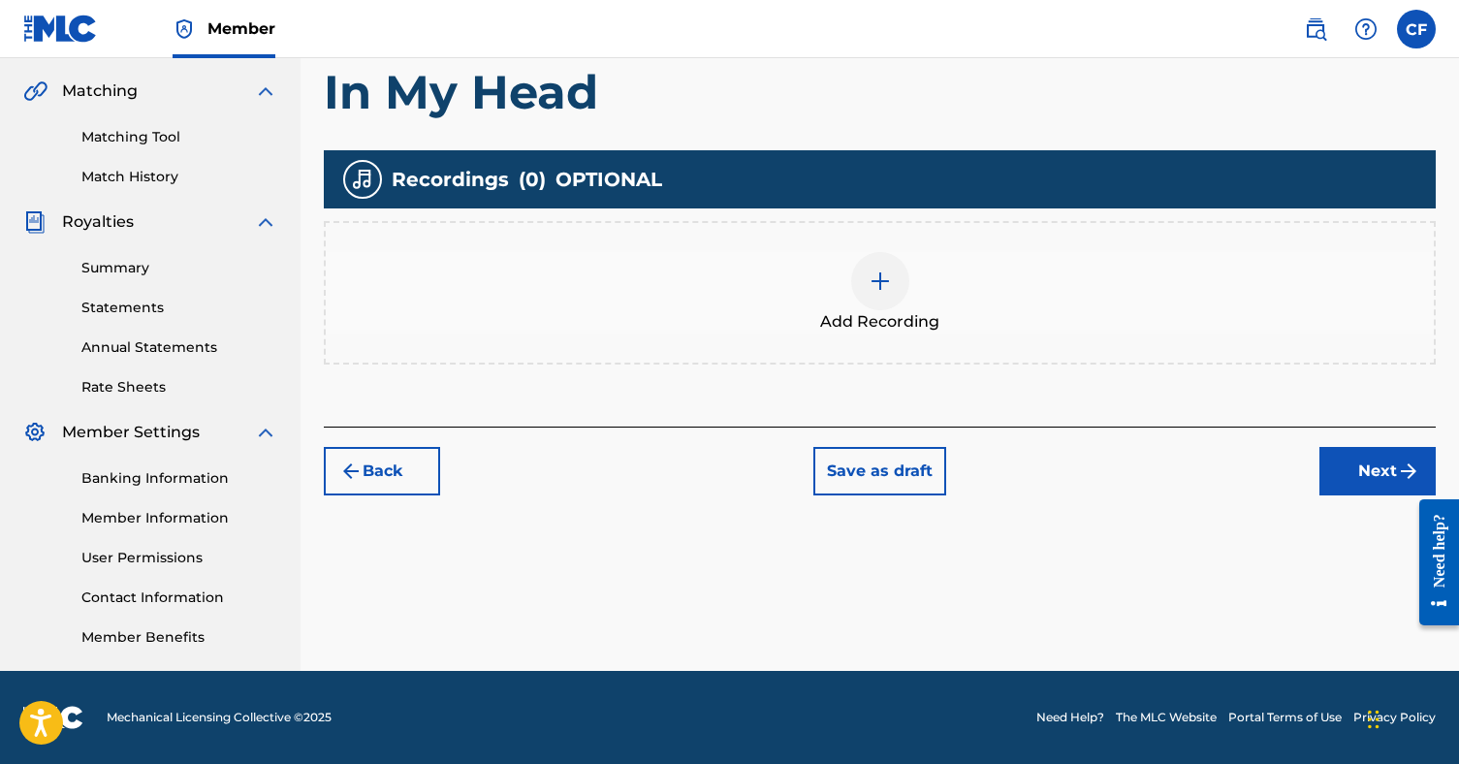
click at [1330, 473] on button "Next" at bounding box center [1378, 471] width 116 height 48
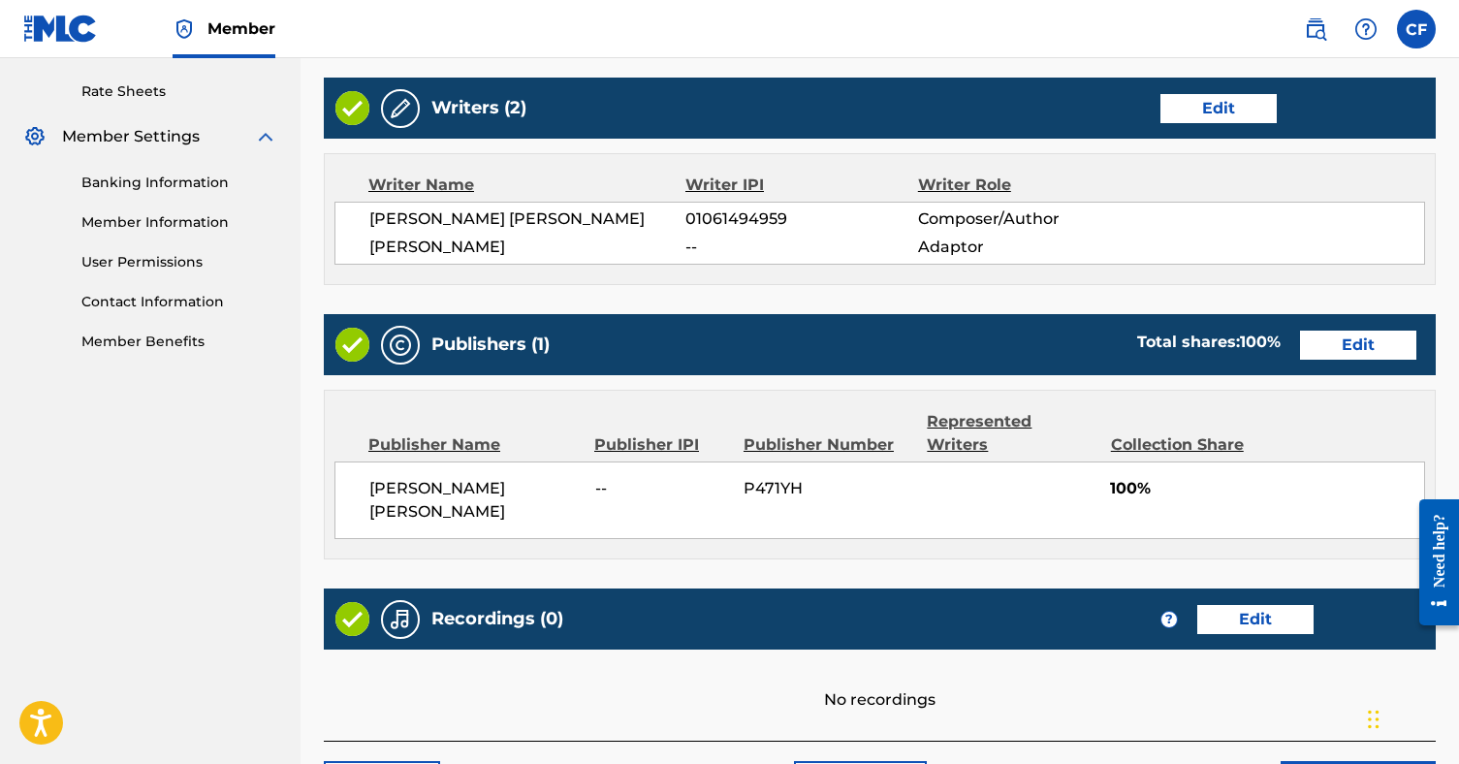
scroll to position [754, 0]
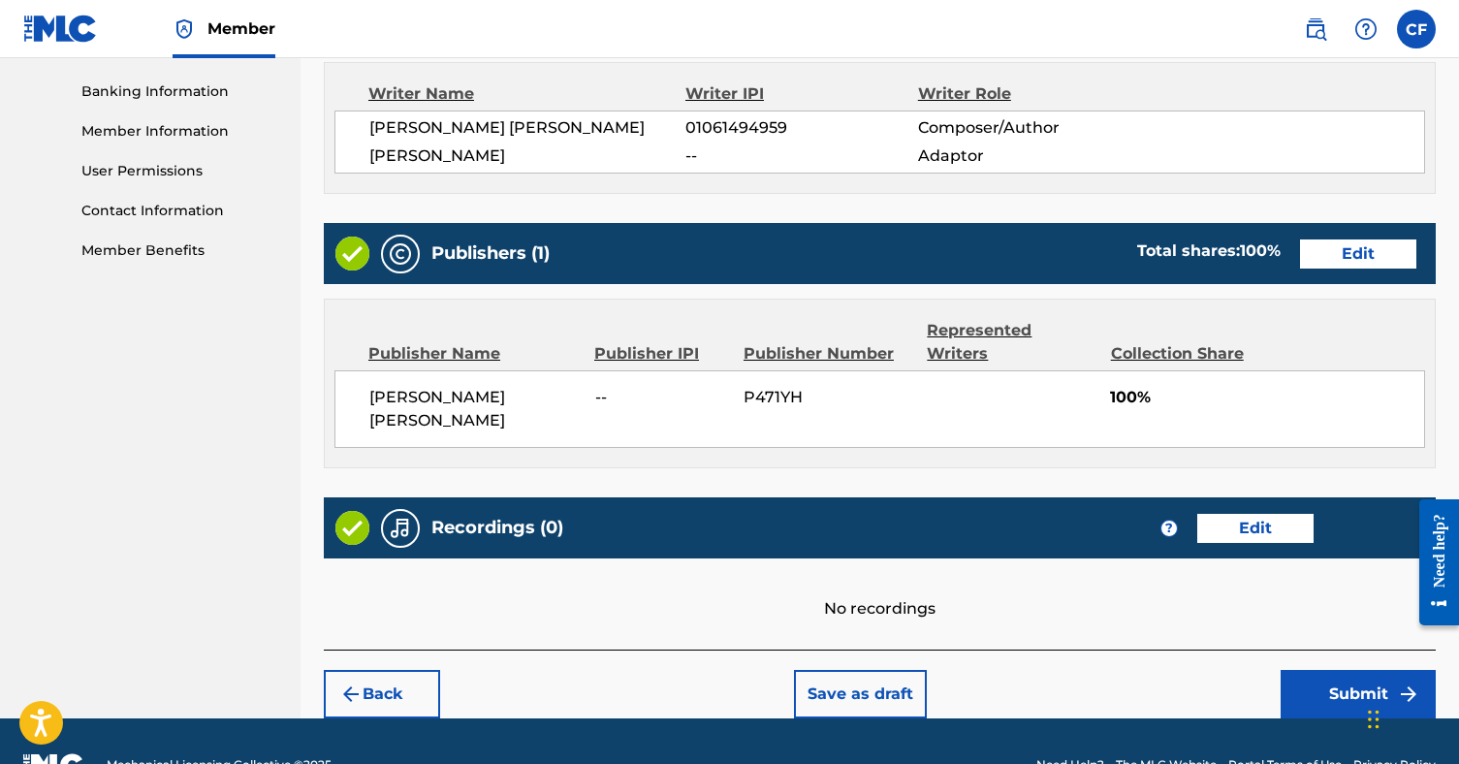
click at [1321, 670] on button "Submit" at bounding box center [1358, 694] width 155 height 48
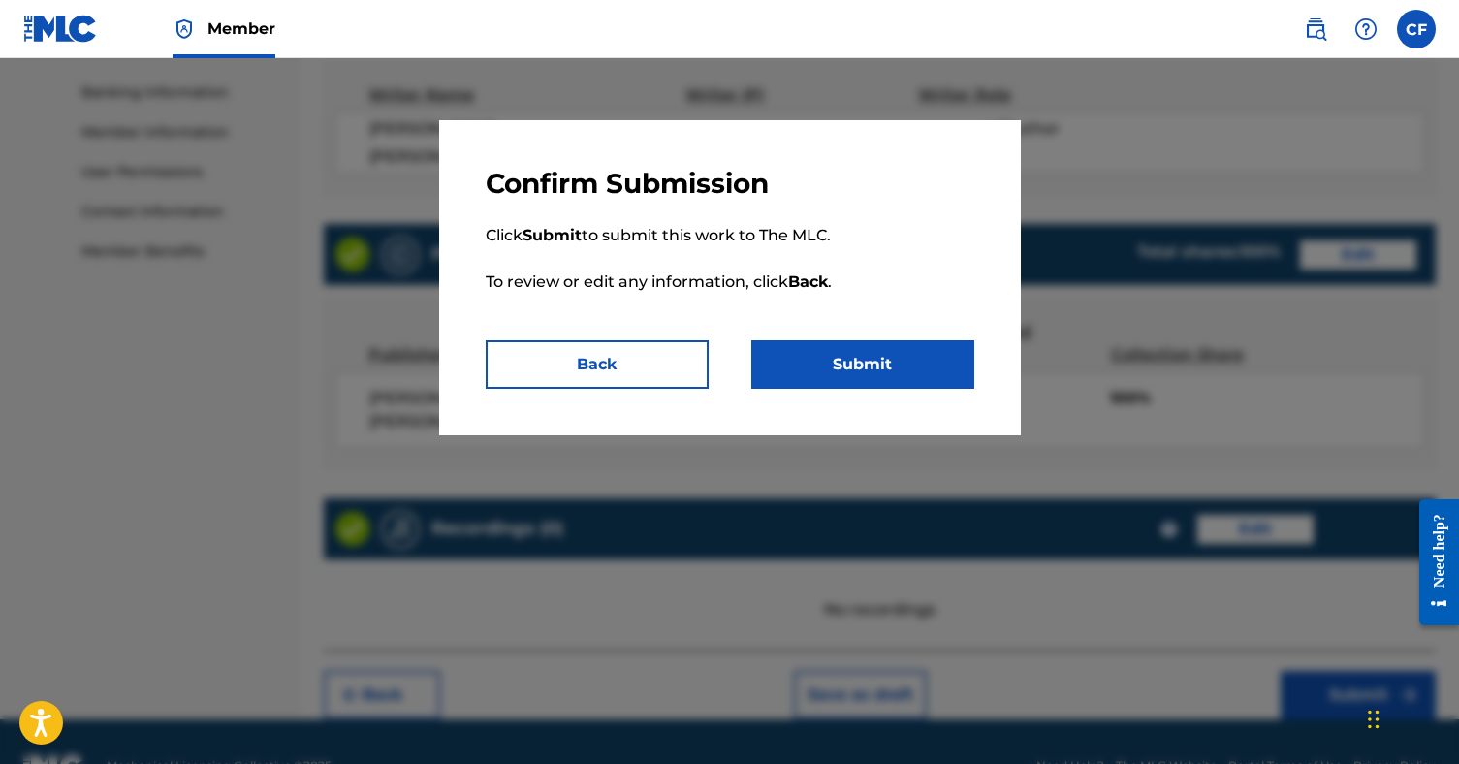
click at [871, 369] on button "Submit" at bounding box center [862, 364] width 223 height 48
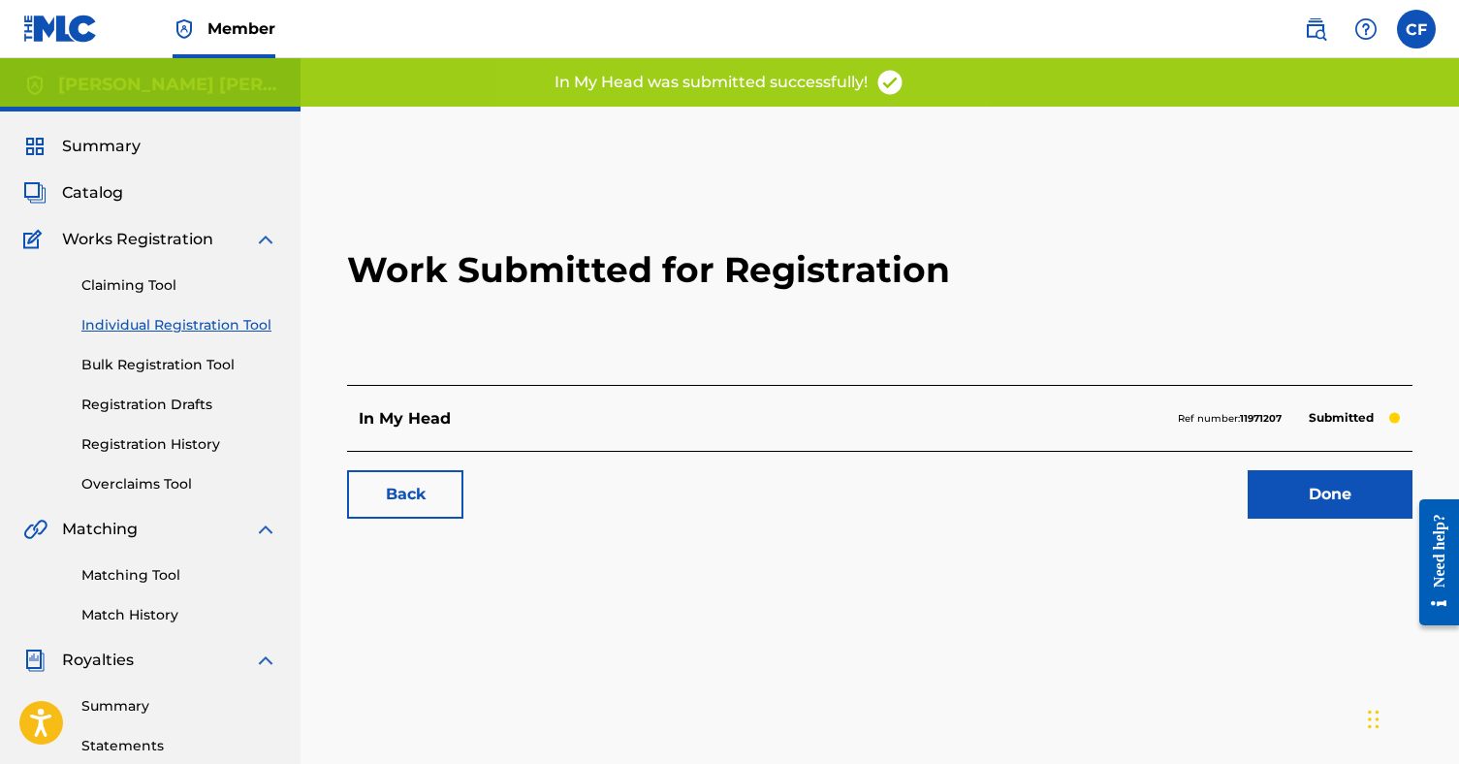
click at [1264, 483] on link "Done" at bounding box center [1330, 494] width 165 height 48
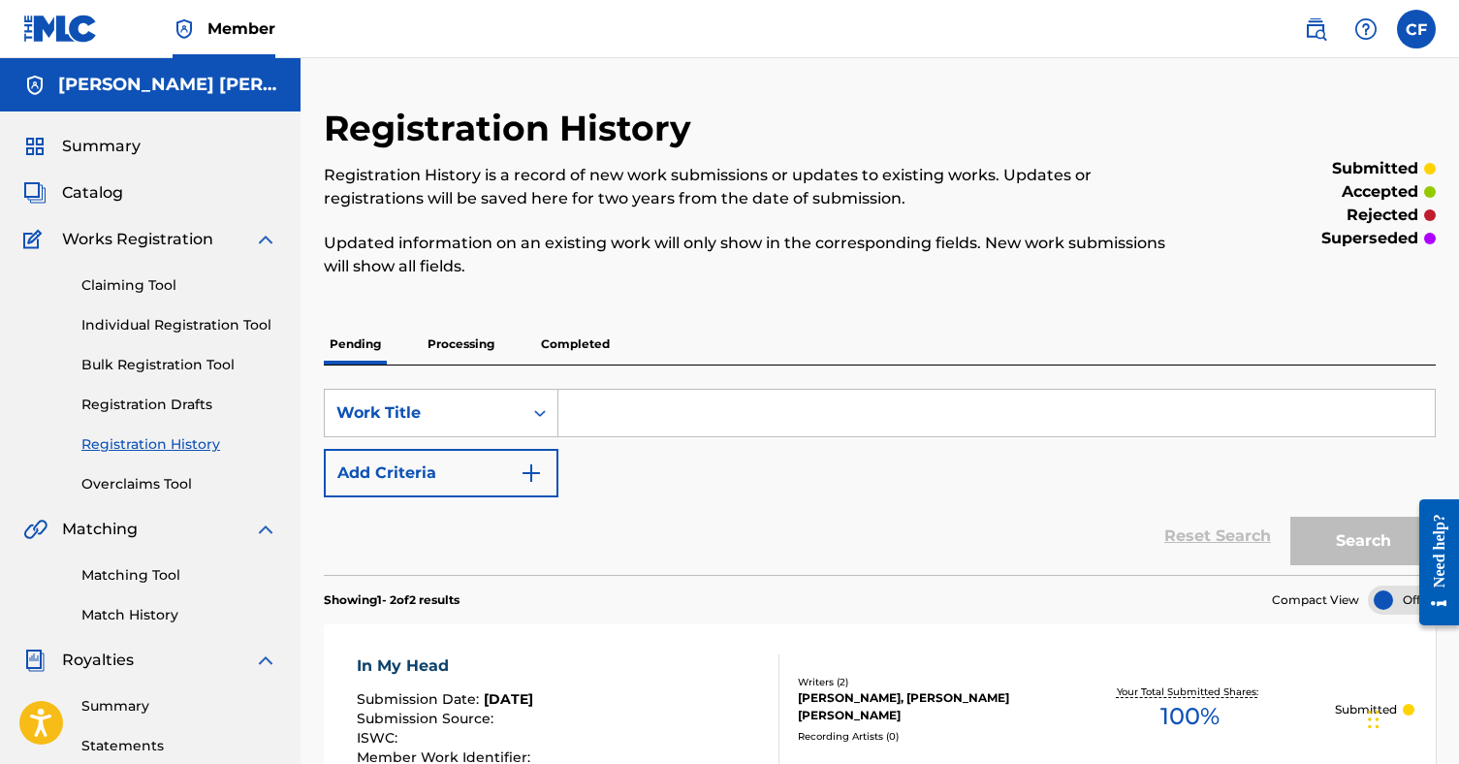
click at [599, 394] on input "Search Form" at bounding box center [996, 413] width 876 height 47
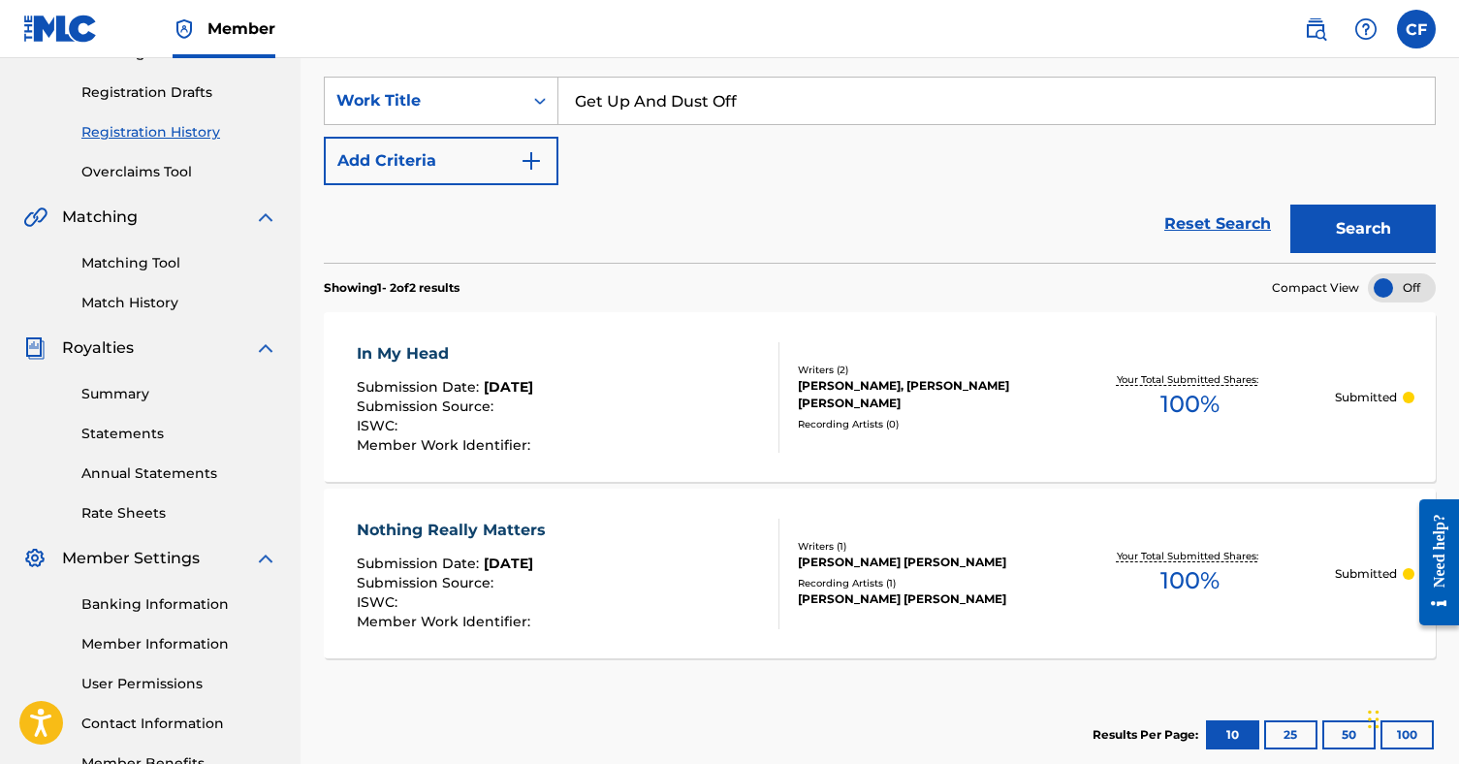
scroll to position [335, 0]
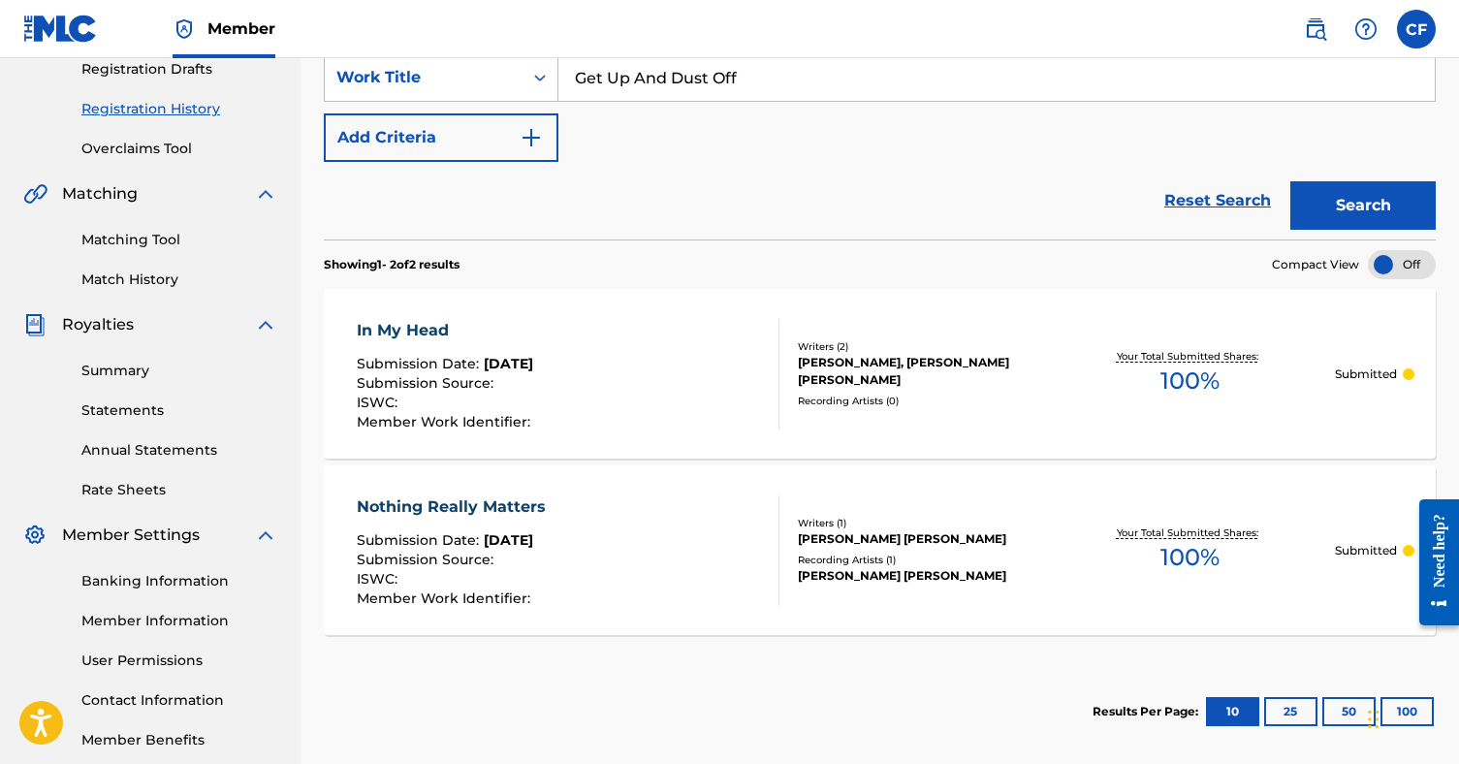
type input "Get Up And Dust Off"
click at [1370, 212] on button "Search" at bounding box center [1362, 205] width 145 height 48
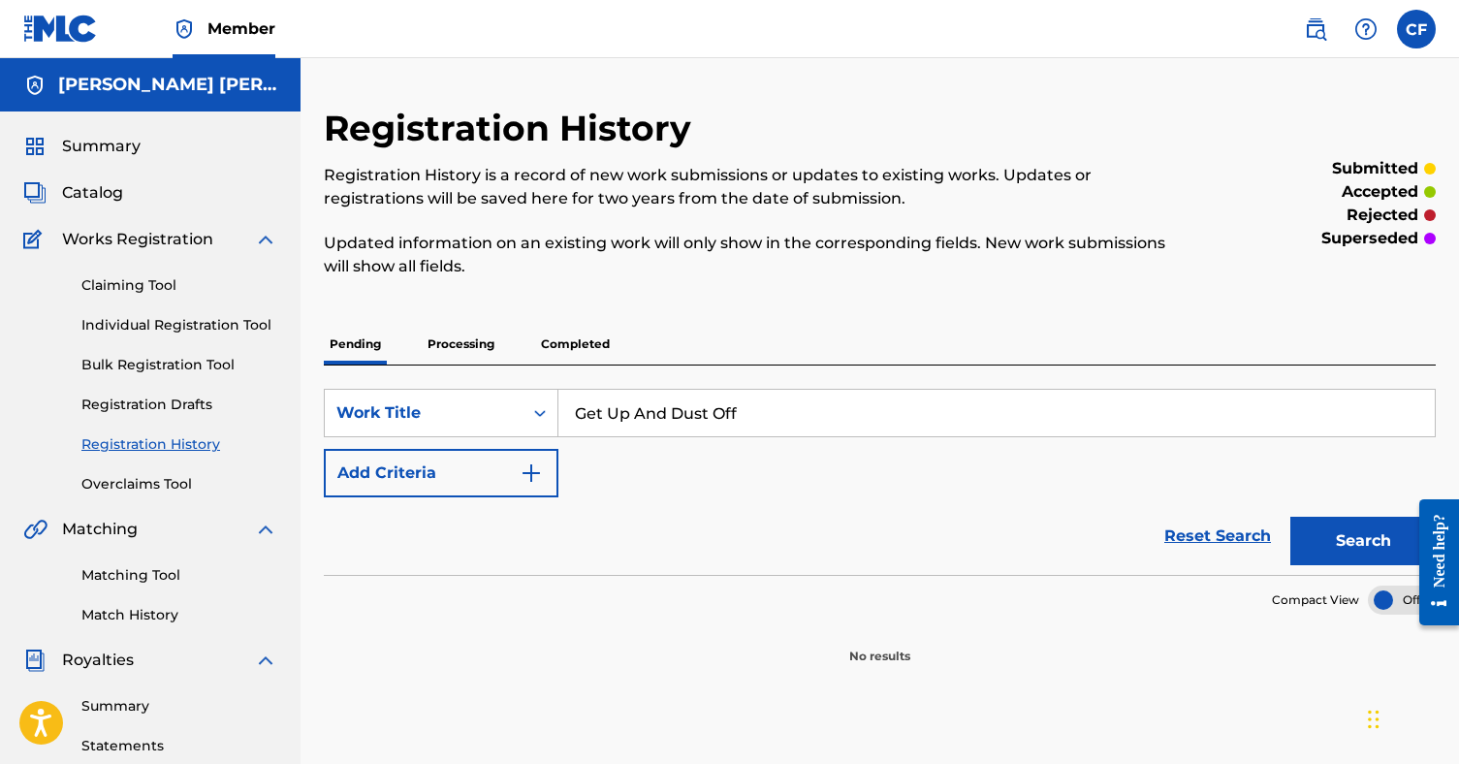
scroll to position [0, 0]
click at [147, 320] on link "Individual Registration Tool" at bounding box center [179, 325] width 196 height 20
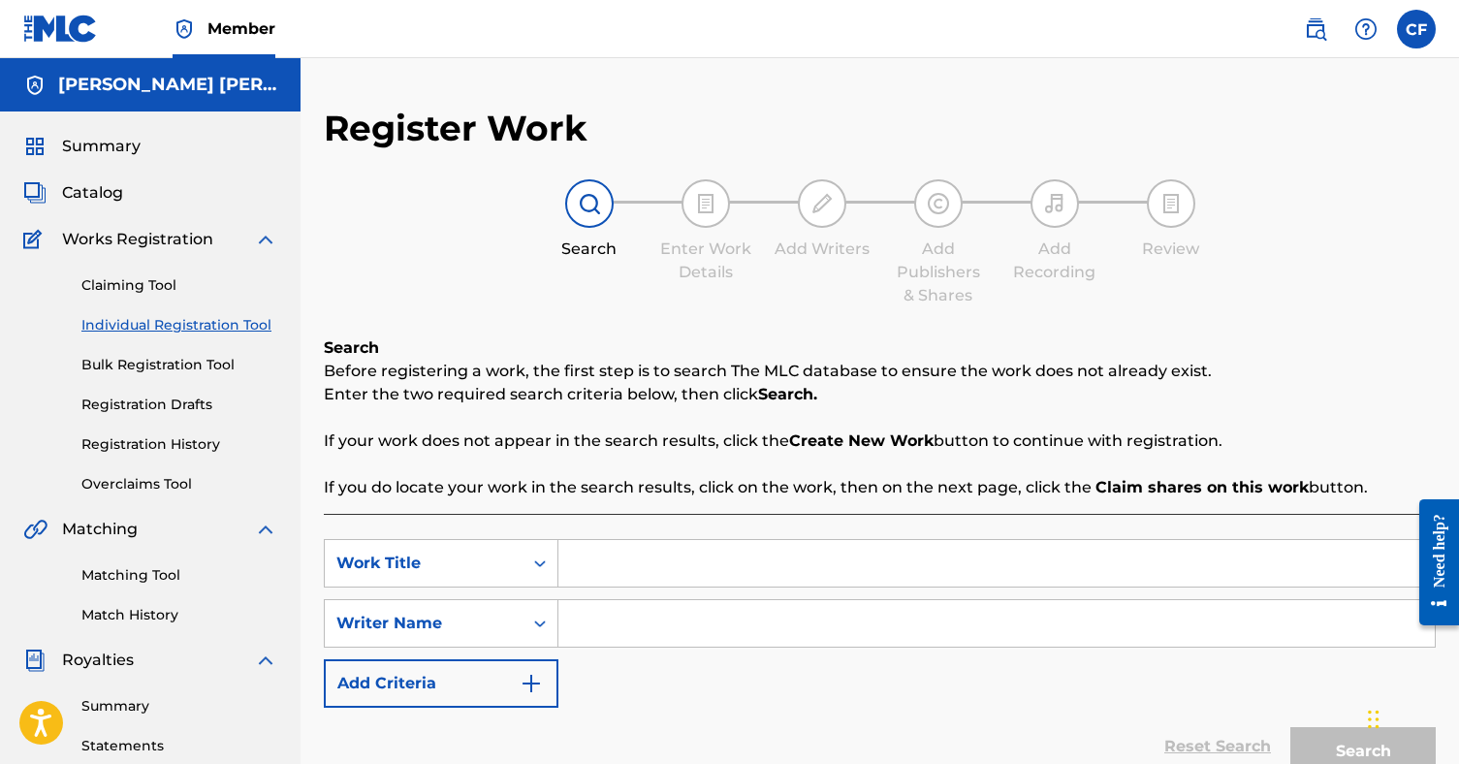
click at [593, 554] on input "Search Form" at bounding box center [996, 563] width 876 height 47
type input "Get Up And Dust Off"
click at [606, 632] on input "Search Form" at bounding box center [996, 623] width 876 height 47
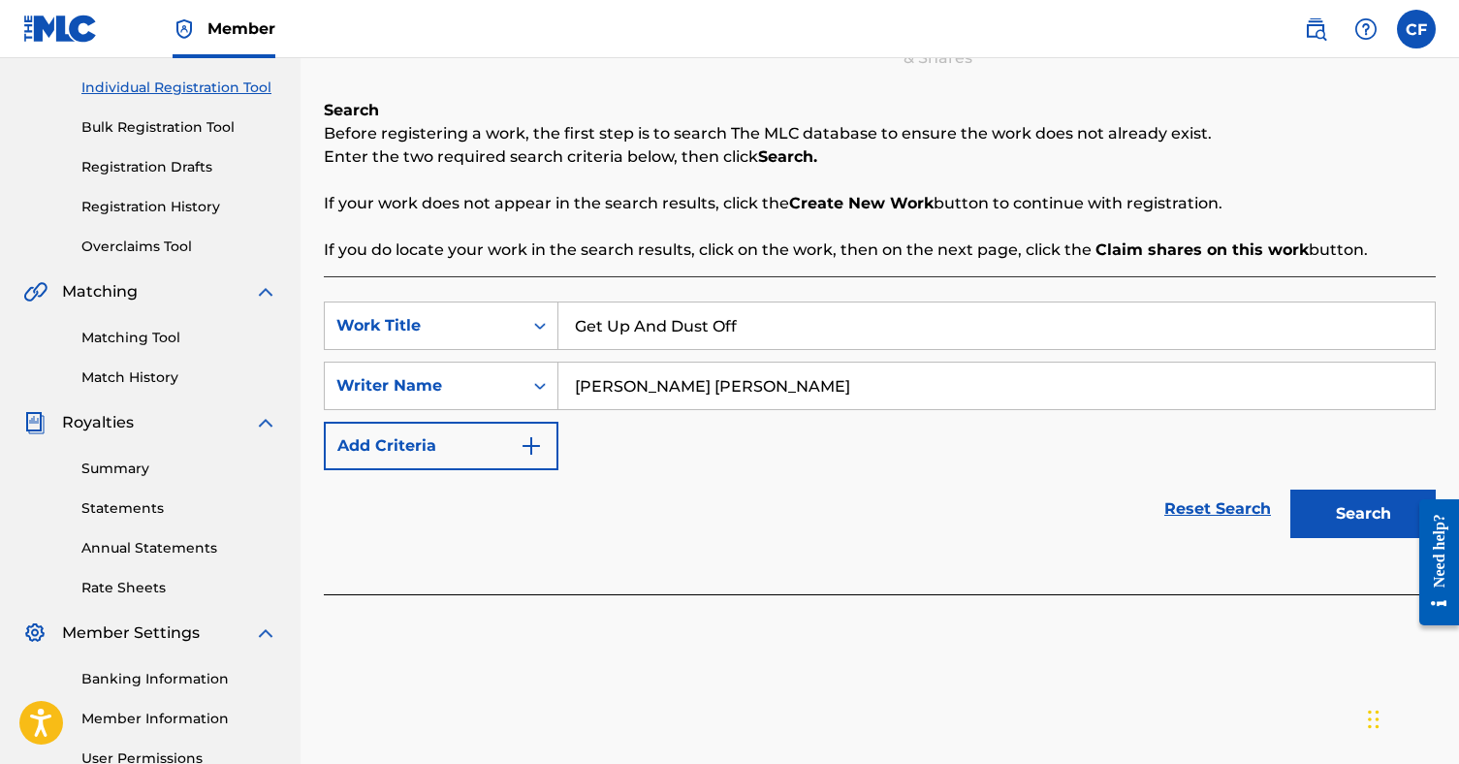
scroll to position [275, 0]
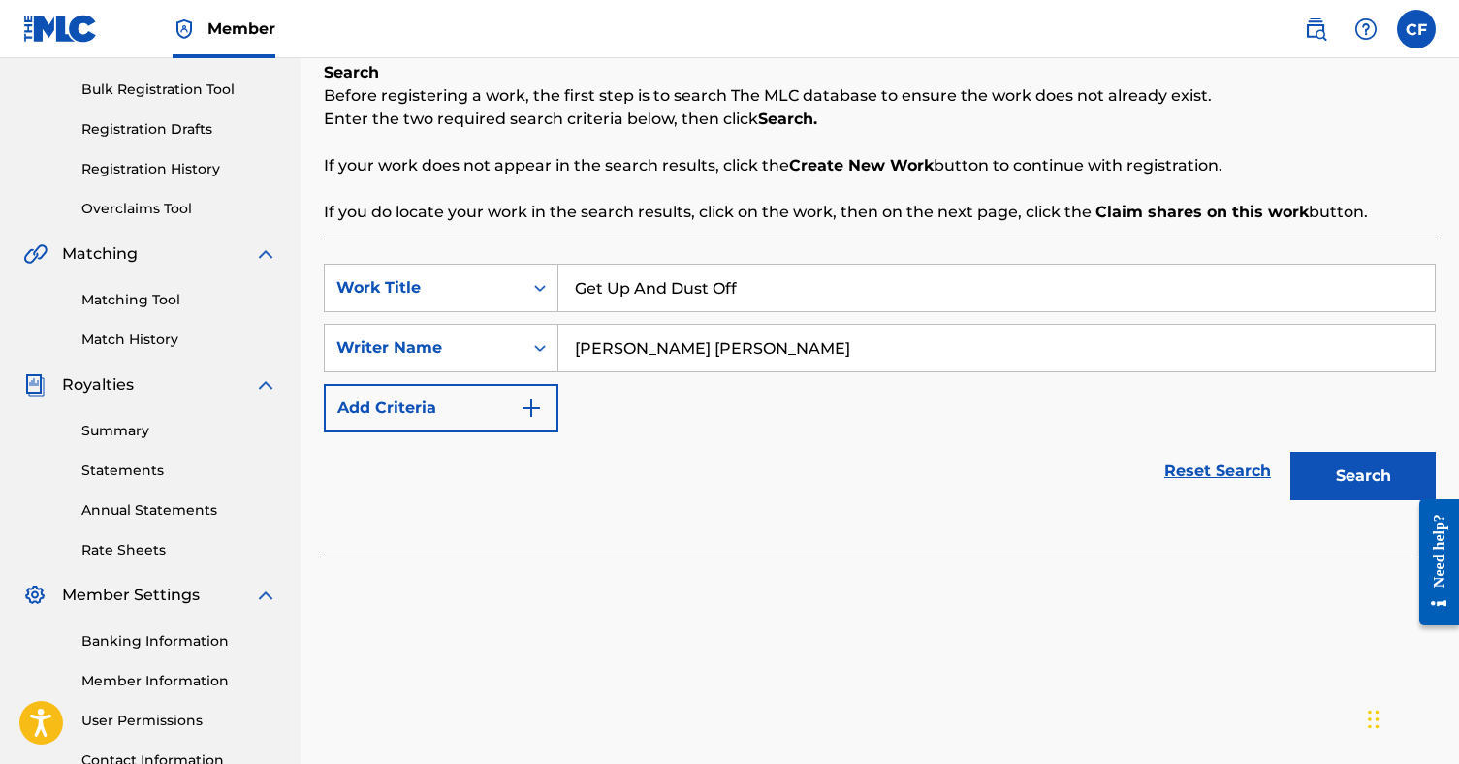
type input "[PERSON_NAME] [PERSON_NAME]"
click at [1333, 465] on button "Search" at bounding box center [1362, 476] width 145 height 48
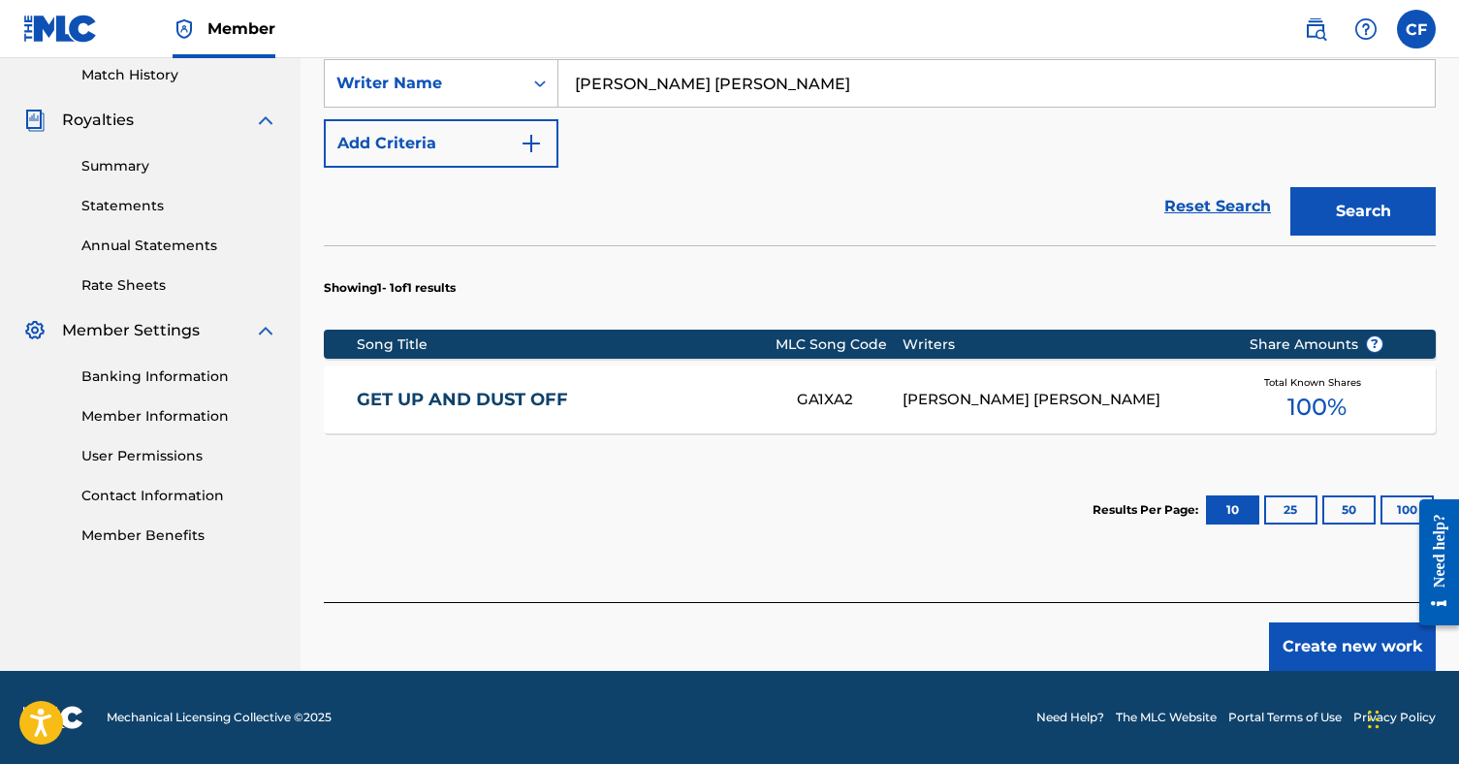
scroll to position [540, 0]
click at [1310, 413] on span "100 %" at bounding box center [1317, 407] width 59 height 35
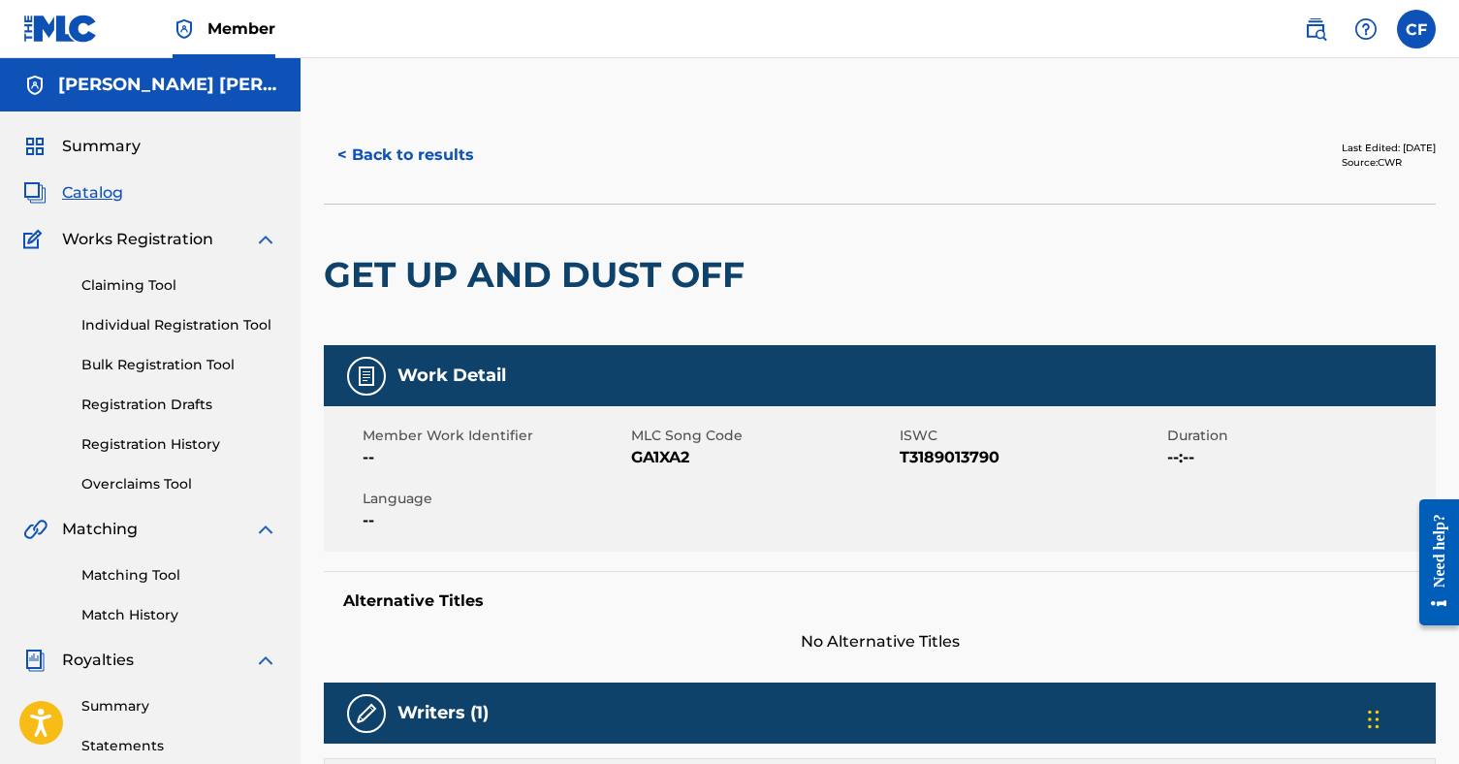
click at [179, 283] on link "Claiming Tool" at bounding box center [179, 285] width 196 height 20
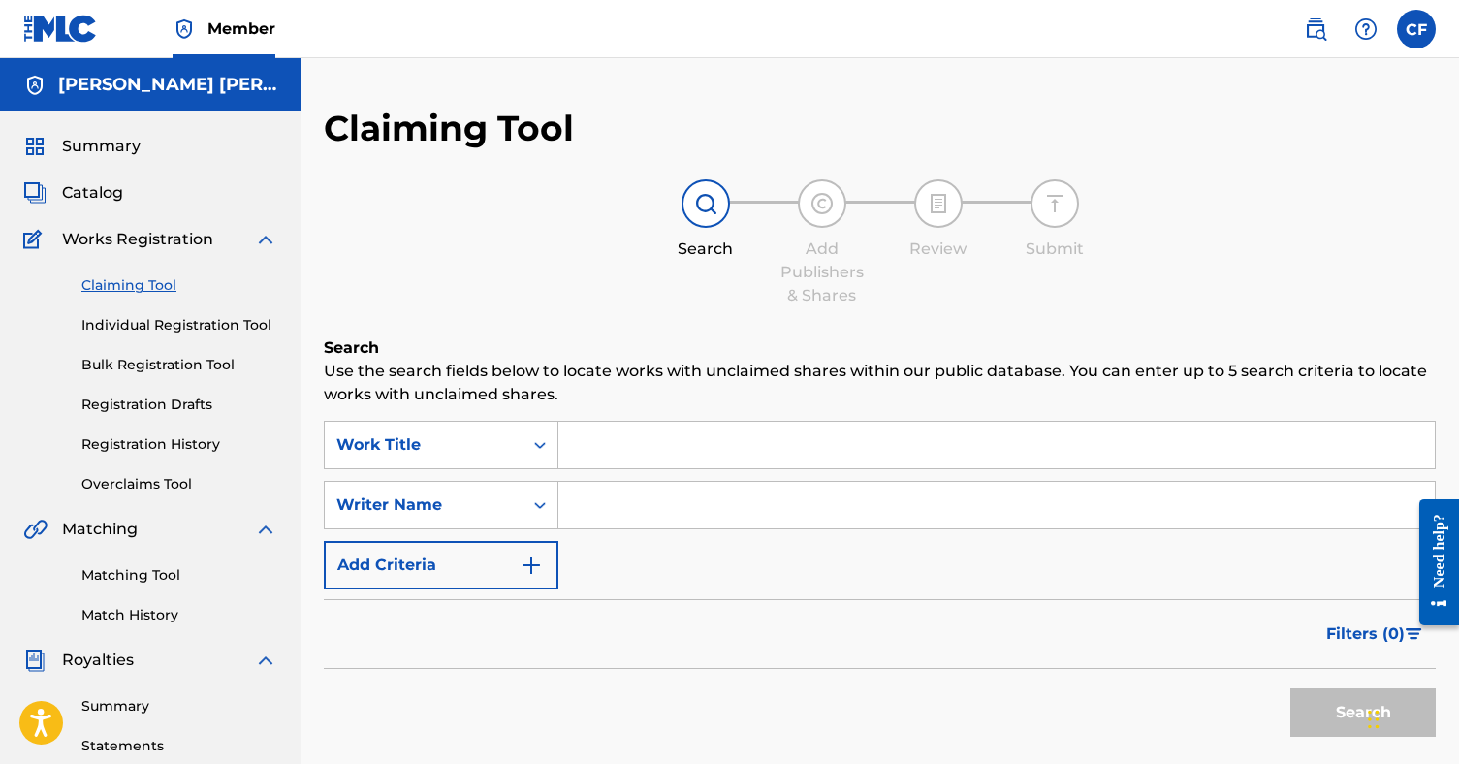
click at [668, 435] on input "Search Form" at bounding box center [996, 445] width 876 height 47
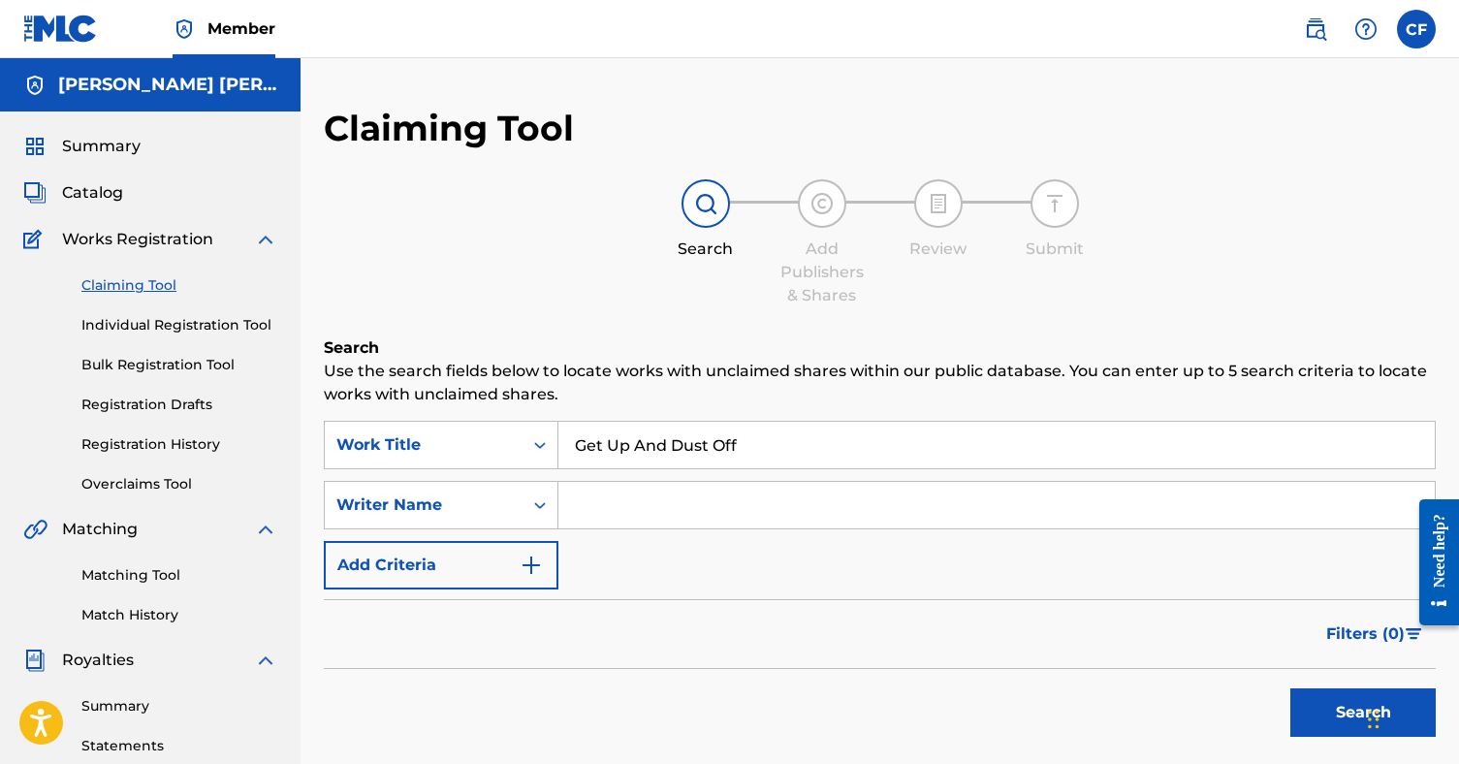
type input "Get Up And Dust Off"
click at [673, 493] on input "Search Form" at bounding box center [996, 505] width 876 height 47
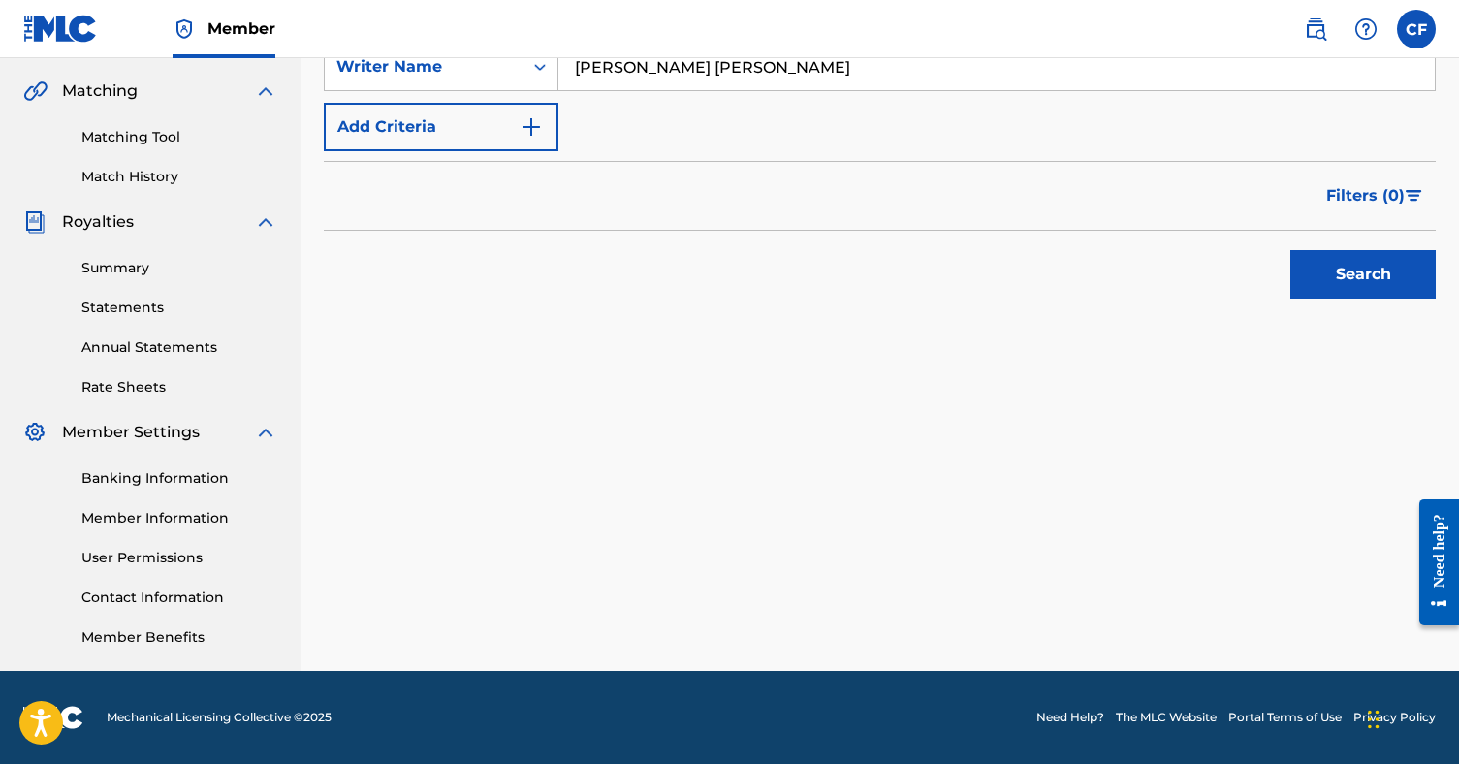
scroll to position [438, 0]
type input "[PERSON_NAME] [PERSON_NAME]"
click at [1365, 254] on button "Search" at bounding box center [1362, 274] width 145 height 48
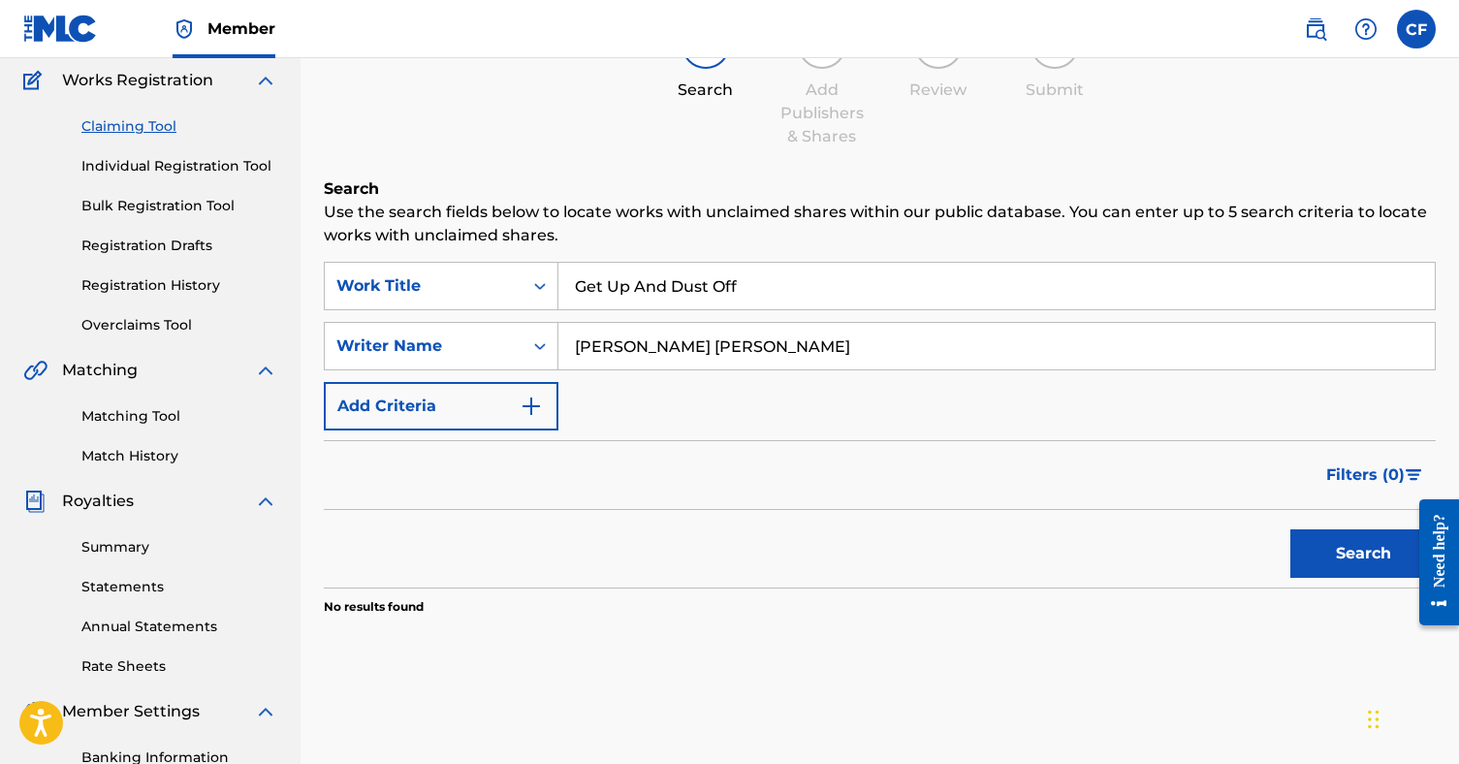
scroll to position [173, 0]
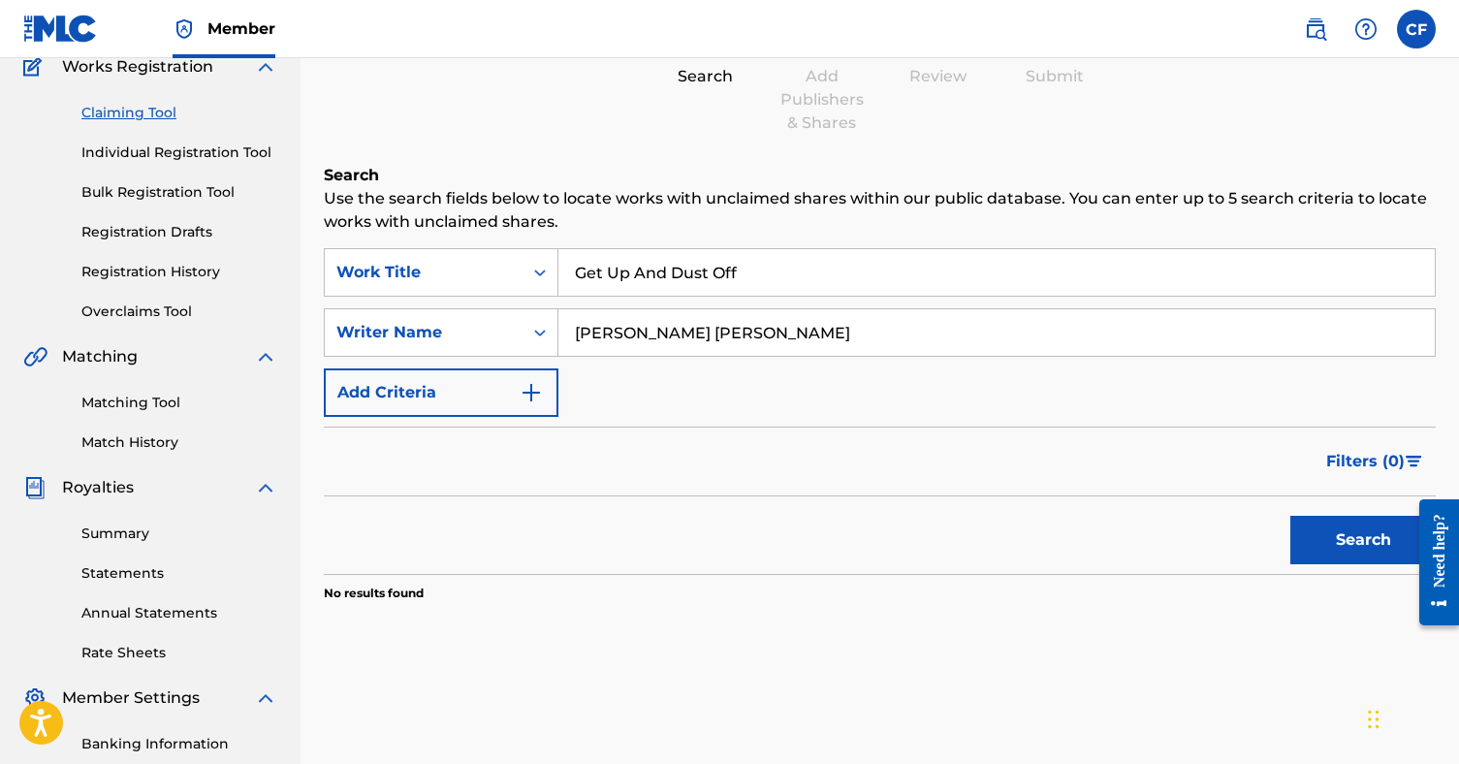
click at [1327, 548] on button "Search" at bounding box center [1362, 540] width 145 height 48
click at [540, 398] on img "Search Form" at bounding box center [531, 392] width 23 height 23
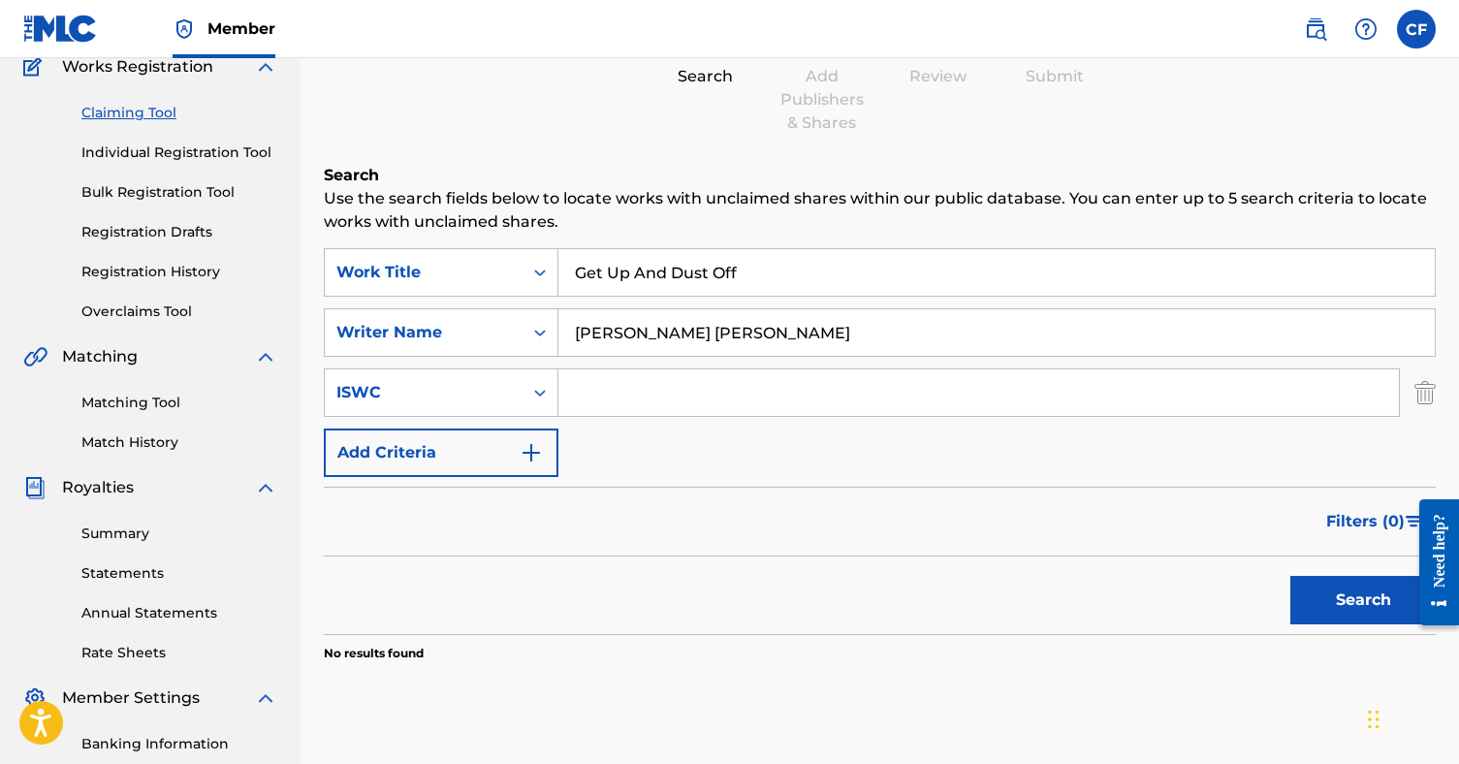
click at [611, 398] on input "Search Form" at bounding box center [978, 392] width 841 height 47
click at [510, 450] on button "Add Criteria" at bounding box center [441, 453] width 235 height 48
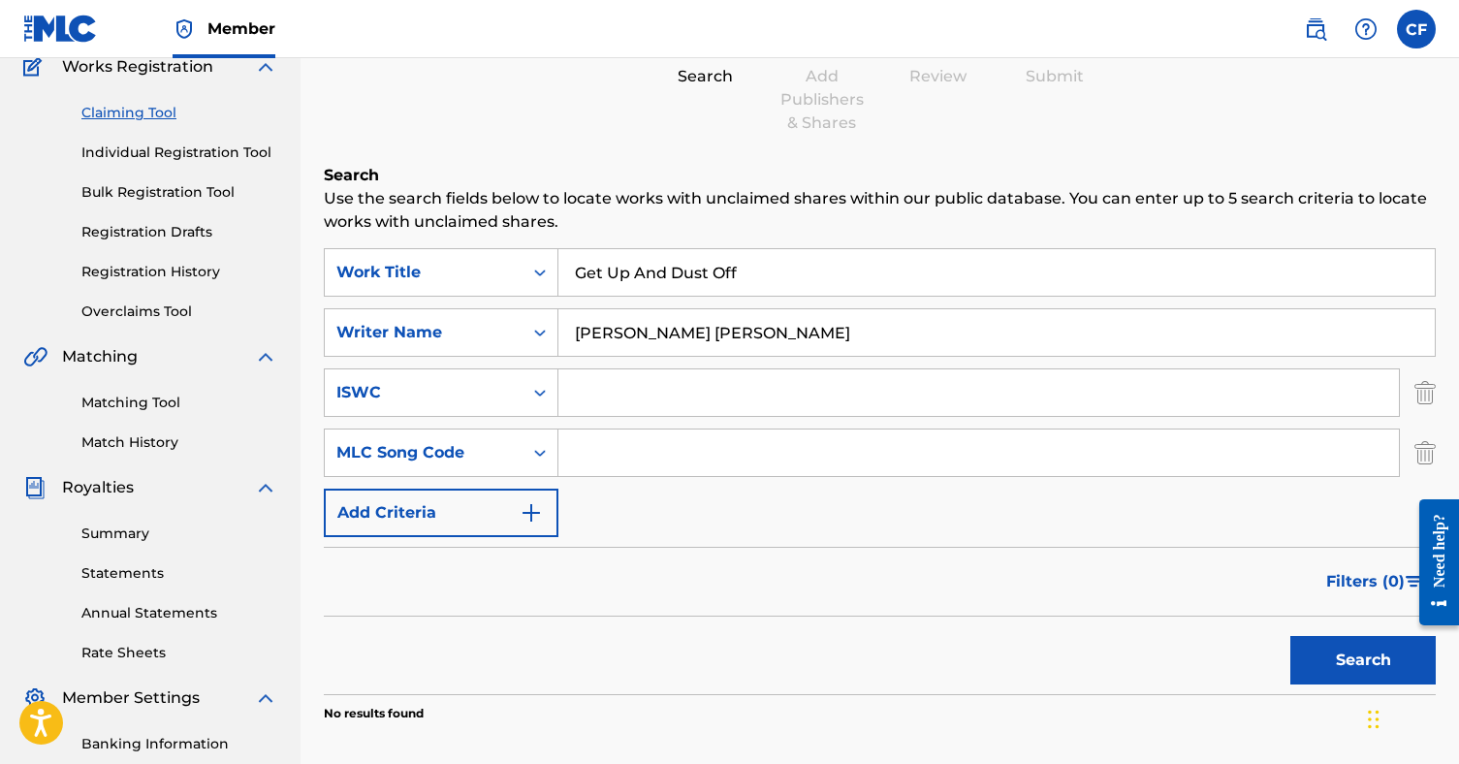
click at [476, 518] on button "Add Criteria" at bounding box center [441, 513] width 235 height 48
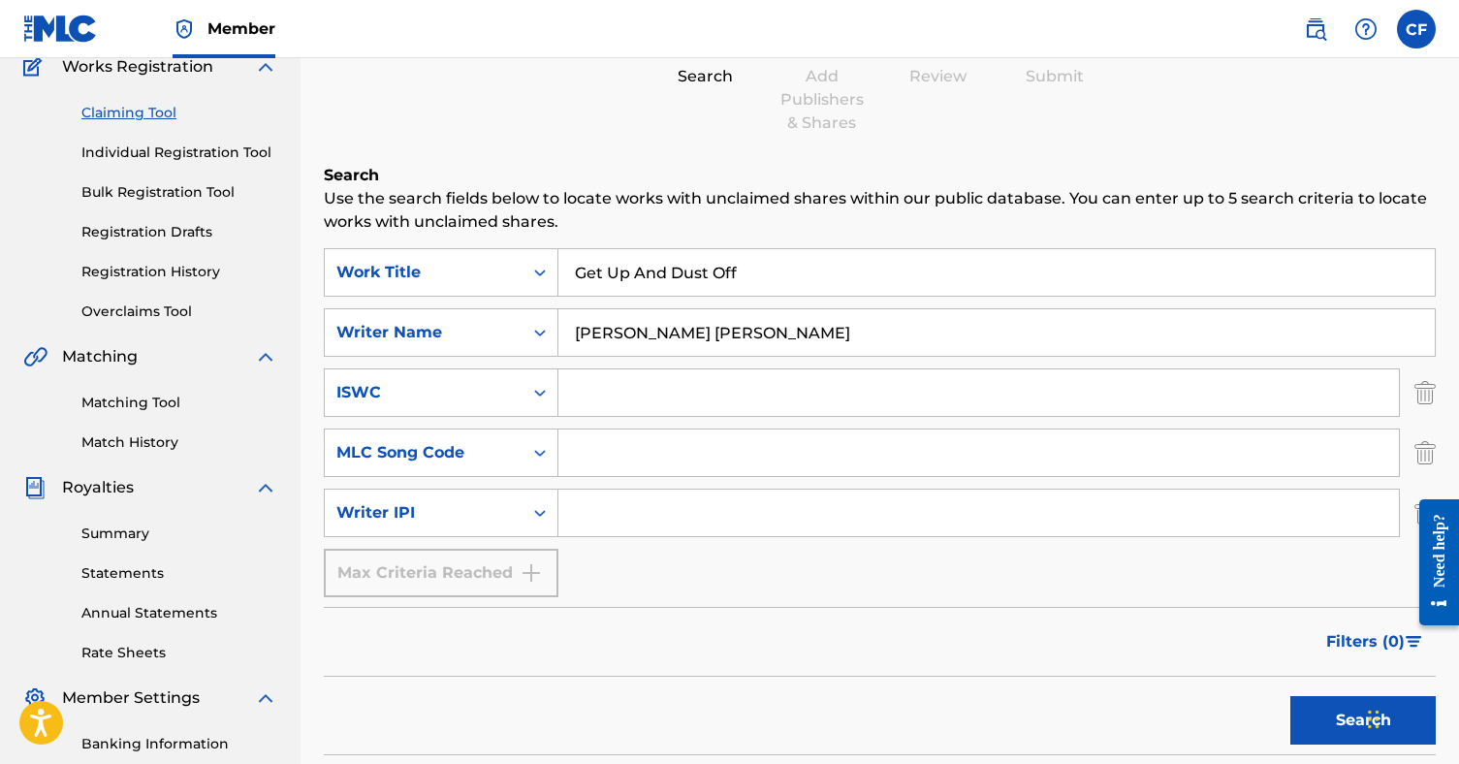
click at [597, 512] on input "Search Form" at bounding box center [978, 513] width 841 height 47
type input "v"
paste input "QZWFE2529285"
type input "Q"
paste input "01061494959"
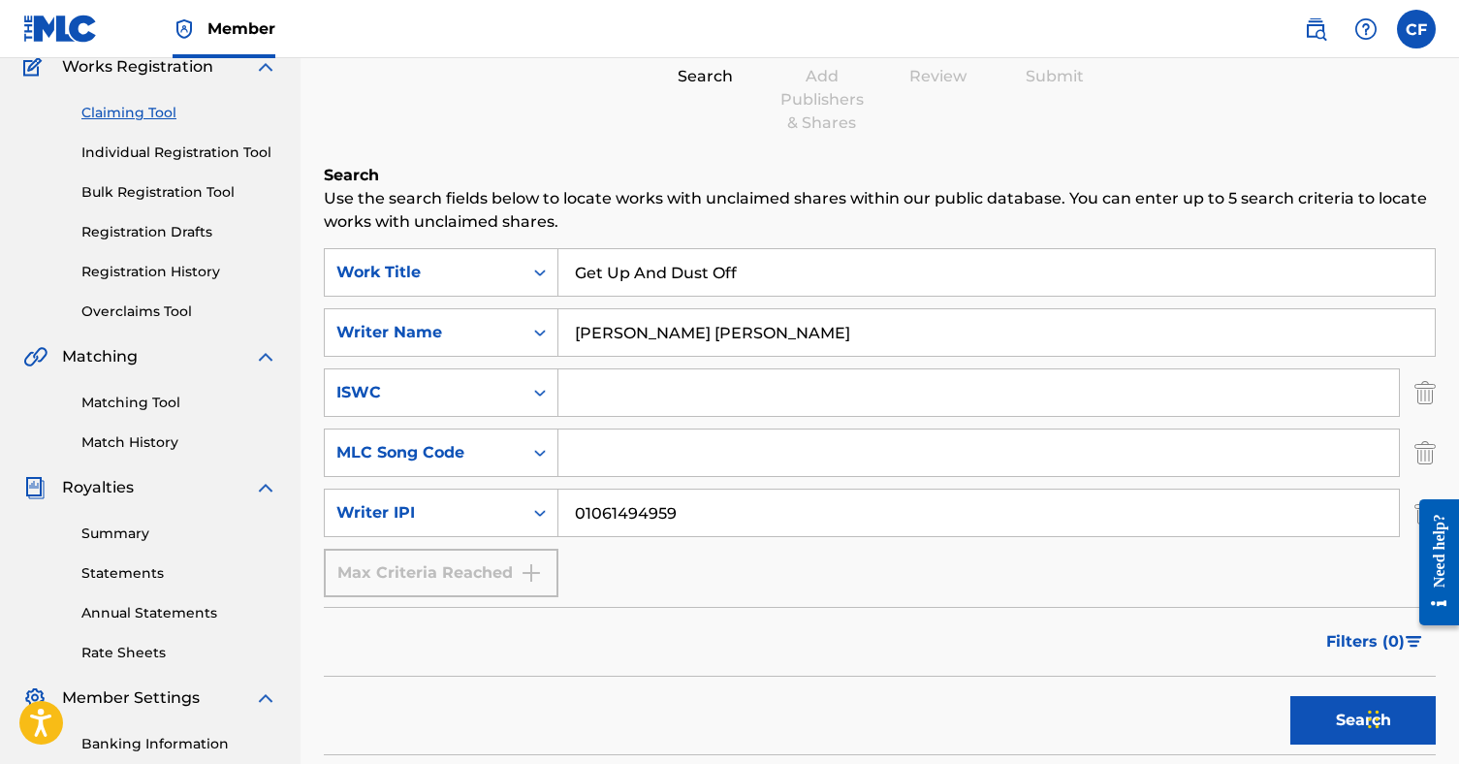
click at [608, 512] on input "01061494959" at bounding box center [978, 513] width 841 height 47
type input "01061494959"
click at [1321, 722] on button "Search" at bounding box center [1362, 720] width 145 height 48
click at [1330, 721] on button "Search" at bounding box center [1362, 720] width 145 height 48
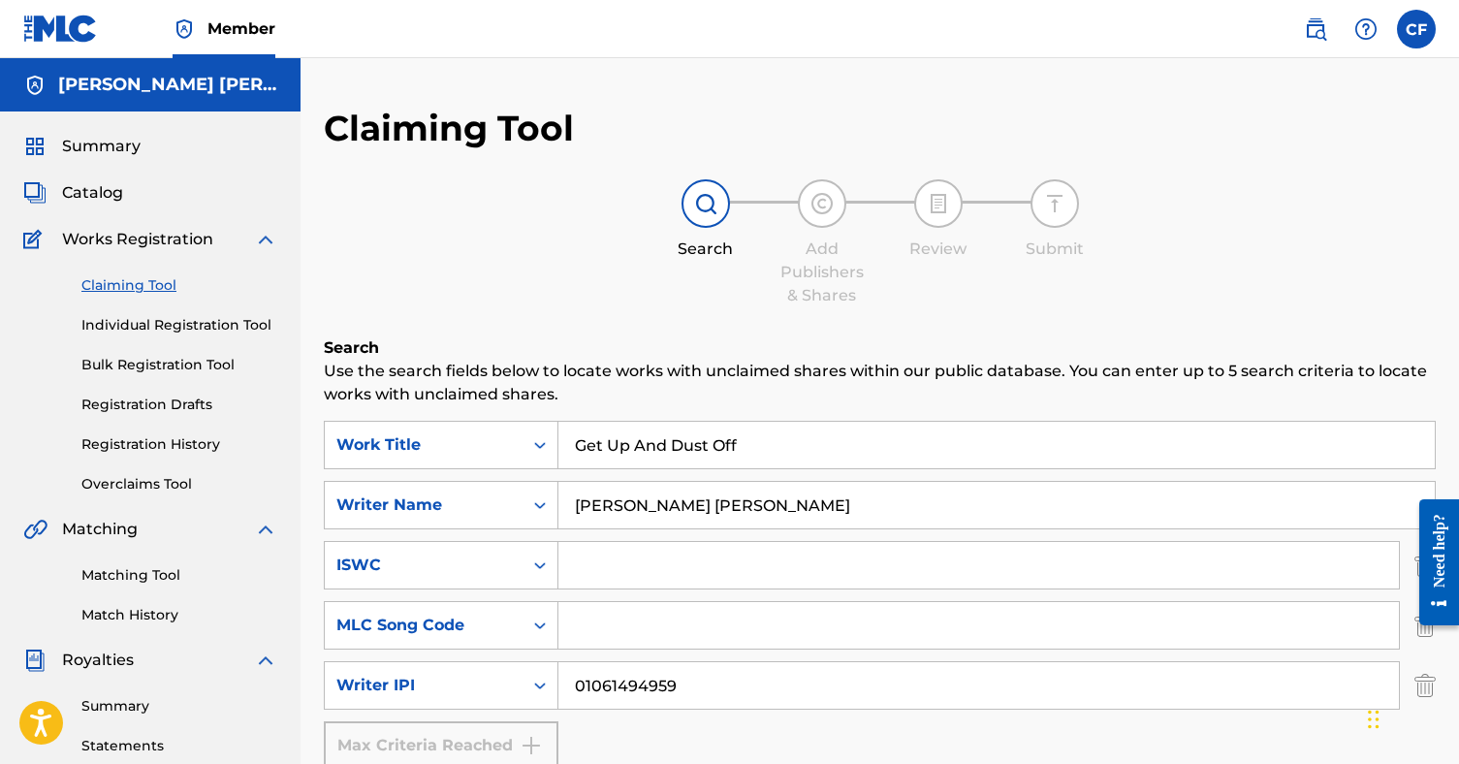
scroll to position [0, 0]
click at [166, 333] on link "Individual Registration Tool" at bounding box center [179, 325] width 196 height 20
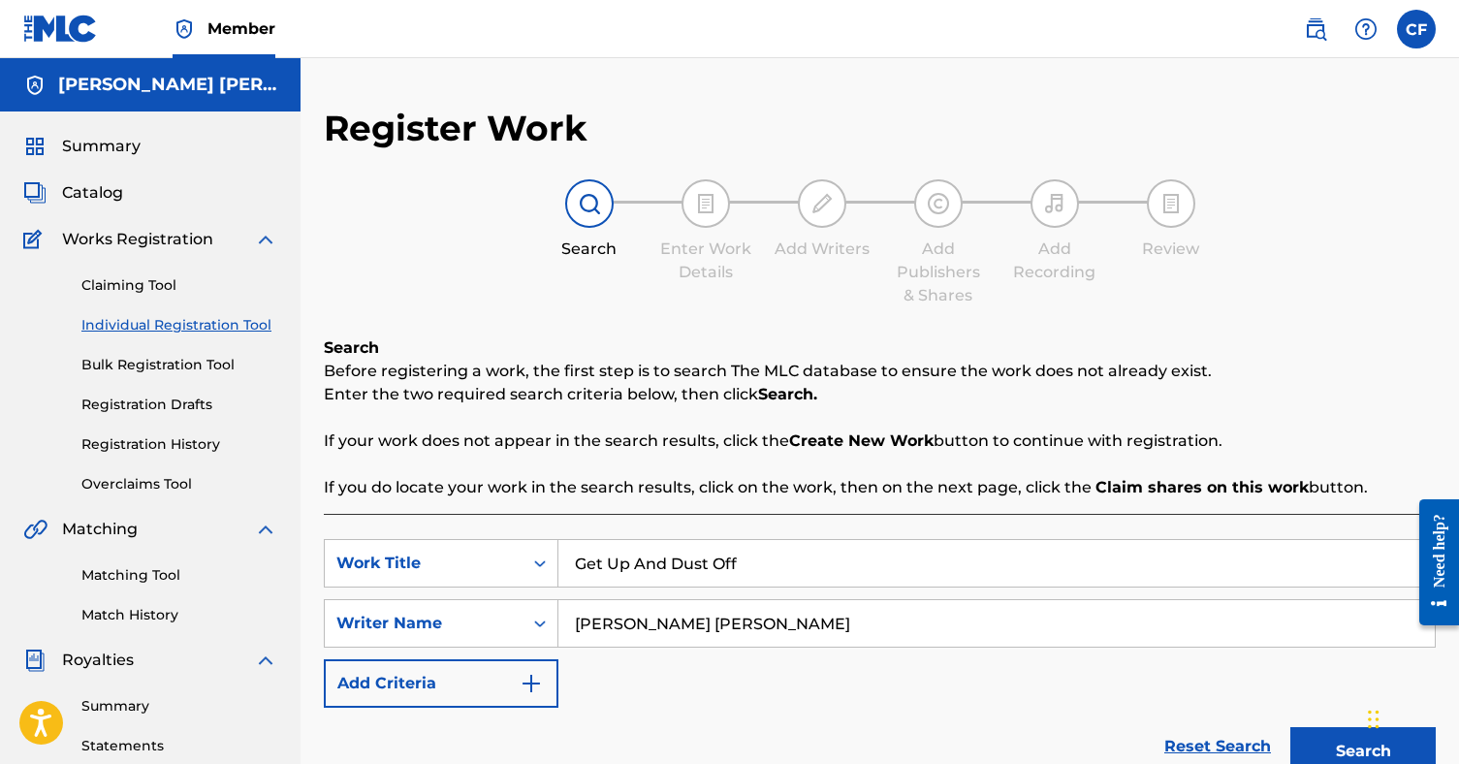
click at [698, 552] on input "Get Up And Dust Off" at bounding box center [996, 563] width 876 height 47
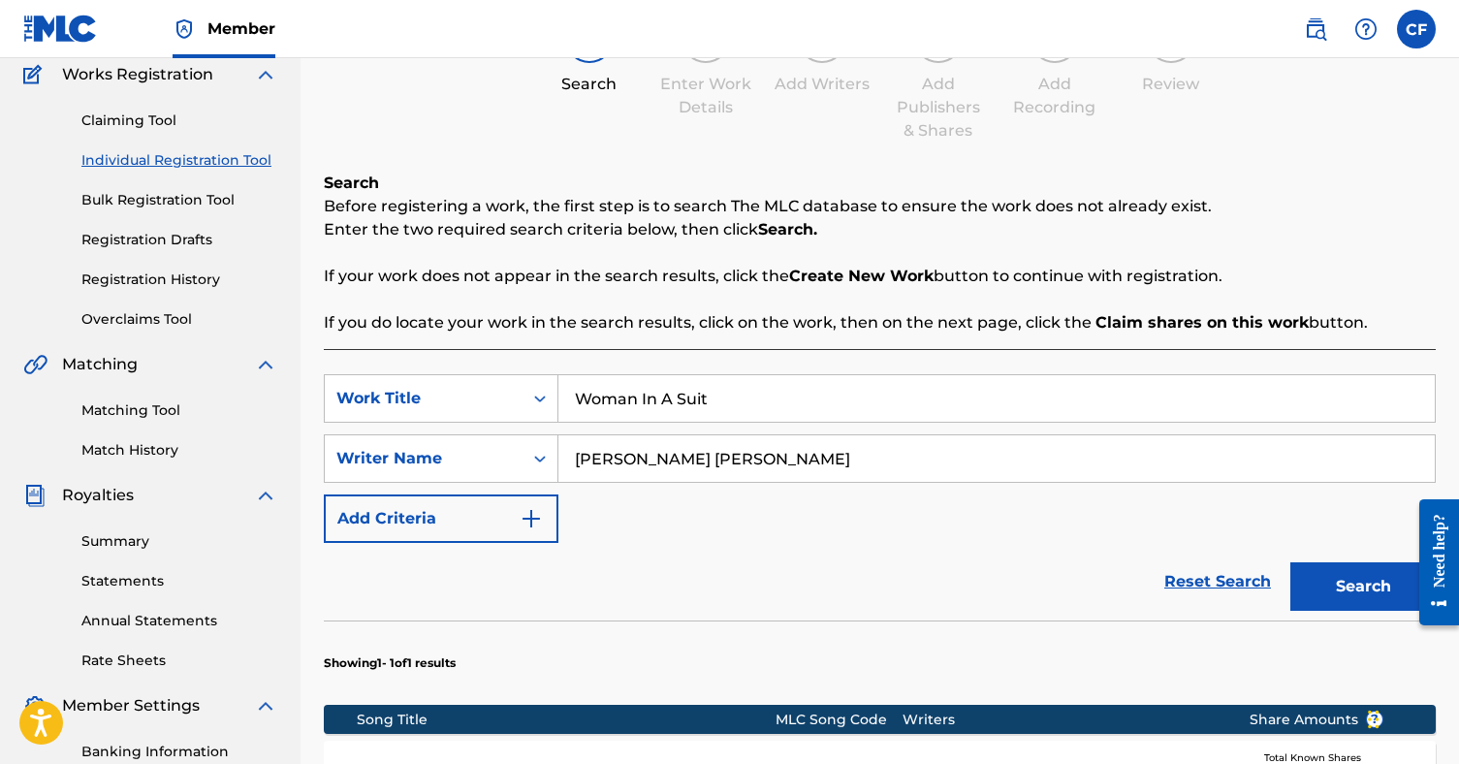
scroll to position [171, 0]
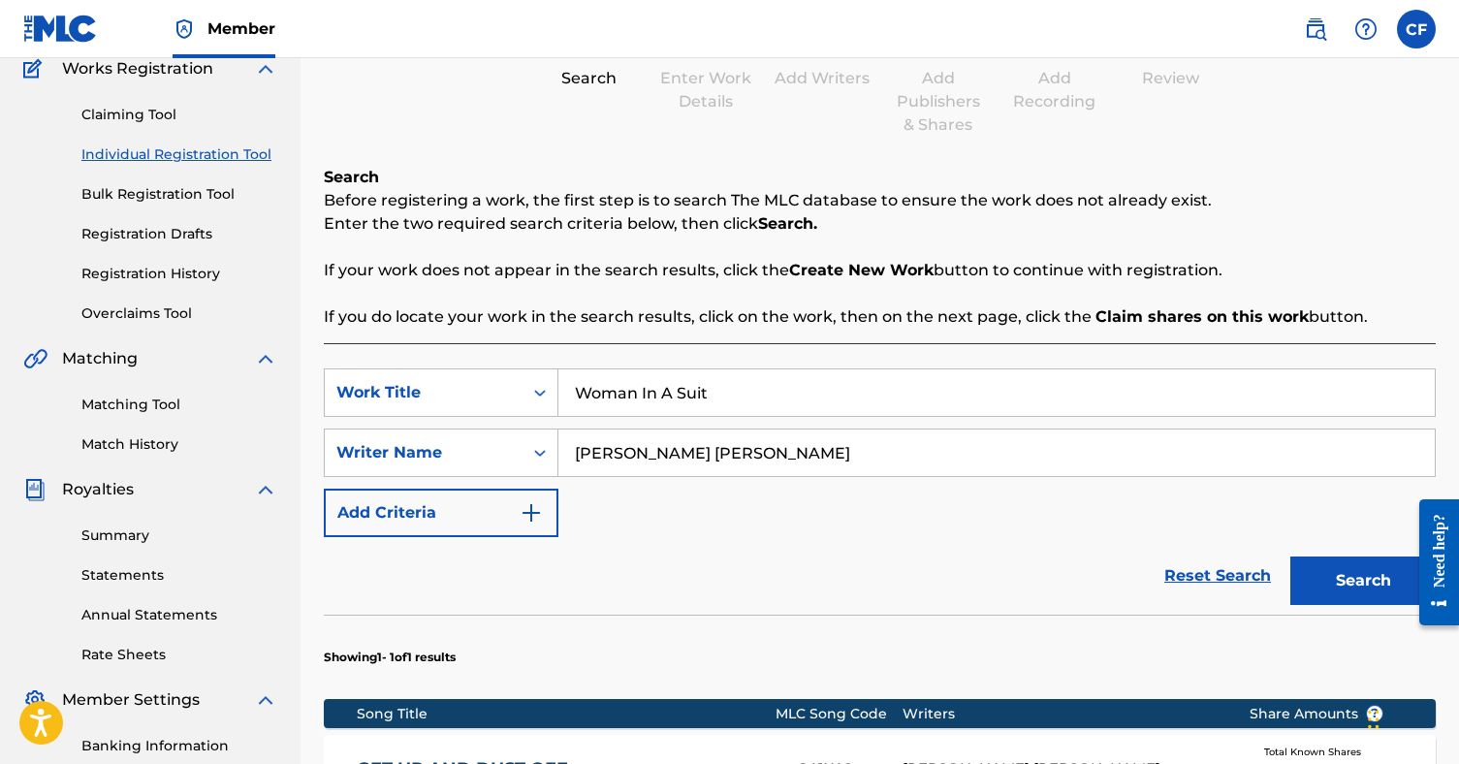
type input "Woman In A Suit"
click at [1353, 580] on button "Search" at bounding box center [1362, 581] width 145 height 48
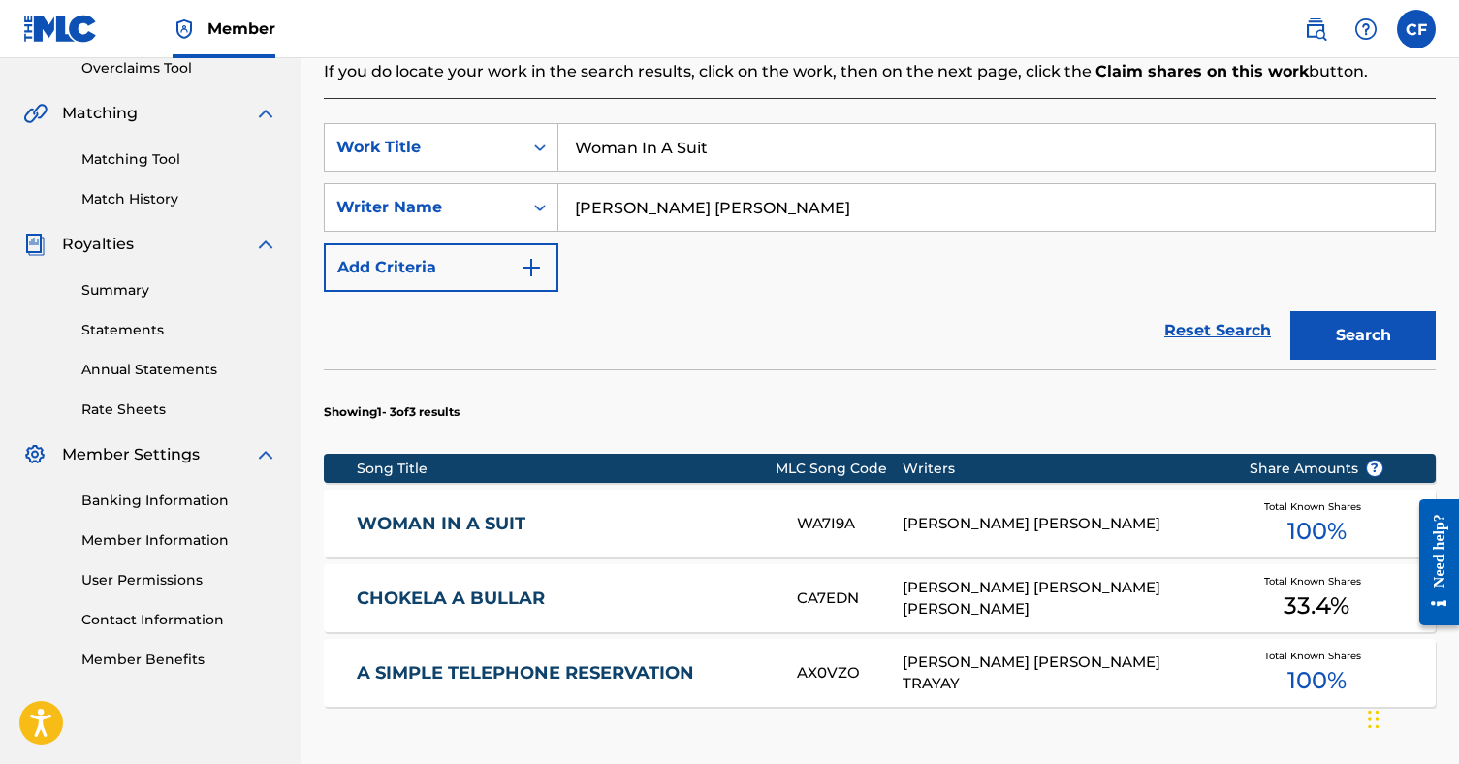
scroll to position [415, 0]
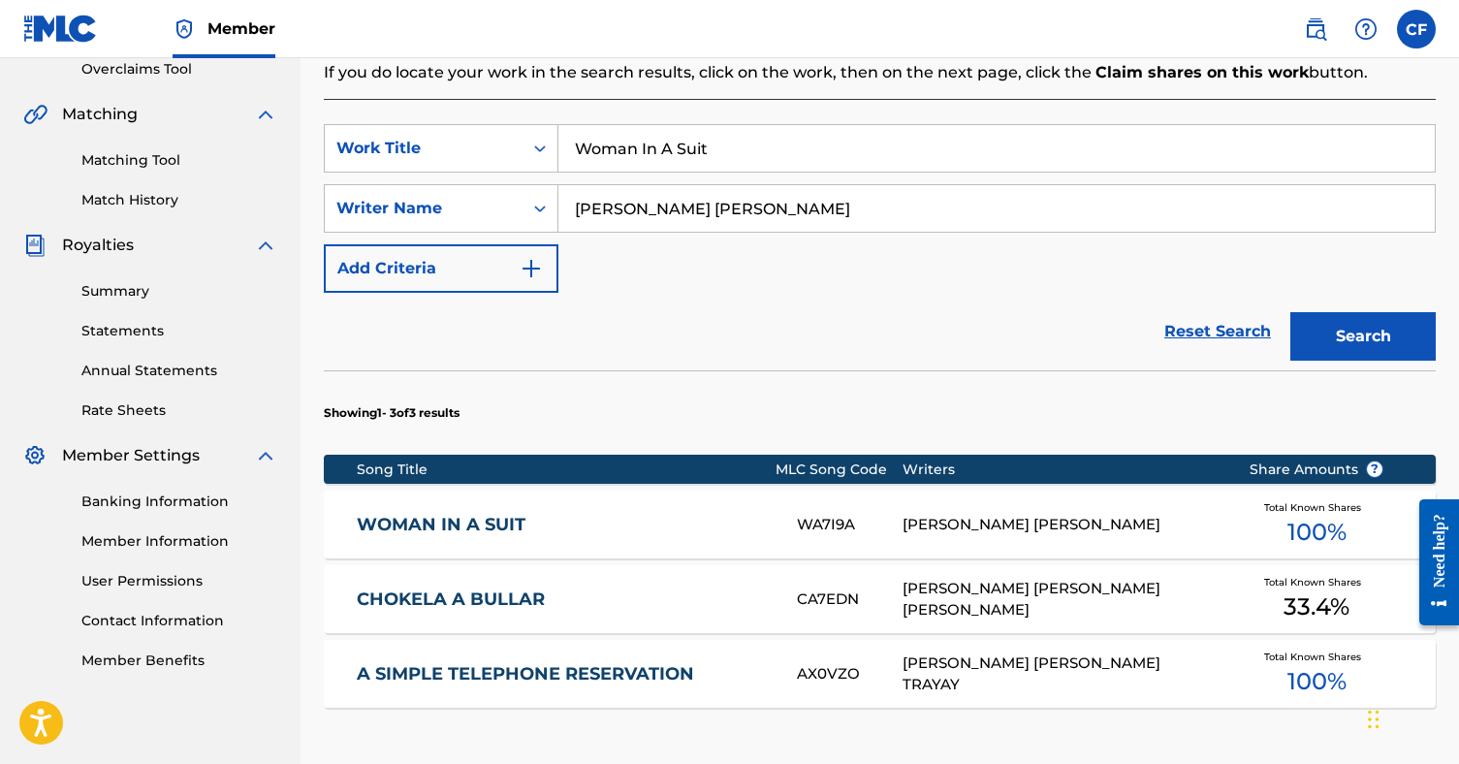
click at [569, 525] on link "WOMAN IN A SUIT" at bounding box center [564, 525] width 414 height 22
